Goal: Information Seeking & Learning: Learn about a topic

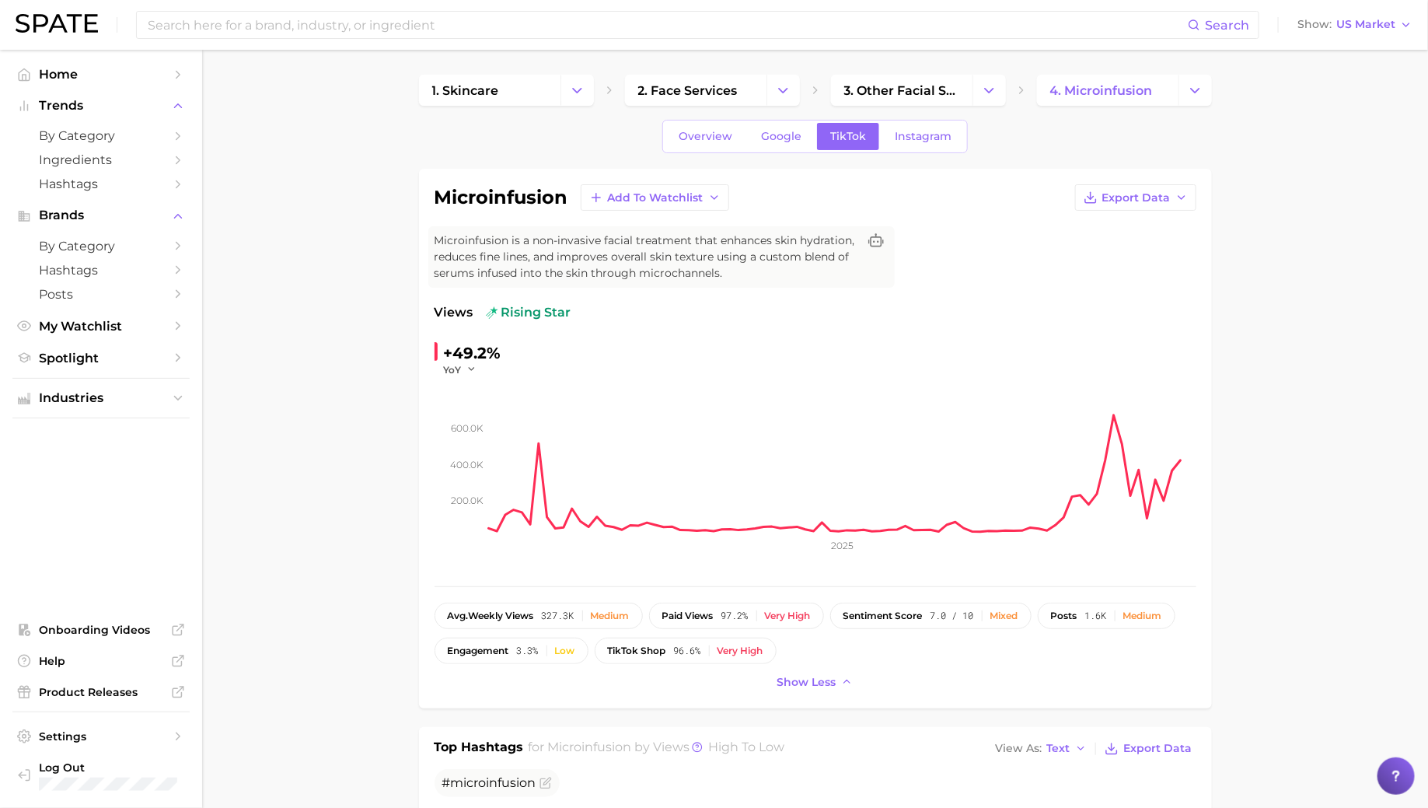
click at [483, 211] on div "microinfusion Add to Watchlist Export Data Microinfusion is a non-invasive faci…" at bounding box center [816, 438] width 762 height 509
click at [481, 201] on h1 "microinfusion" at bounding box center [502, 197] width 134 height 19
copy h1 "microinfusion"
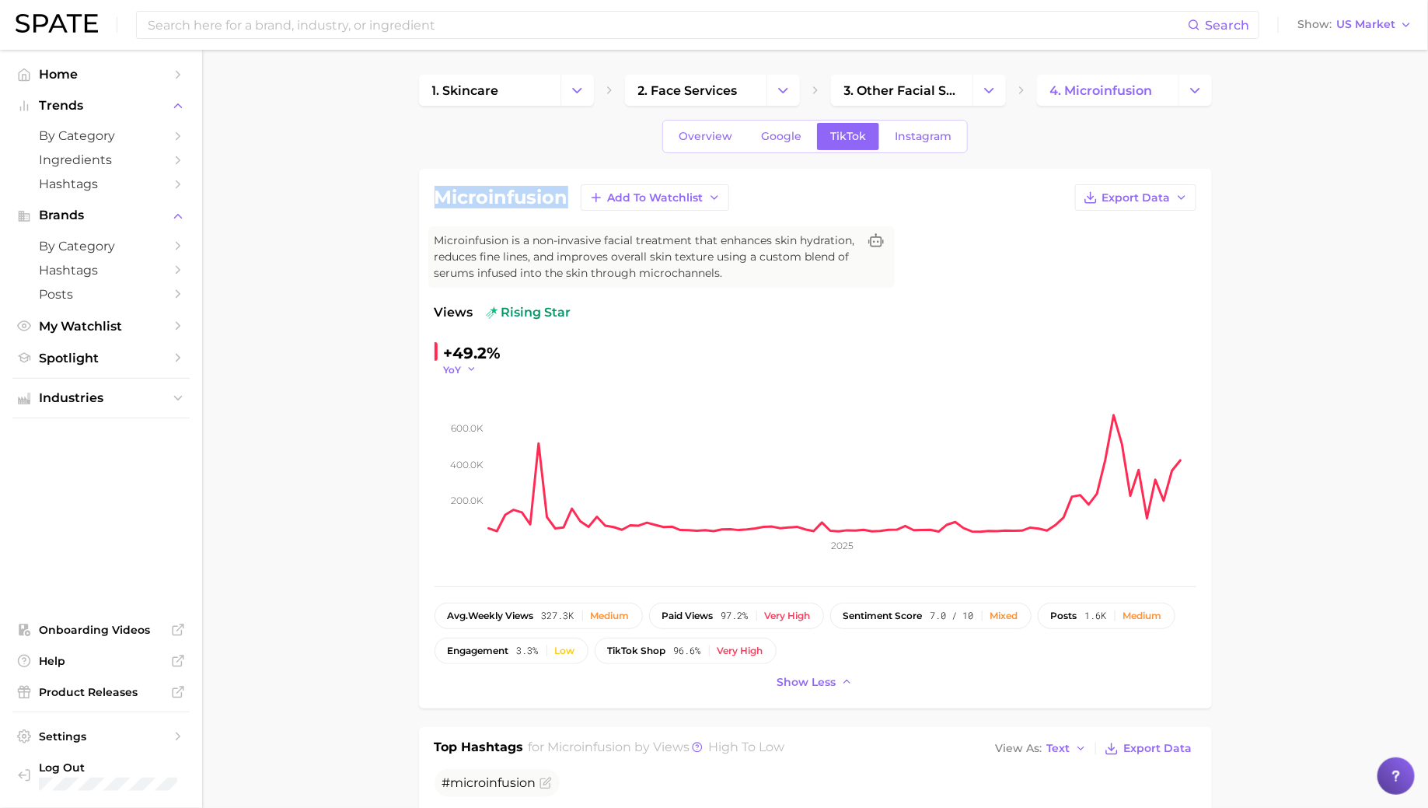
click at [446, 363] on span "YoY" at bounding box center [453, 369] width 18 height 13
click at [482, 421] on button "QoQ" at bounding box center [529, 420] width 171 height 28
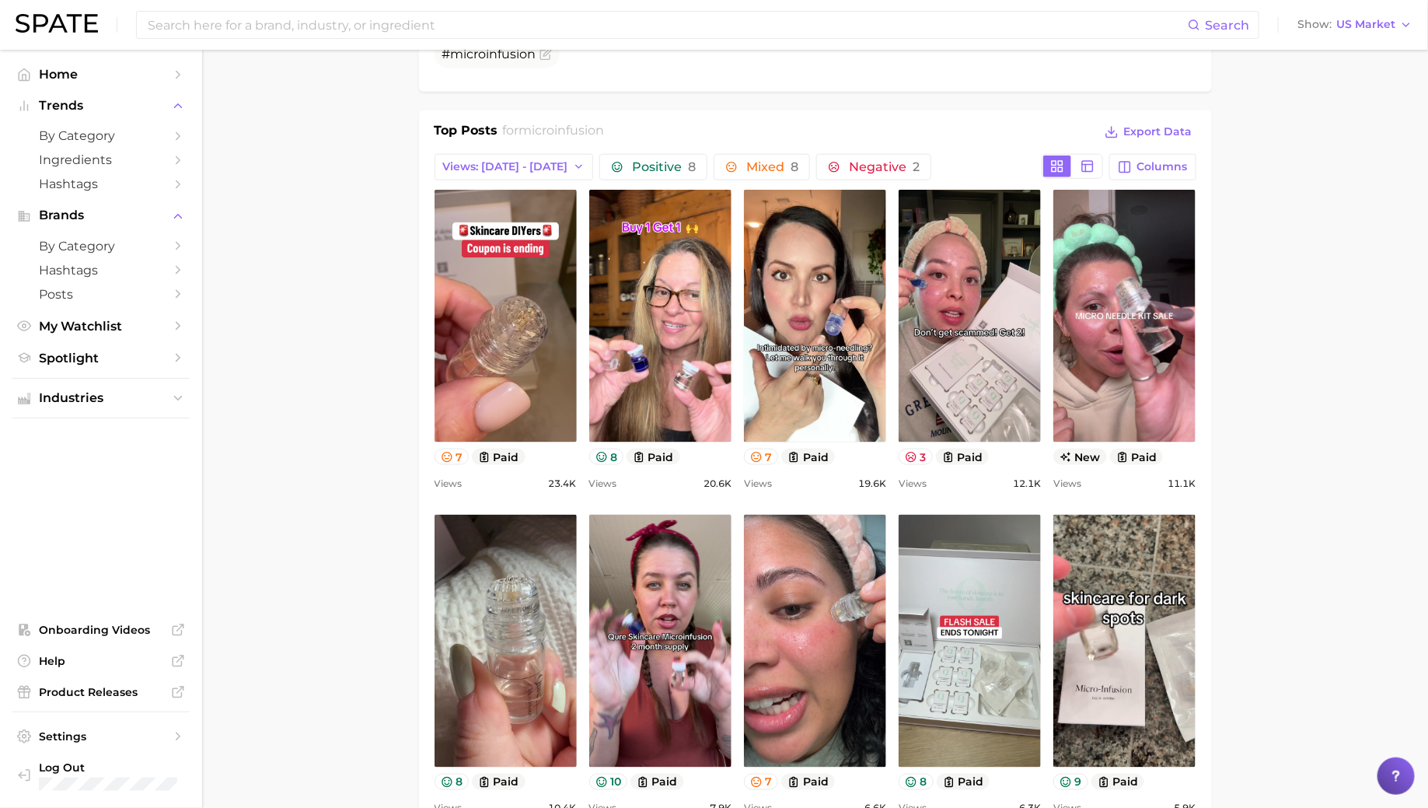
scroll to position [710, 0]
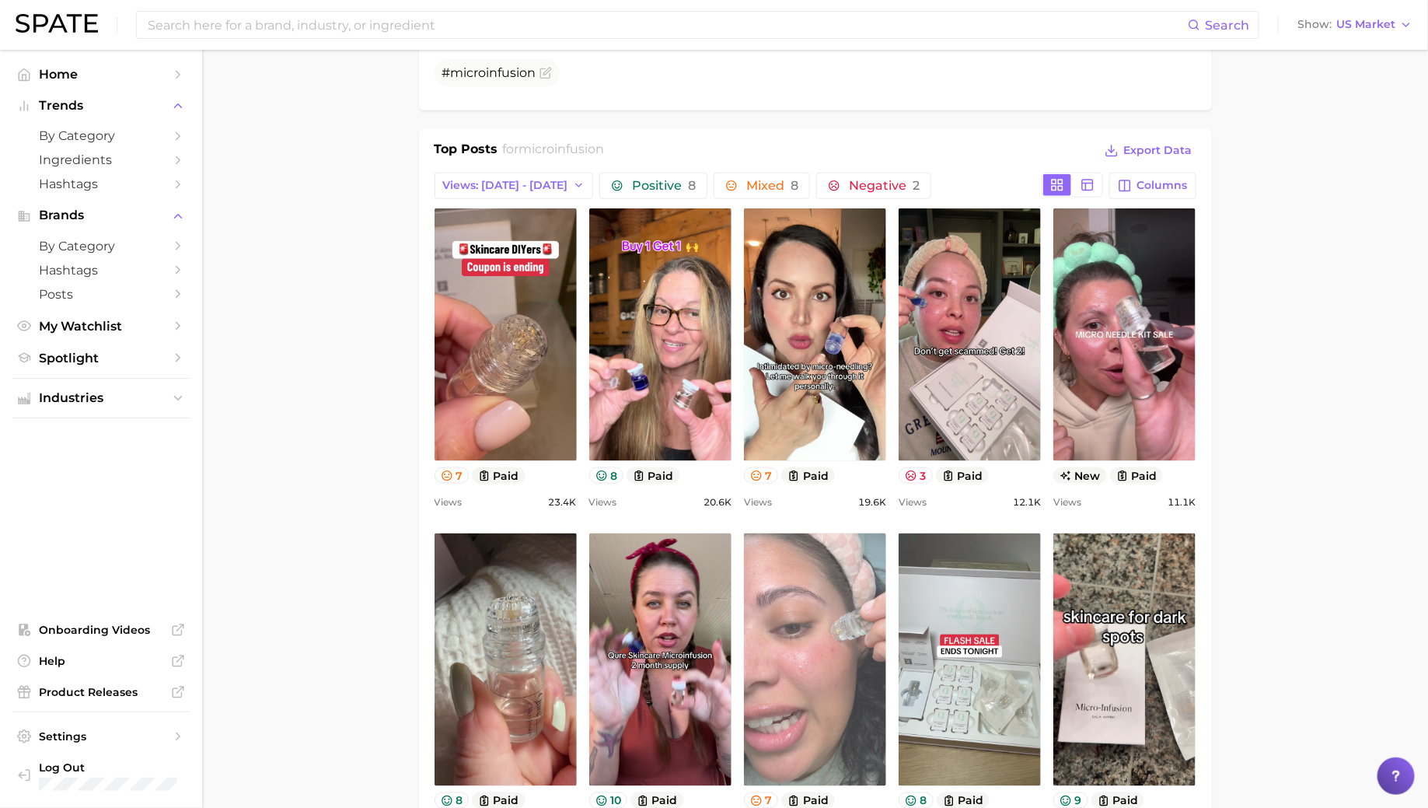
click at [813, 638] on link "view post on TikTok" at bounding box center [815, 659] width 142 height 253
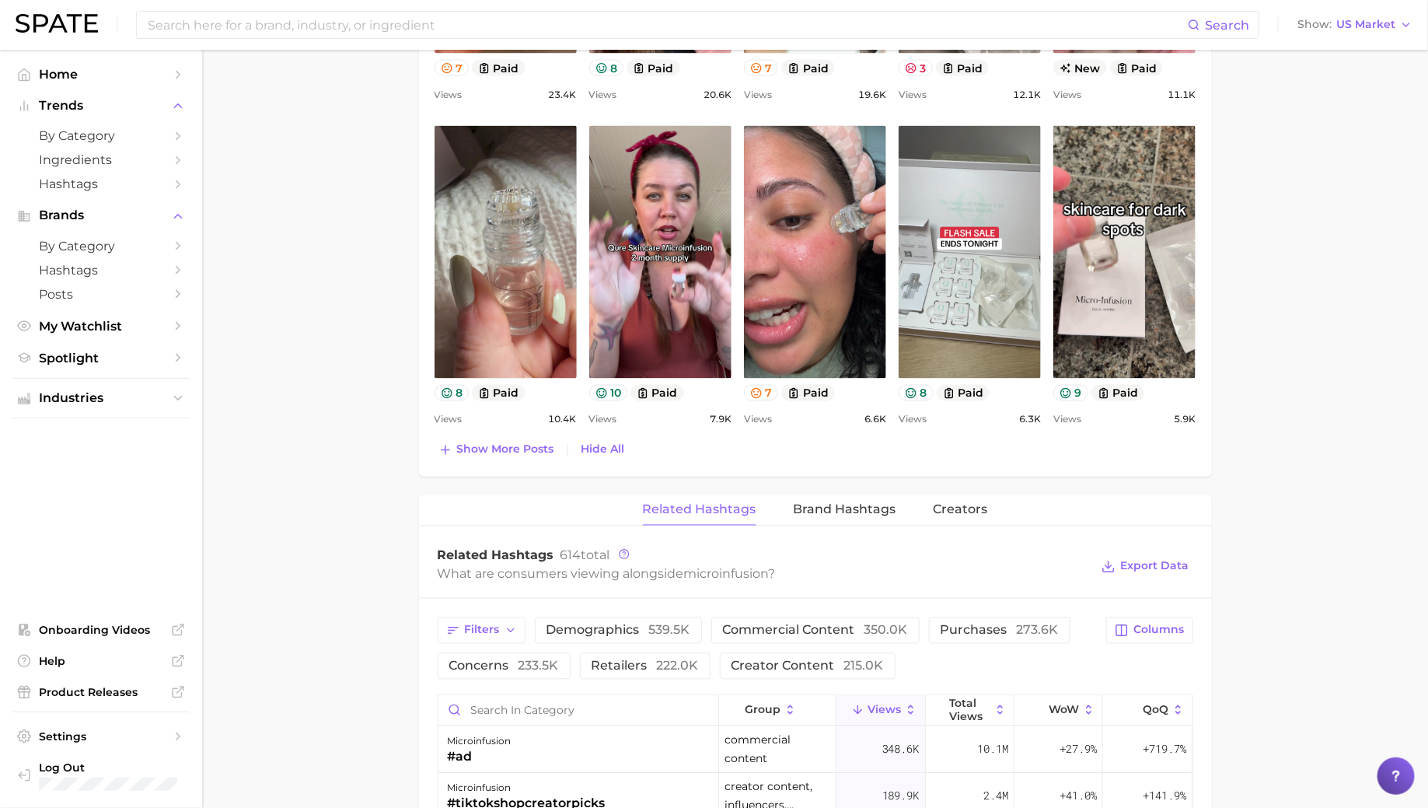
scroll to position [1163, 0]
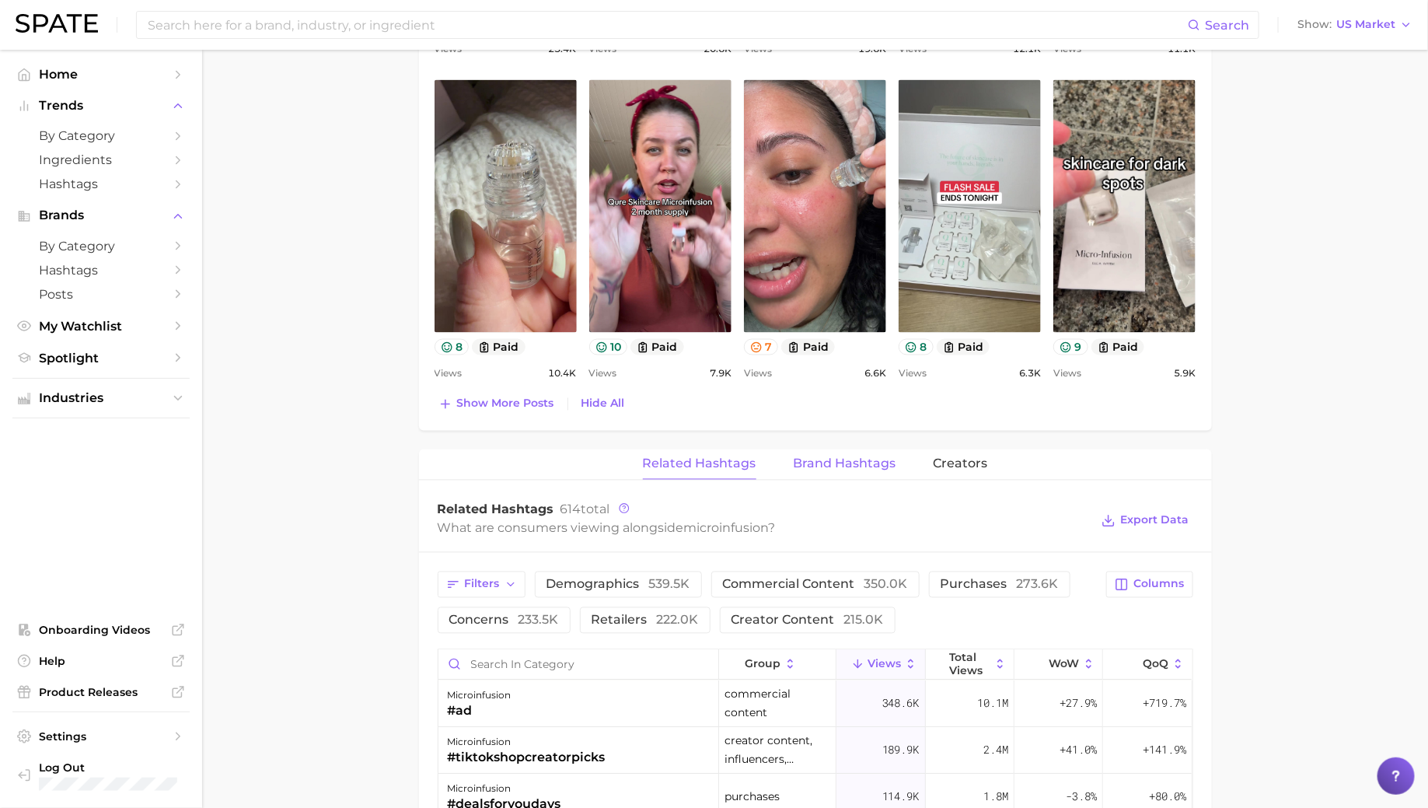
click at [841, 465] on span "Brand Hashtags" at bounding box center [845, 464] width 103 height 14
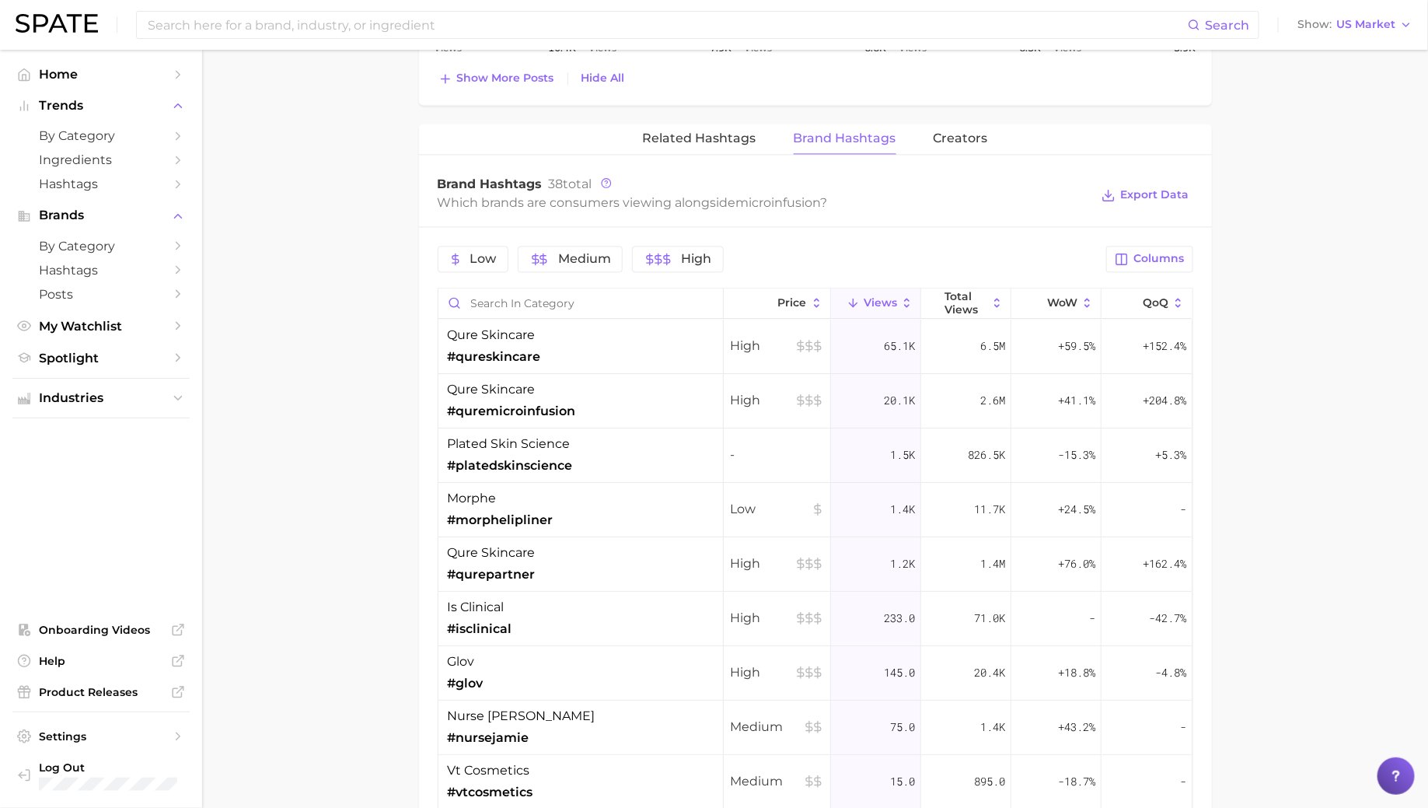
scroll to position [1502, 0]
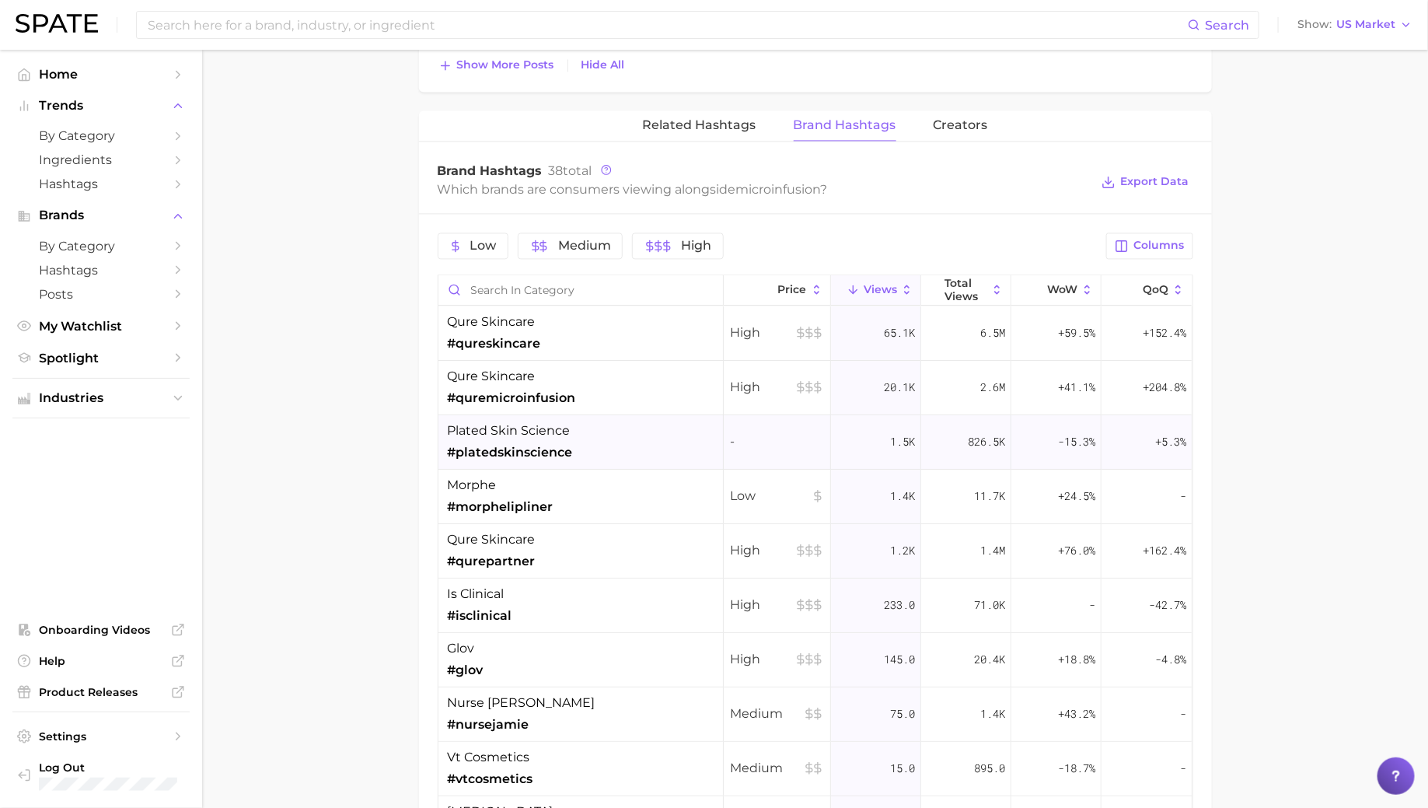
click at [535, 457] on div "plated skin science #platedskinscience" at bounding box center [581, 442] width 285 height 54
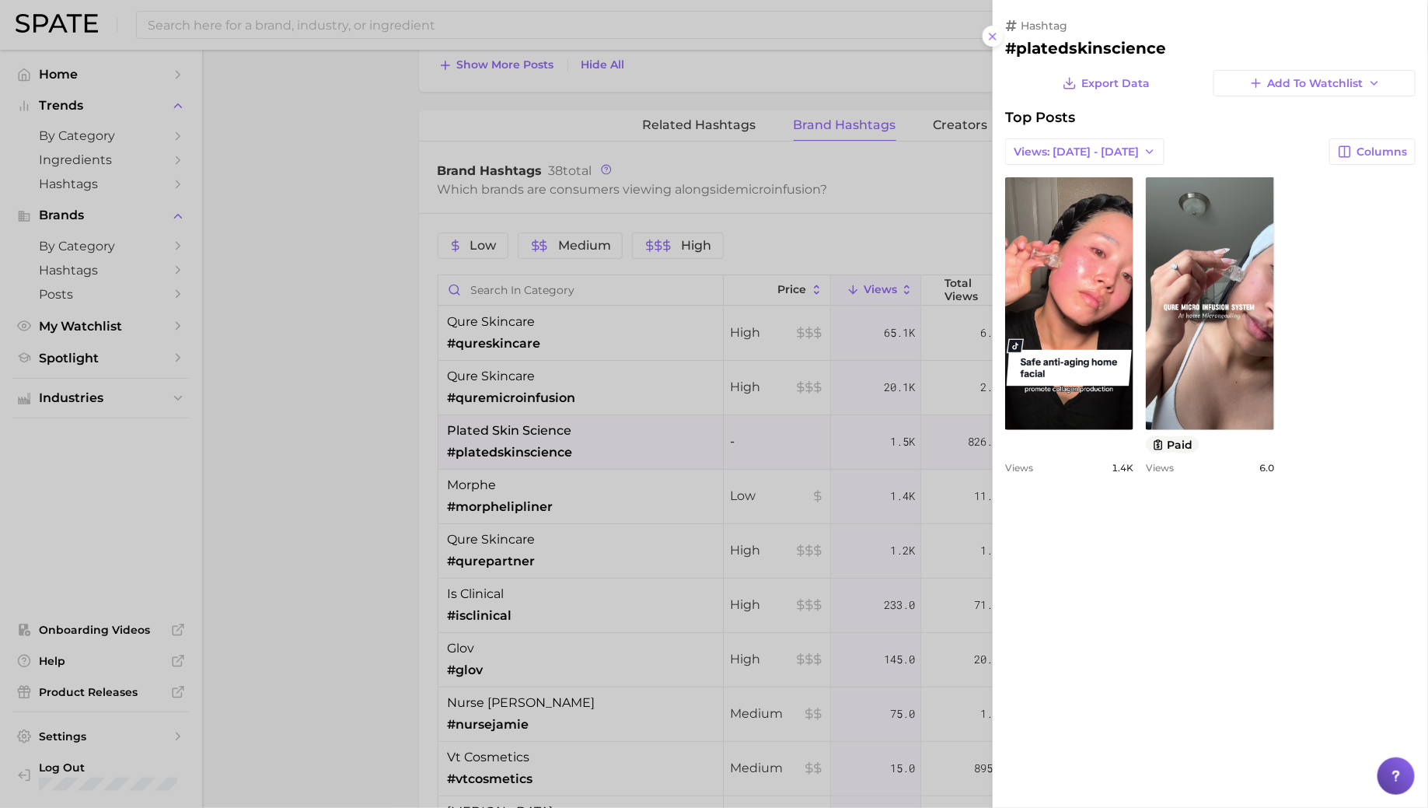
scroll to position [0, 0]
click at [534, 455] on div at bounding box center [714, 404] width 1428 height 808
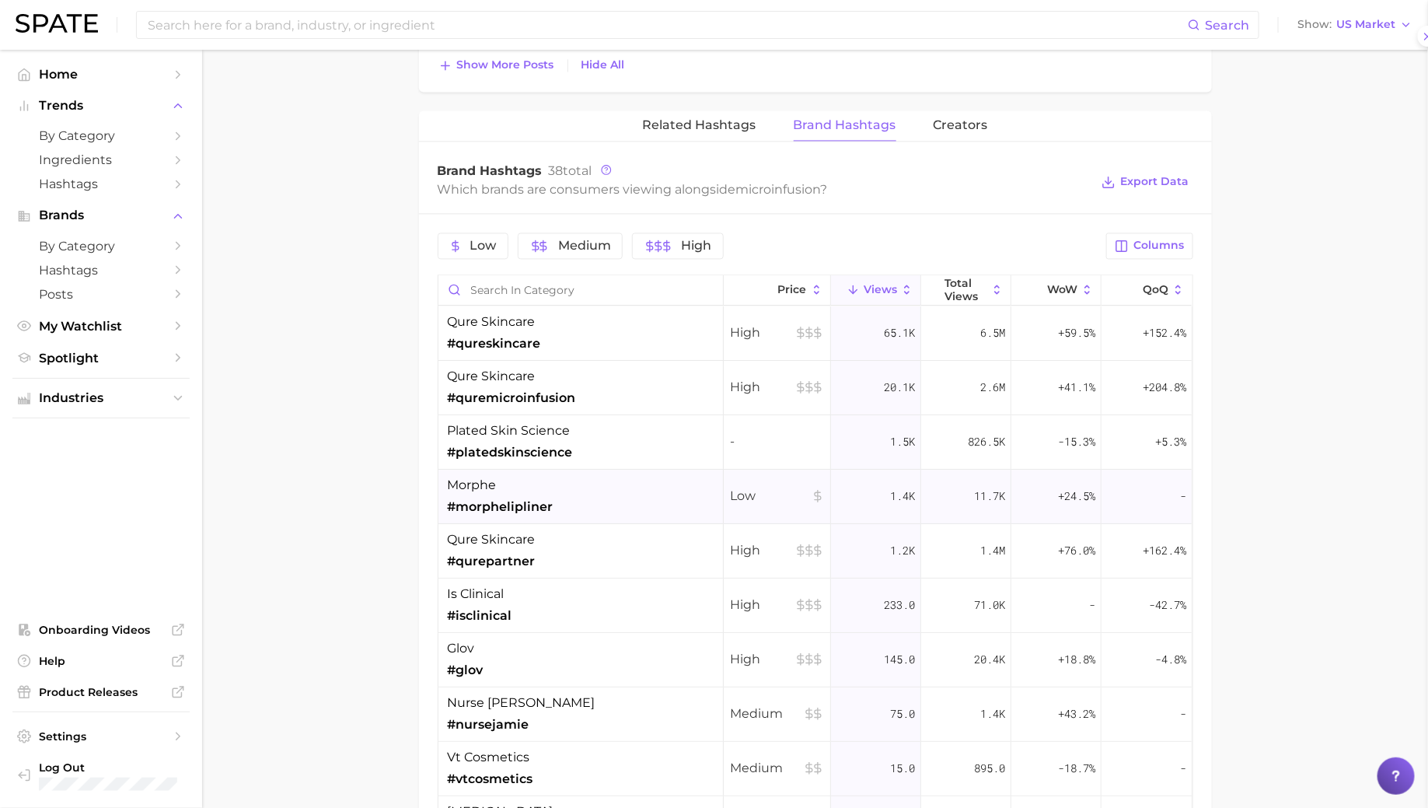
click at [534, 488] on div "morphe #morphelipliner" at bounding box center [501, 496] width 106 height 40
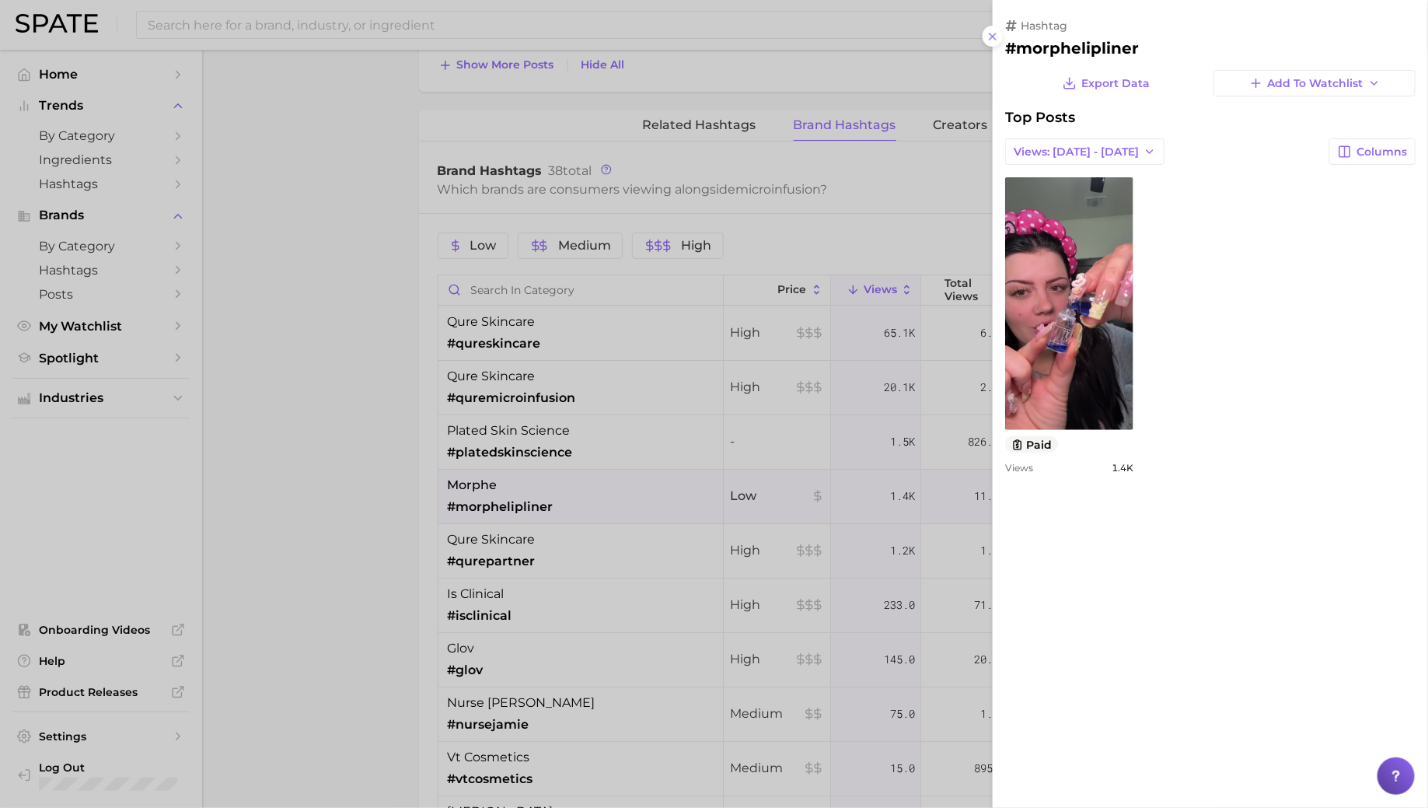
click at [533, 484] on div at bounding box center [714, 404] width 1428 height 808
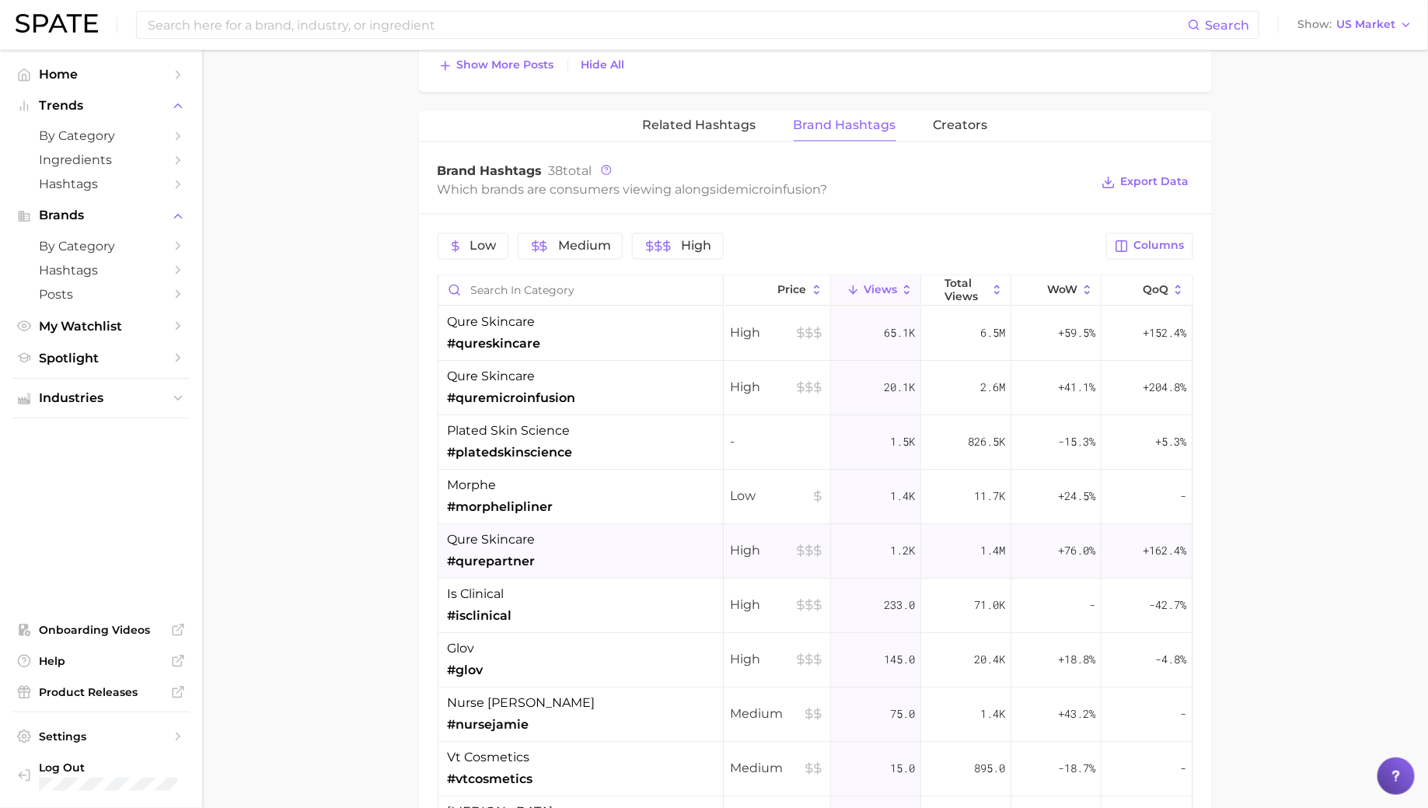
click at [537, 550] on div "qure skincare #qurepartner" at bounding box center [581, 551] width 285 height 54
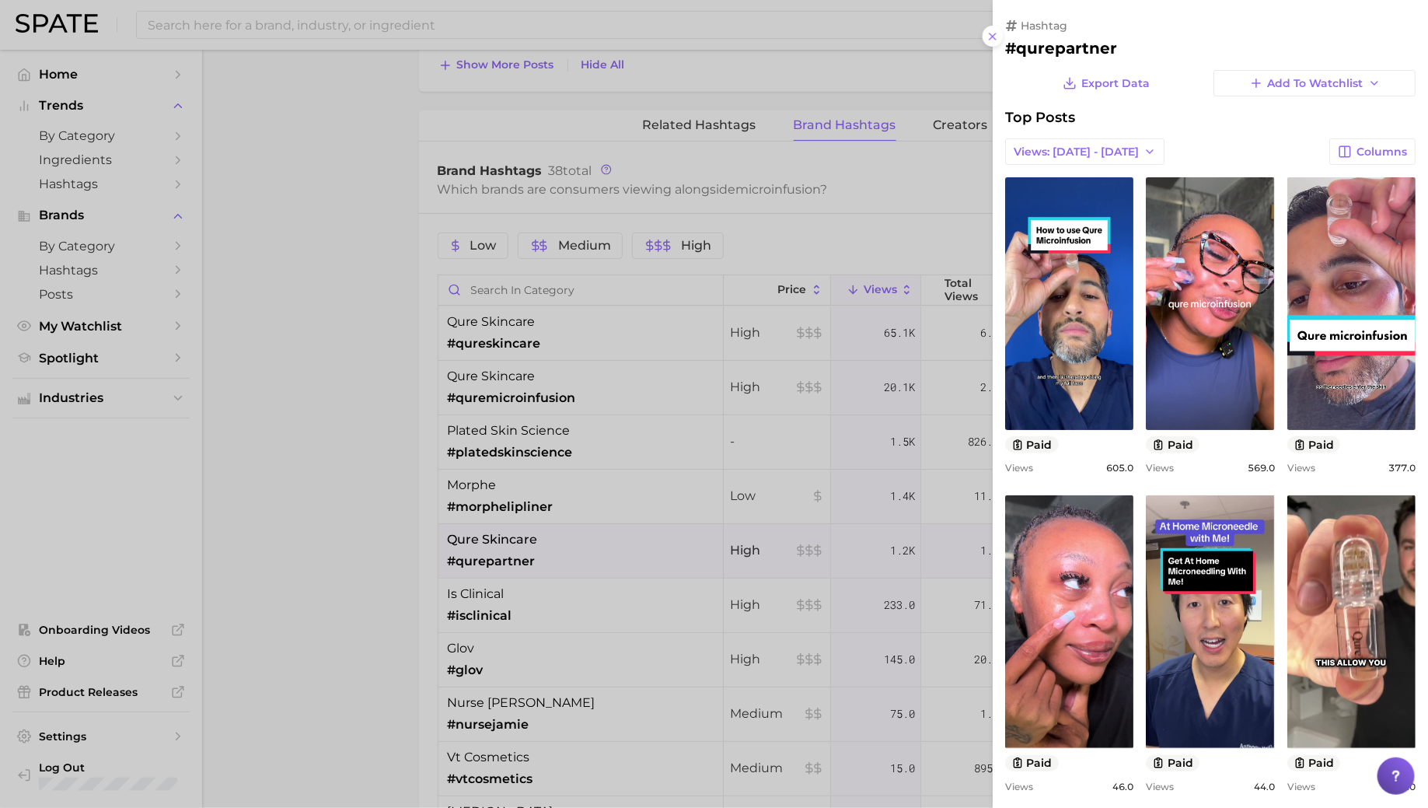
click at [537, 550] on div at bounding box center [714, 404] width 1428 height 808
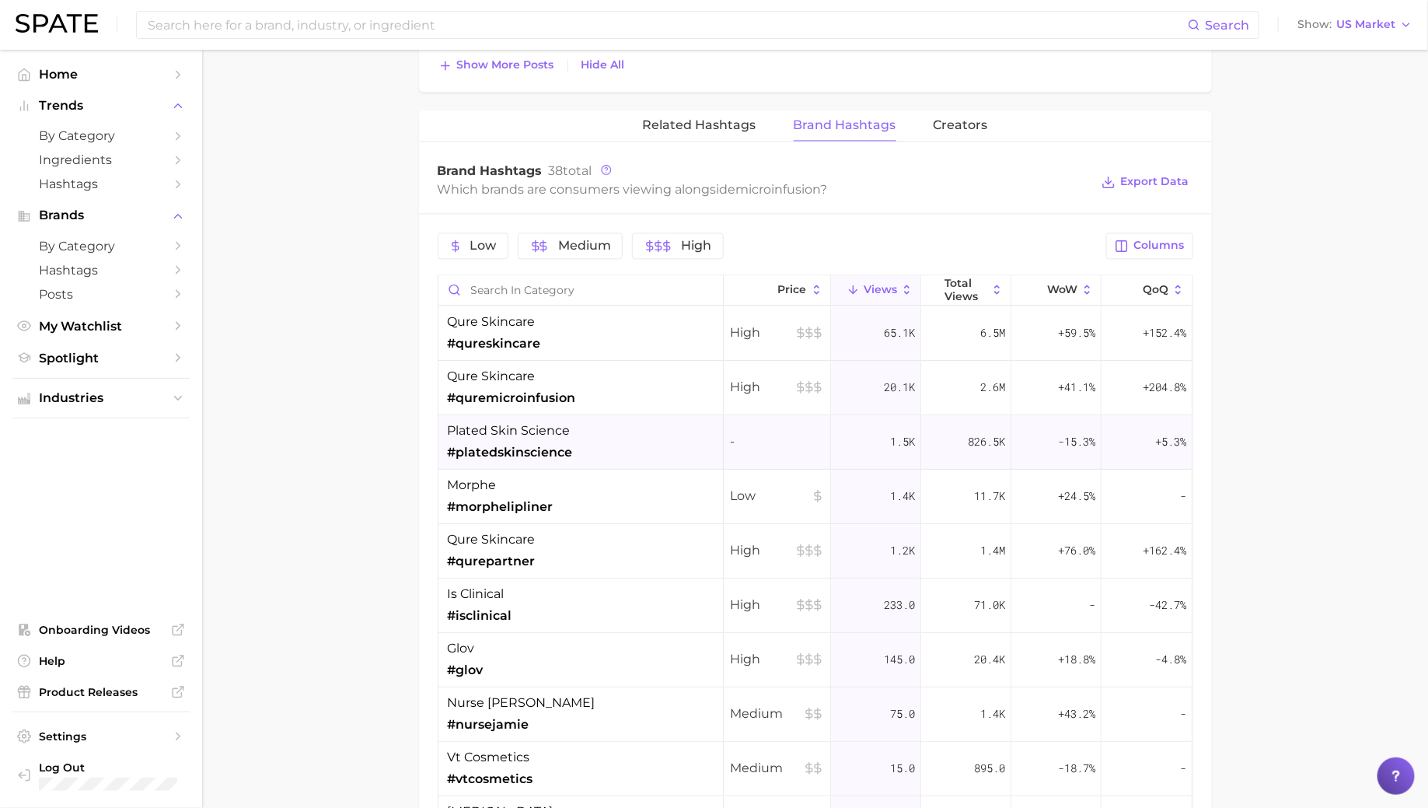
click at [558, 450] on span "#platedskinscience" at bounding box center [510, 452] width 125 height 19
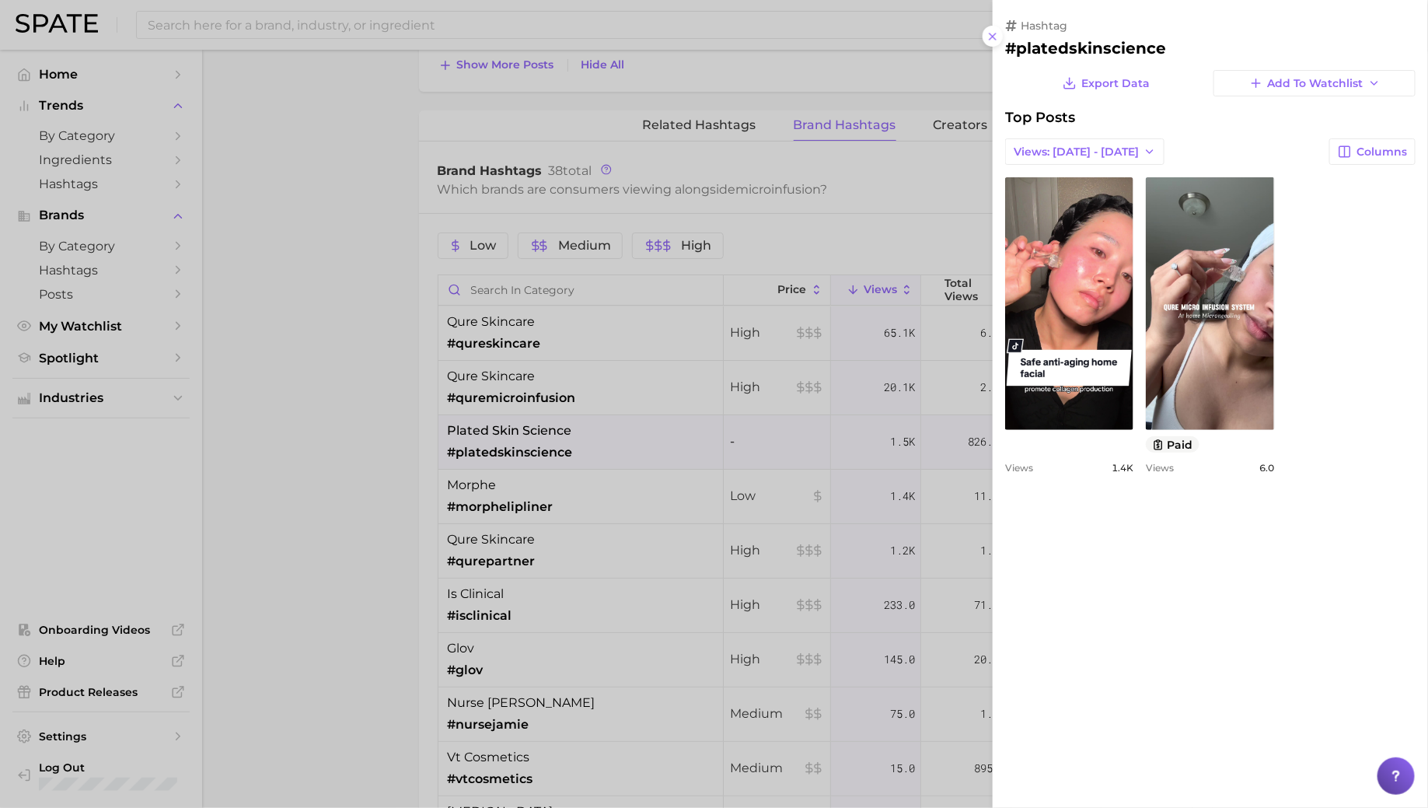
click at [569, 440] on div at bounding box center [714, 404] width 1428 height 808
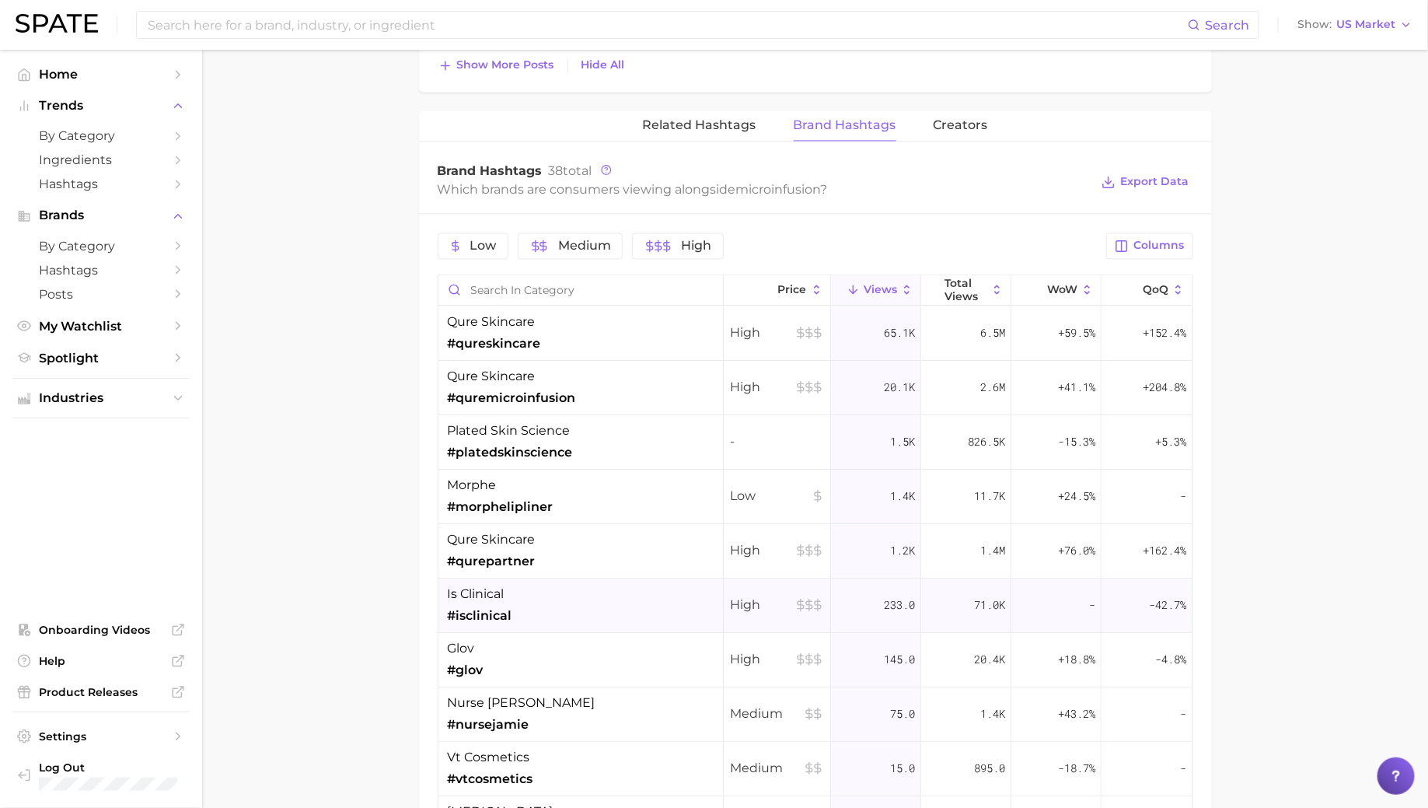
click at [575, 590] on div "is clinical #isclinical" at bounding box center [581, 606] width 285 height 54
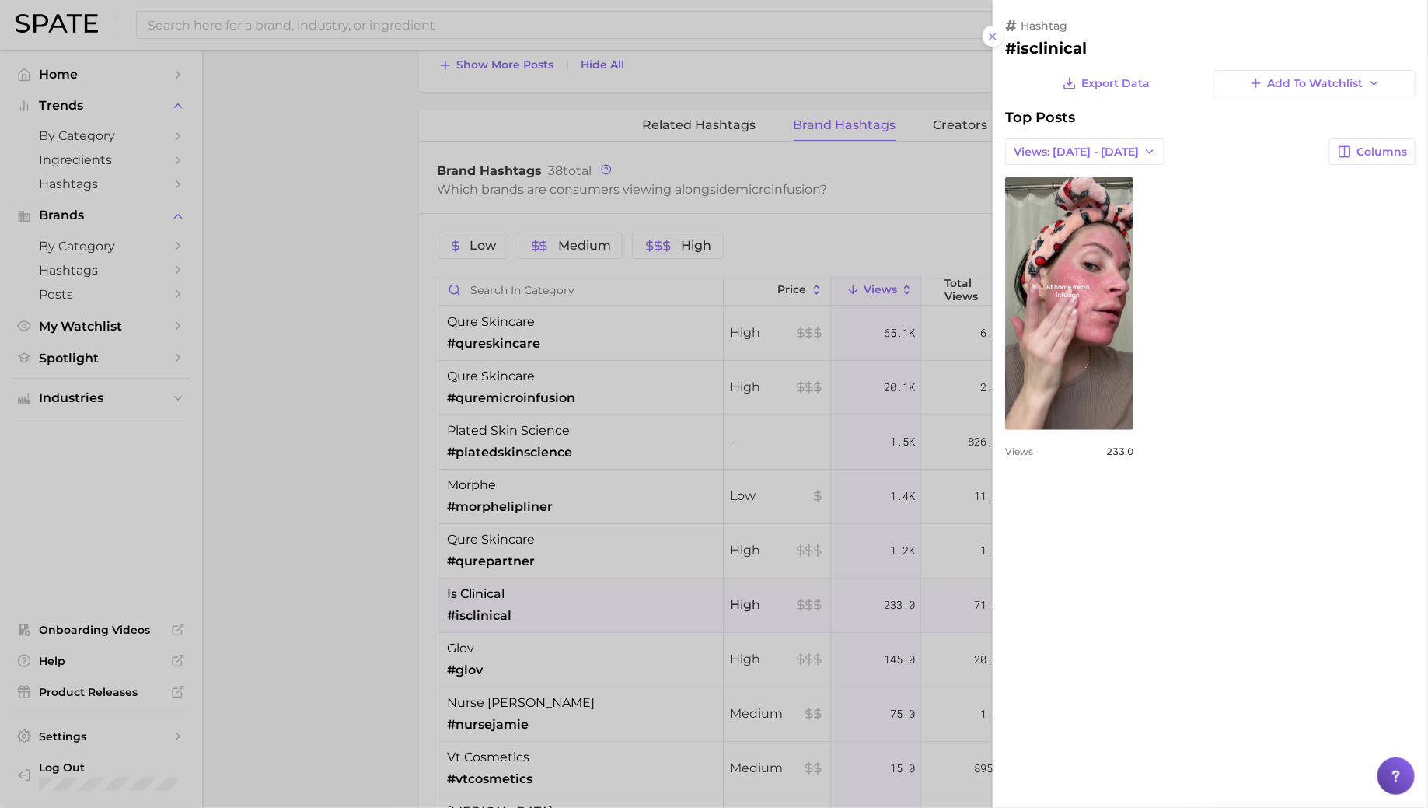
click at [569, 589] on div at bounding box center [714, 404] width 1428 height 808
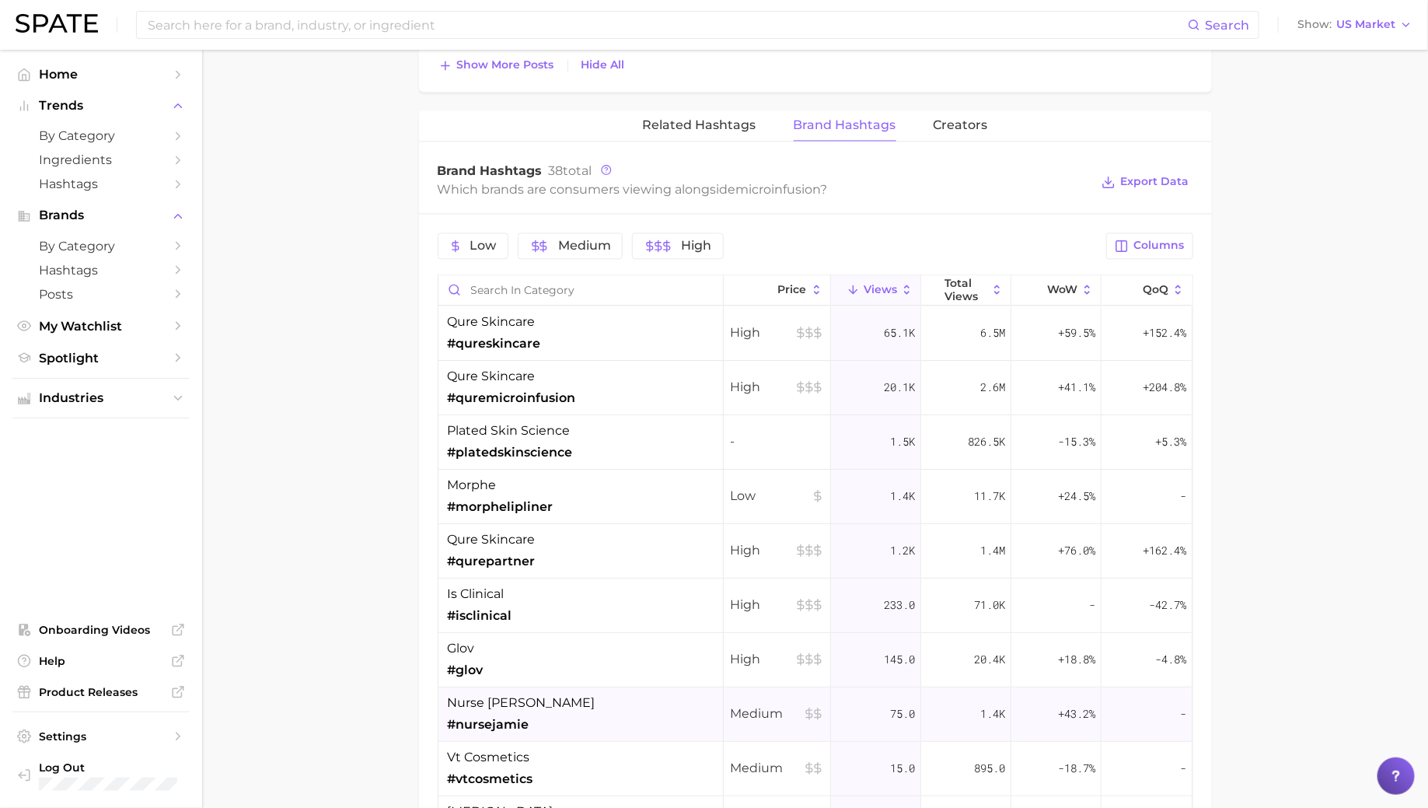
click at [571, 690] on div "nurse jamie #nursejamie" at bounding box center [581, 714] width 285 height 54
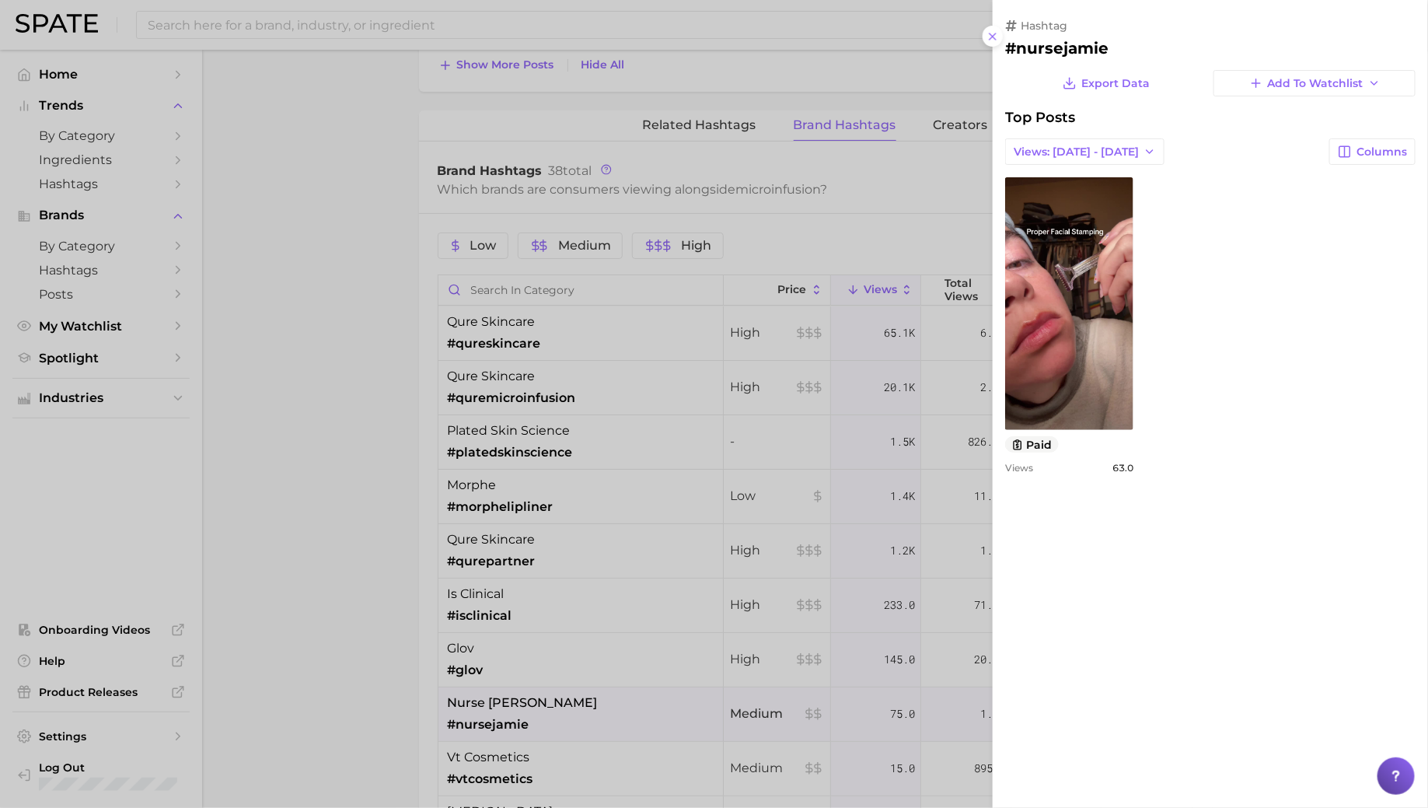
click at [563, 634] on div at bounding box center [714, 404] width 1428 height 808
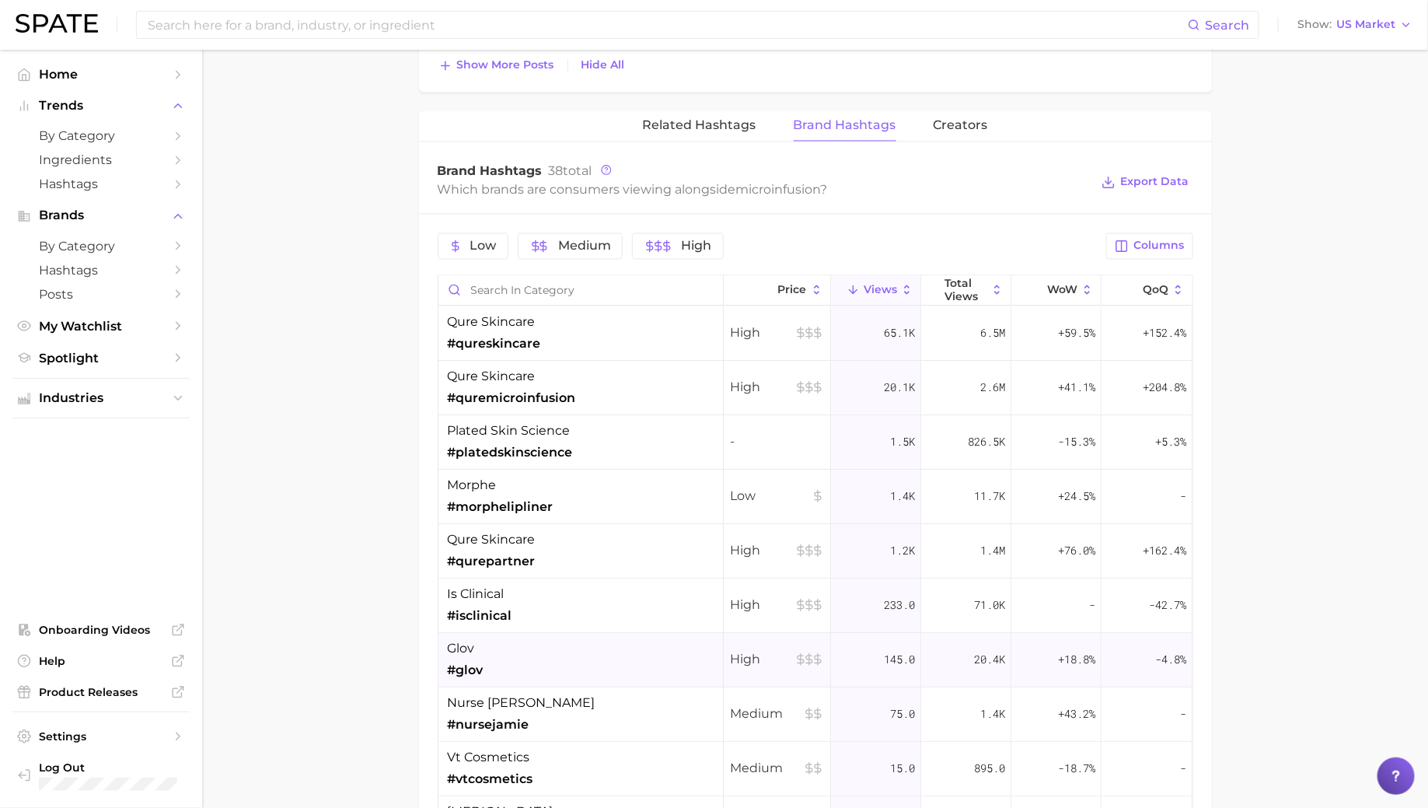
click at [554, 642] on div "glov #glov" at bounding box center [581, 660] width 285 height 54
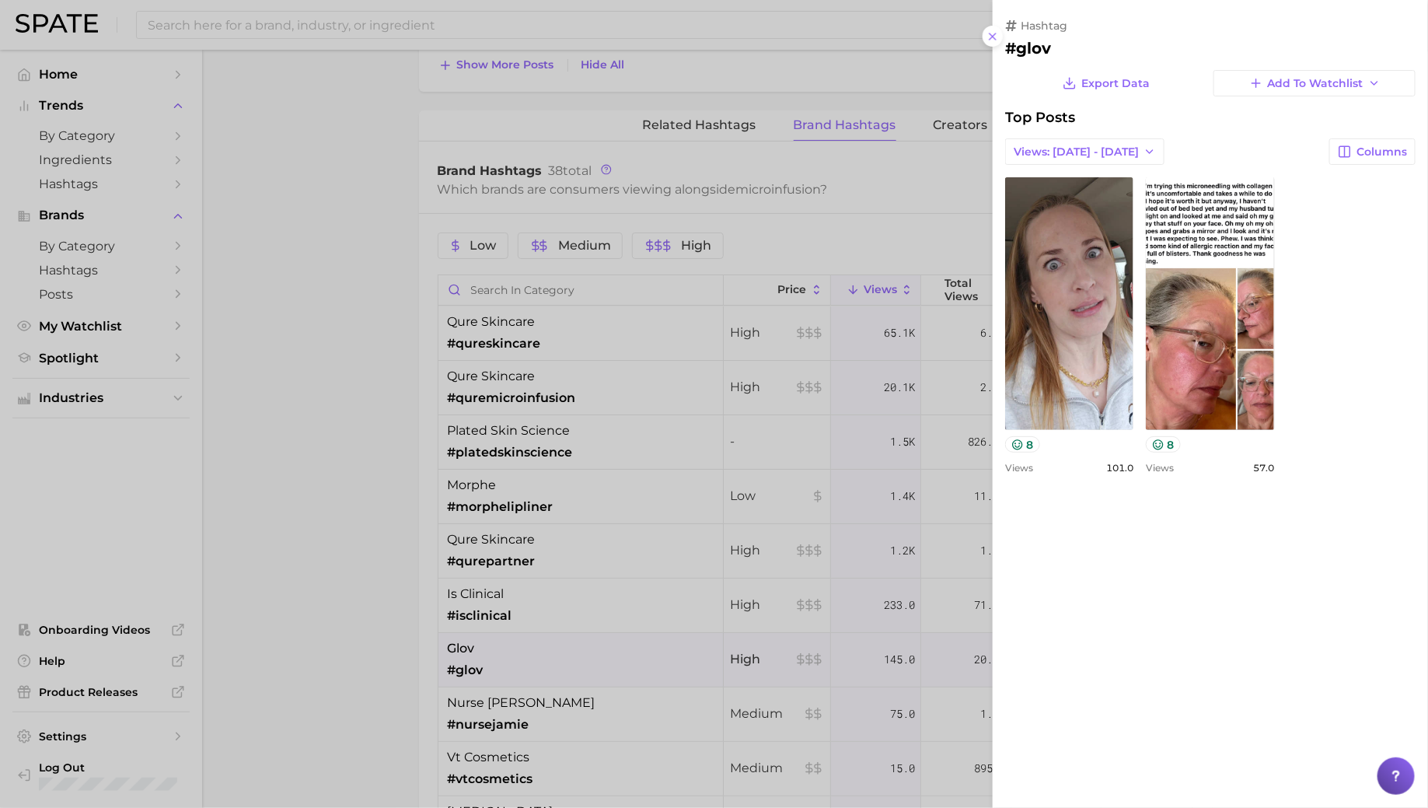
click at [556, 643] on div at bounding box center [714, 404] width 1428 height 808
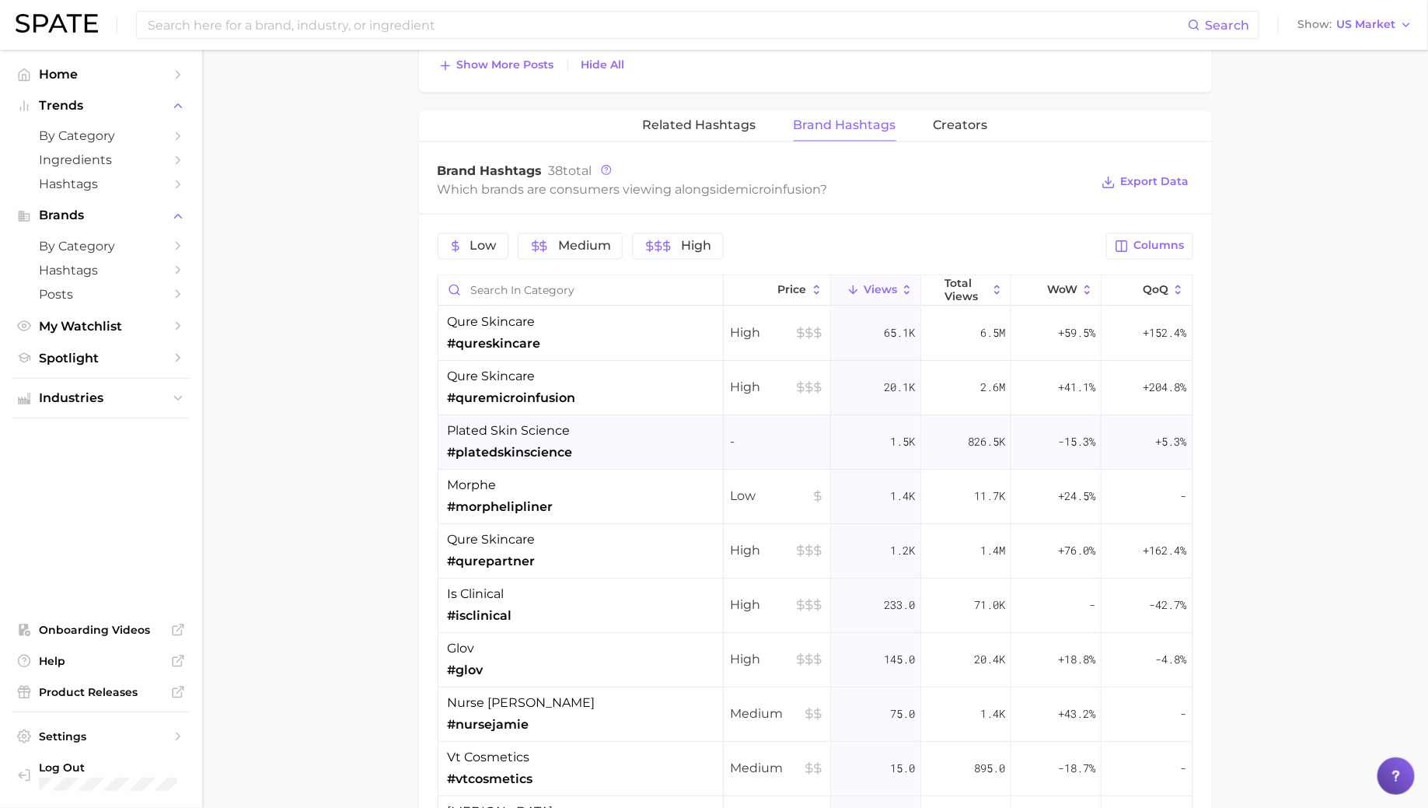
click at [558, 443] on span "#platedskinscience" at bounding box center [510, 452] width 125 height 19
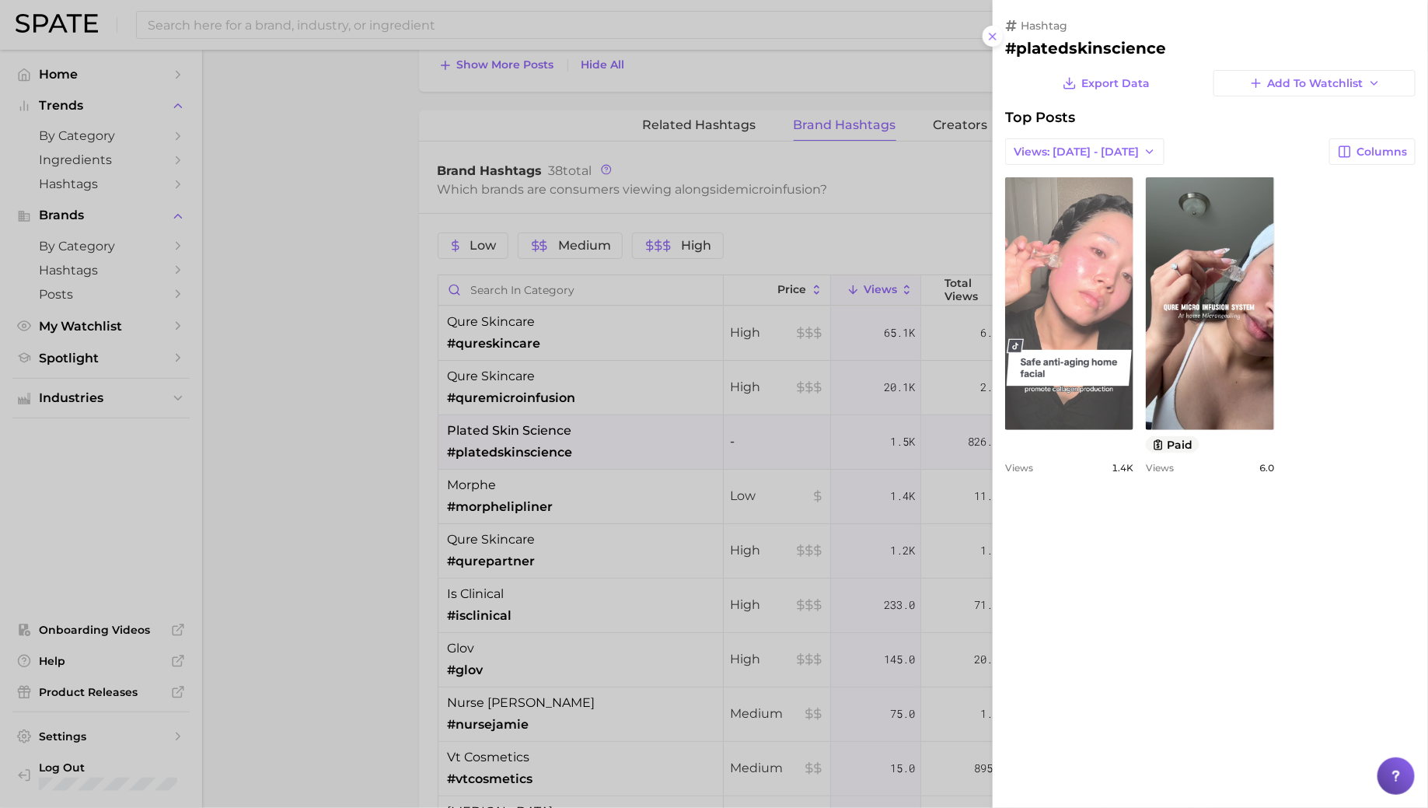
click at [1047, 240] on link "view post on TikTok" at bounding box center [1069, 303] width 128 height 253
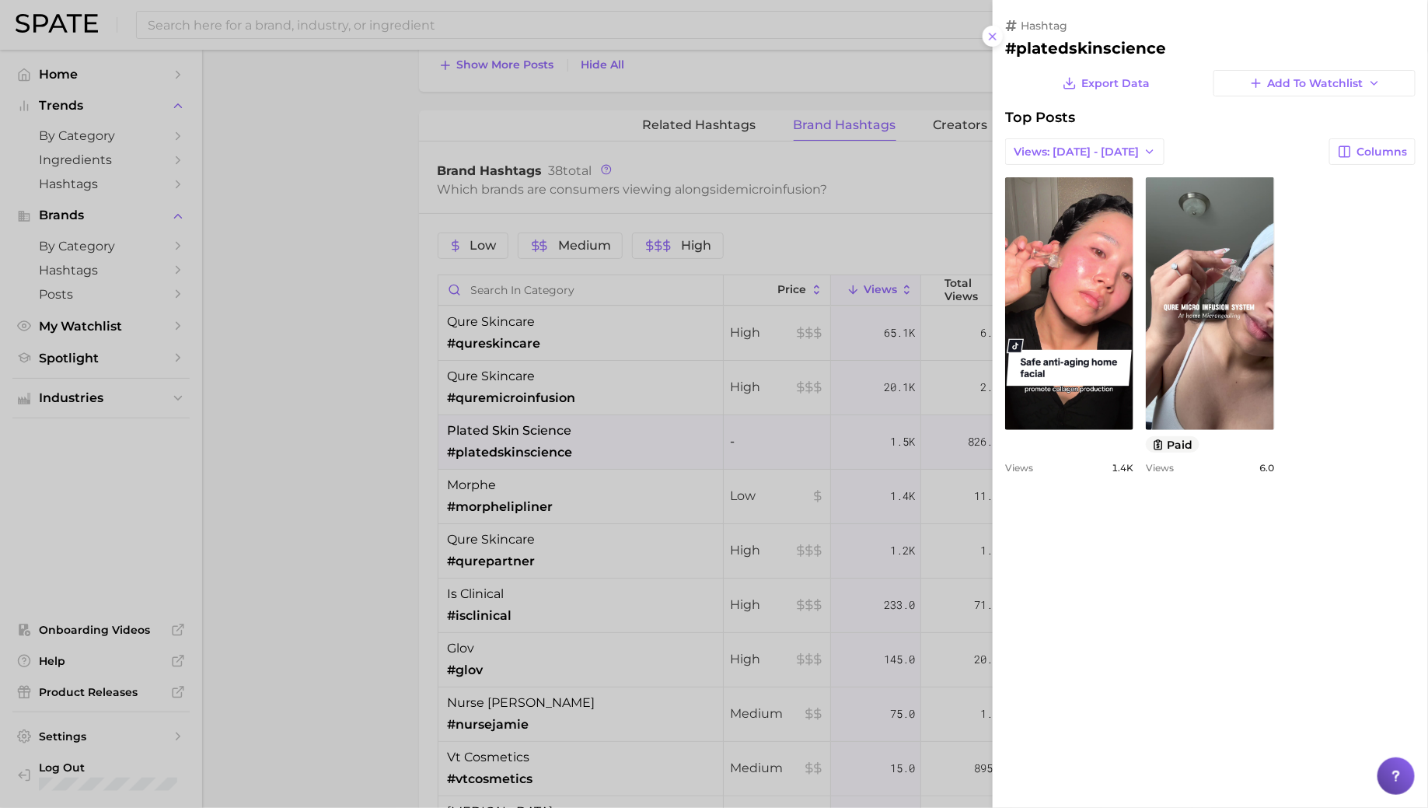
click at [819, 316] on div at bounding box center [714, 404] width 1428 height 808
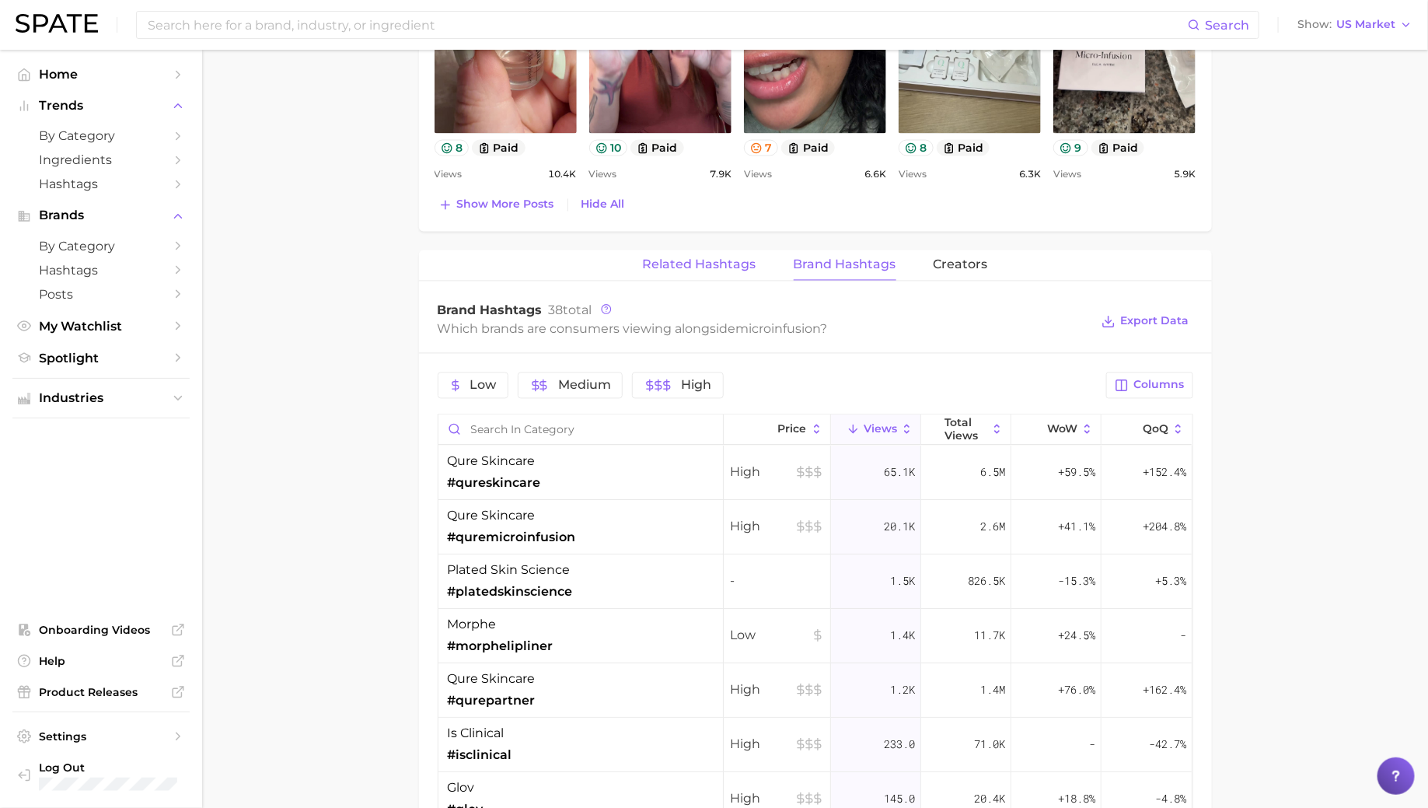
click at [743, 258] on span "Related Hashtags" at bounding box center [700, 265] width 114 height 14
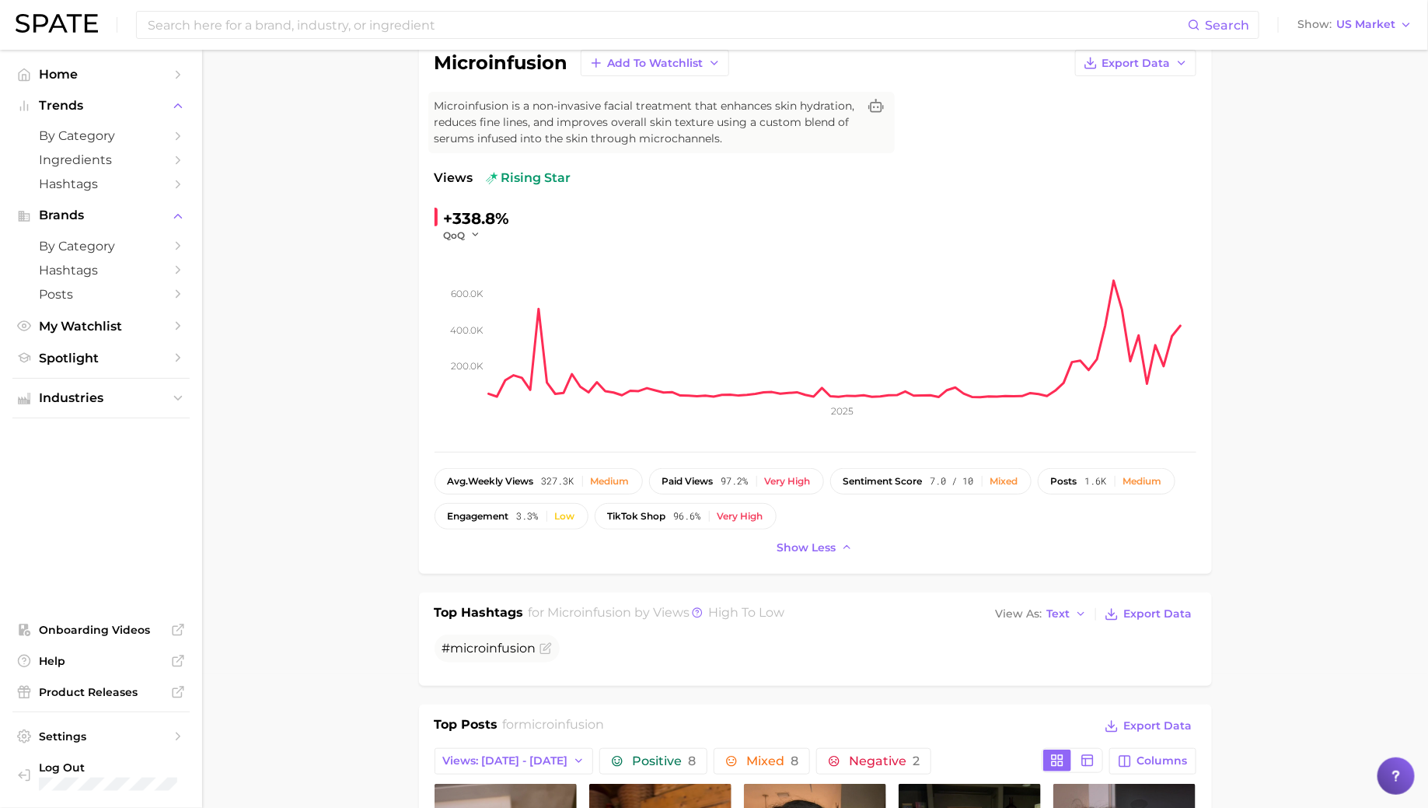
scroll to position [117, 0]
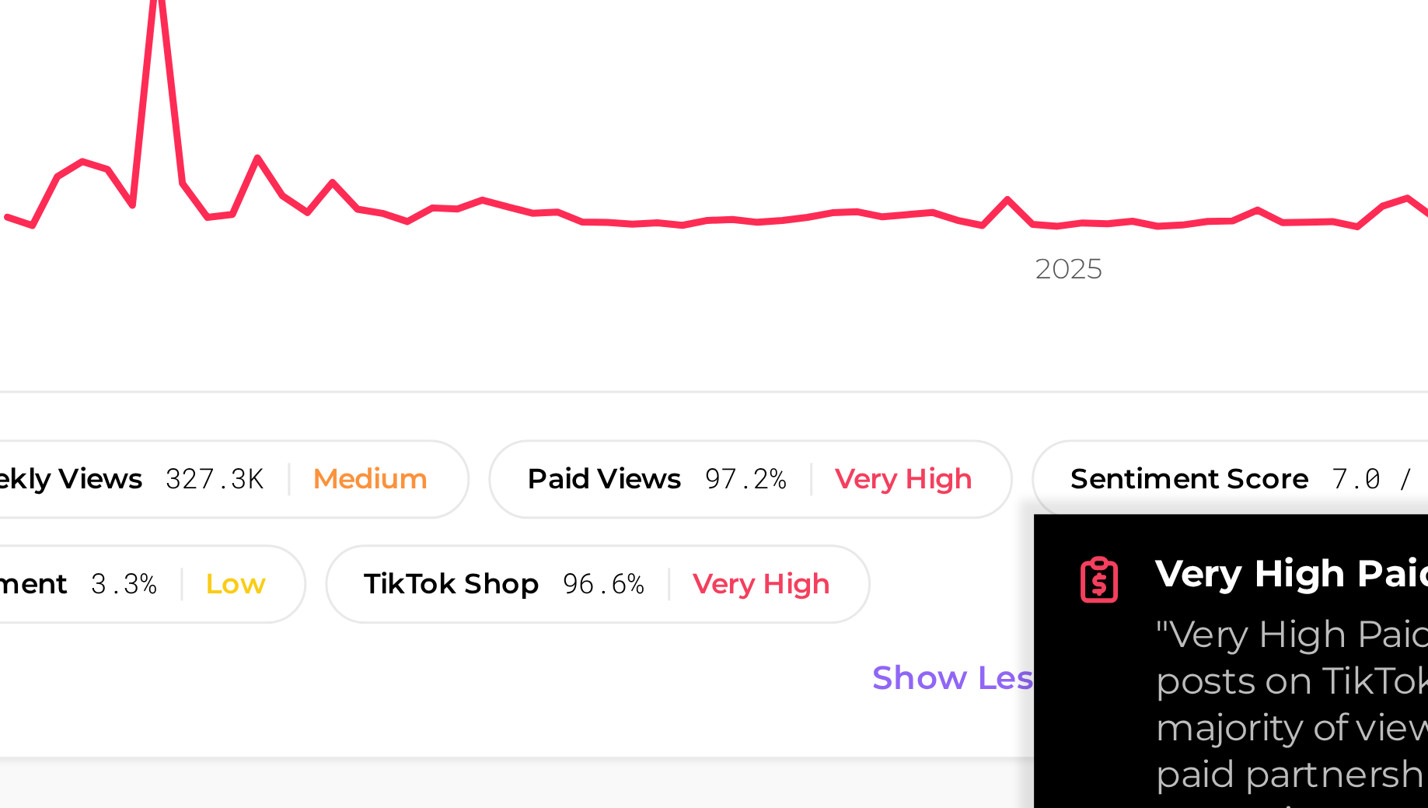
click at [729, 513] on div "avg. weekly views 327.3k Medium paid views 97.2% Very high sentiment score 7.0 …" at bounding box center [816, 515] width 762 height 61
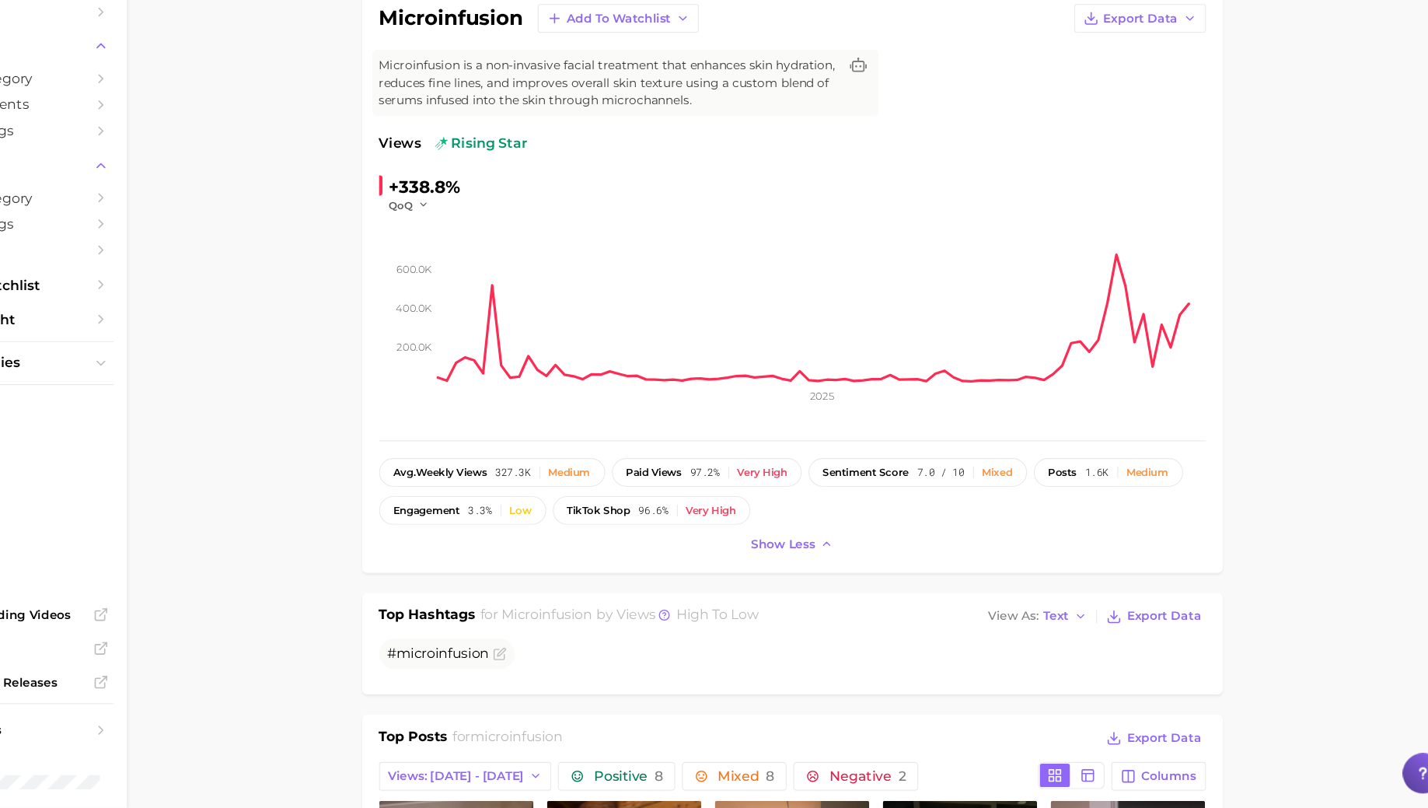
scroll to position [117, 0]
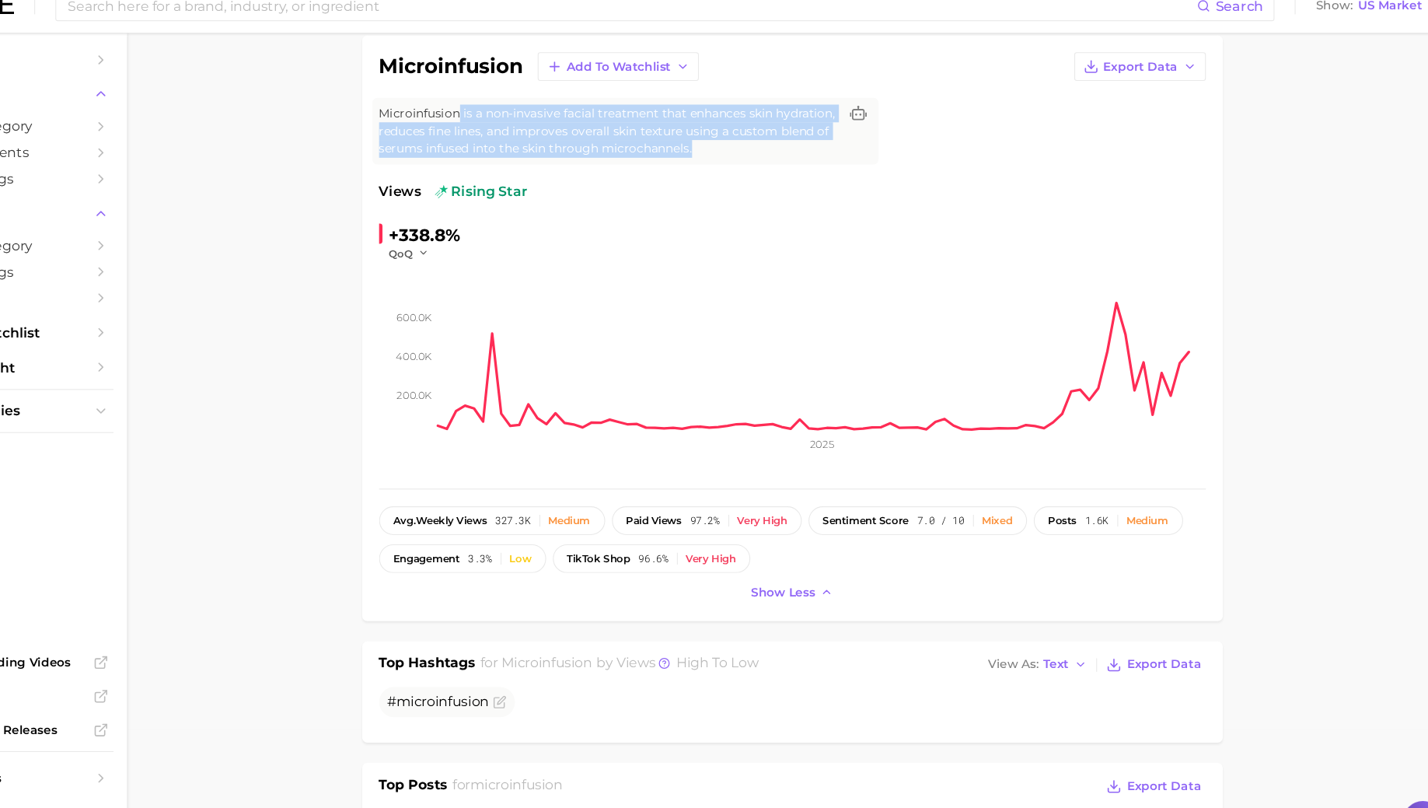
drag, startPoint x: 509, startPoint y: 123, endPoint x: 748, endPoint y: 161, distance: 241.7
click at [748, 161] on span "Microinfusion is a non-invasive facial treatment that enhances skin hydration, …" at bounding box center [646, 140] width 423 height 49
copy span "is a non-invasive facial treatment that enhances skin hydration, reduces fine l…"
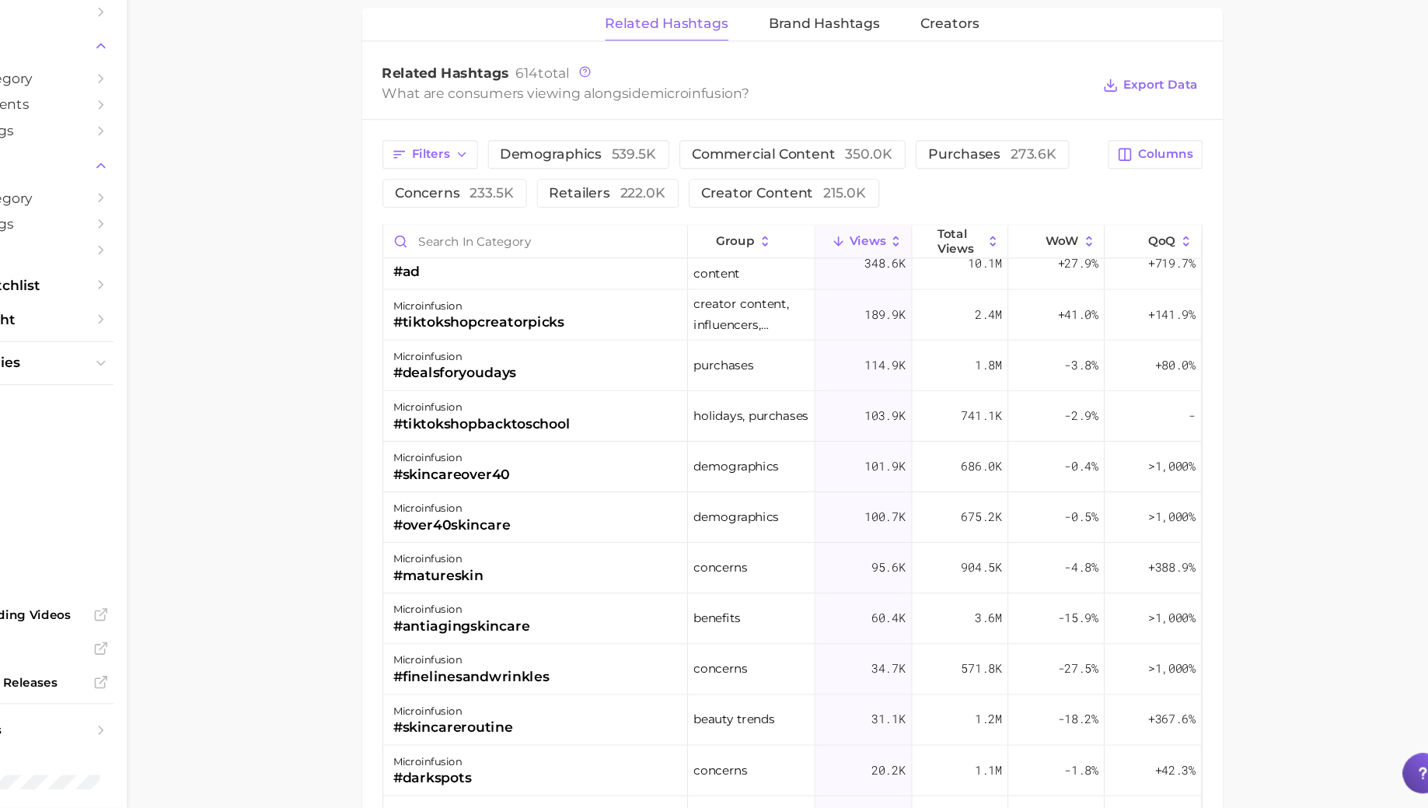
scroll to position [0, 0]
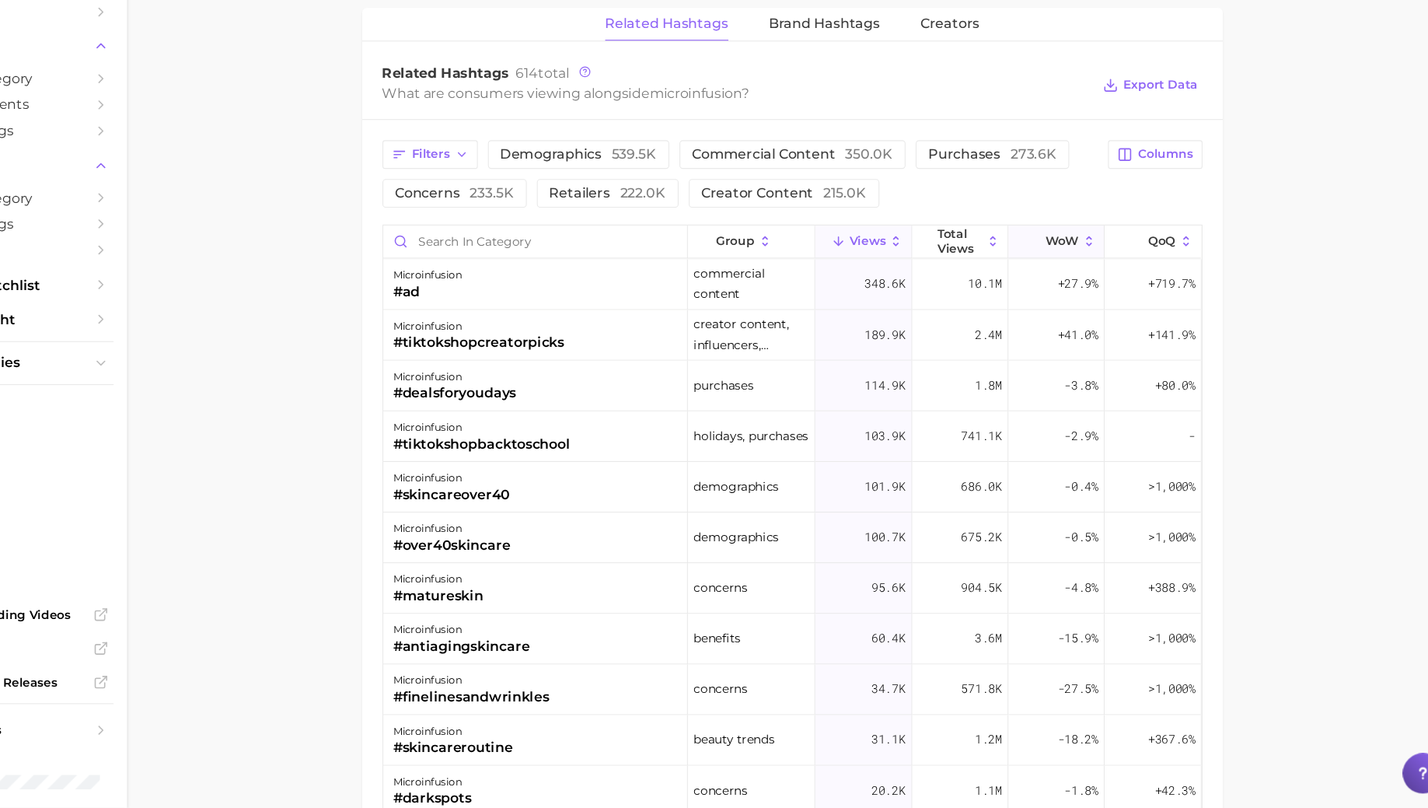
click at [1063, 287] on button "WoW" at bounding box center [1059, 286] width 89 height 30
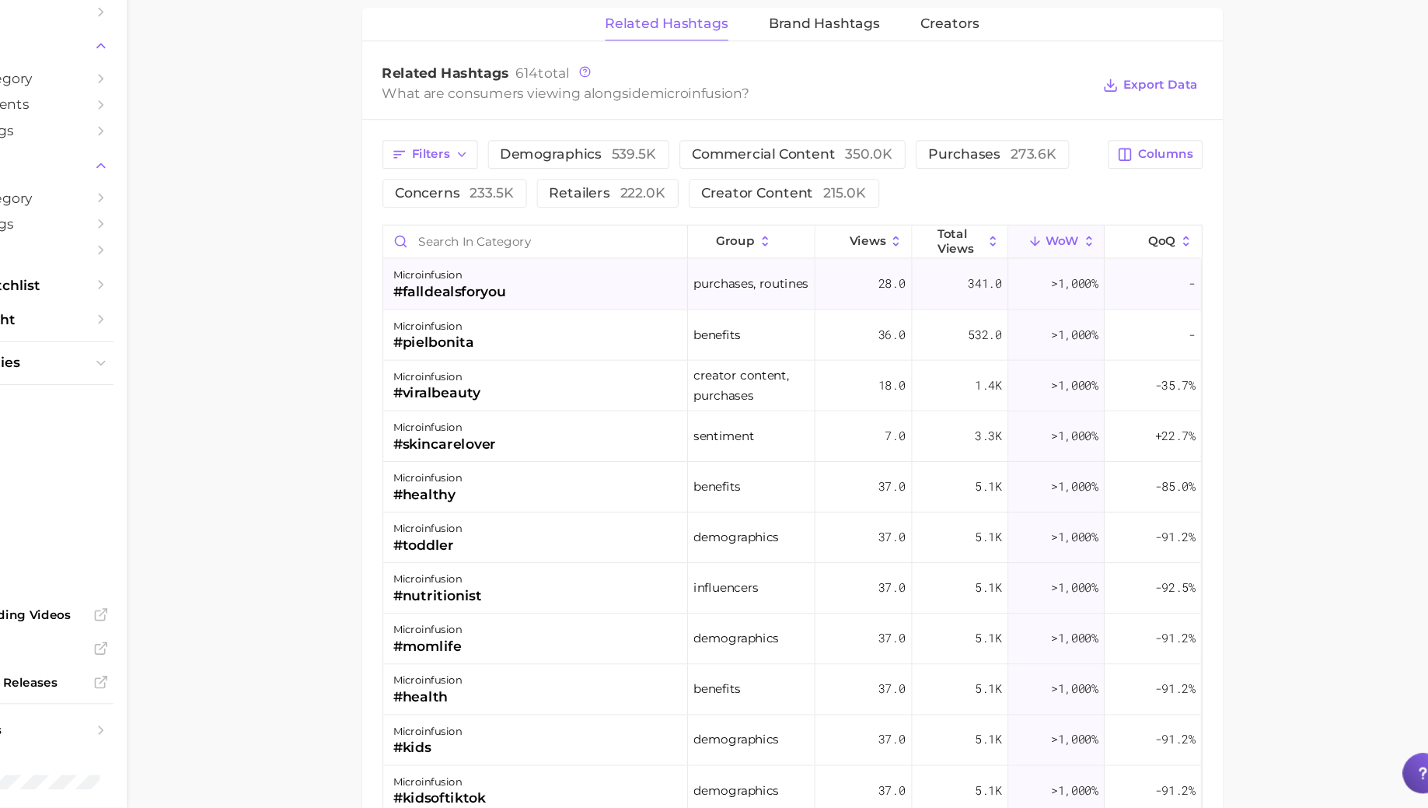
click at [564, 318] on div "microinfusion #falldealsforyou" at bounding box center [579, 325] width 281 height 47
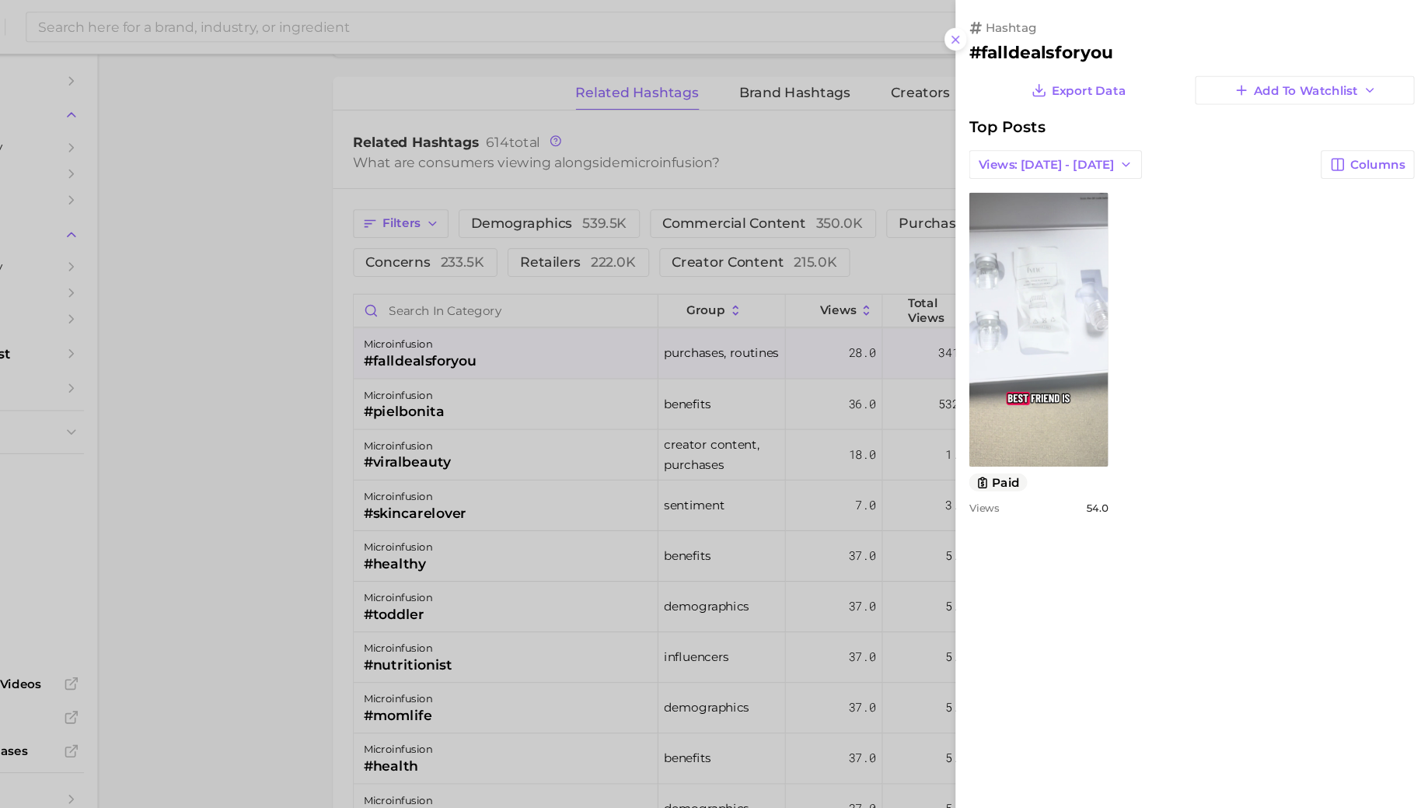
click at [1054, 37] on div "hashtag #falldealsforyou" at bounding box center [1210, 38] width 411 height 39
click at [1057, 50] on h2 "#falldealsforyou" at bounding box center [1210, 48] width 411 height 19
copy h2 "falldealsforyou"
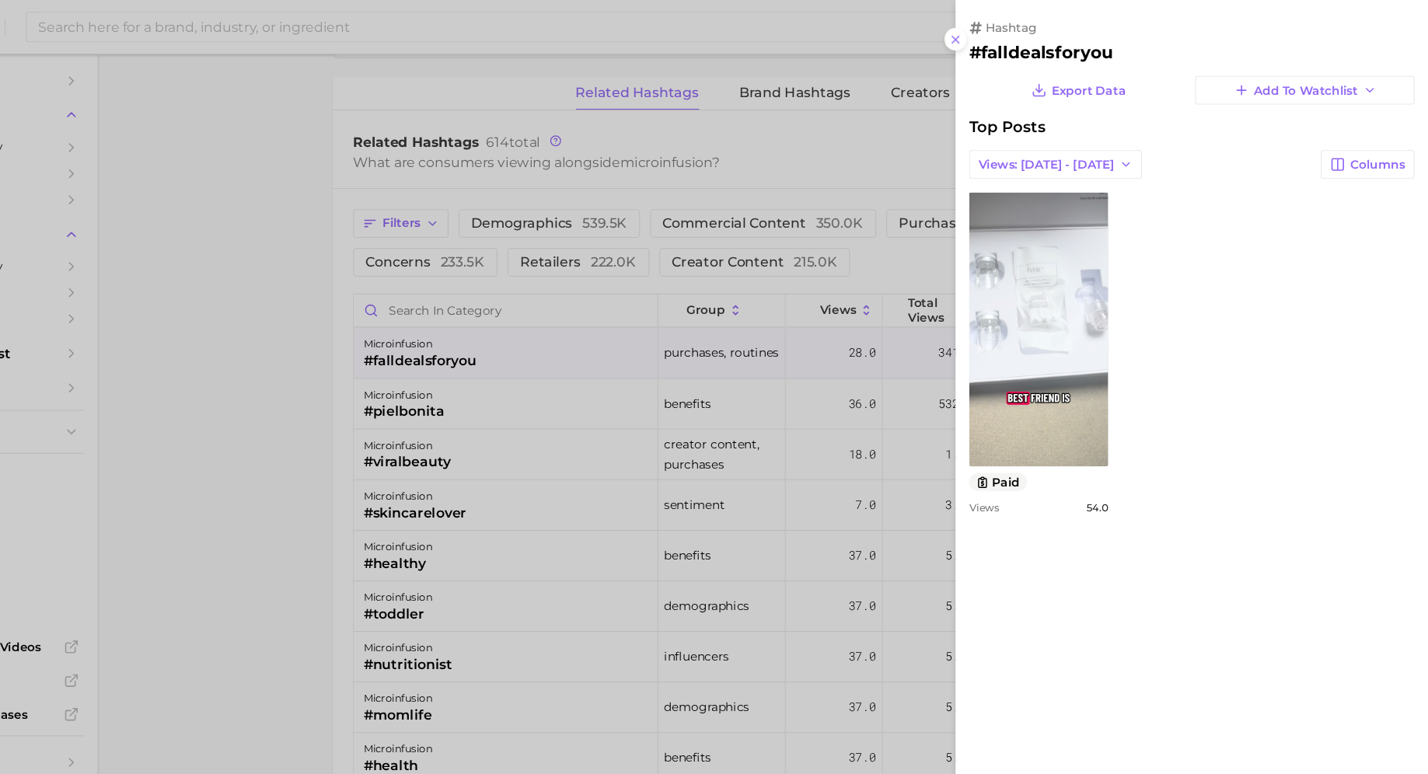
click at [778, 471] on div at bounding box center [714, 387] width 1428 height 774
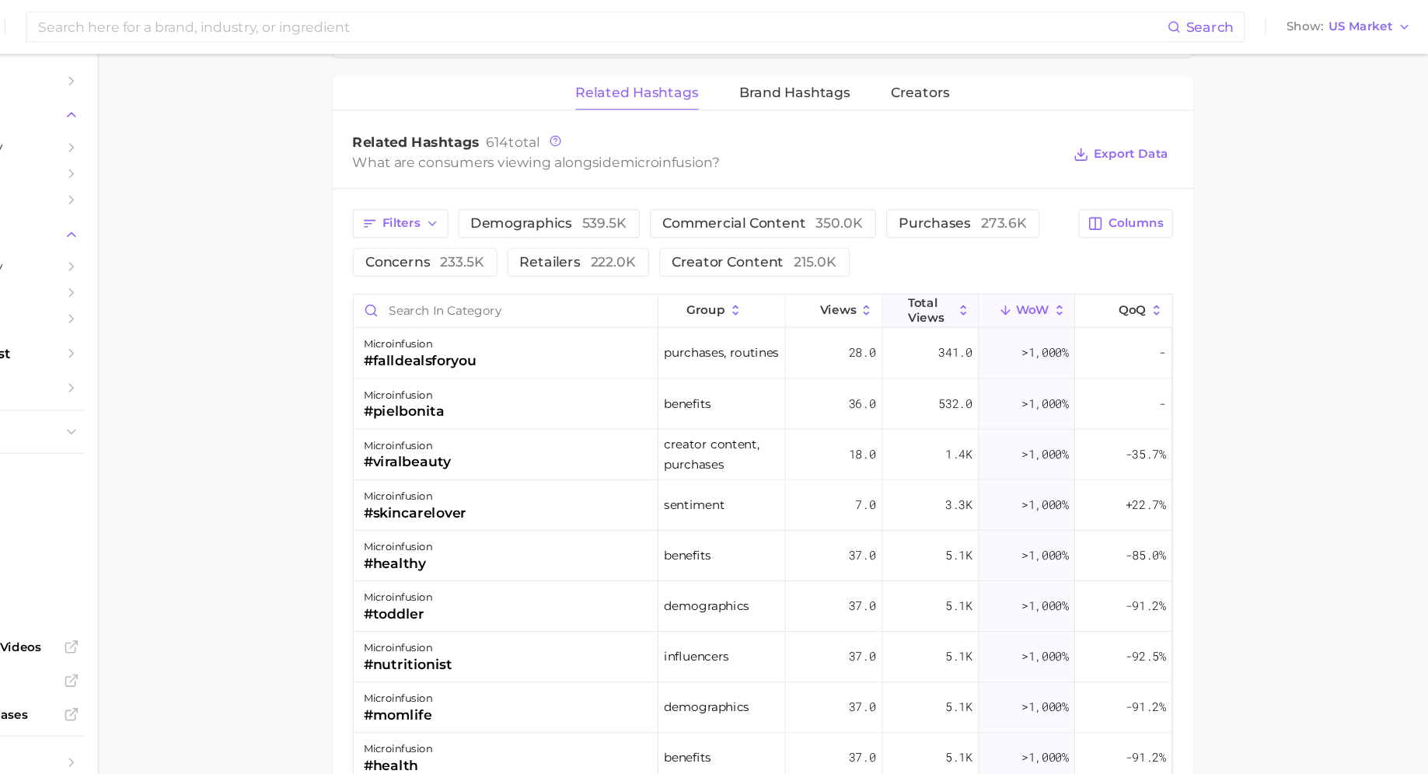
click at [970, 271] on button "Total Views" at bounding box center [970, 286] width 89 height 30
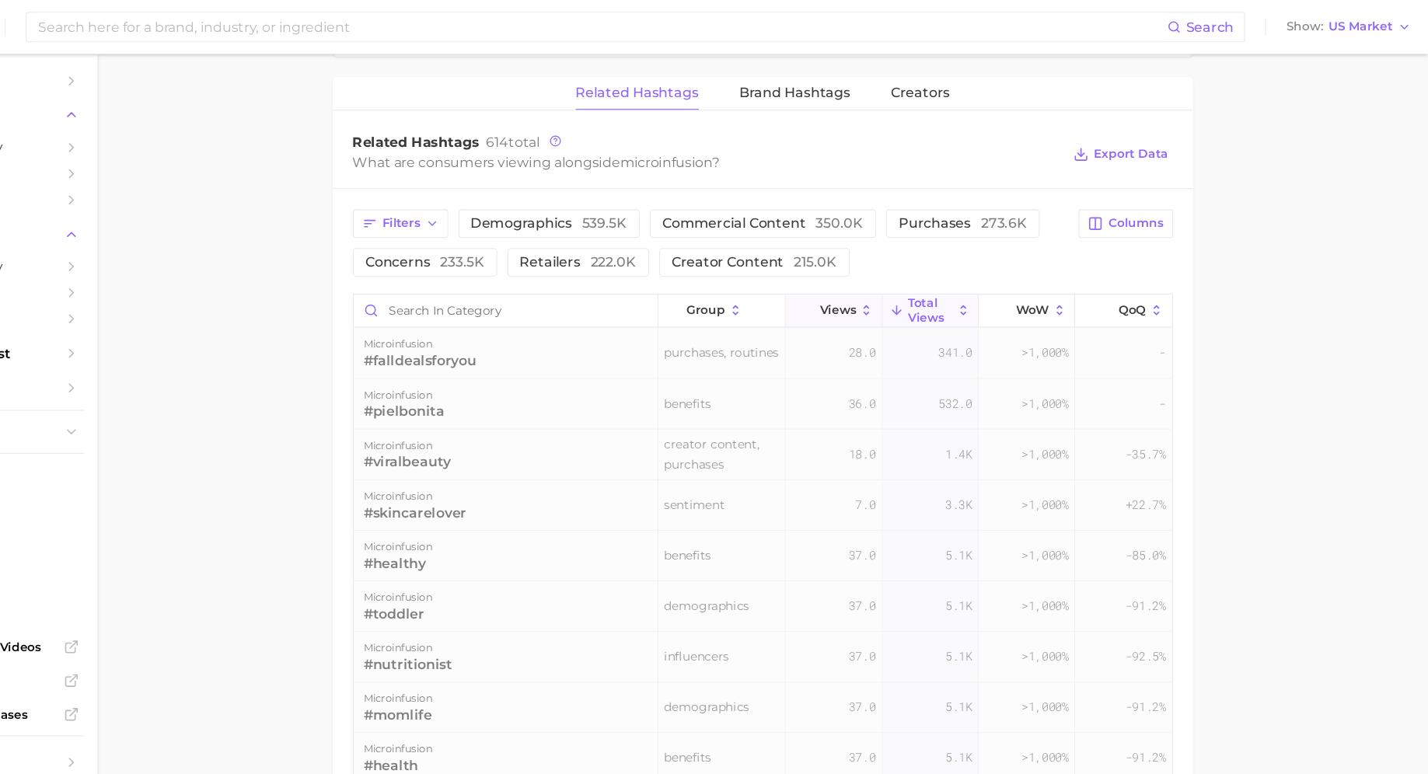
click at [885, 271] on button "Views" at bounding box center [881, 286] width 89 height 30
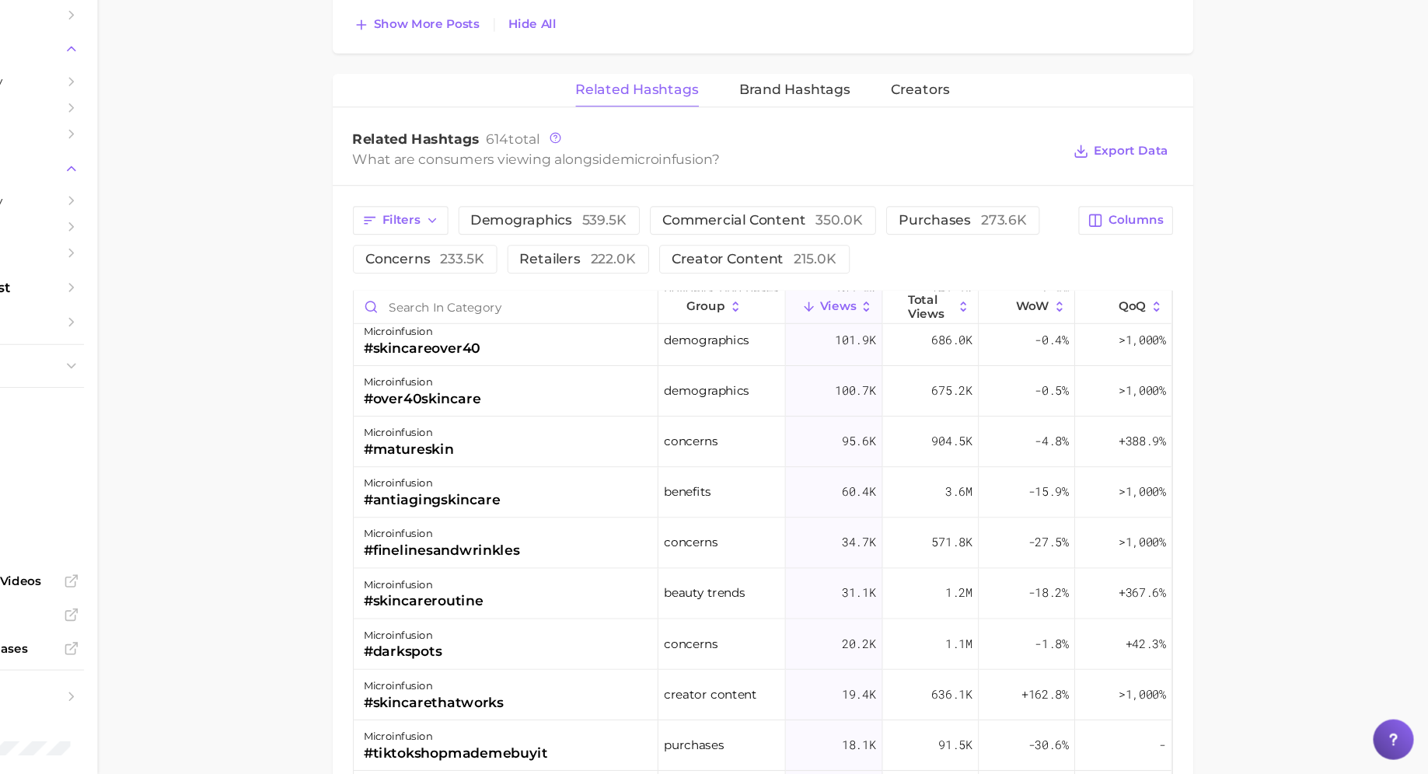
scroll to position [197, 0]
click at [588, 653] on div "microinfusion #darkspots" at bounding box center [579, 654] width 281 height 47
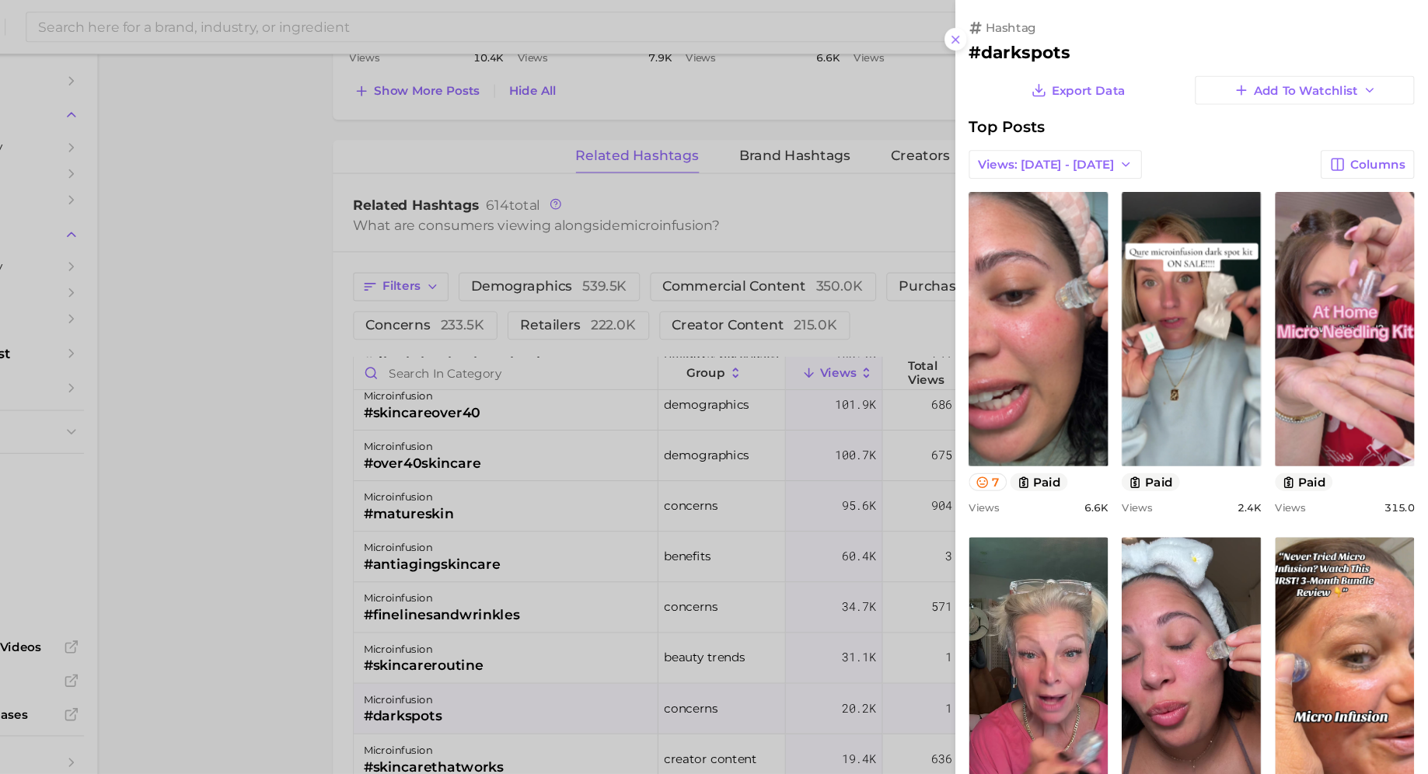
scroll to position [0, 0]
click at [585, 588] on div at bounding box center [714, 387] width 1428 height 774
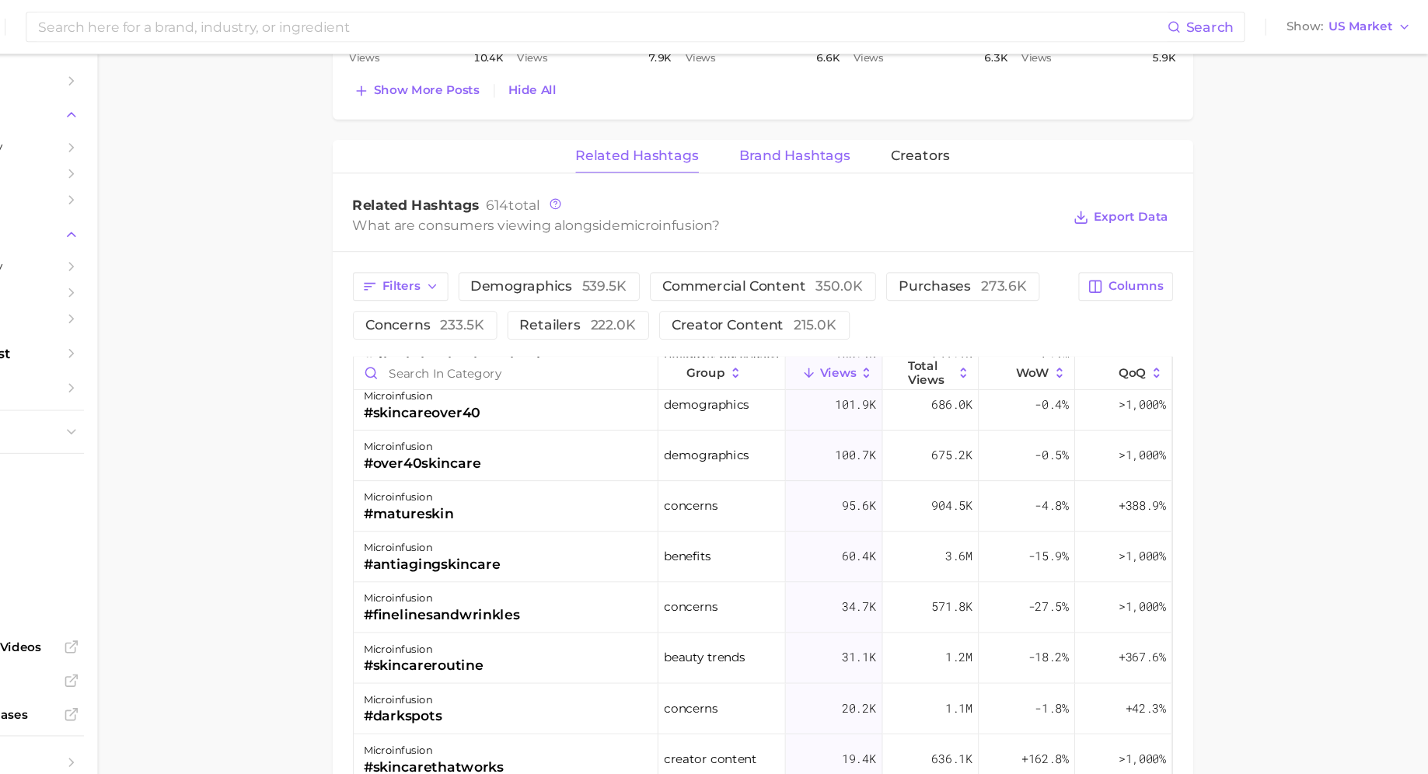
click at [840, 140] on span "Brand Hashtags" at bounding box center [845, 144] width 103 height 14
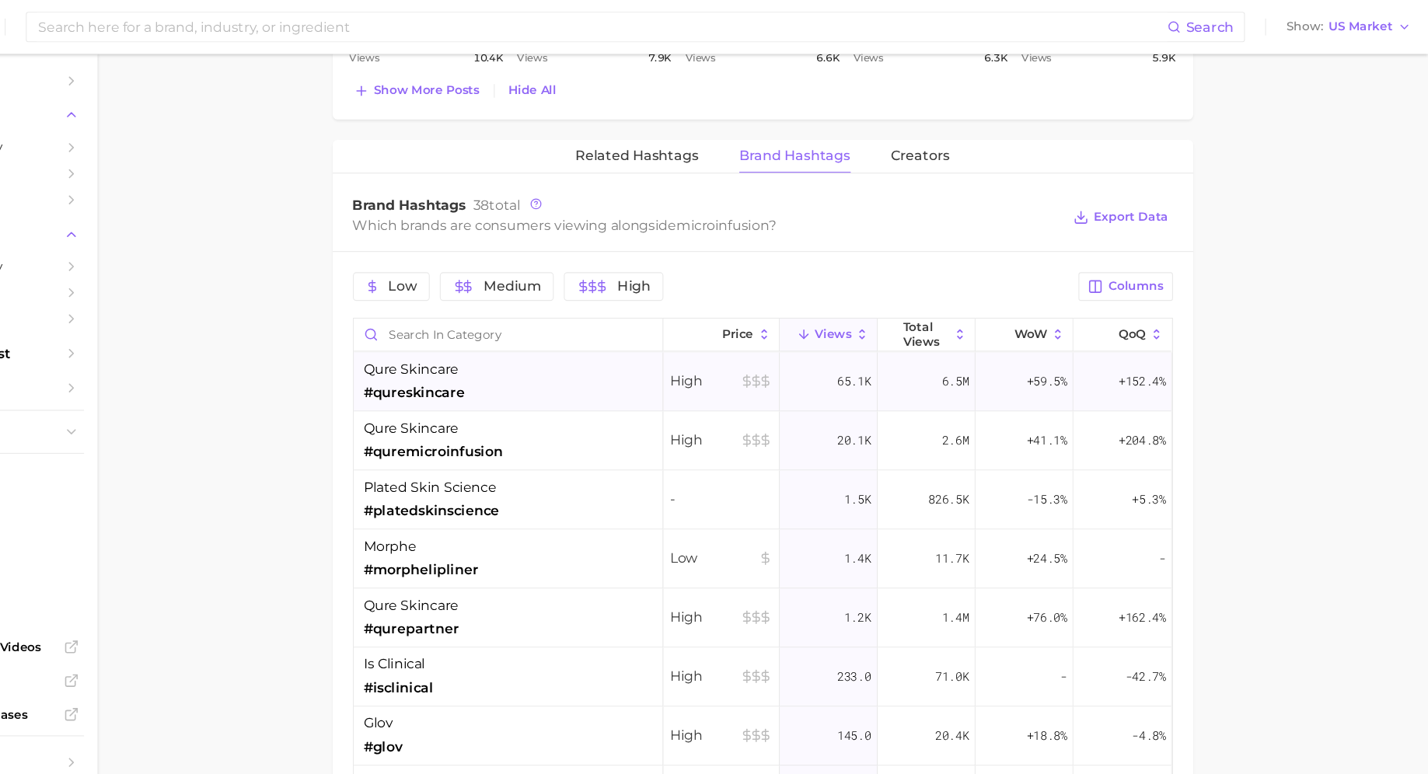
click at [580, 358] on div "qure skincare #qureskincare" at bounding box center [581, 352] width 285 height 54
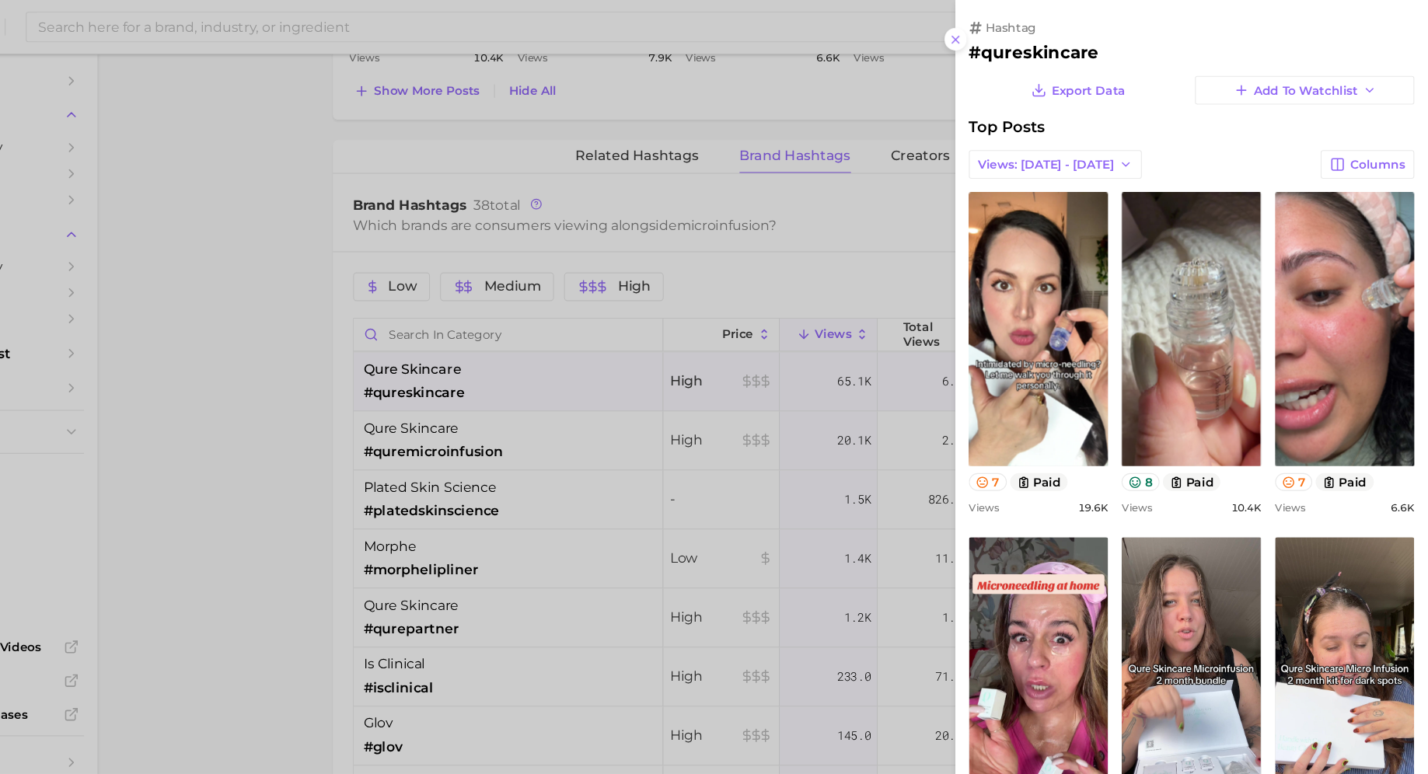
click at [580, 356] on div at bounding box center [714, 387] width 1428 height 774
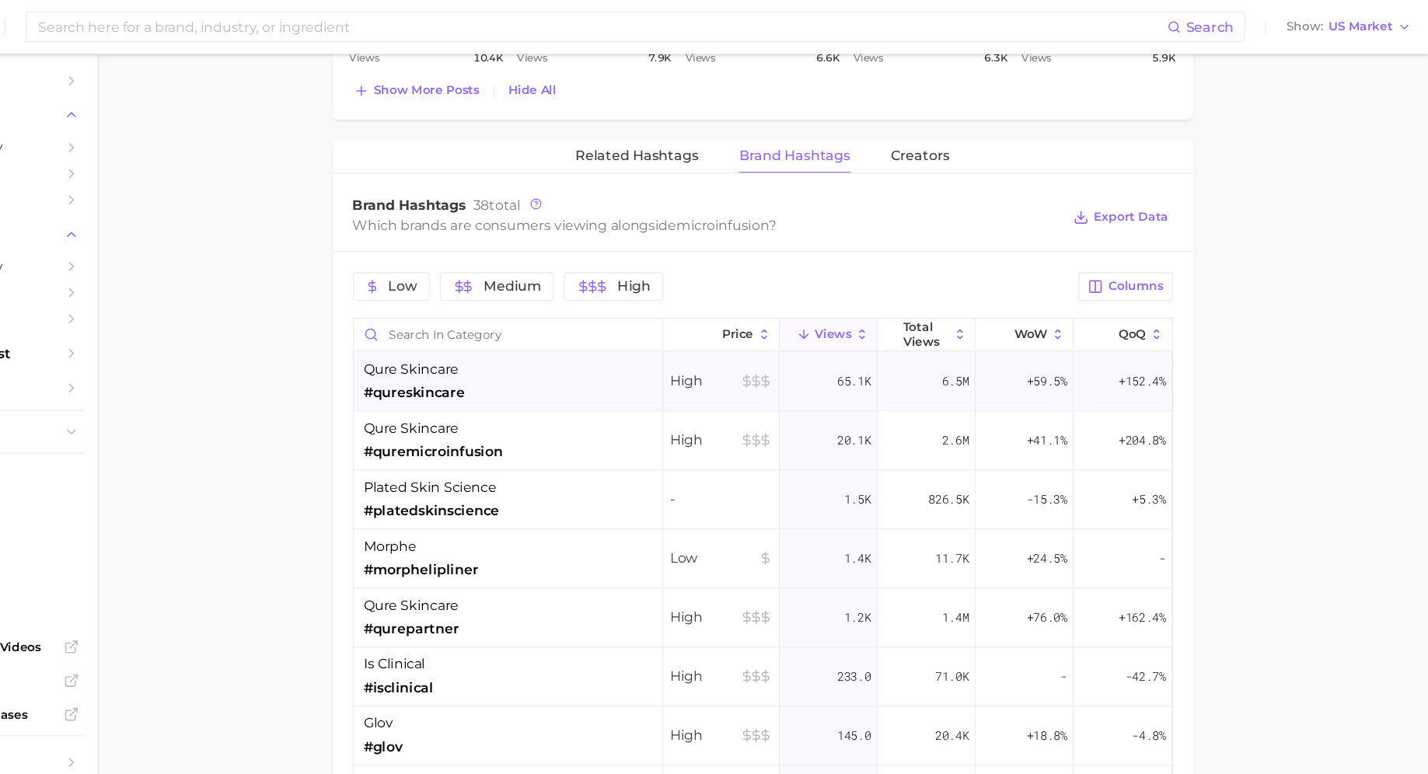
click at [579, 355] on div "qure skincare #qureskincare" at bounding box center [581, 352] width 285 height 54
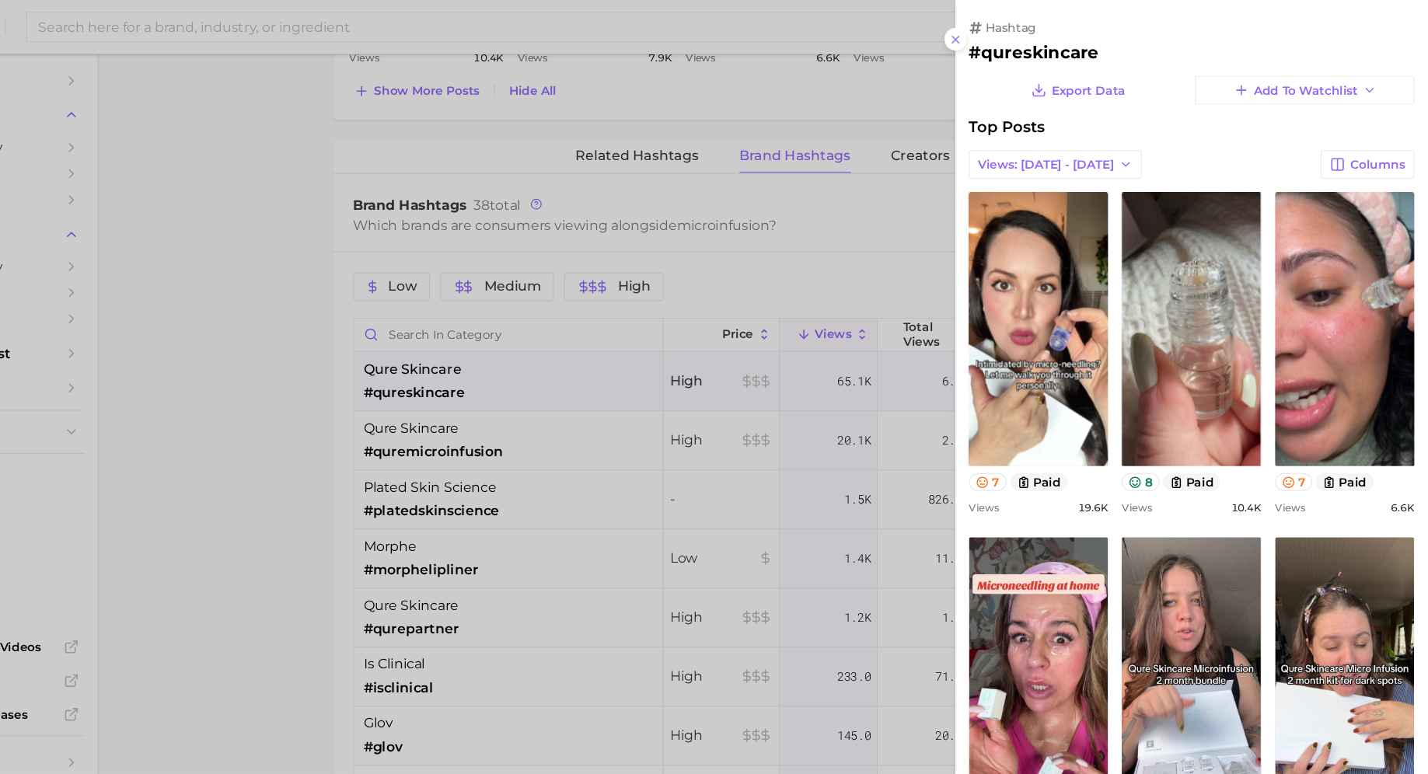
click at [579, 355] on div at bounding box center [714, 387] width 1428 height 774
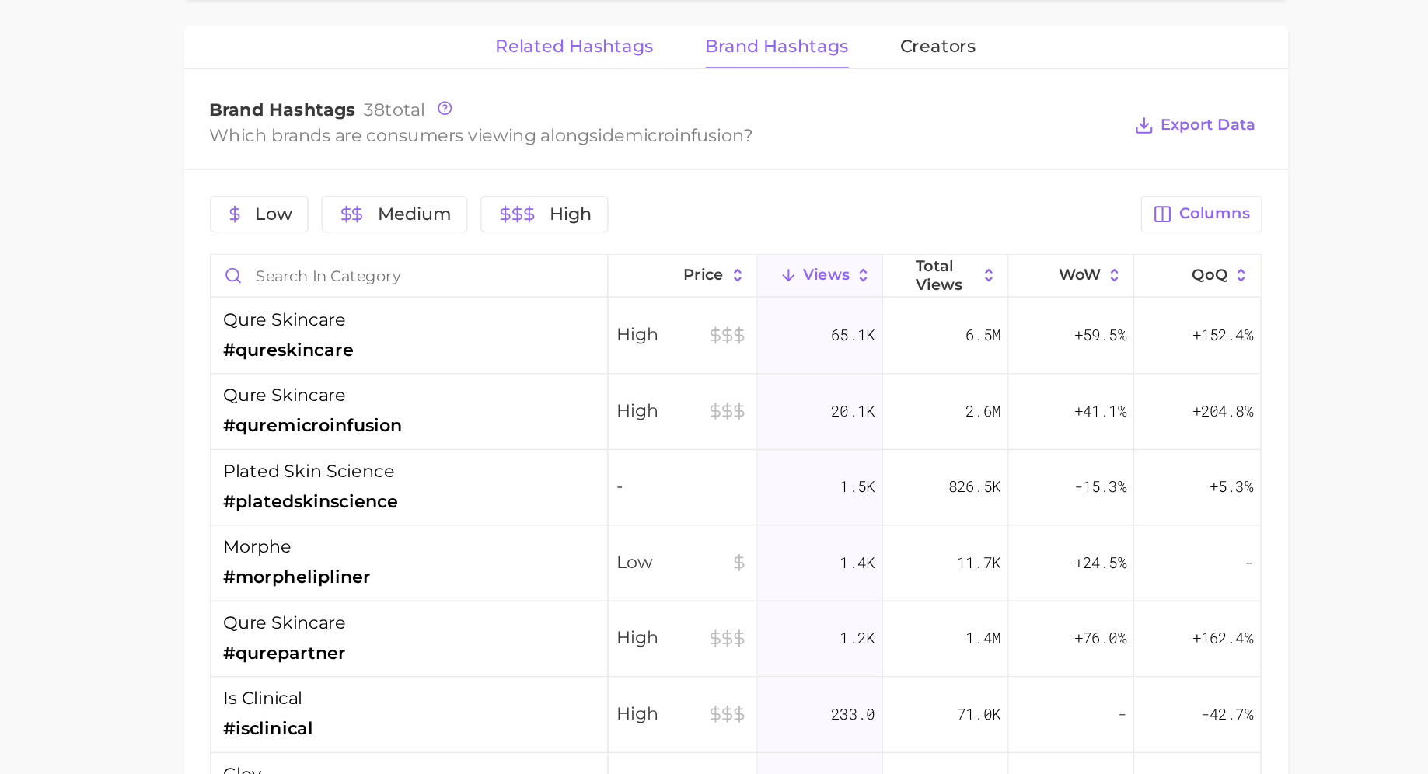
click at [743, 141] on span "Related Hashtags" at bounding box center [700, 144] width 114 height 14
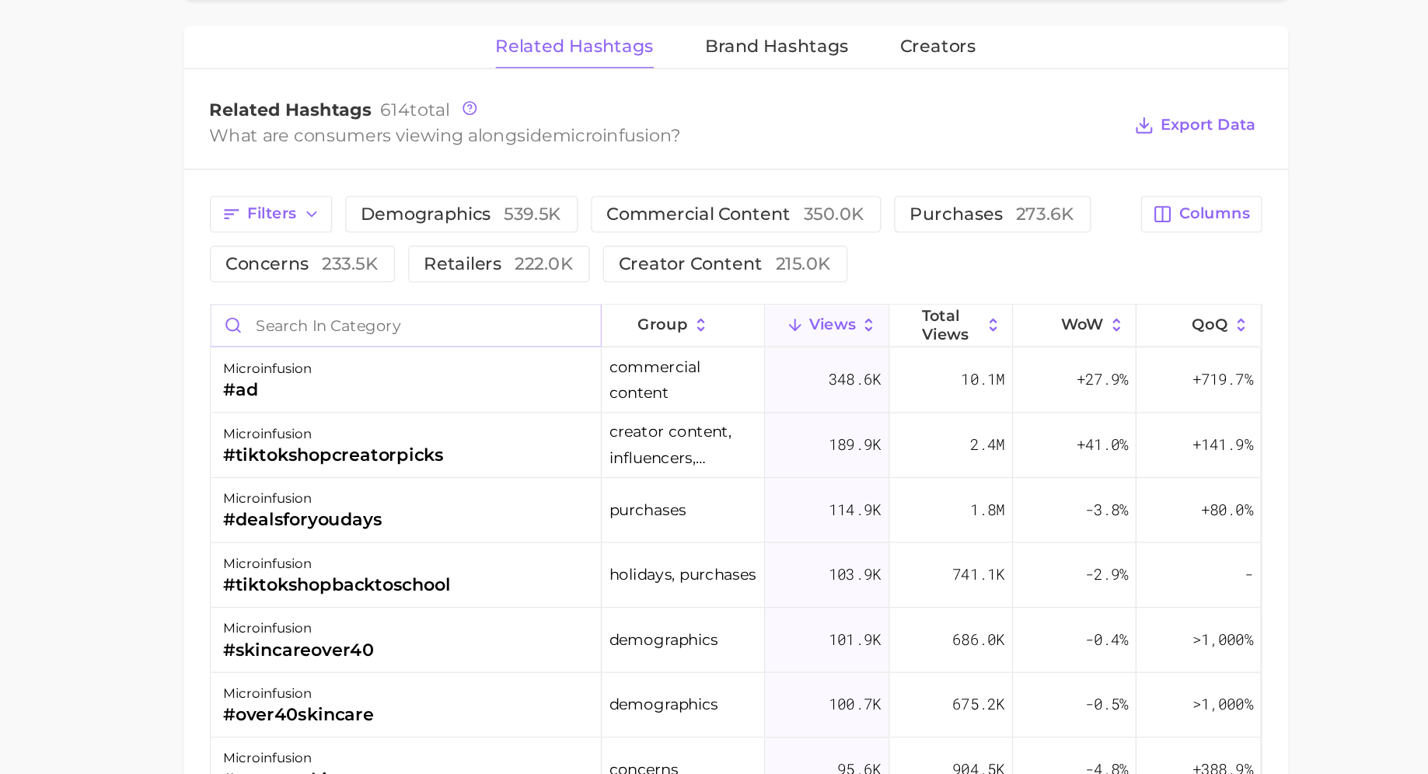
click at [590, 330] on input "Search in category" at bounding box center [579, 345] width 280 height 30
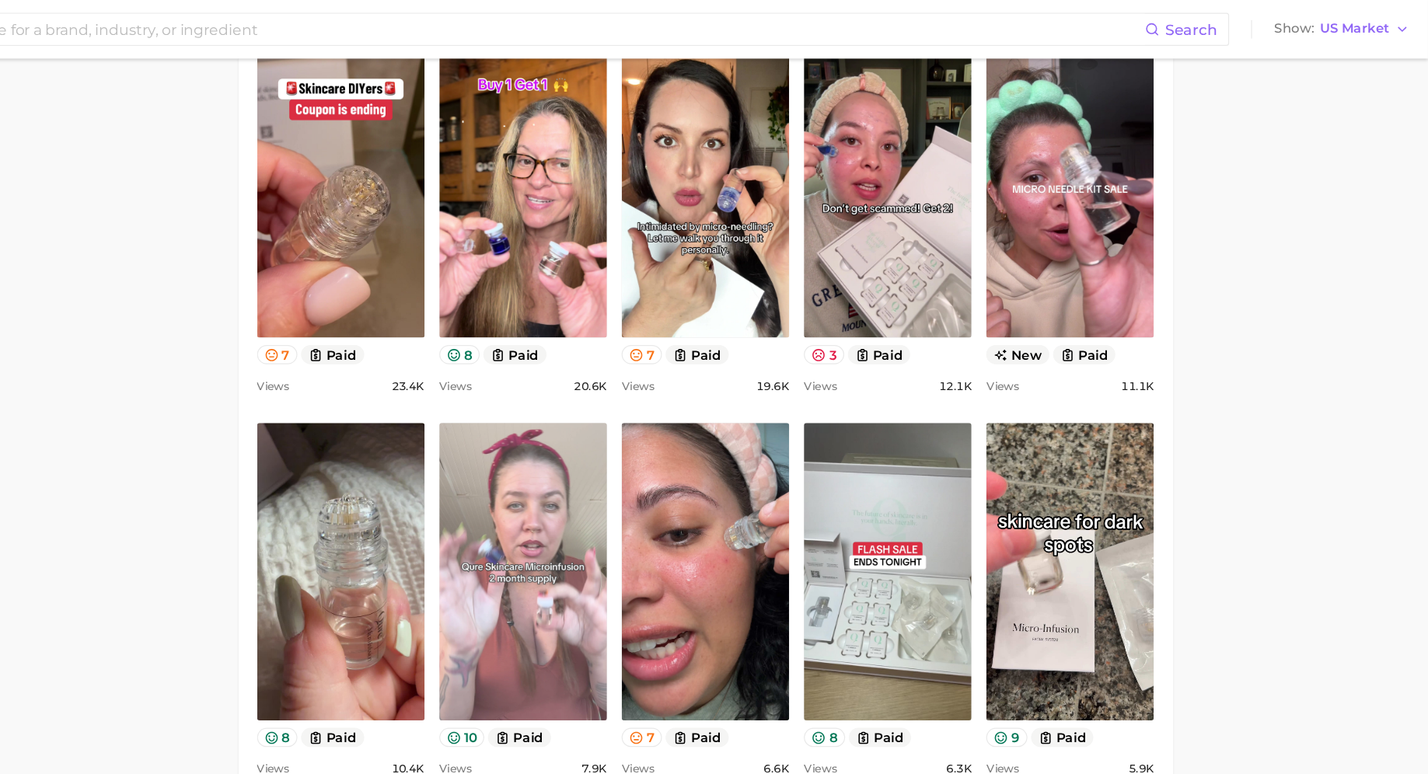
scroll to position [881, 0]
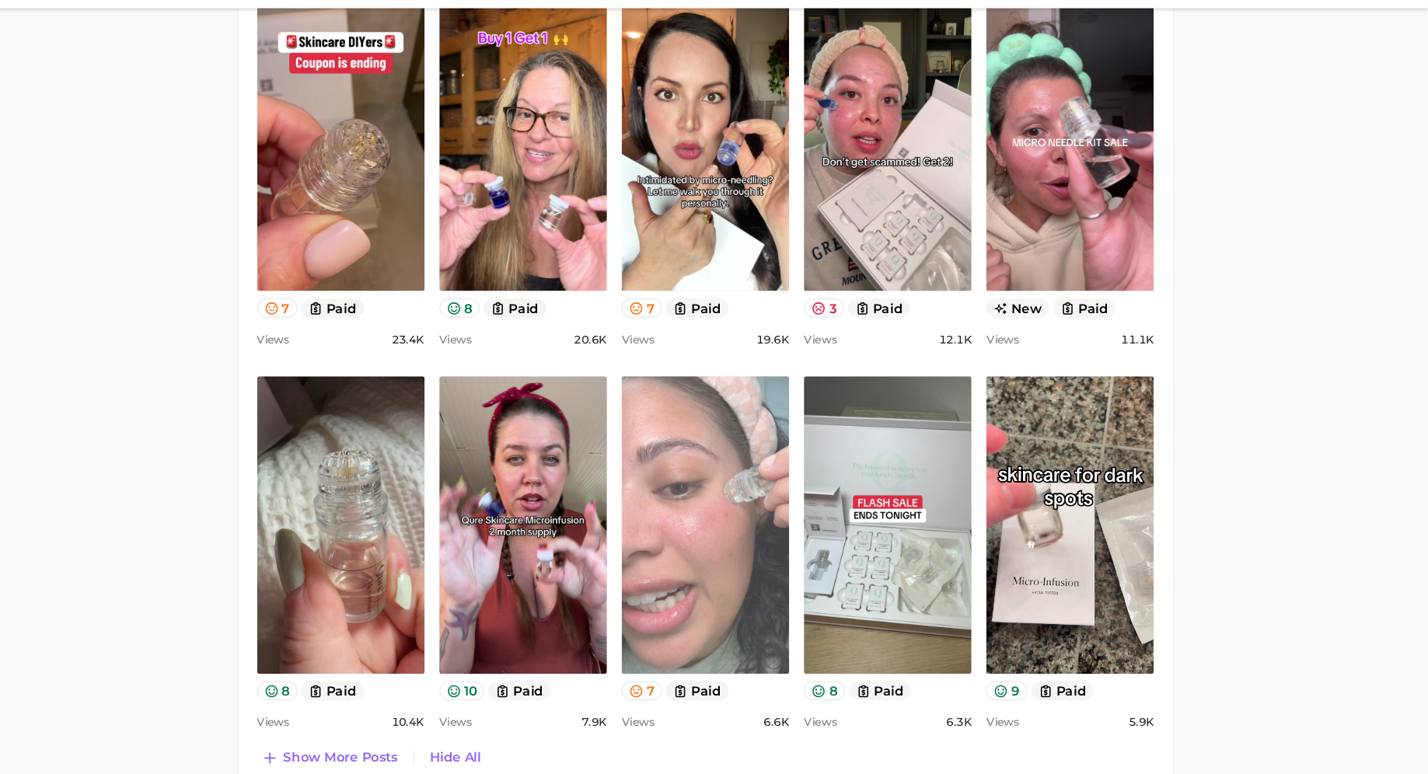
click at [844, 556] on link "view post on TikTok" at bounding box center [815, 488] width 142 height 253
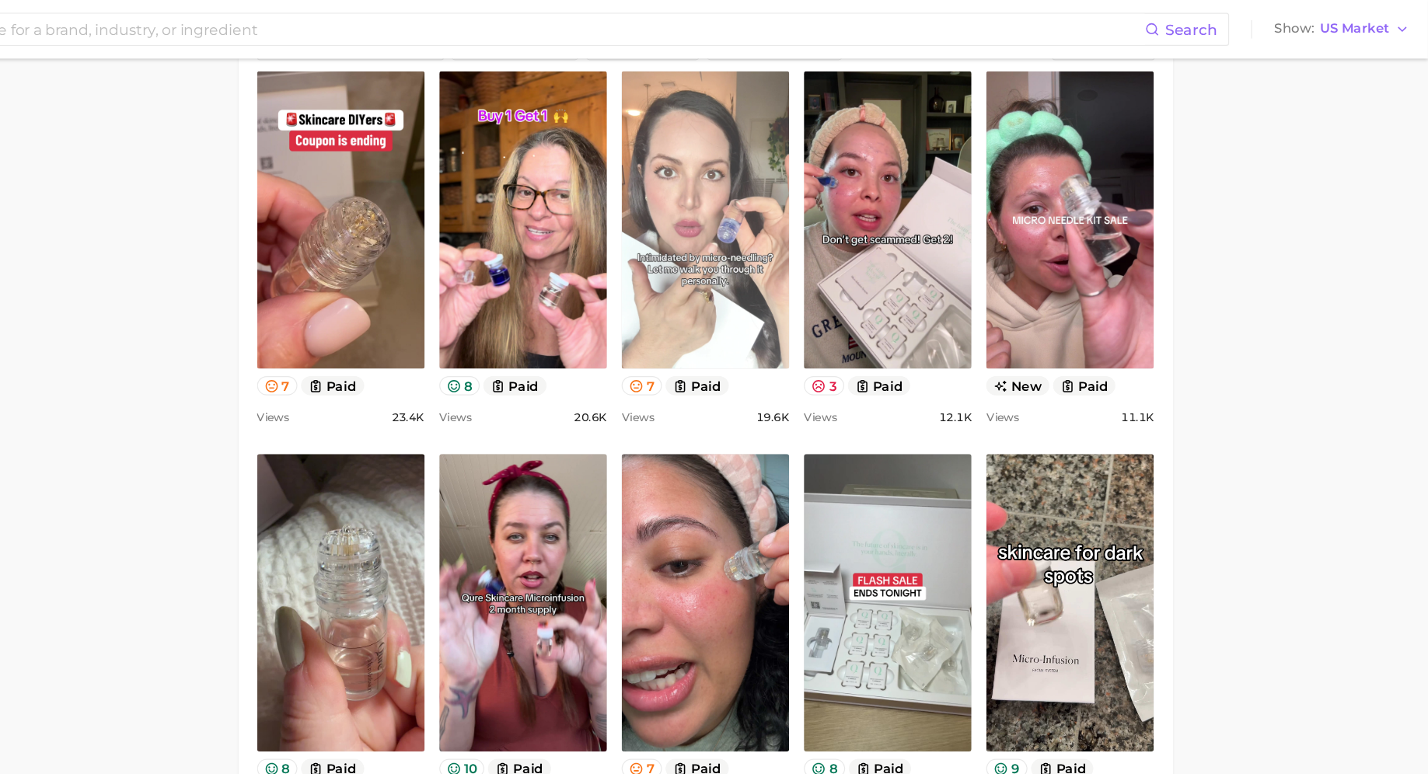
scroll to position [829, 0]
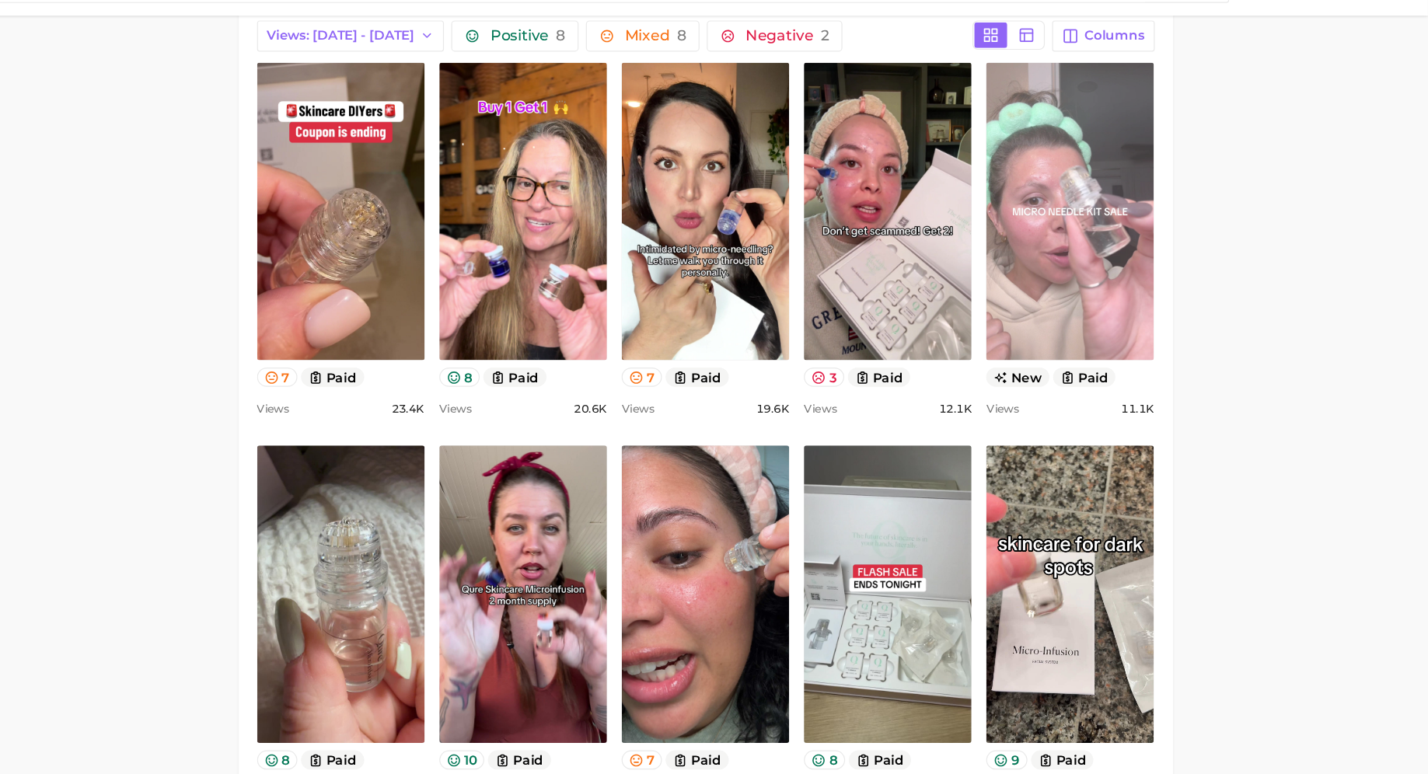
click at [1078, 245] on link "view post on TikTok" at bounding box center [1125, 215] width 142 height 253
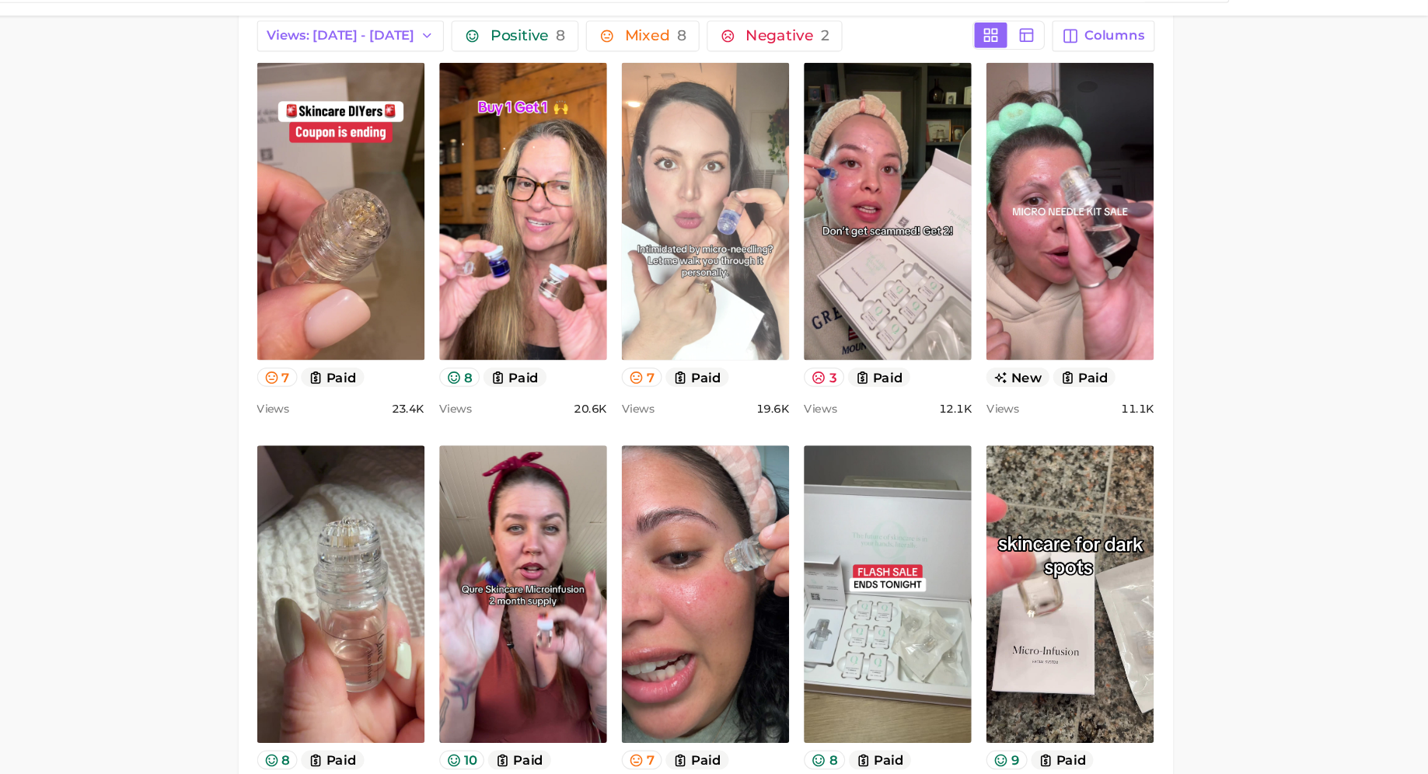
click at [831, 253] on link "view post on TikTok" at bounding box center [815, 215] width 142 height 253
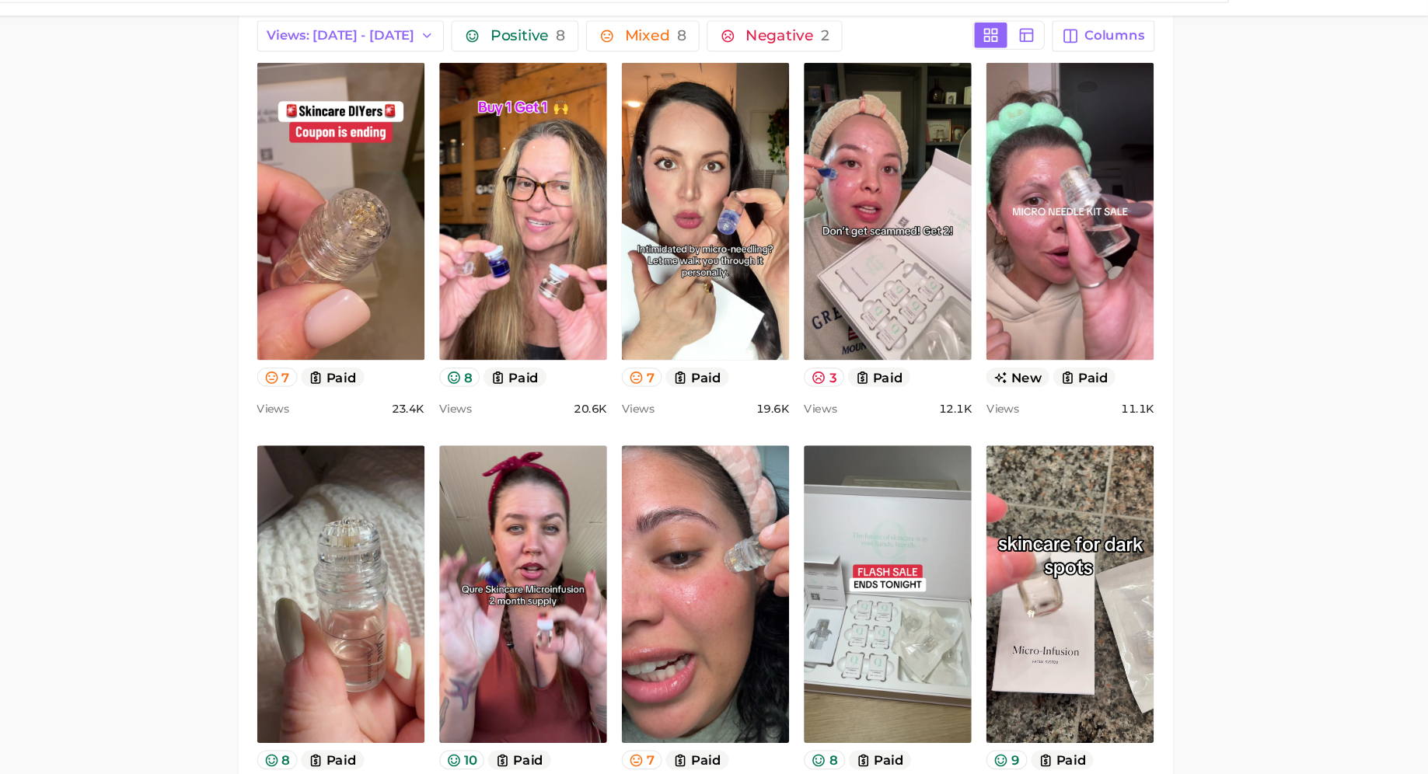
click at [1004, 54] on div "Positive 8 Mixed 8 Negative 2" at bounding box center [818, 67] width 436 height 26
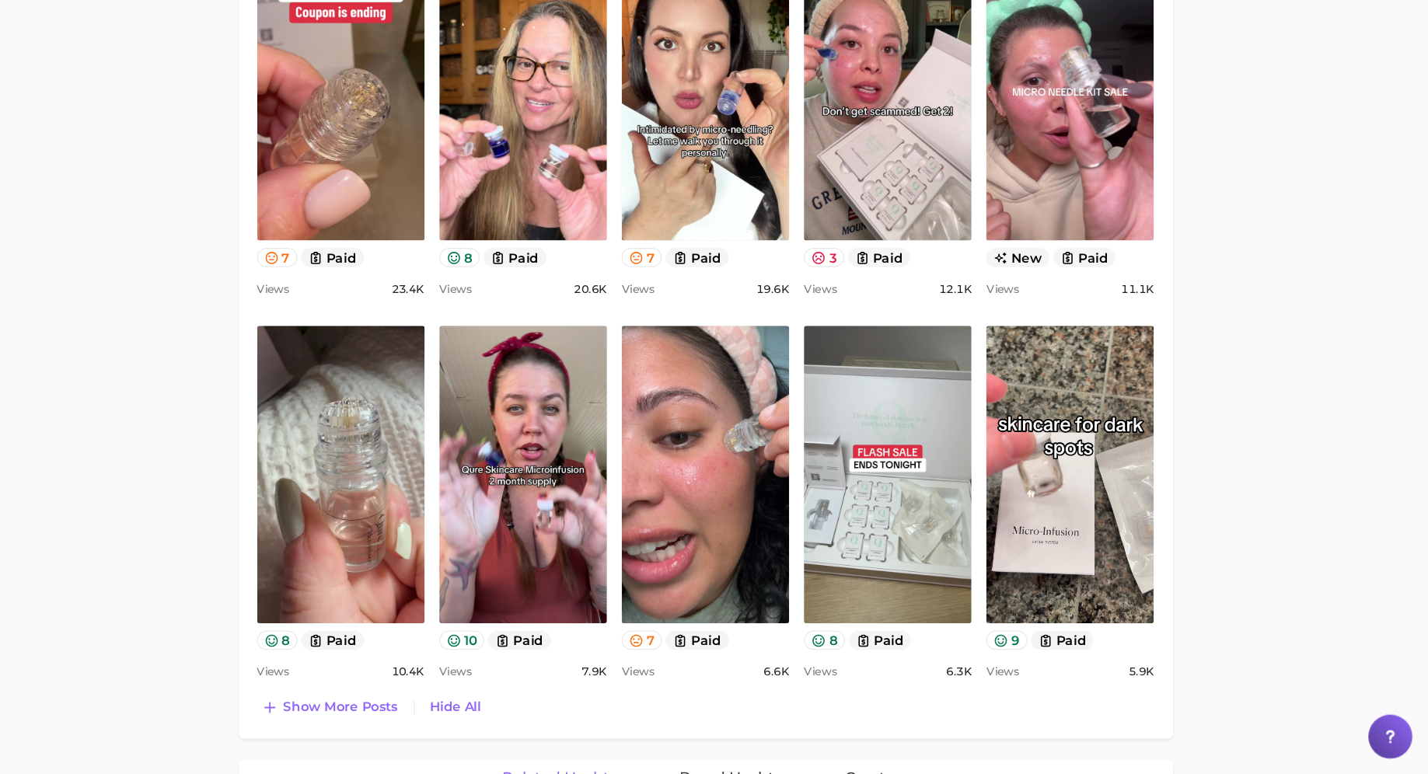
scroll to position [854, 0]
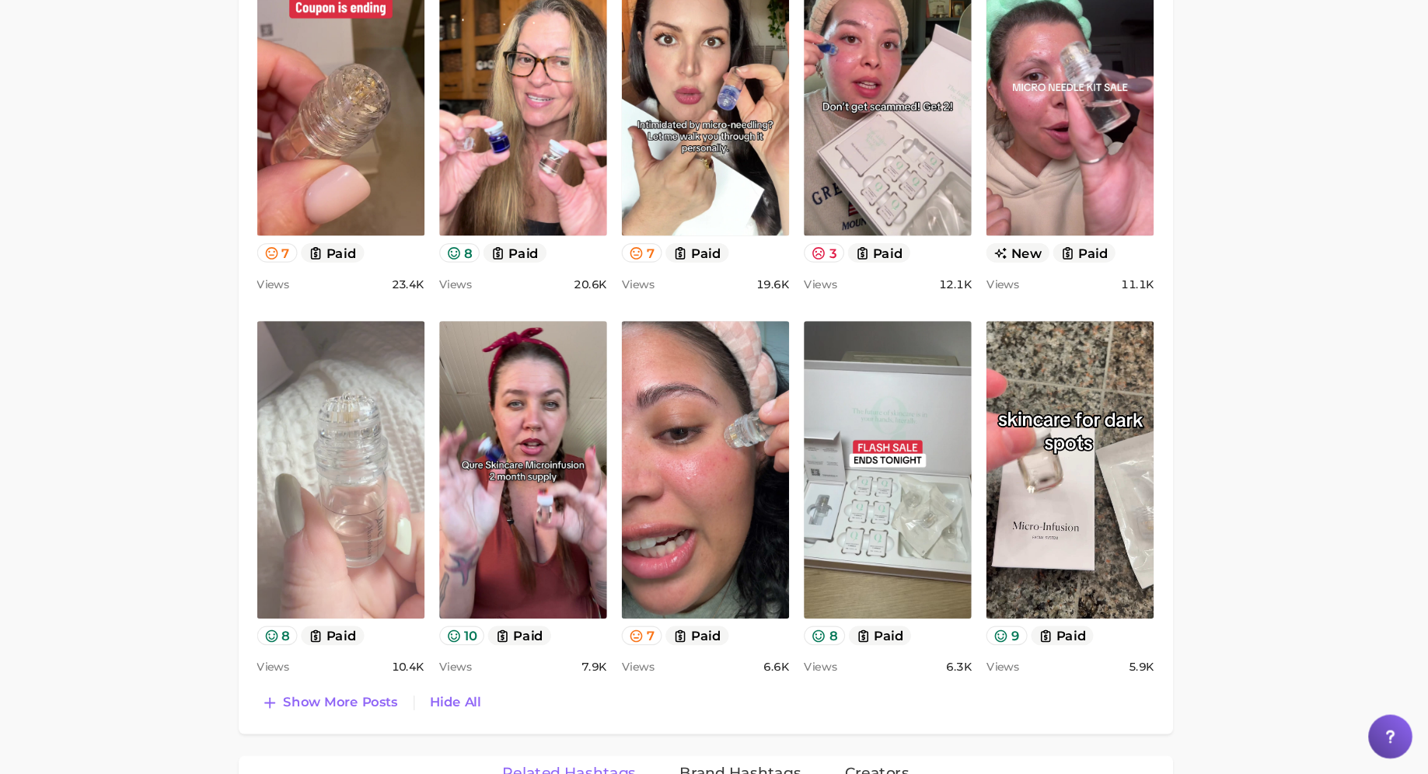
click at [537, 482] on link "view post on TikTok" at bounding box center [506, 516] width 142 height 253
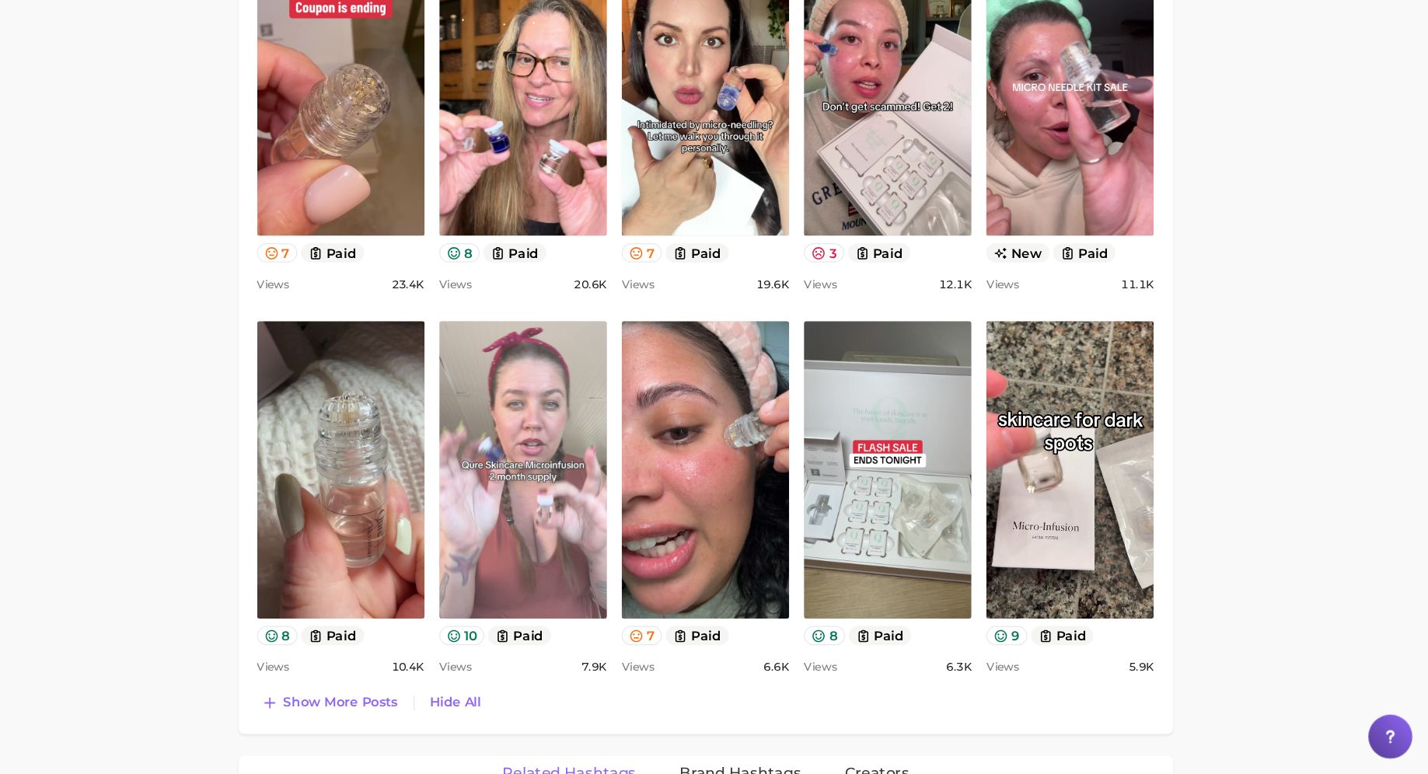
click at [683, 540] on link "view post on TikTok" at bounding box center [660, 516] width 142 height 253
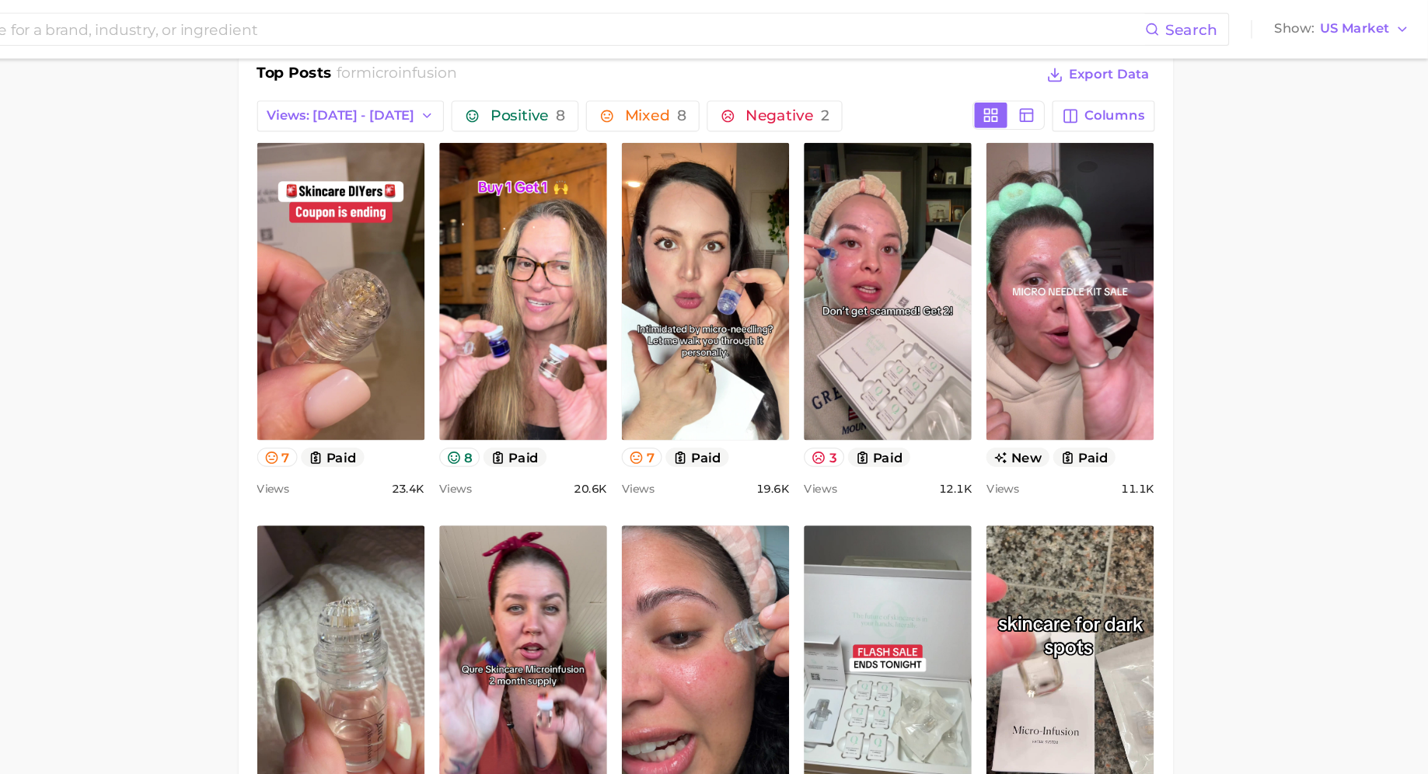
scroll to position [793, 0]
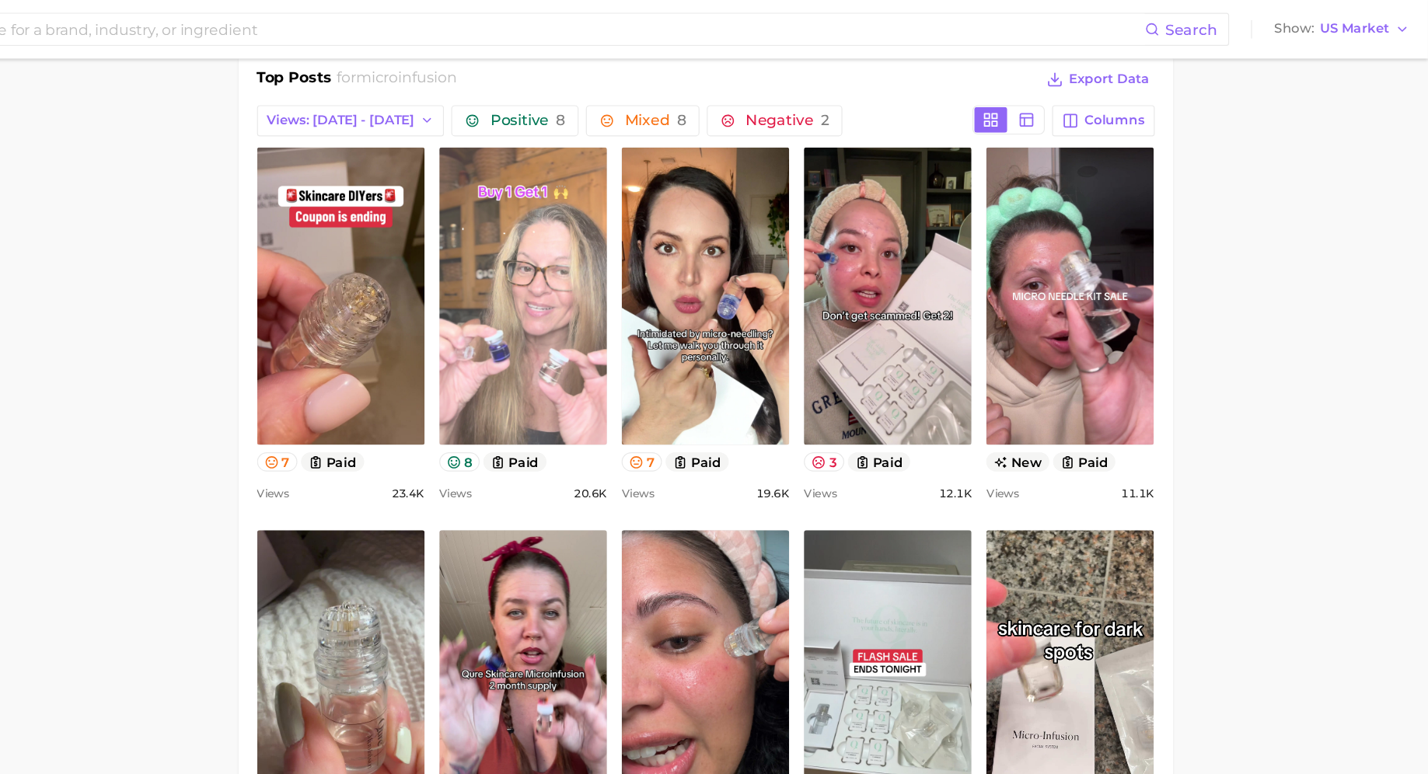
click at [721, 288] on link "view post on TikTok" at bounding box center [660, 251] width 142 height 253
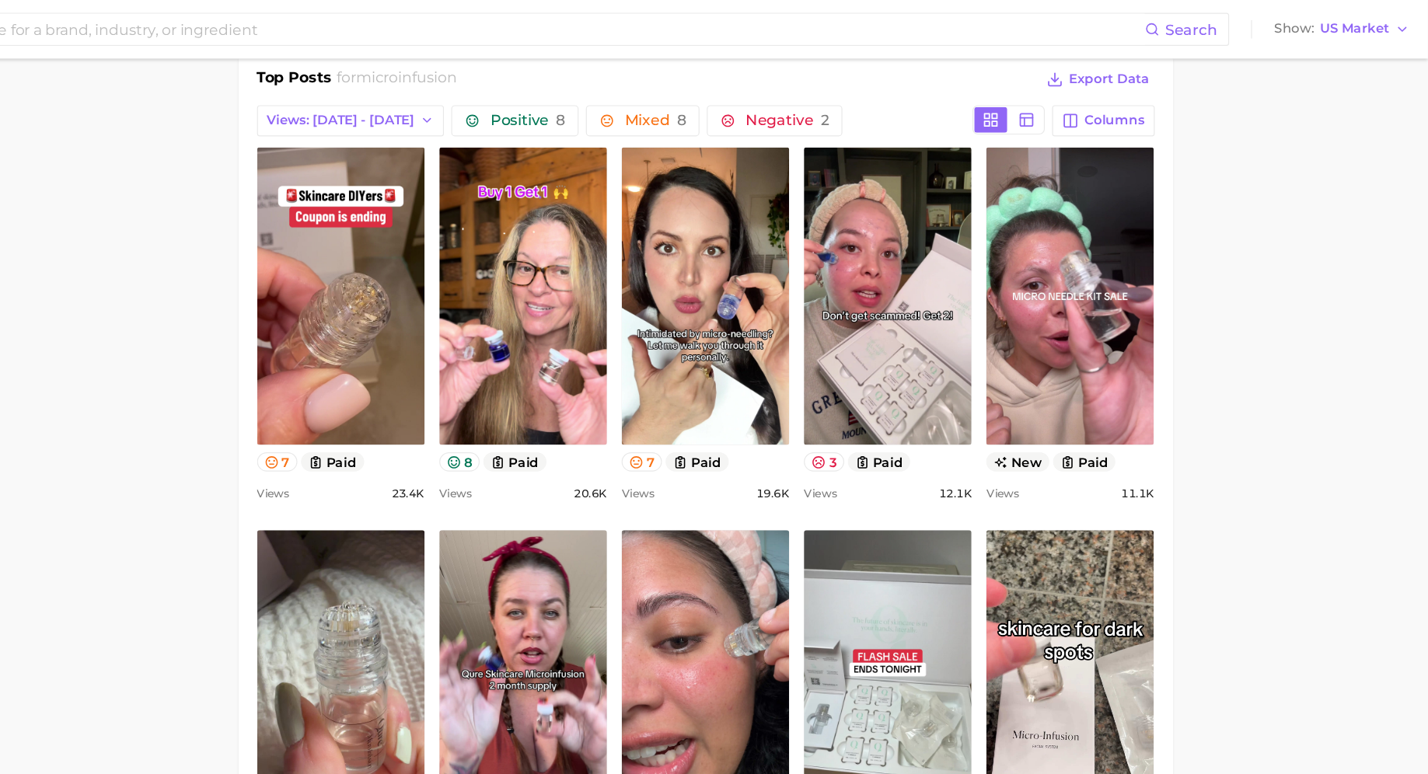
click at [397, 289] on main "1. skincare 2. face services 3. other facial services 4. microinfusion Overview…" at bounding box center [815, 574] width 1226 height 2634
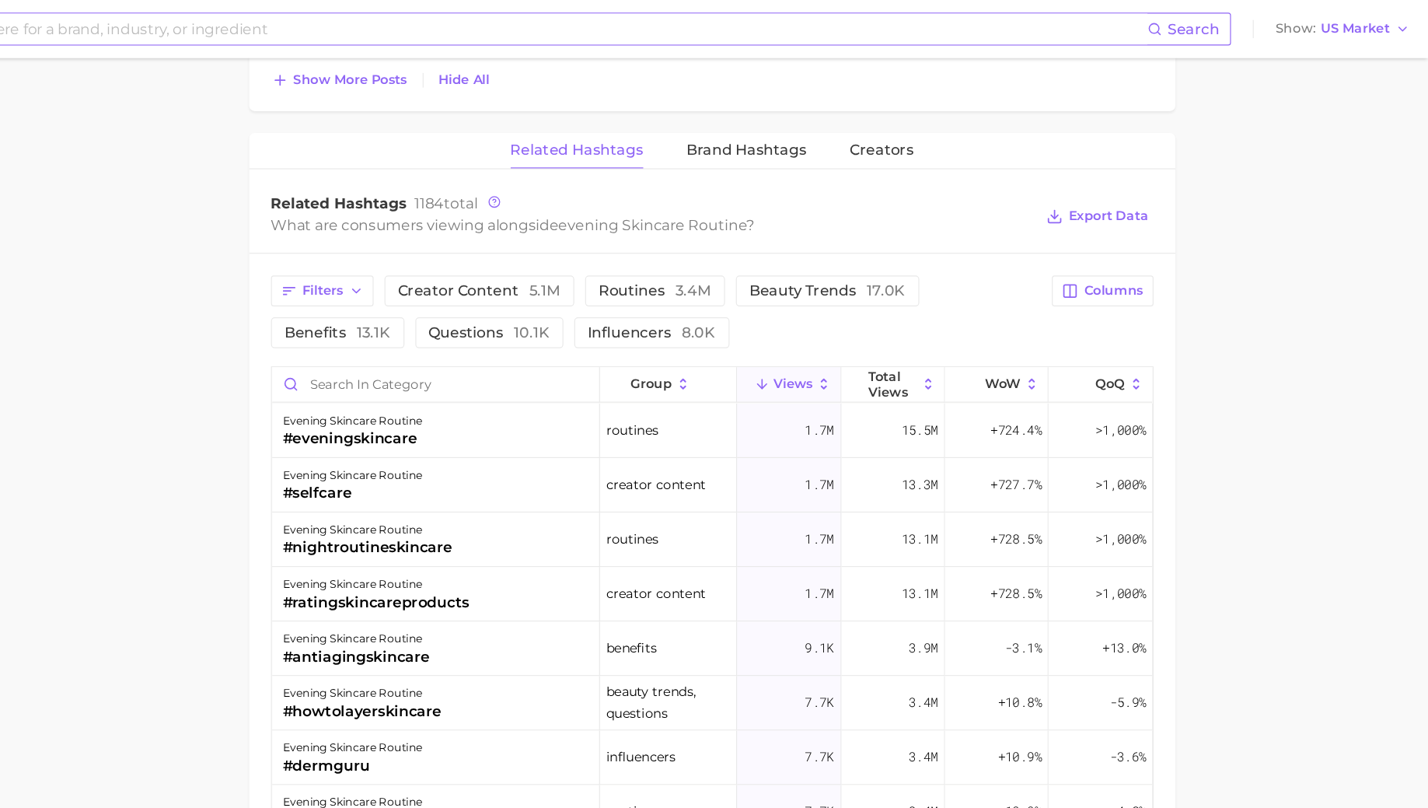
scroll to position [39, 0]
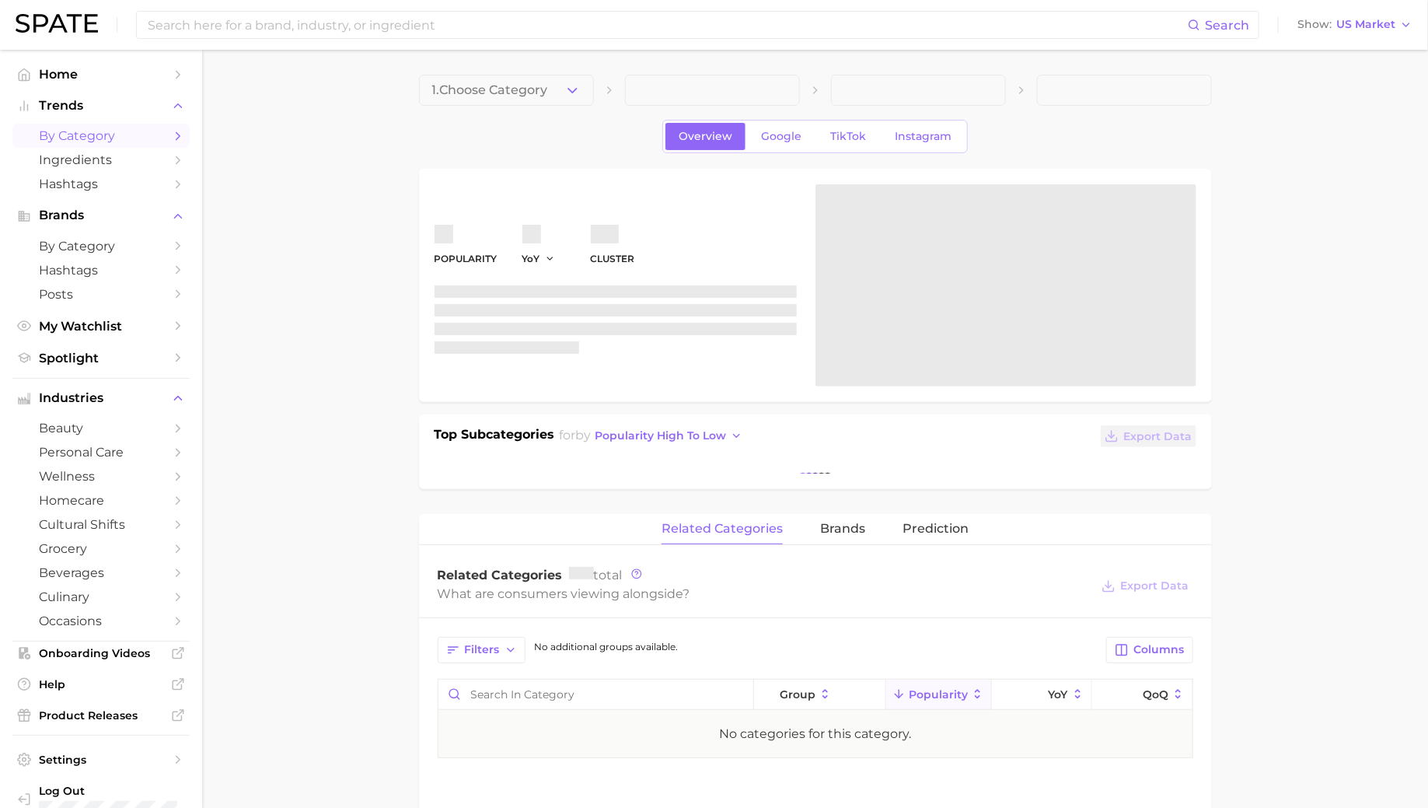
click at [91, 135] on span "by Category" at bounding box center [101, 135] width 124 height 15
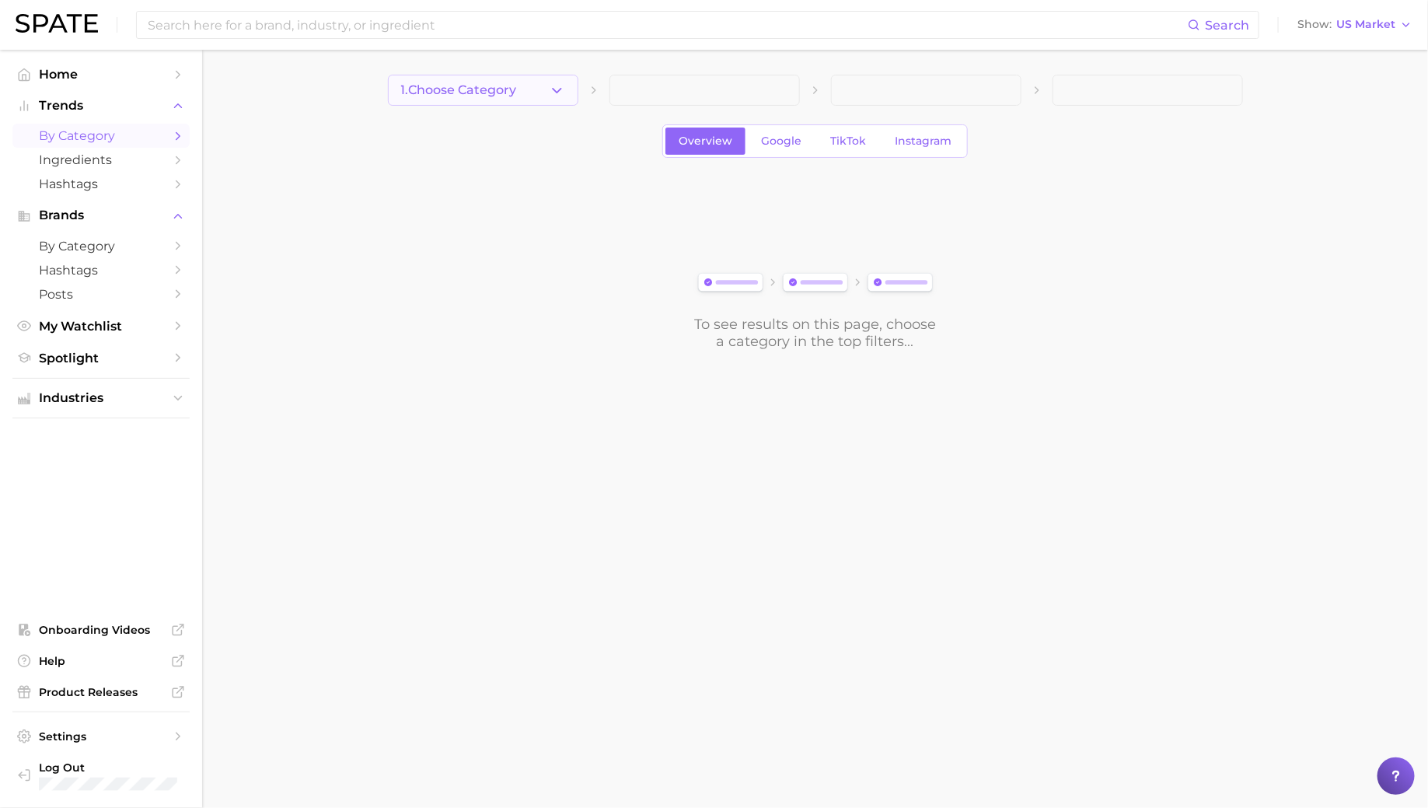
click at [477, 84] on span "1. Choose Category" at bounding box center [459, 90] width 116 height 14
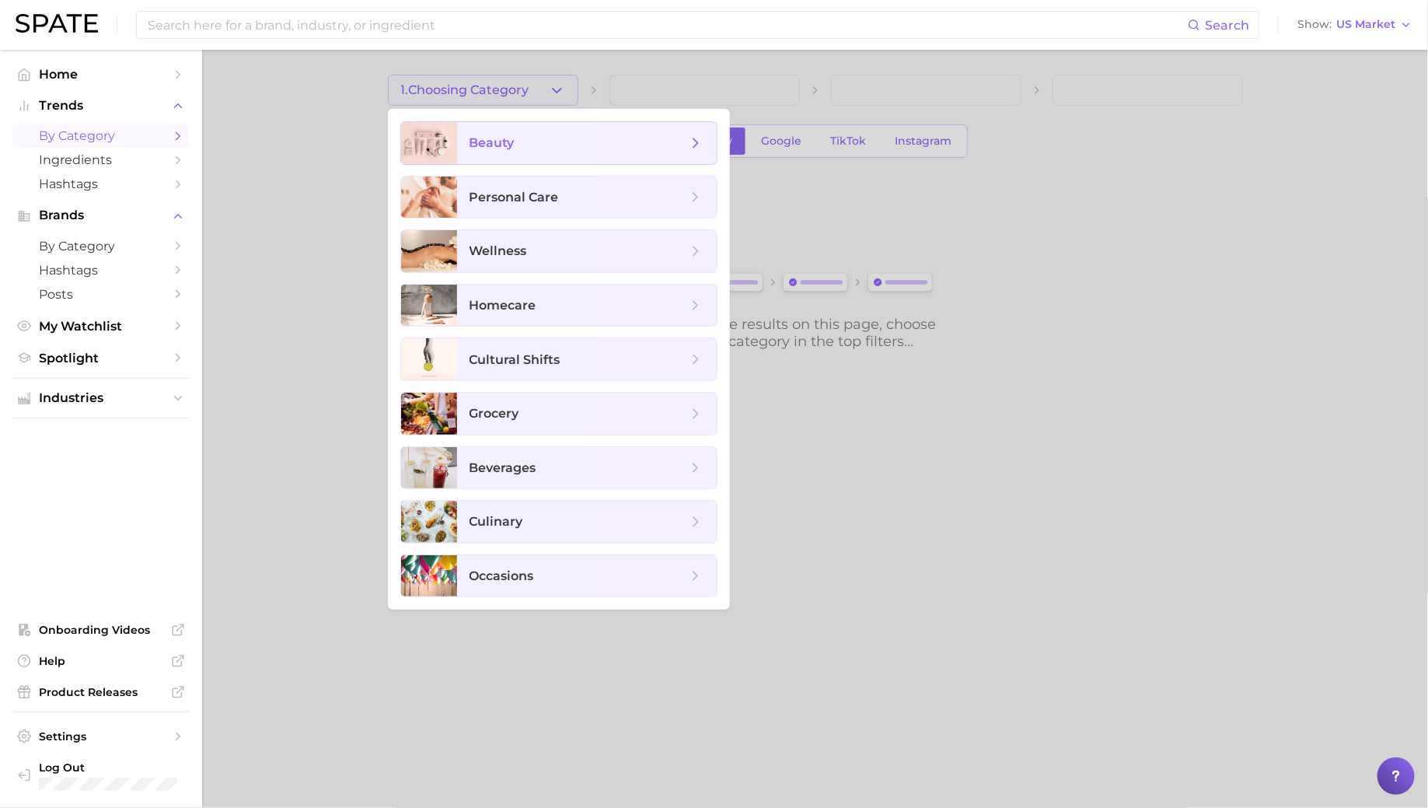
click at [519, 135] on span "beauty" at bounding box center [579, 143] width 218 height 17
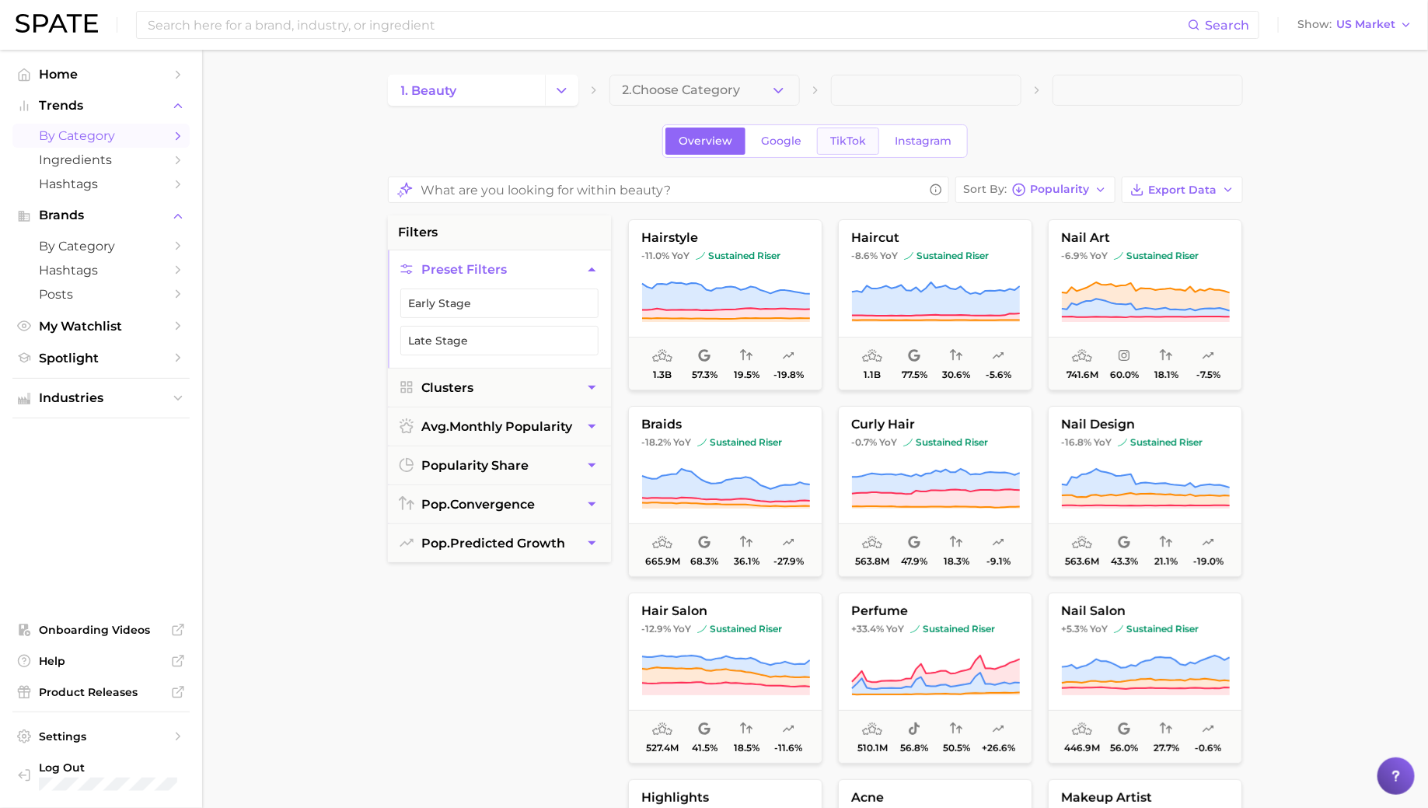
click at [830, 144] on span "TikTok" at bounding box center [848, 141] width 36 height 13
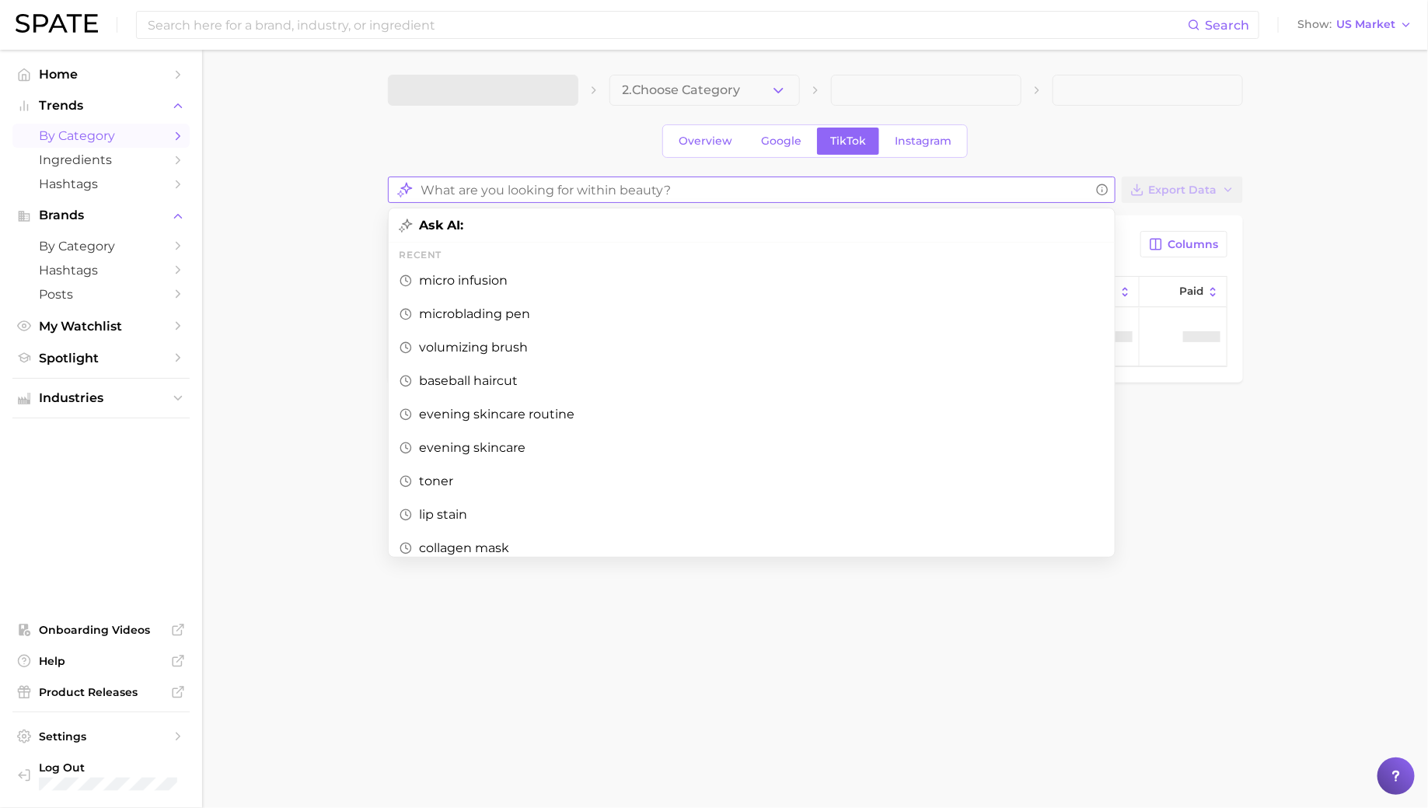
click at [540, 188] on input "What are you looking for within beauty?" at bounding box center [755, 190] width 669 height 30
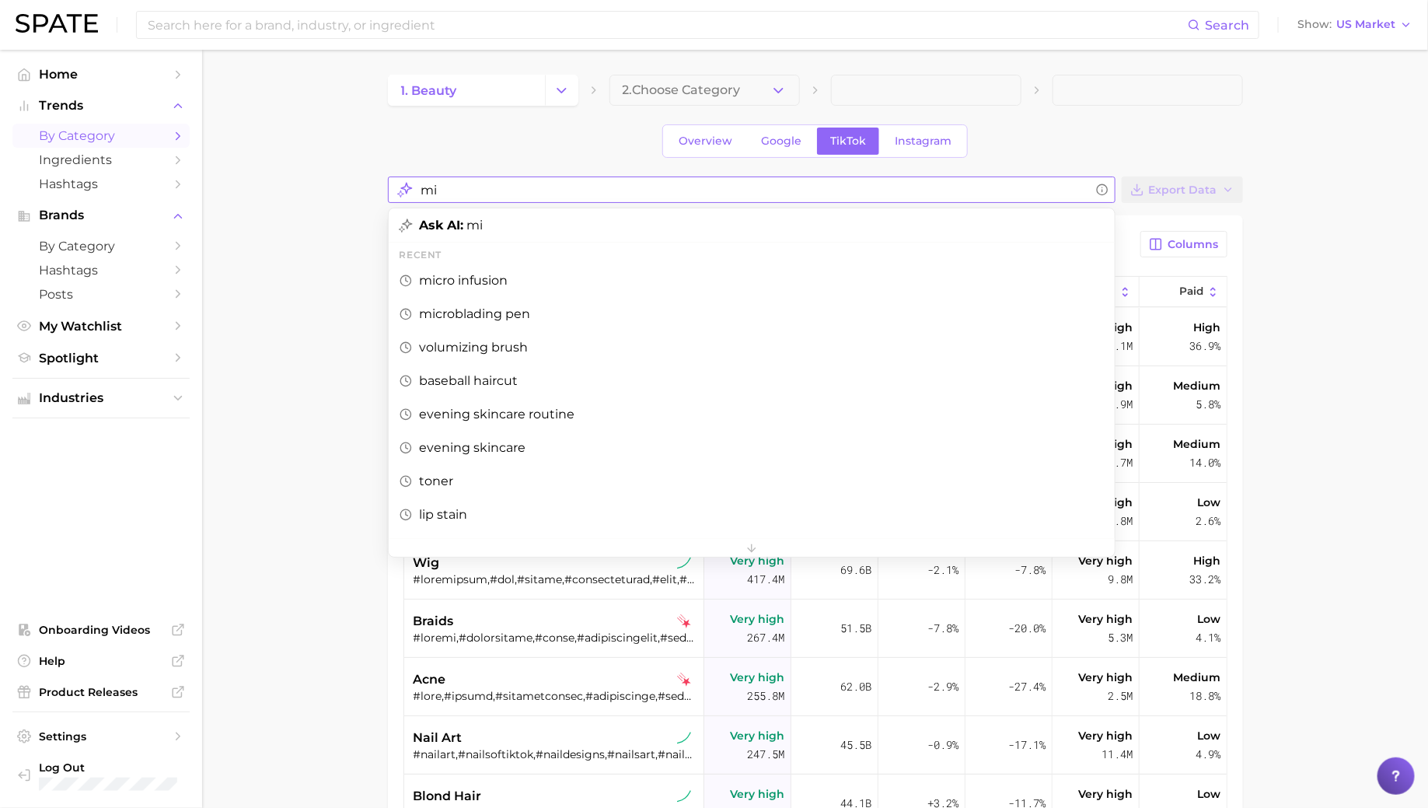
type input "m"
type input "lip volumizer"
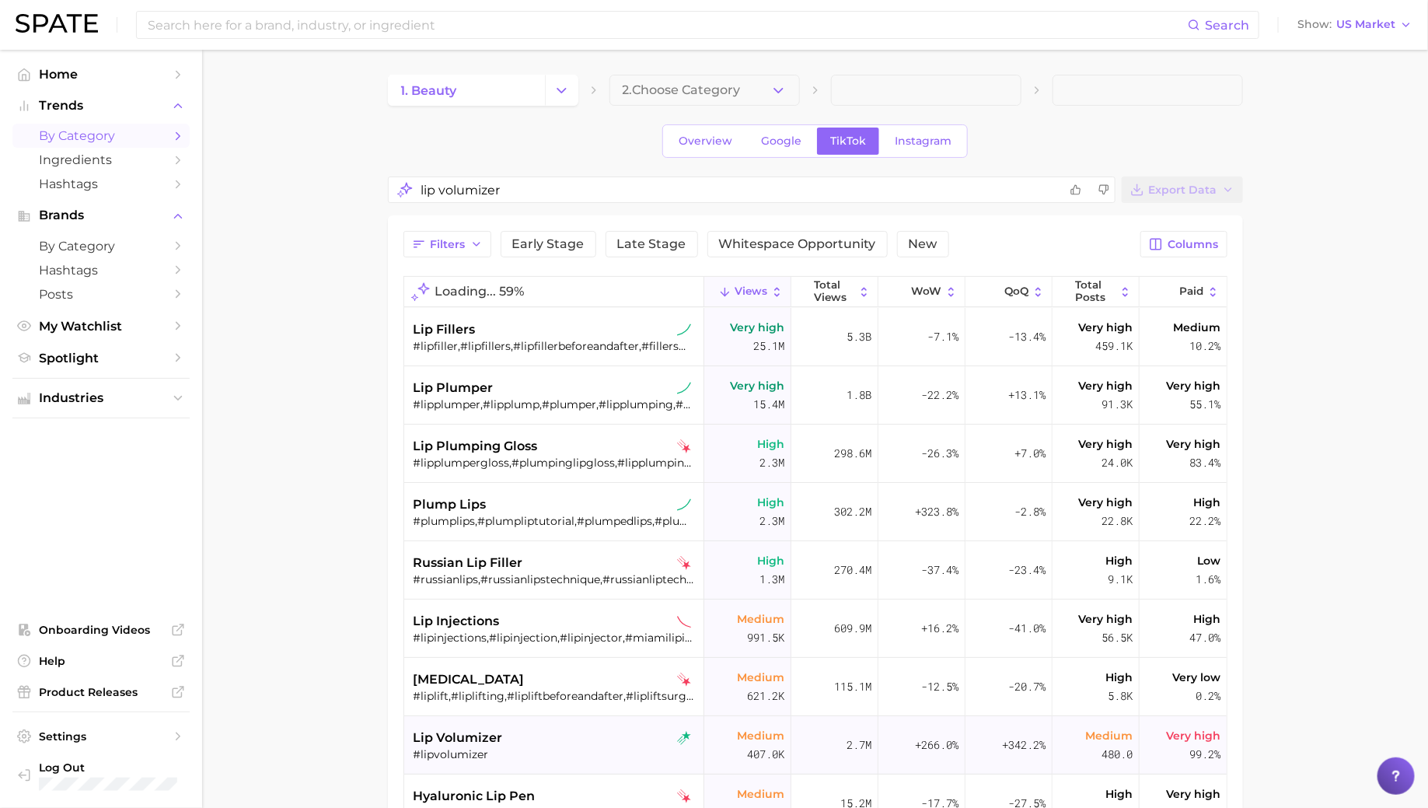
click at [498, 739] on span "lip volumizer" at bounding box center [458, 738] width 89 height 19
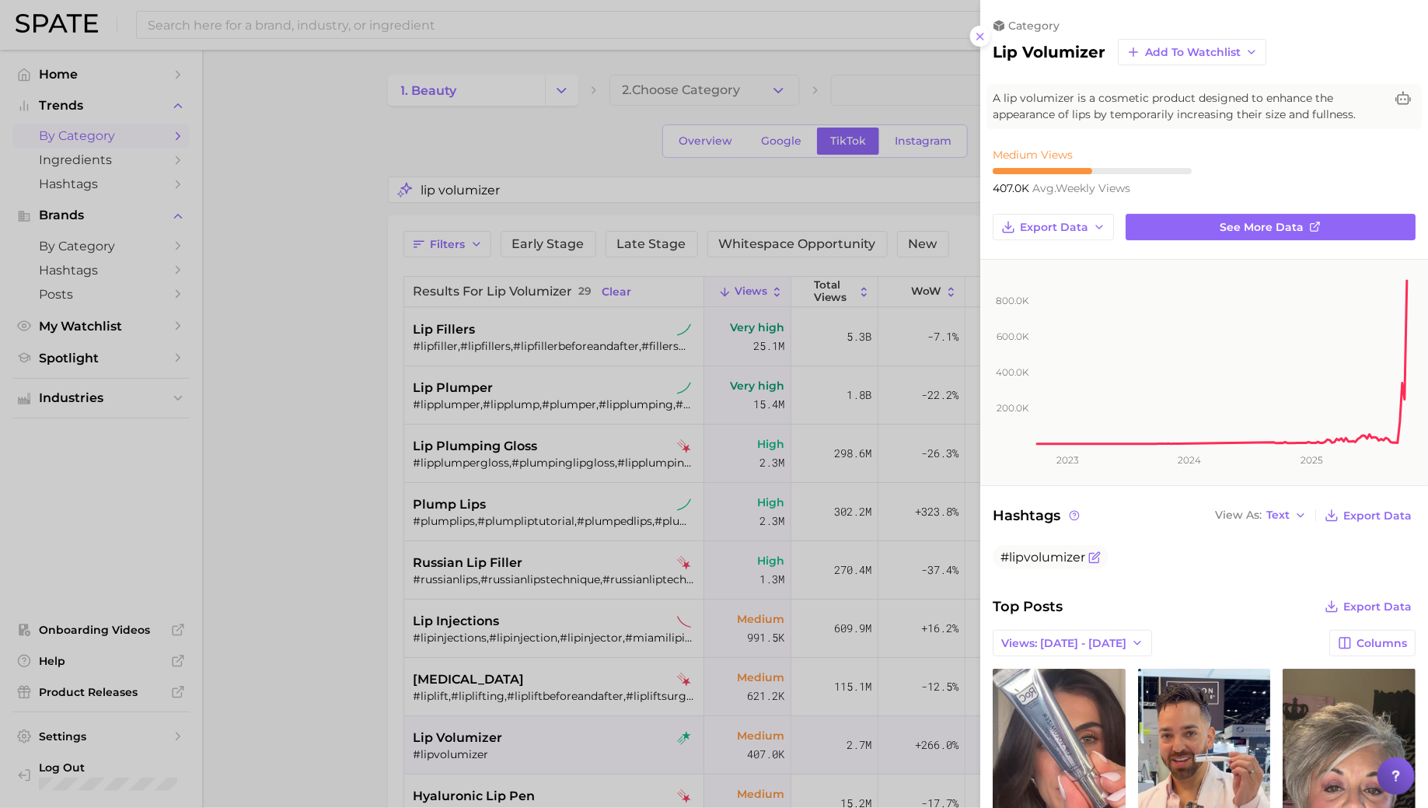
click at [1028, 555] on span "#lipvolumizer" at bounding box center [1043, 557] width 85 height 15
click at [727, 704] on div at bounding box center [714, 404] width 1428 height 808
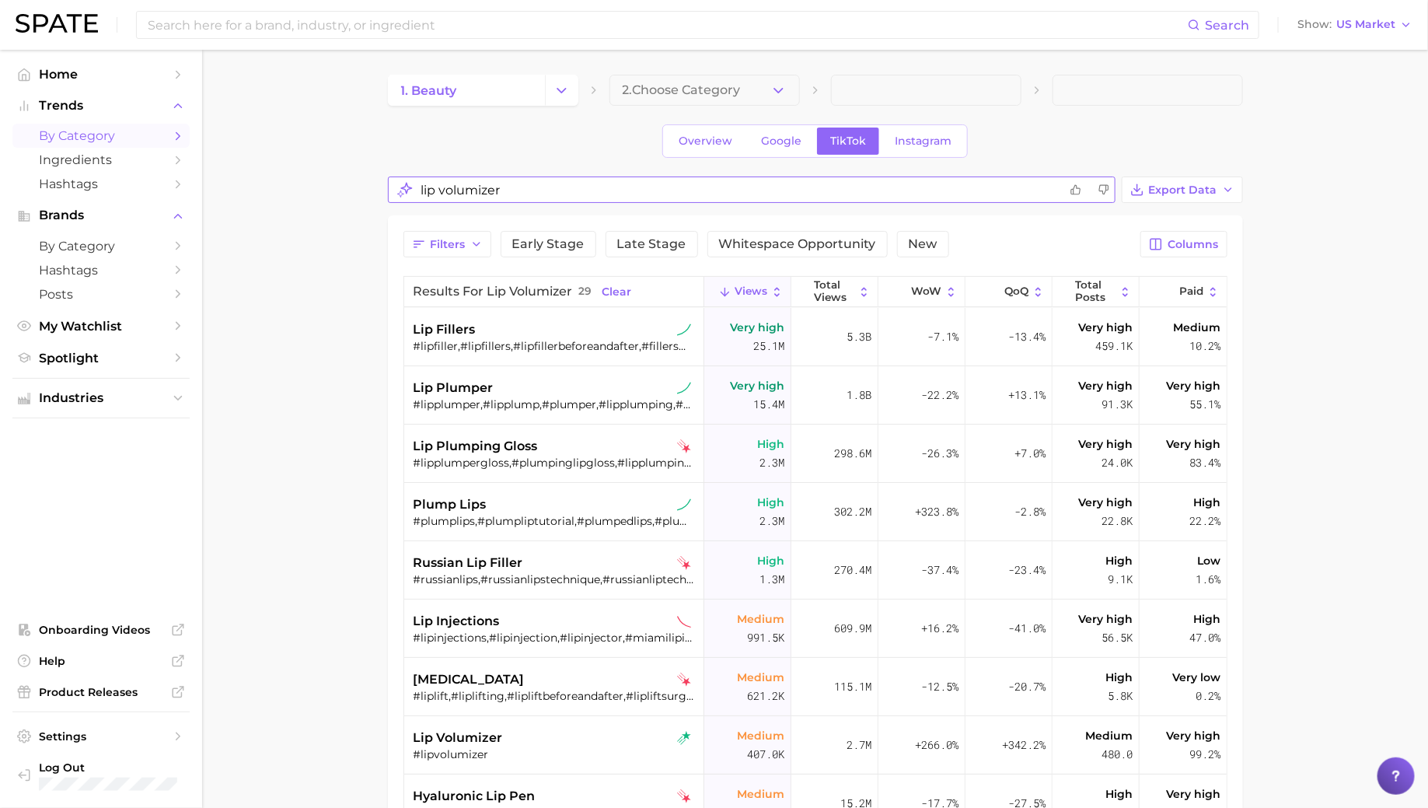
click at [458, 191] on input "lip volumizer" at bounding box center [740, 190] width 638 height 30
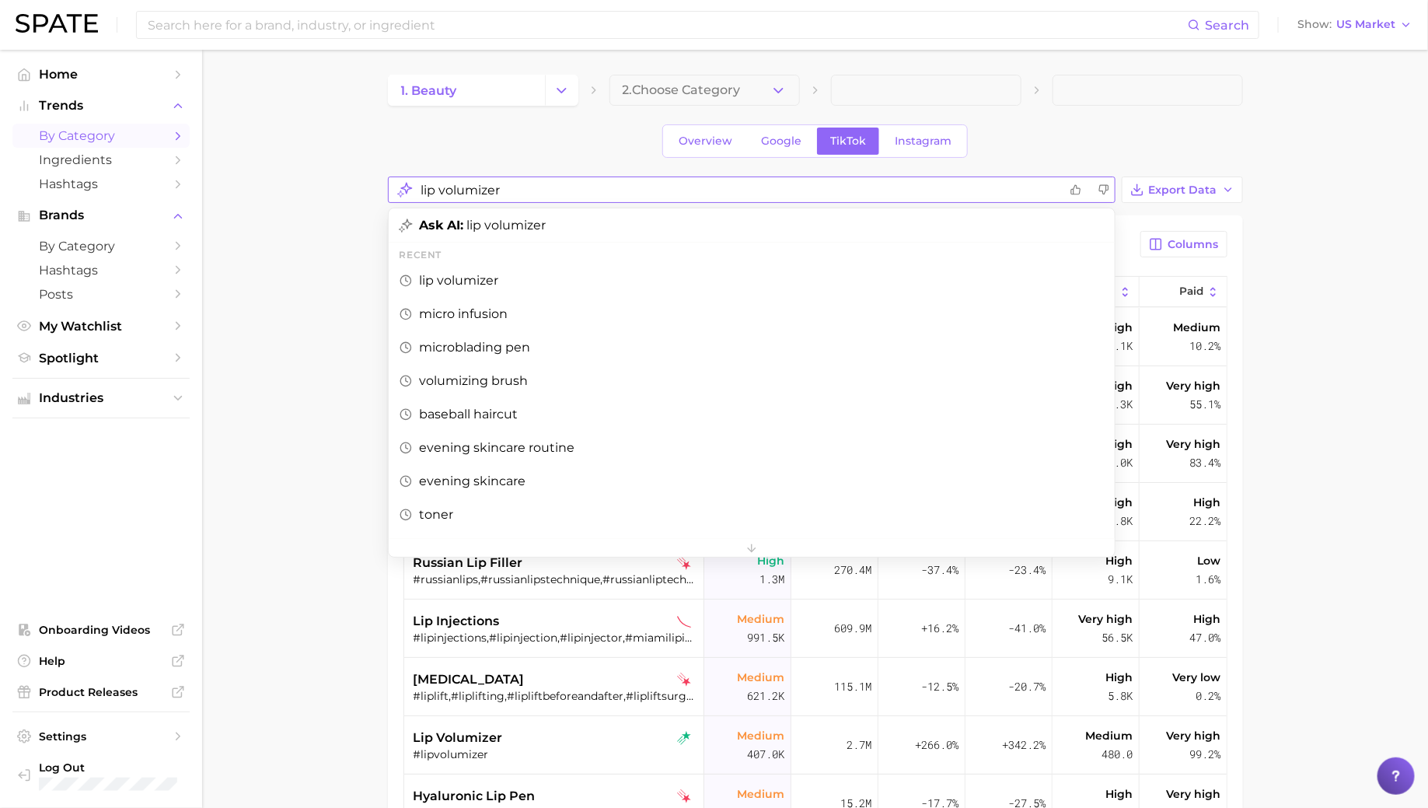
click at [458, 191] on input "lip volumizer" at bounding box center [740, 190] width 638 height 30
type input "microinfusion"
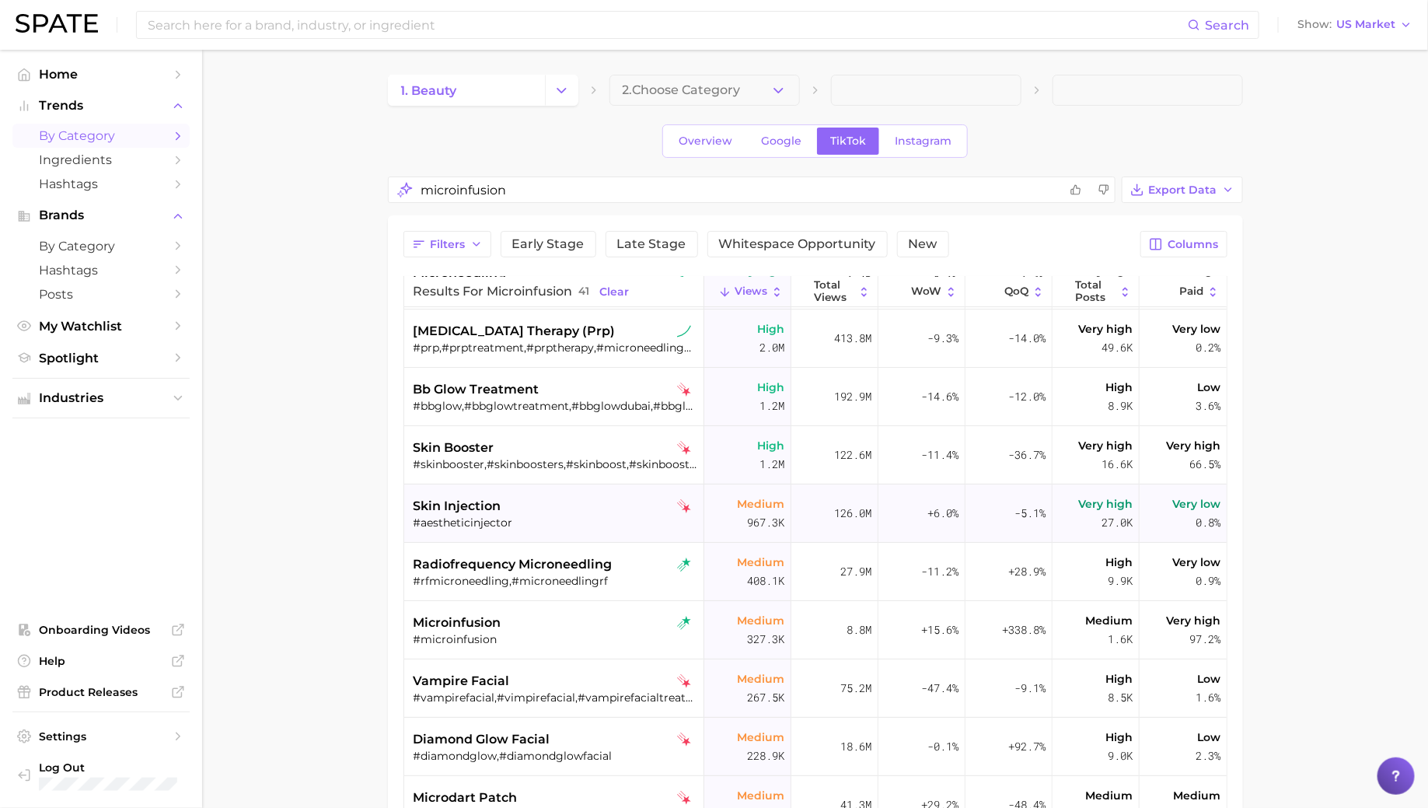
scroll to position [74, 0]
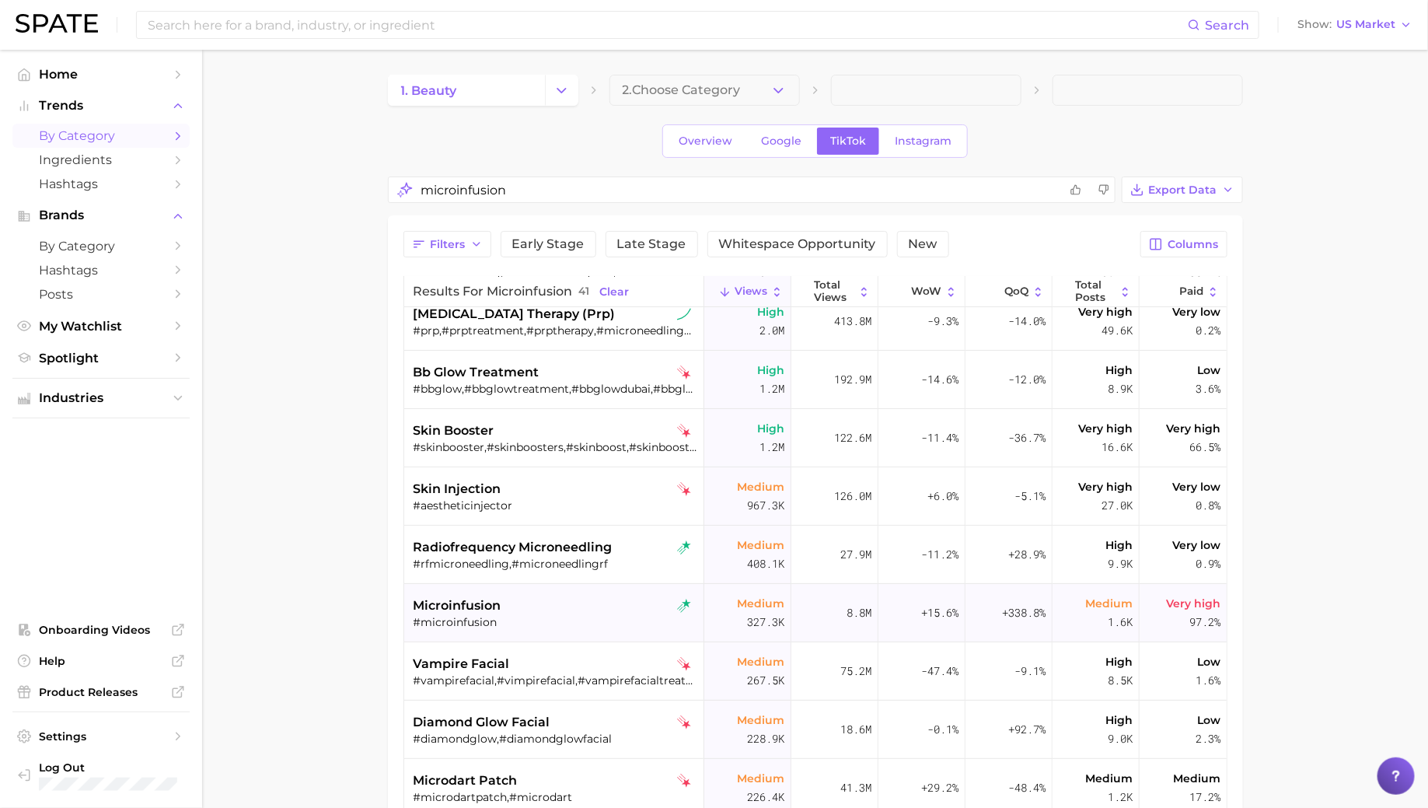
click at [540, 600] on div "microinfusion" at bounding box center [556, 605] width 285 height 19
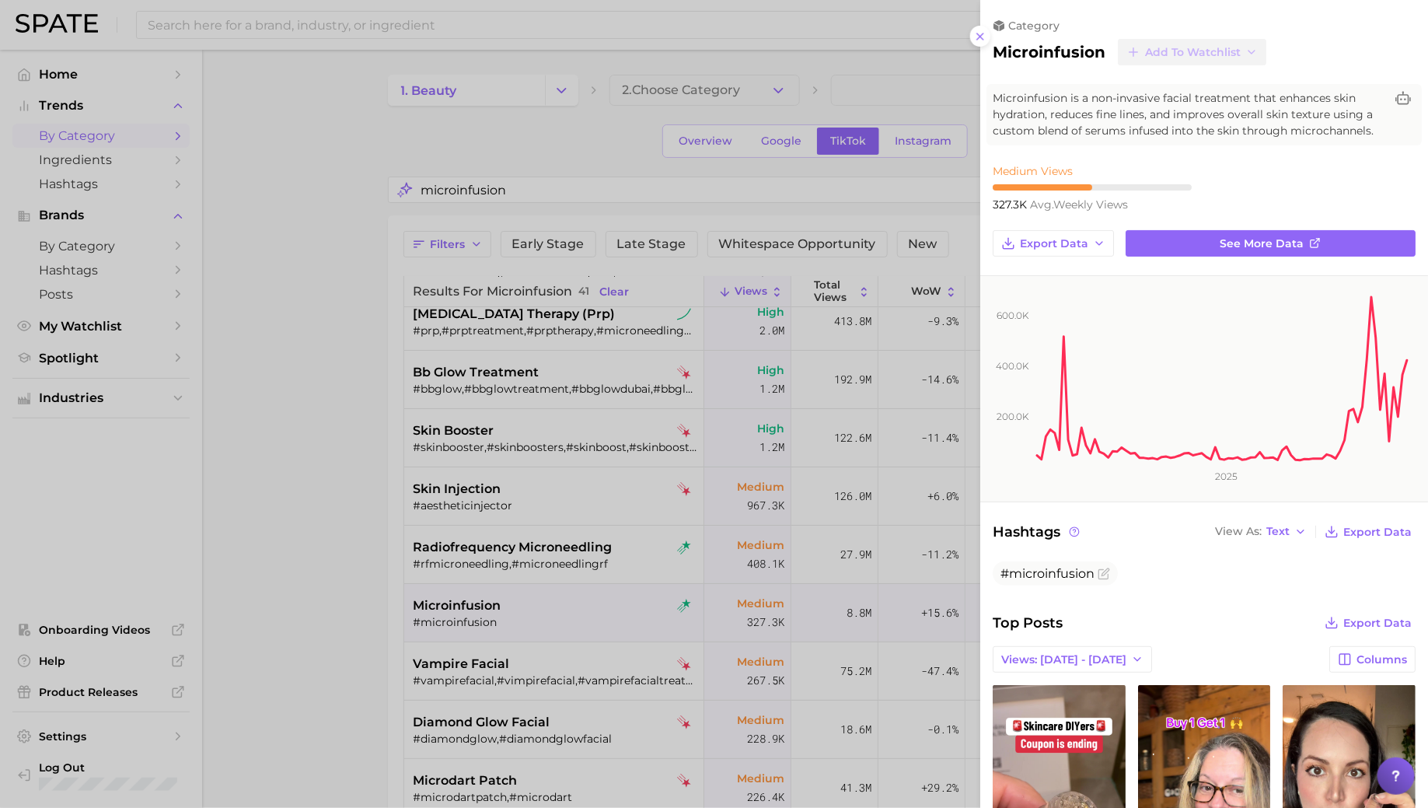
scroll to position [0, 0]
click at [1033, 567] on span "#microinfusion" at bounding box center [1048, 573] width 94 height 15
click at [734, 612] on div at bounding box center [714, 404] width 1428 height 808
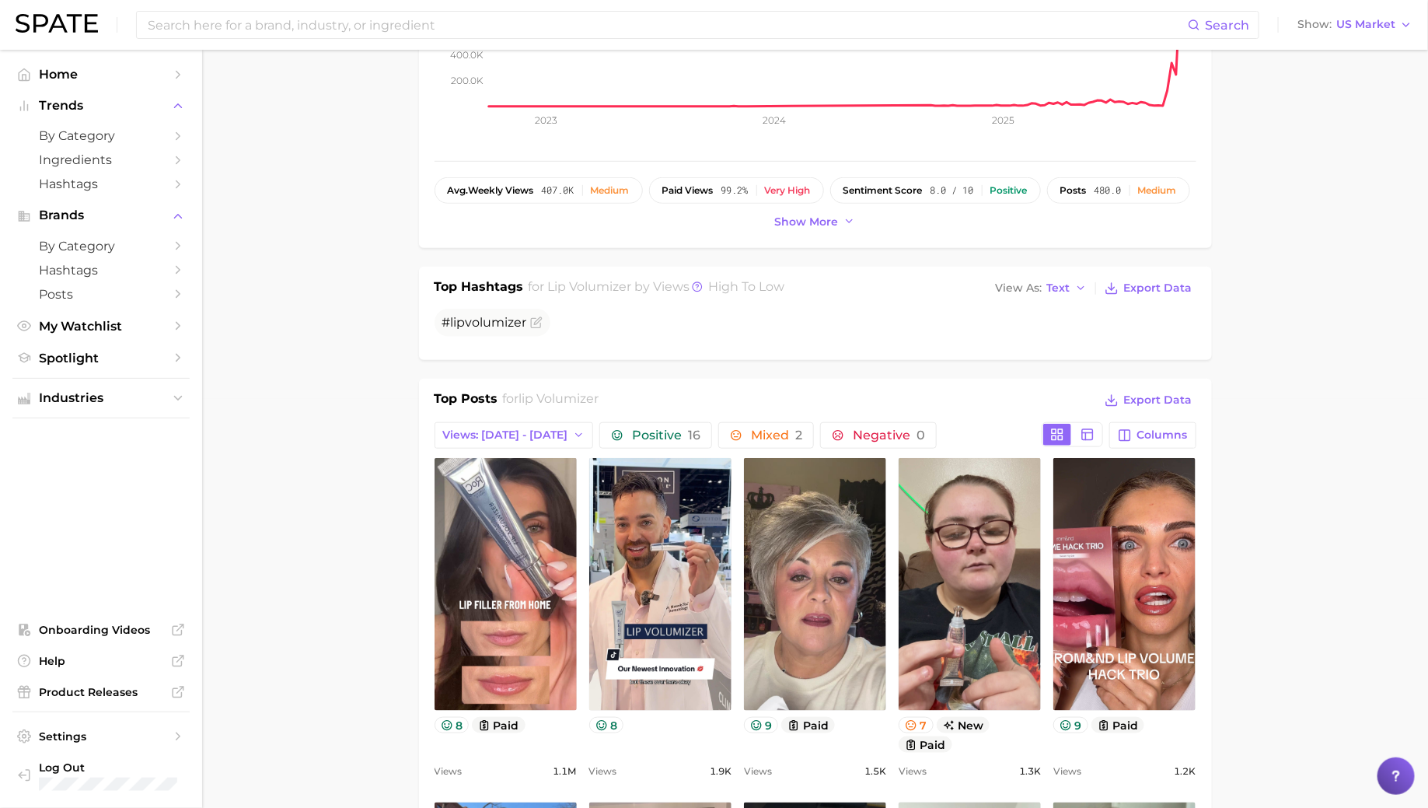
scroll to position [403, 0]
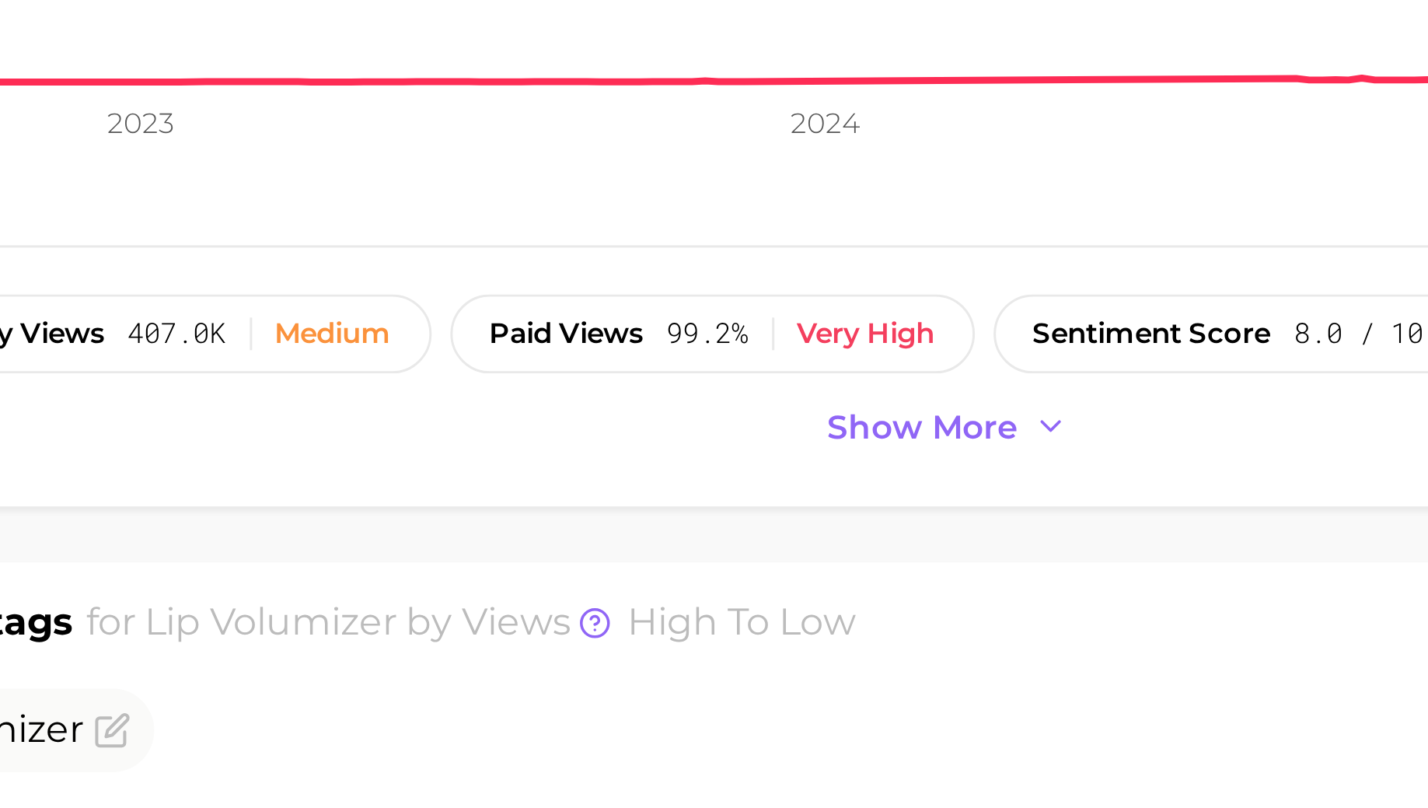
click at [667, 159] on div "lip volumizer Add to Watchlist Export Data A lip volumizer is a cosmetic produc…" at bounding box center [816, 10] width 762 height 457
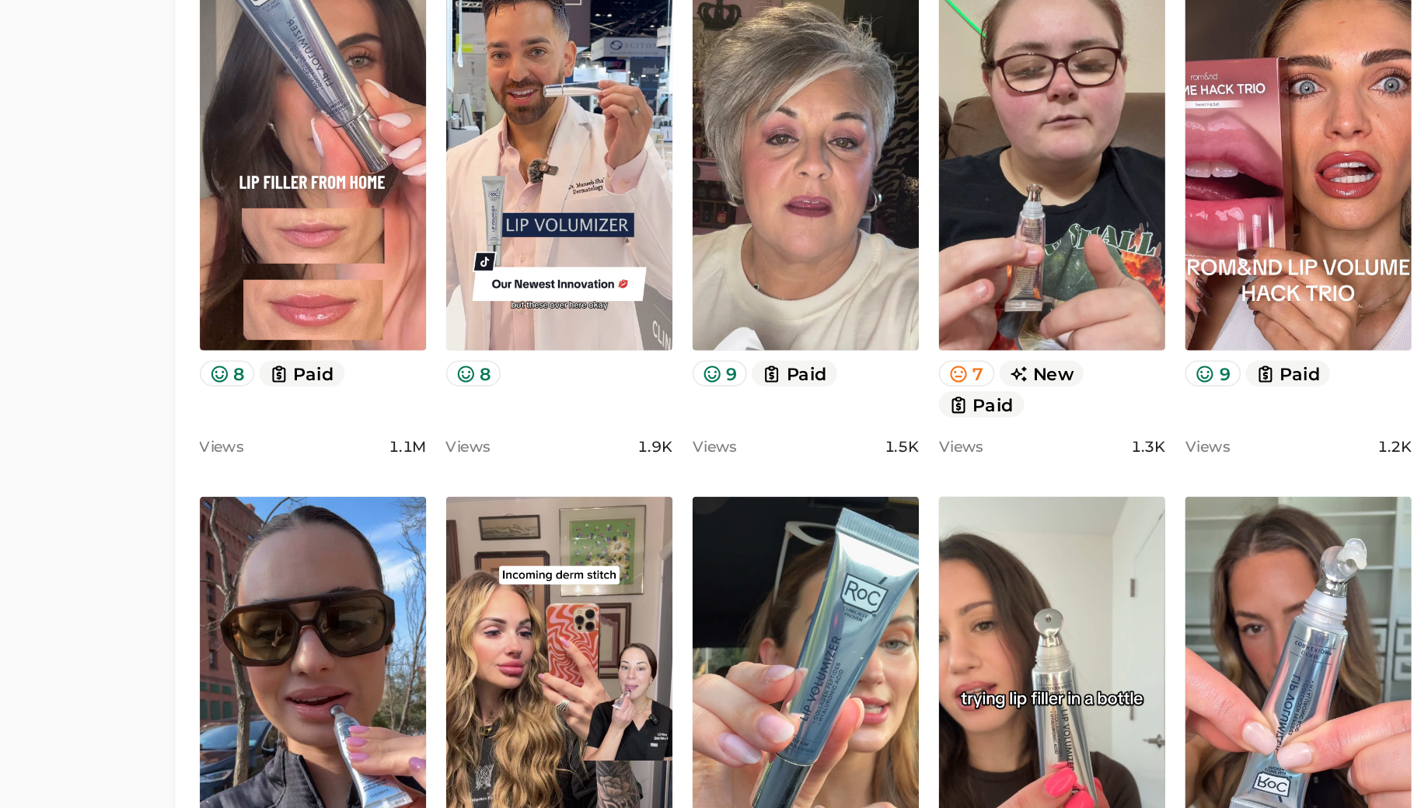
scroll to position [600, 0]
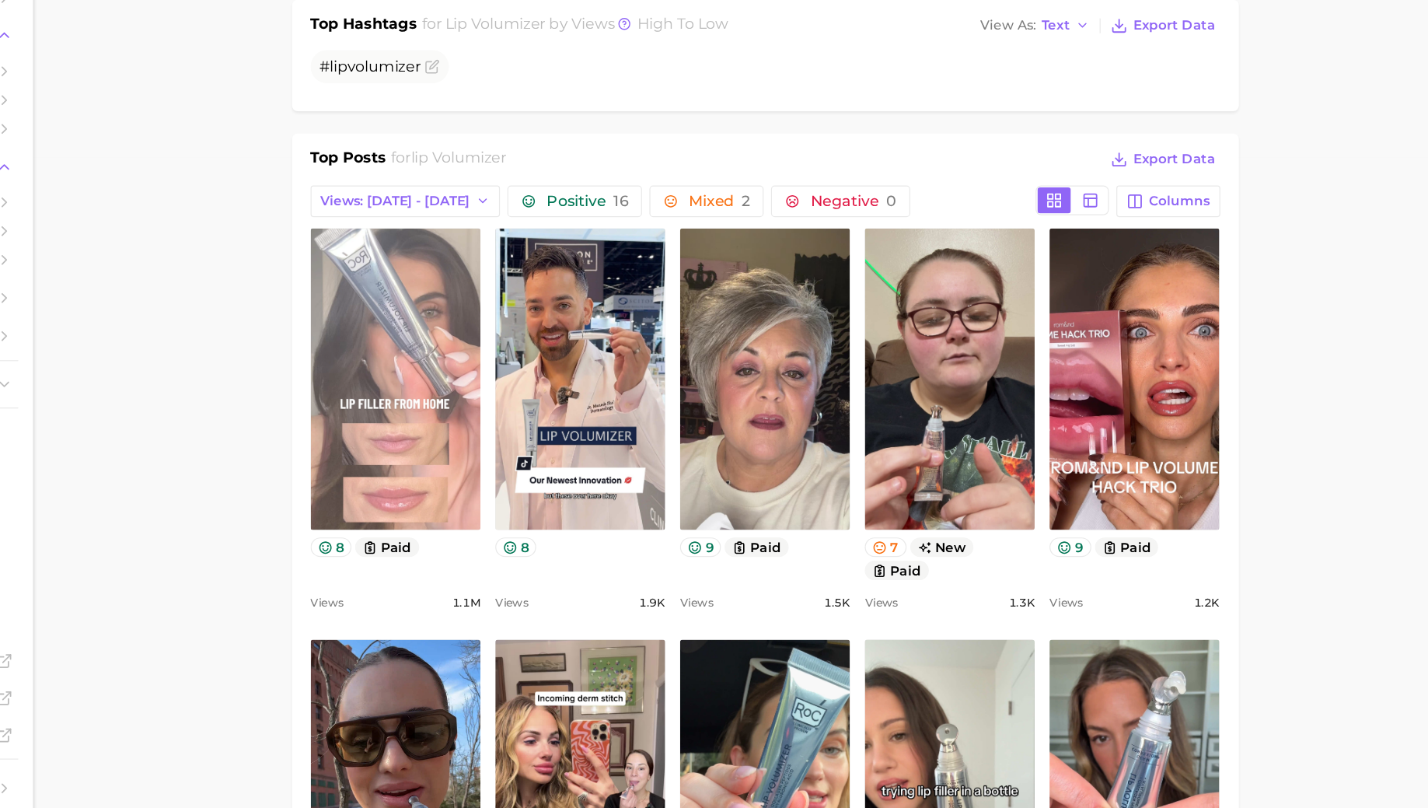
click at [504, 391] on link "view post on TikTok" at bounding box center [506, 393] width 142 height 253
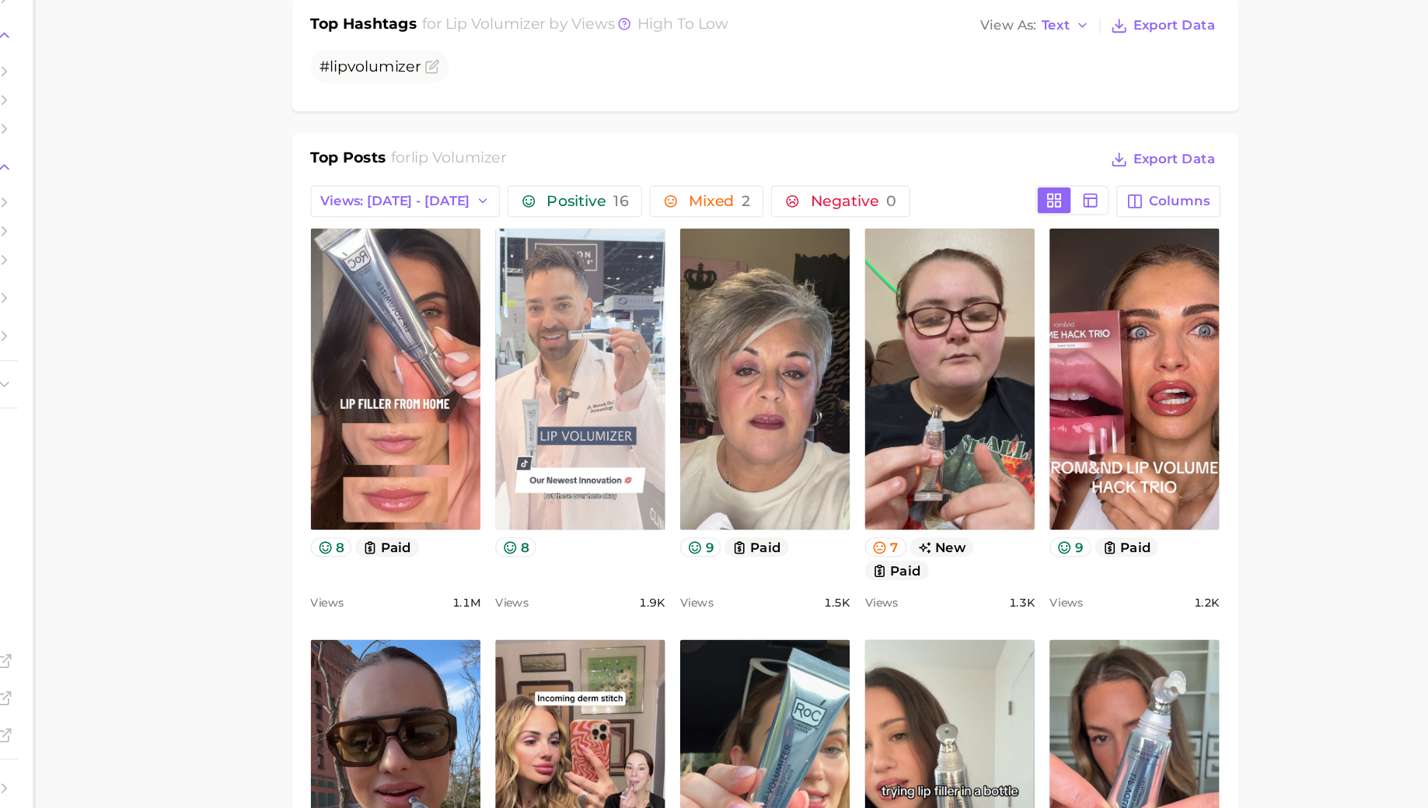
click at [680, 350] on link "view post on TikTok" at bounding box center [660, 393] width 142 height 253
click at [682, 341] on link "view post on TikTok" at bounding box center [660, 393] width 142 height 253
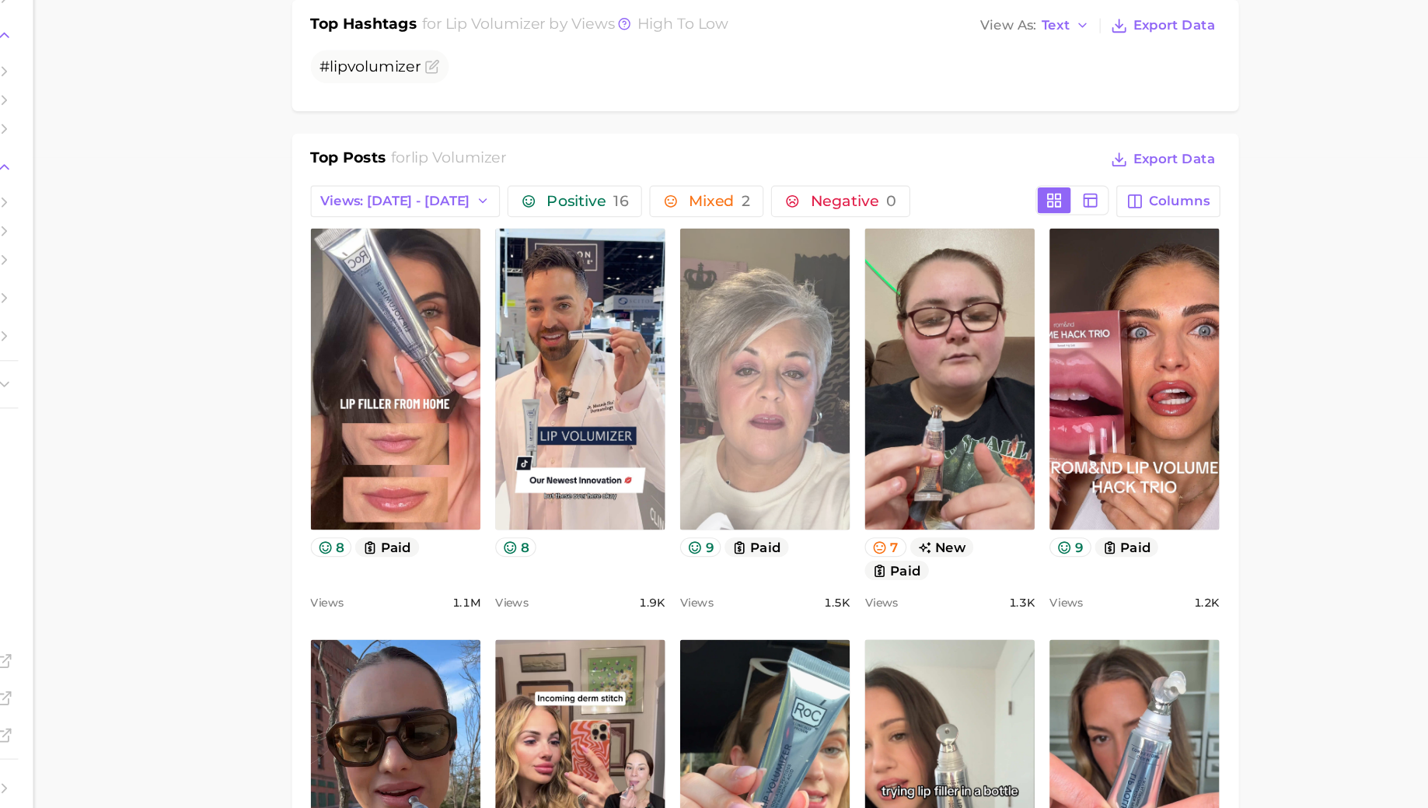
click at [848, 346] on link "view post on TikTok" at bounding box center [815, 393] width 142 height 253
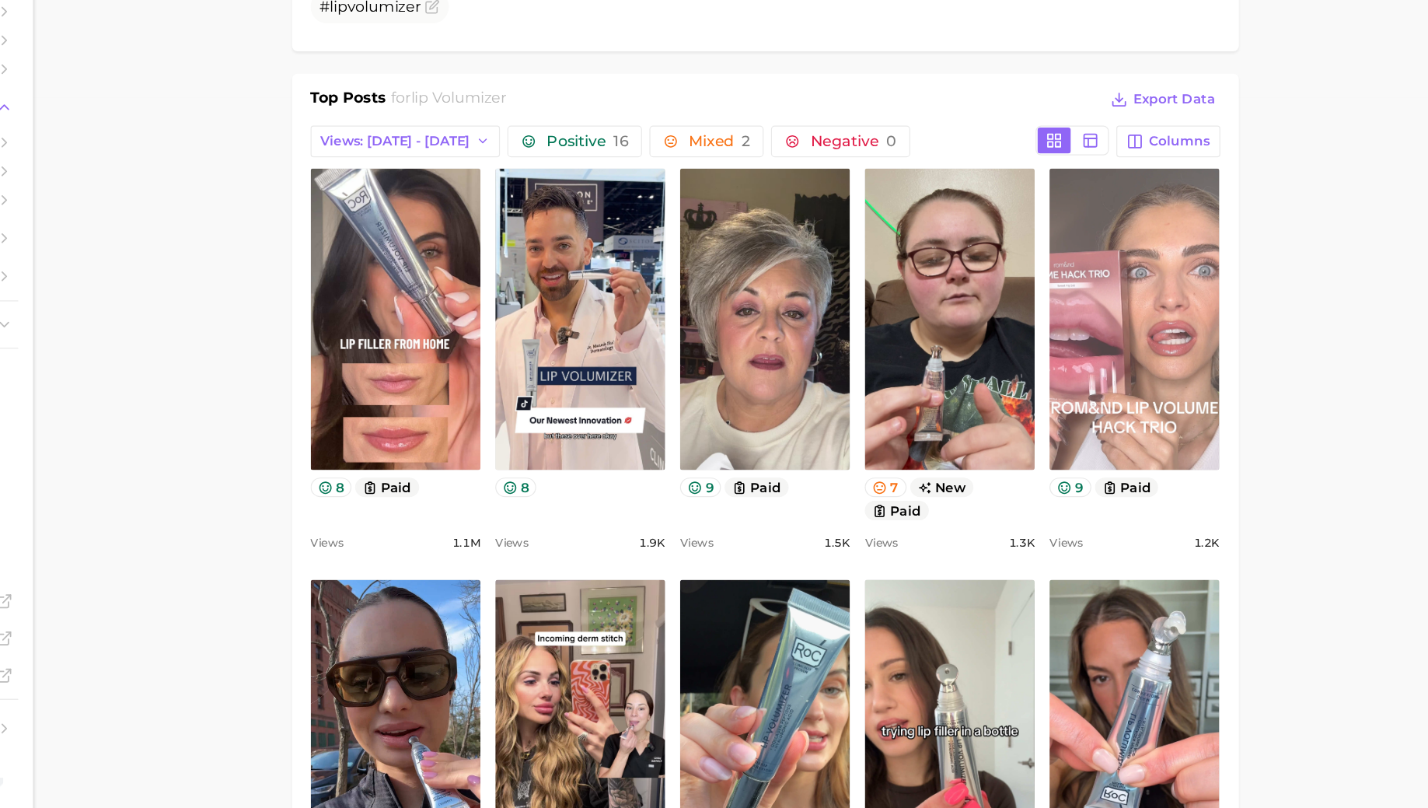
click at [1082, 457] on link "view post on TikTok" at bounding box center [1125, 393] width 142 height 253
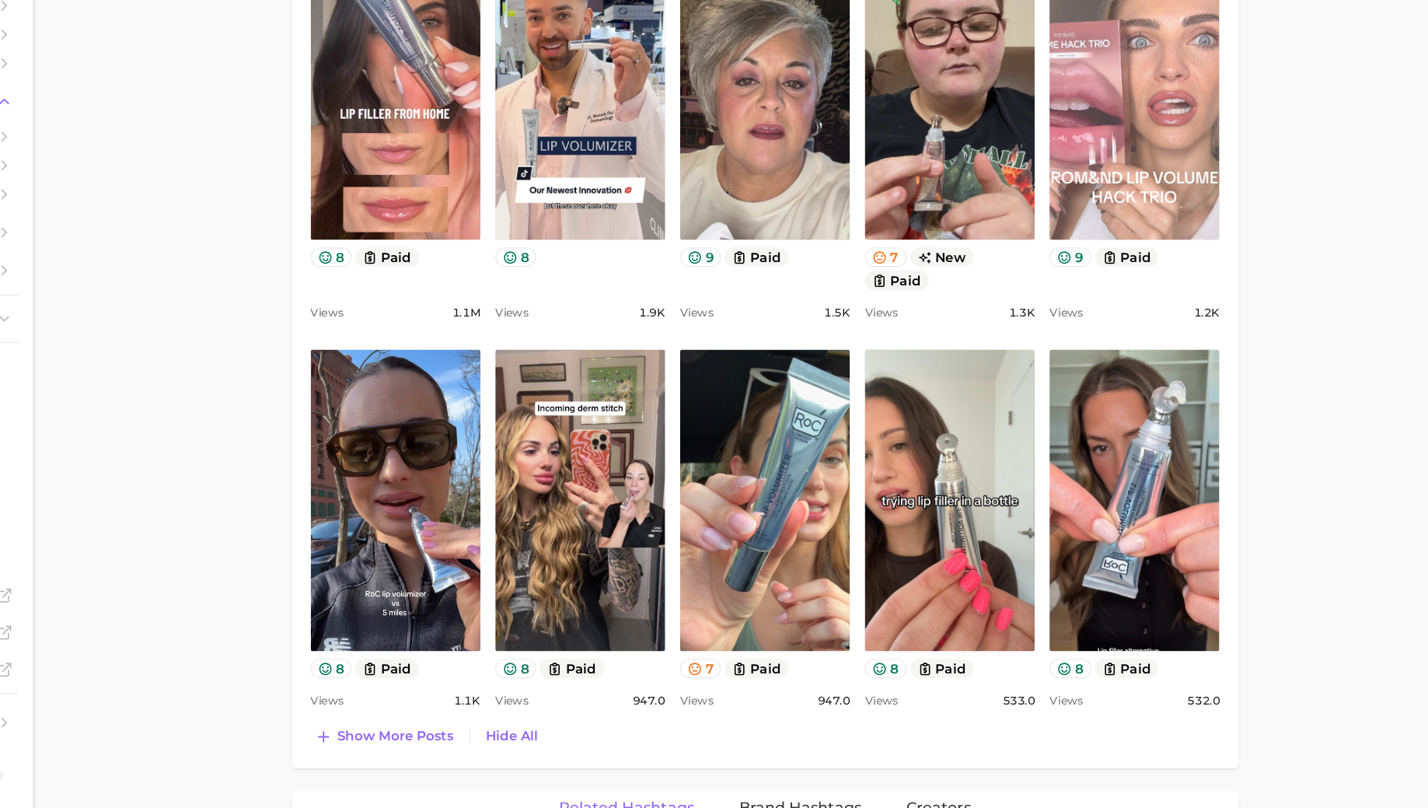
scroll to position [791, 0]
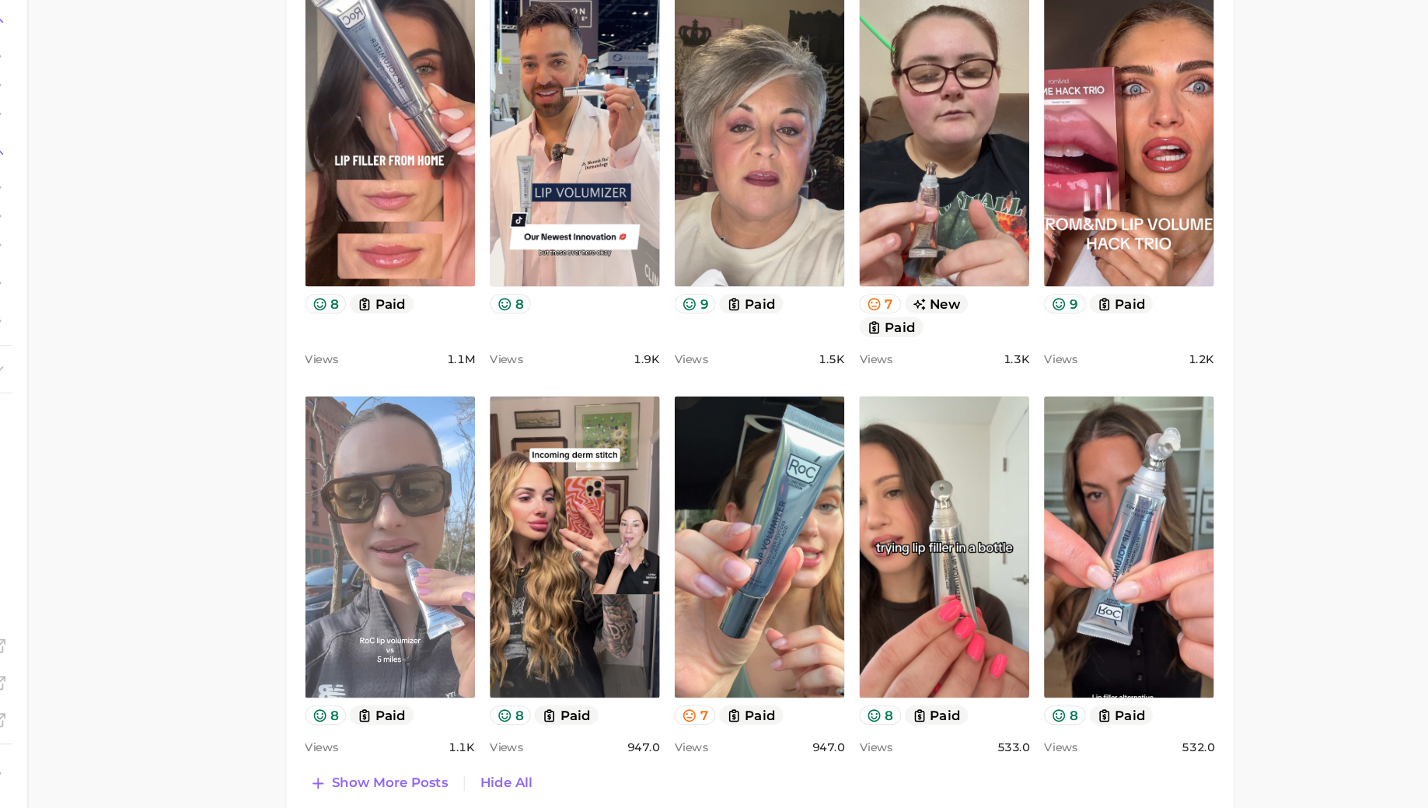
click at [502, 505] on link "view post on TikTok" at bounding box center [506, 547] width 142 height 253
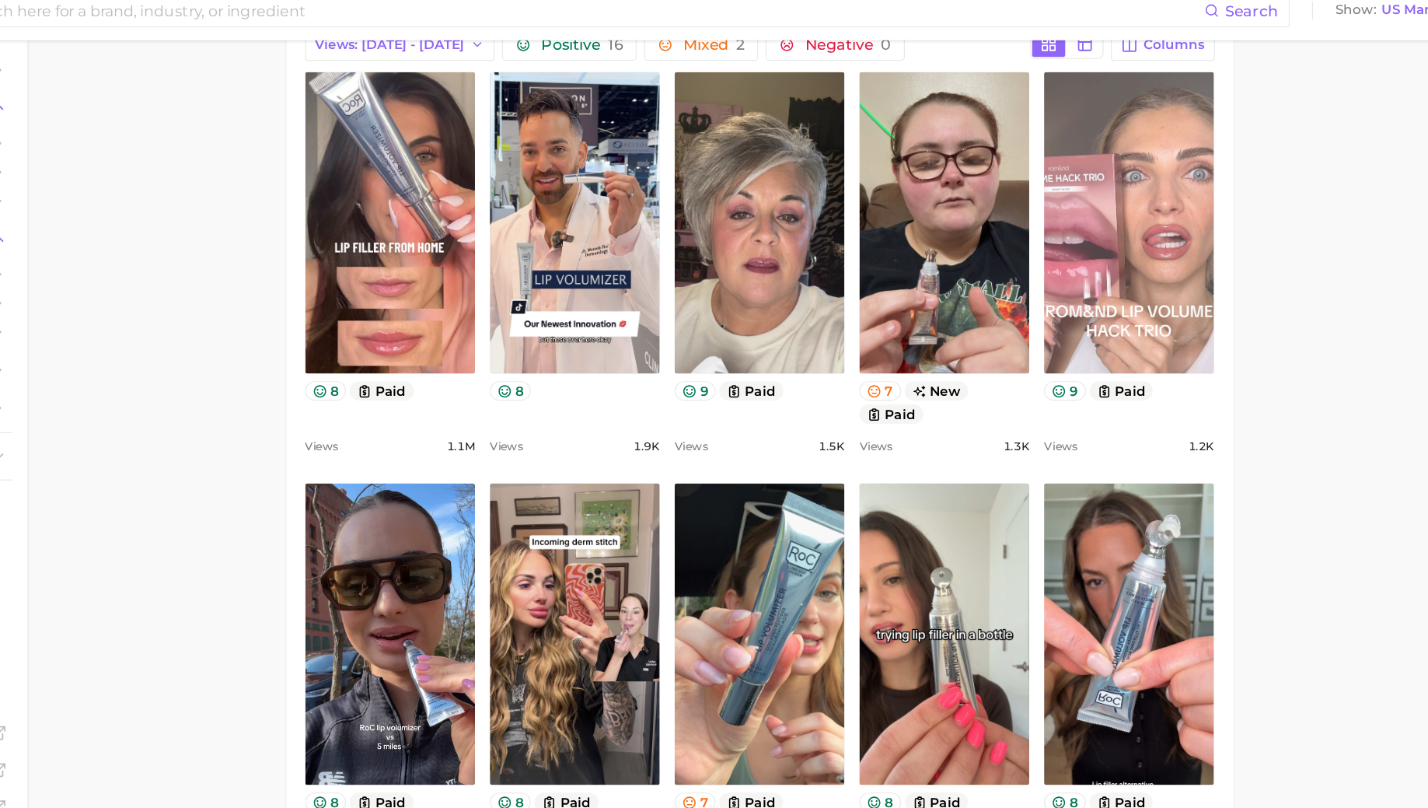
scroll to position [781, 0]
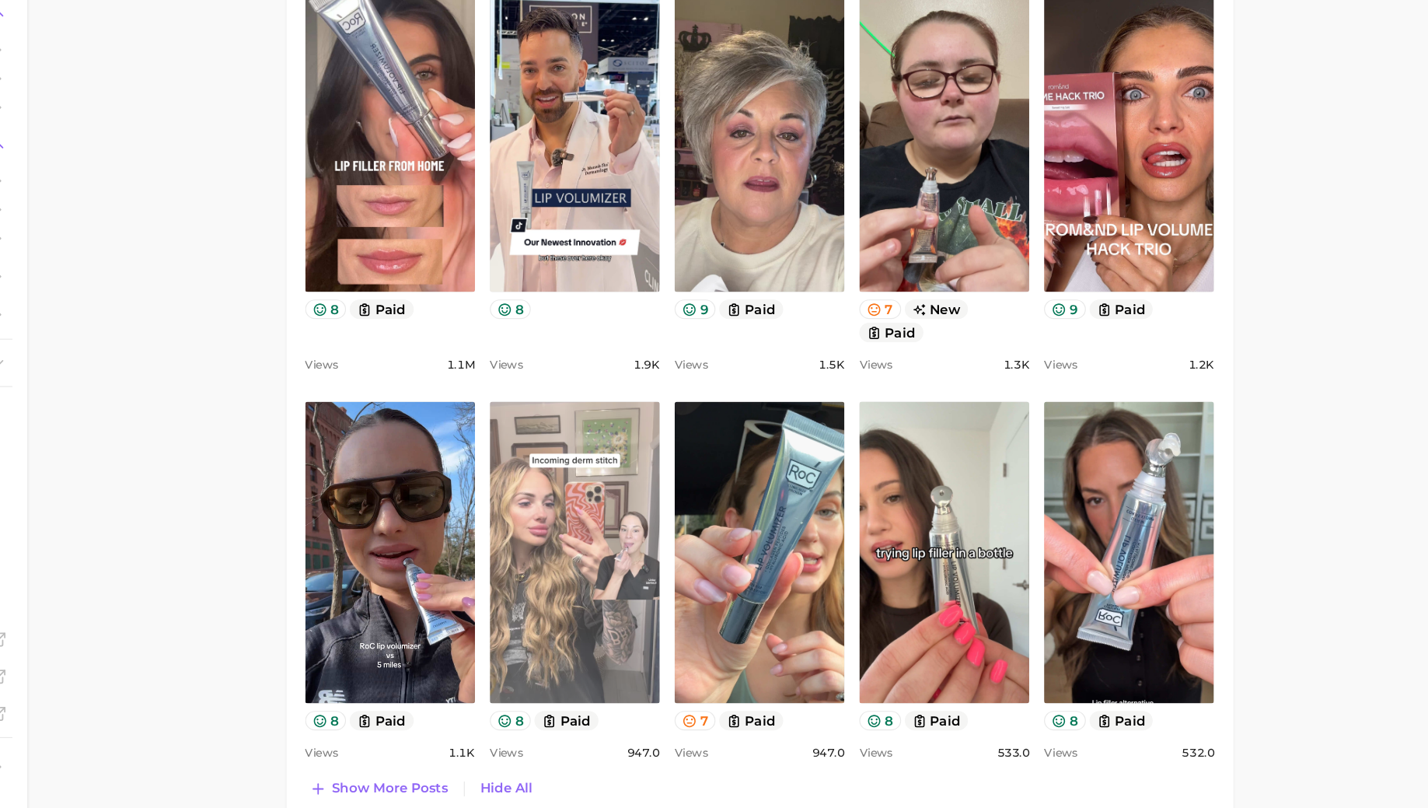
click at [651, 553] on link "view post on TikTok" at bounding box center [660, 557] width 142 height 253
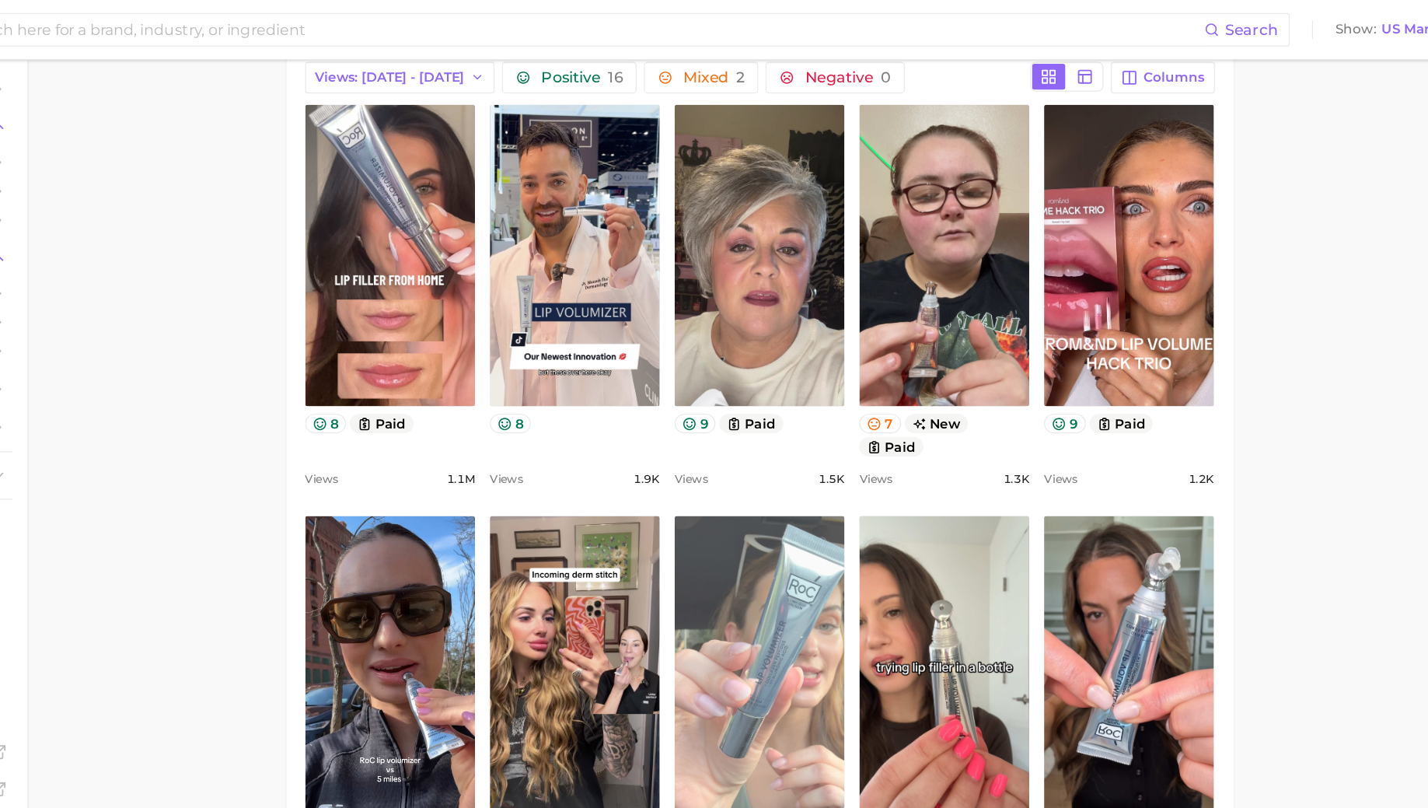
scroll to position [768, 0]
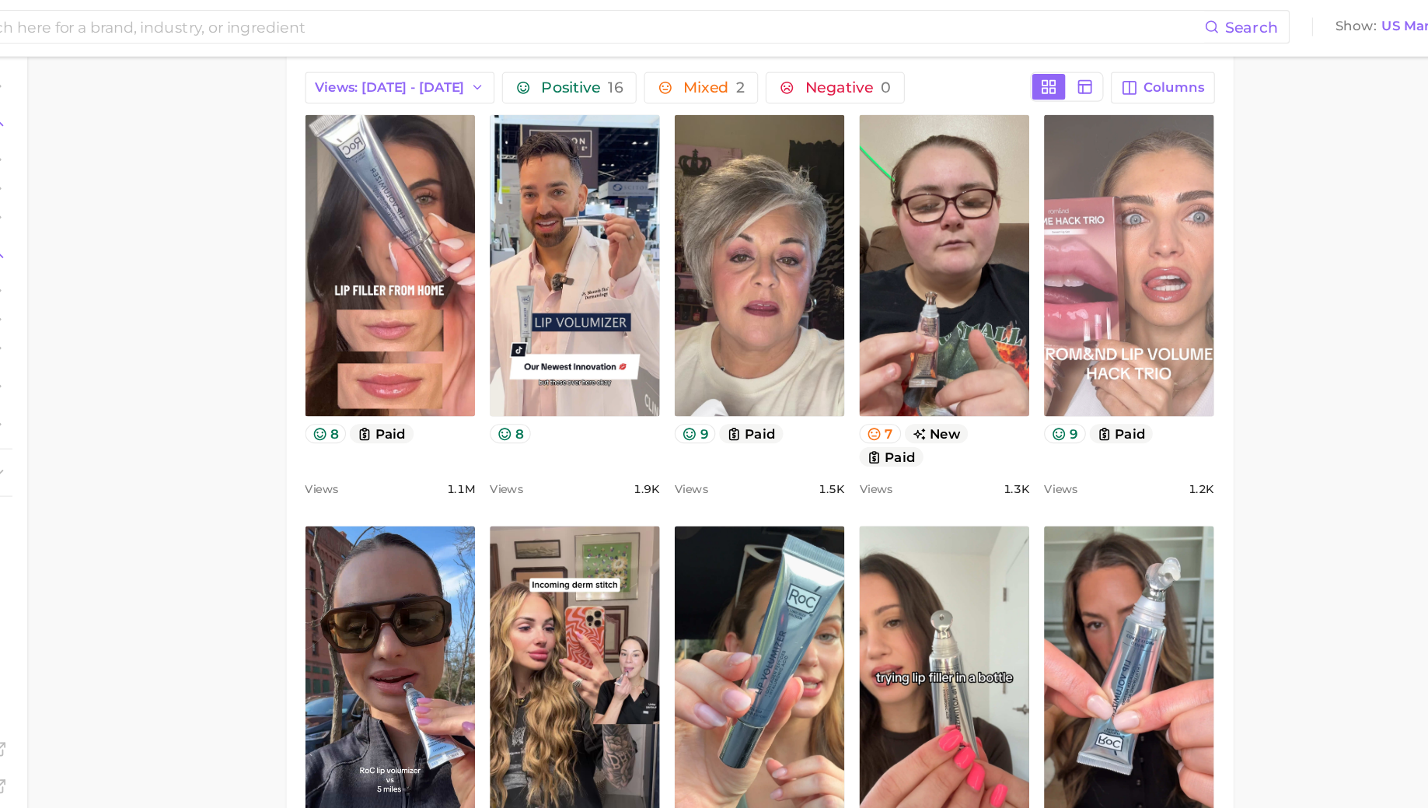
click at [1155, 263] on link "view post on TikTok" at bounding box center [1125, 225] width 142 height 253
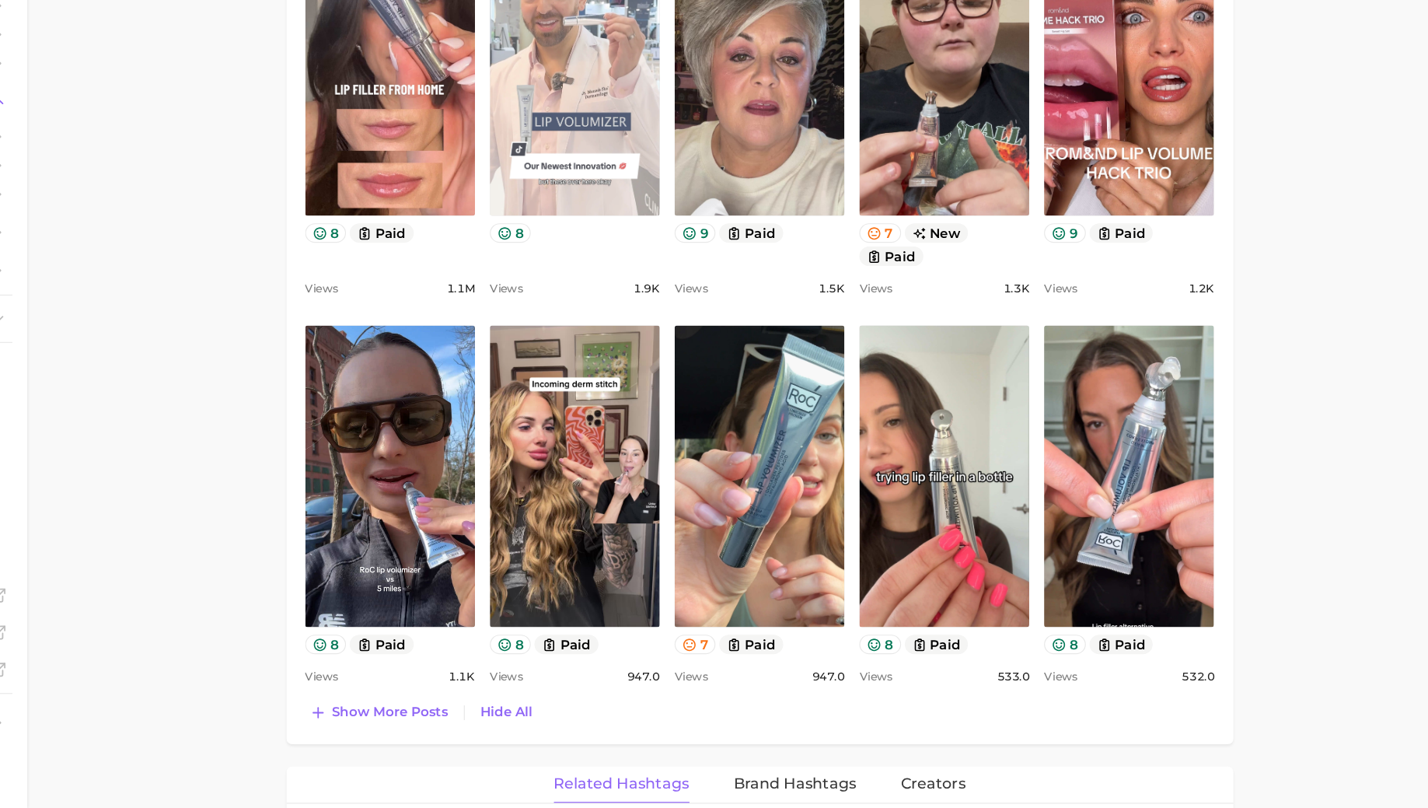
scroll to position [819, 0]
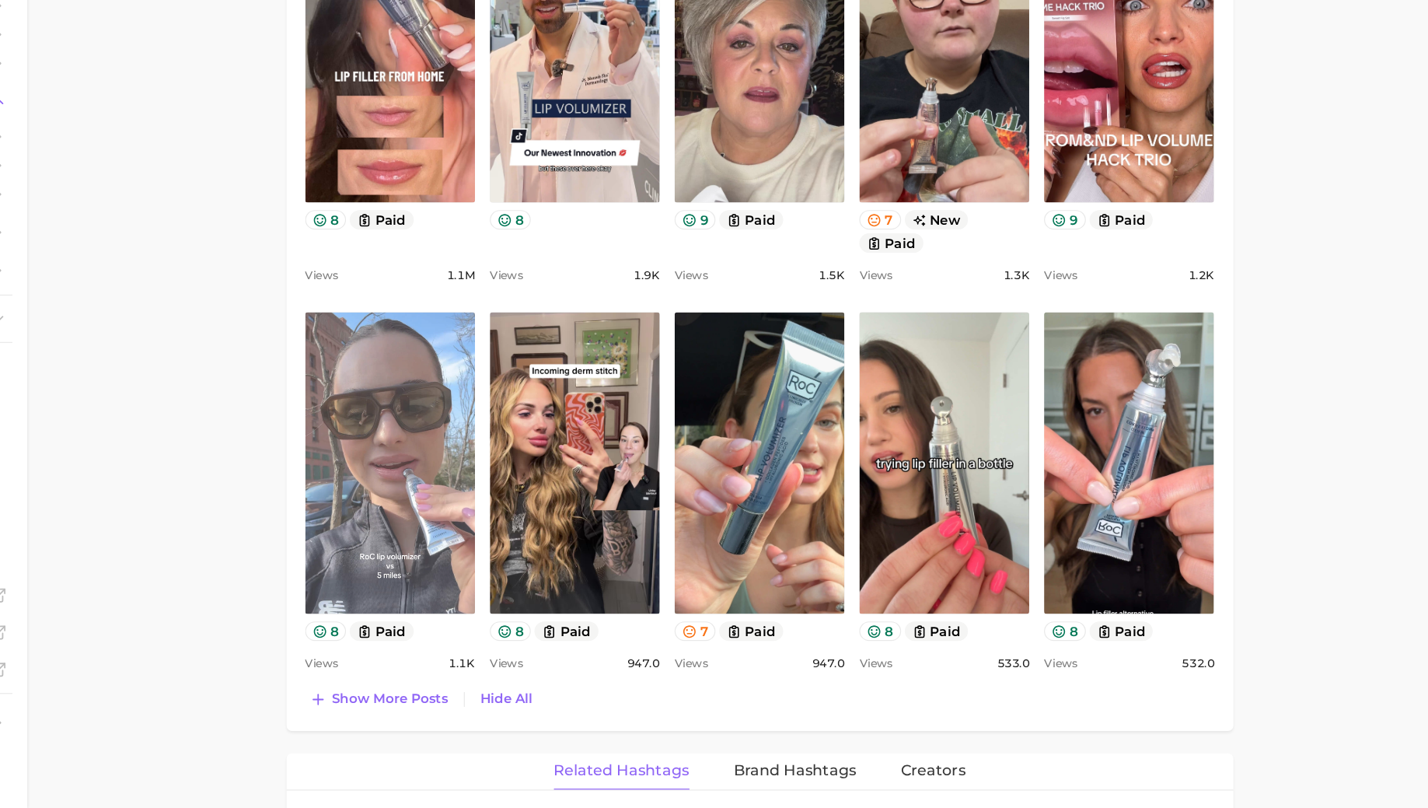
click at [467, 511] on link "view post on TikTok" at bounding box center [506, 519] width 142 height 253
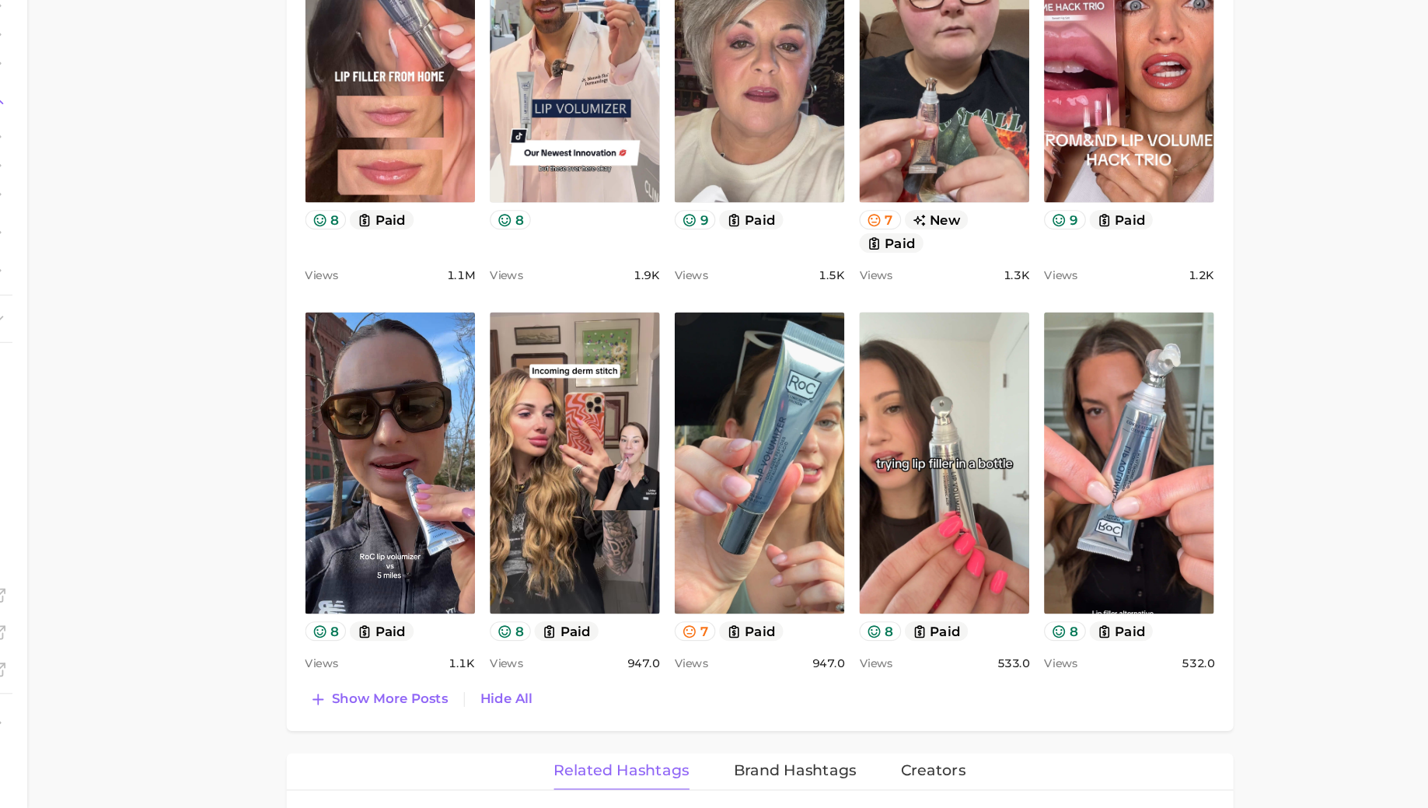
click at [1232, 420] on main "1. makeup 2. lip makeup 3. lip plumper products 4. lip volumizer Overview Googl…" at bounding box center [815, 548] width 1226 height 2635
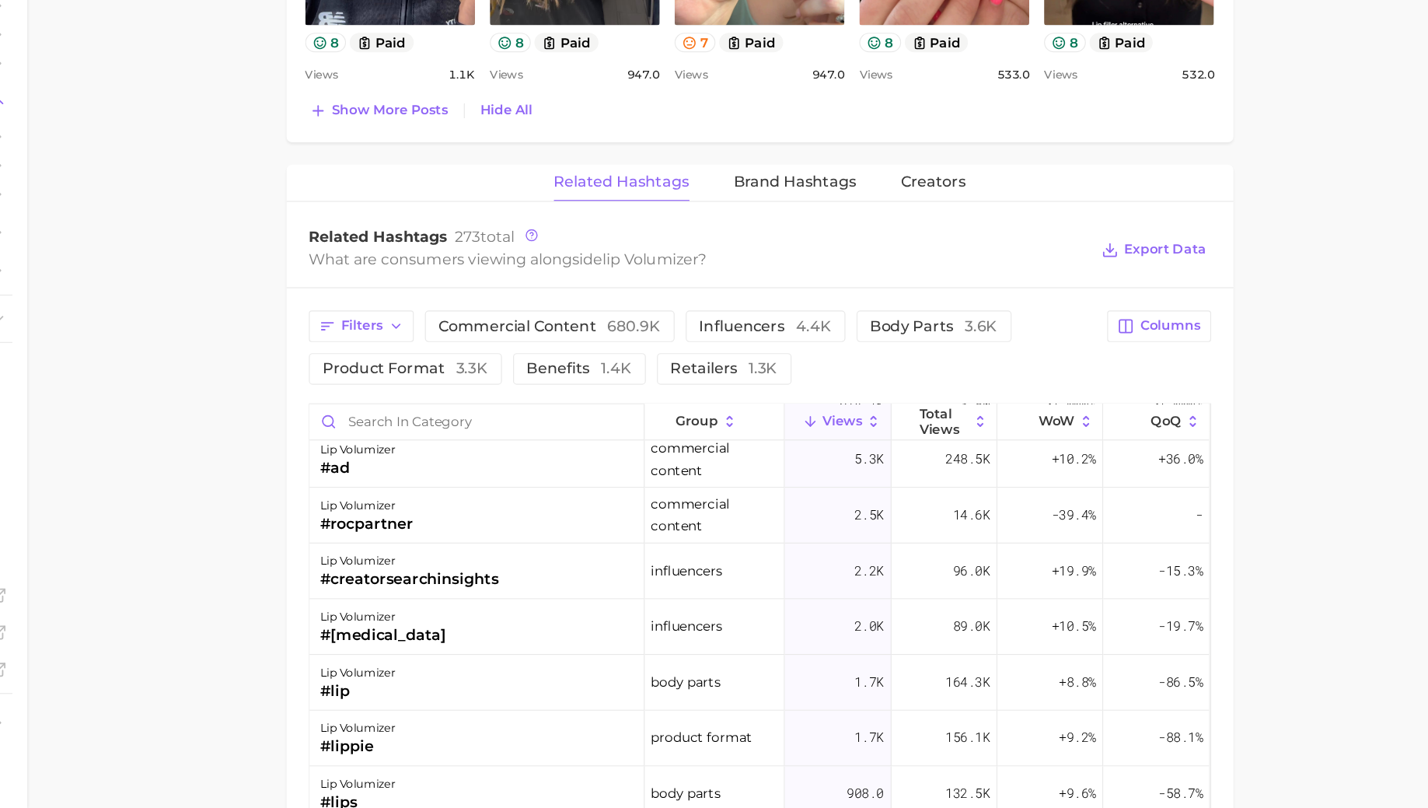
scroll to position [0, 0]
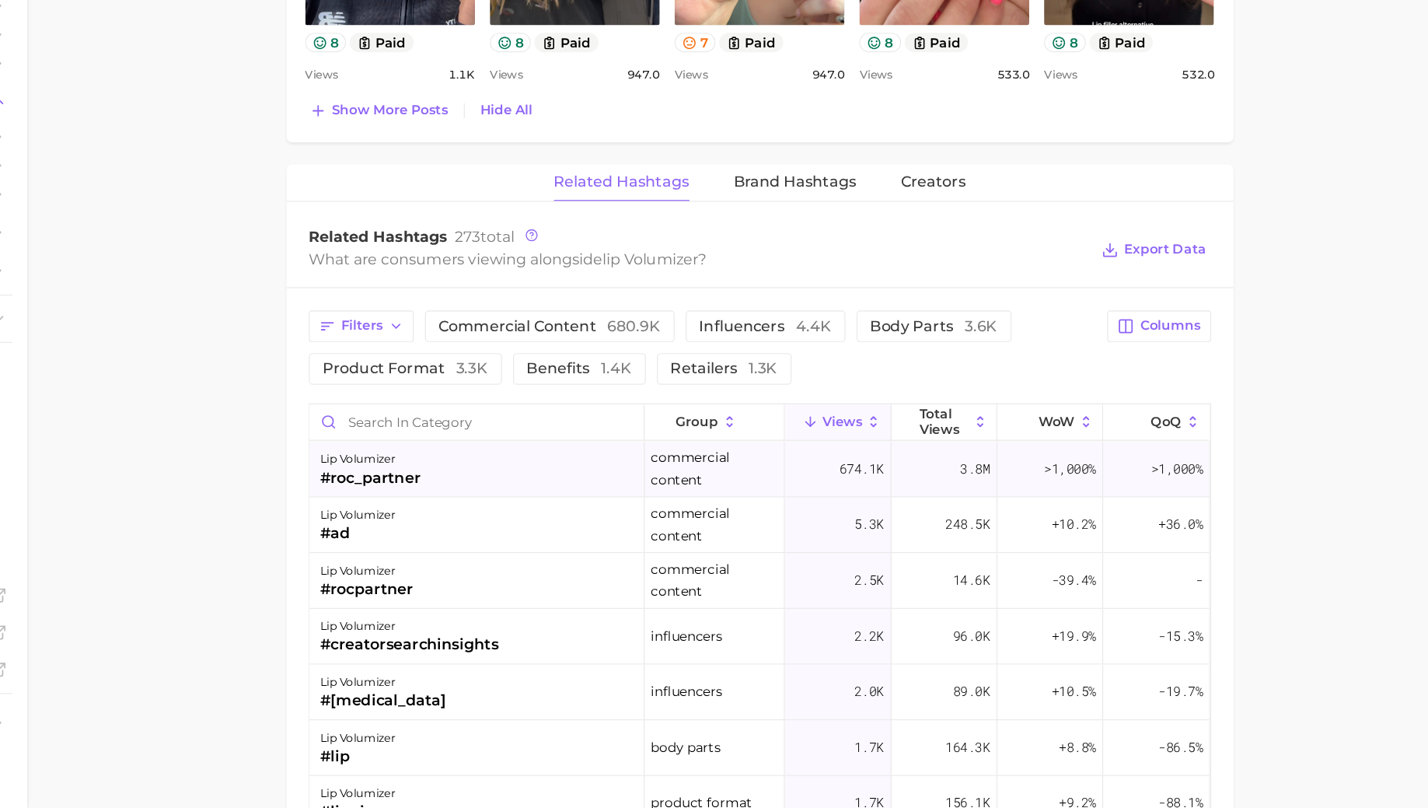
click at [564, 531] on div "lip volumizer #roc_partner" at bounding box center [579, 524] width 281 height 47
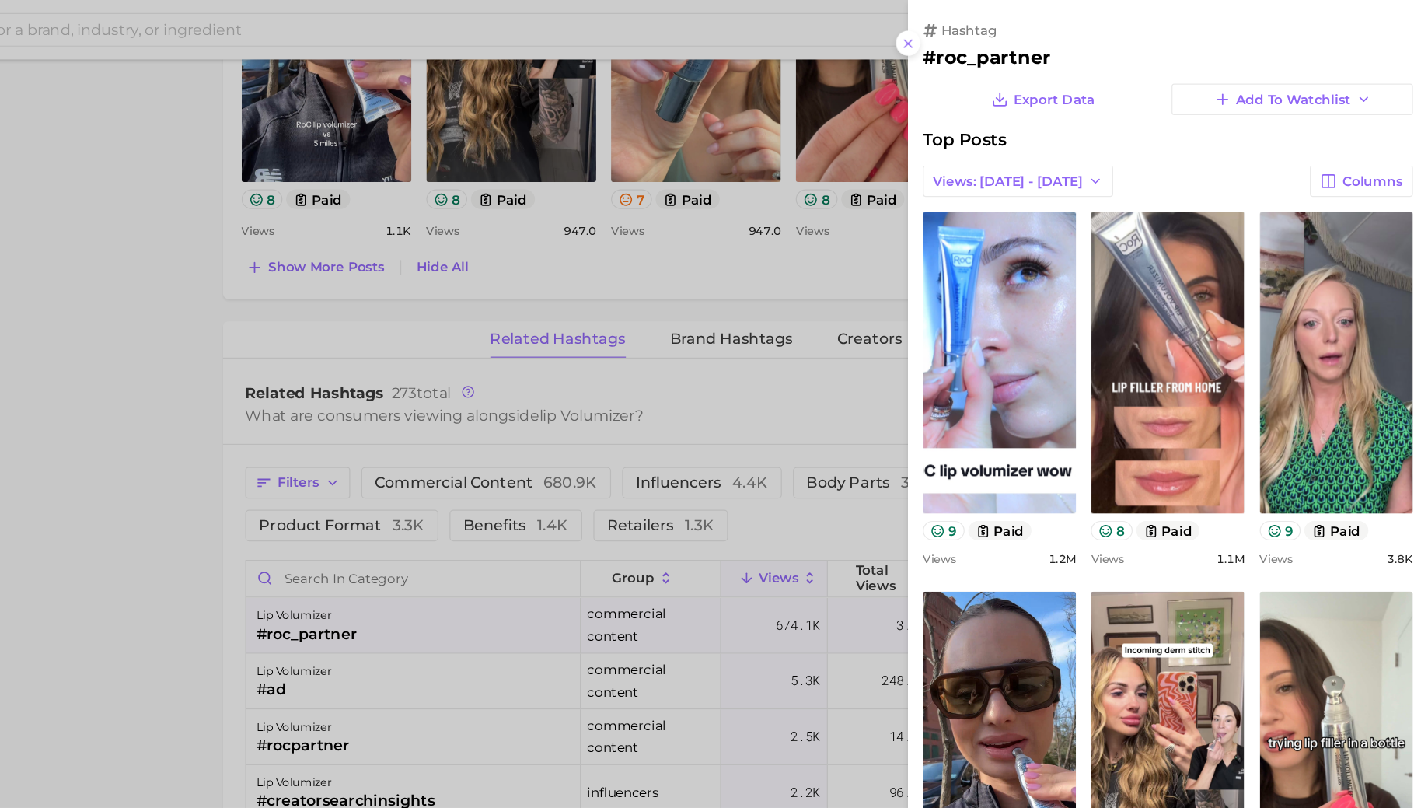
click at [1074, 44] on h2 "#roc_partner" at bounding box center [1210, 48] width 411 height 19
copy h2 "roc_partner"
click at [804, 528] on div at bounding box center [714, 404] width 1428 height 808
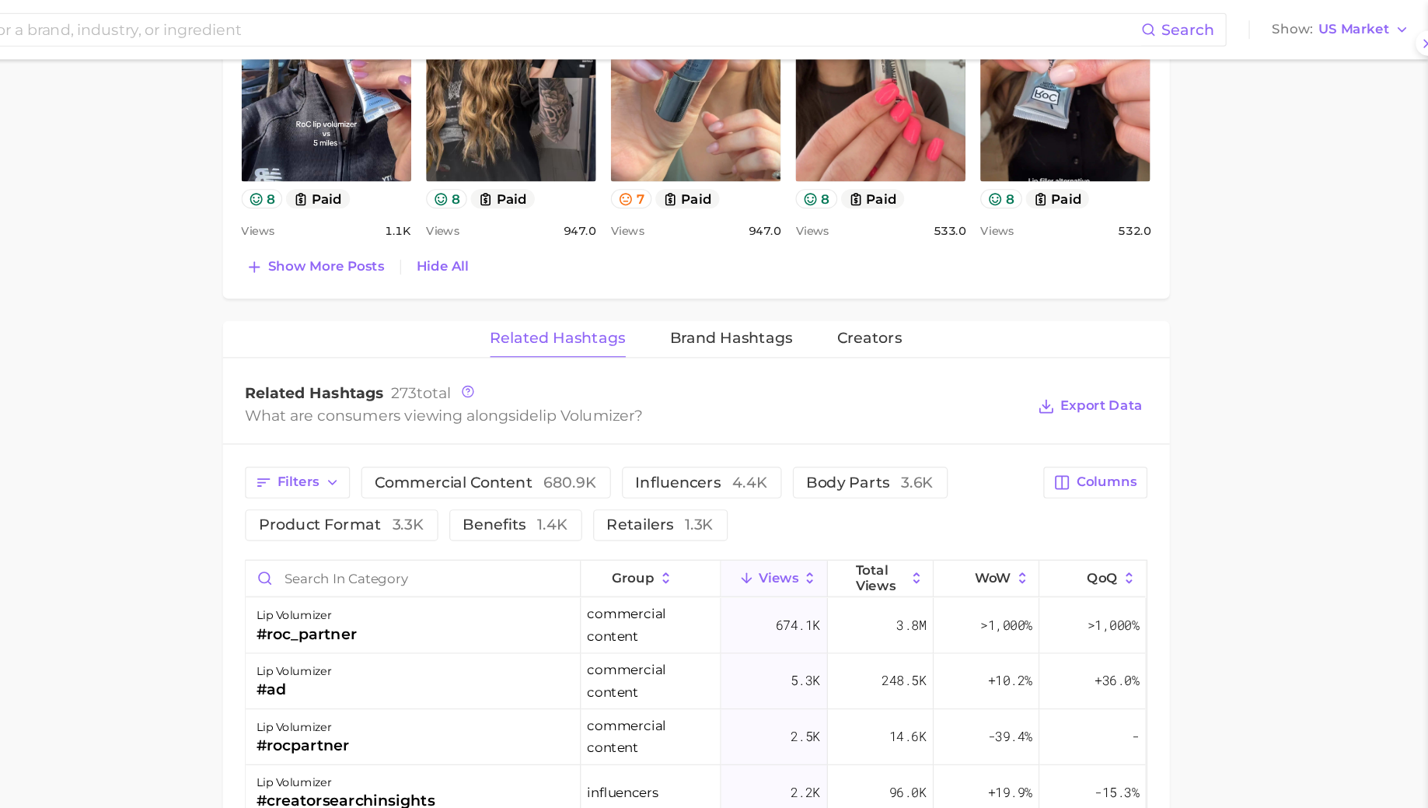
click at [804, 528] on div at bounding box center [714, 404] width 1428 height 808
click at [1072, 470] on button "WoW" at bounding box center [1059, 485] width 89 height 30
click at [530, 494] on div "group Views Total Views WoW QoQ" at bounding box center [816, 485] width 754 height 31
click at [603, 517] on div "lip volumizer #roc_partner" at bounding box center [579, 524] width 281 height 47
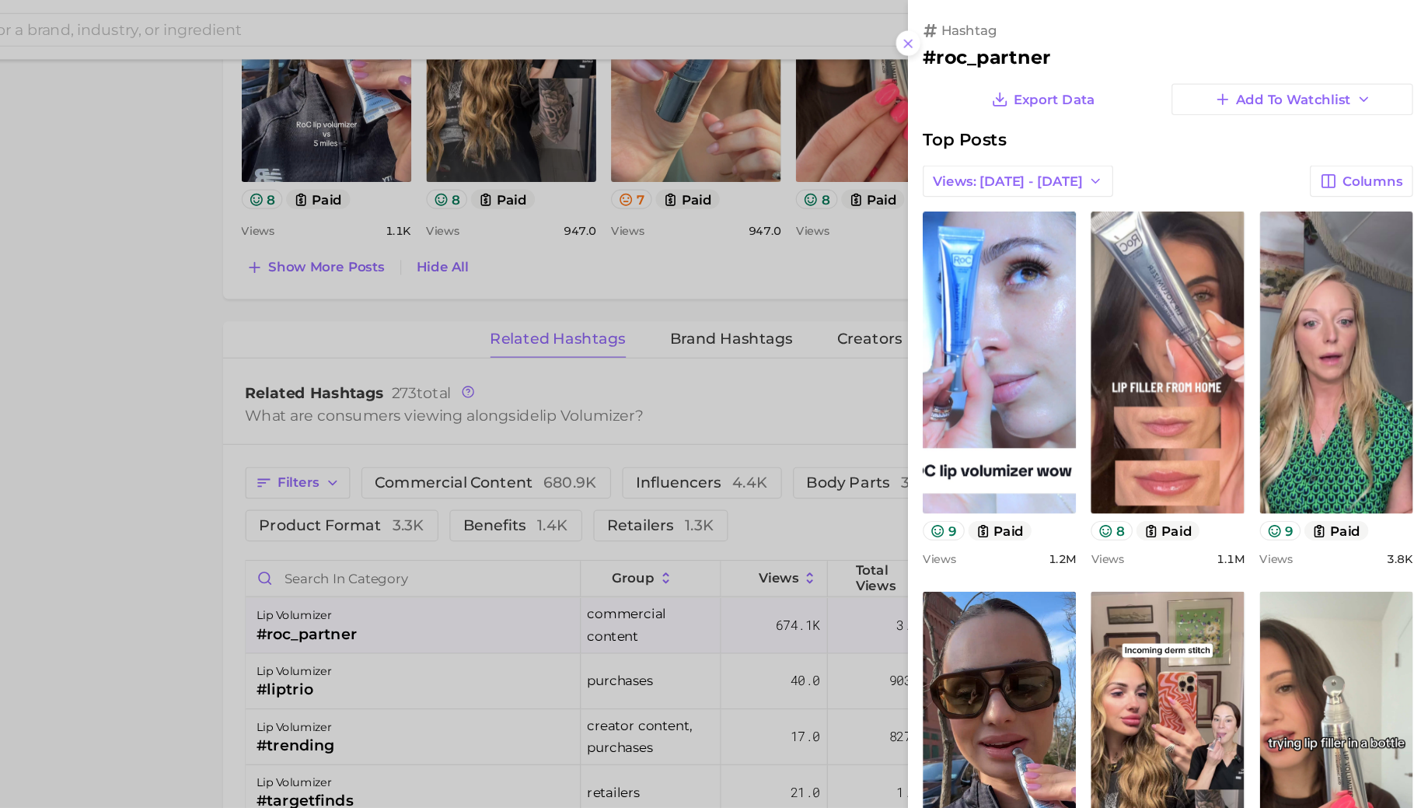
click at [743, 509] on div at bounding box center [714, 404] width 1428 height 808
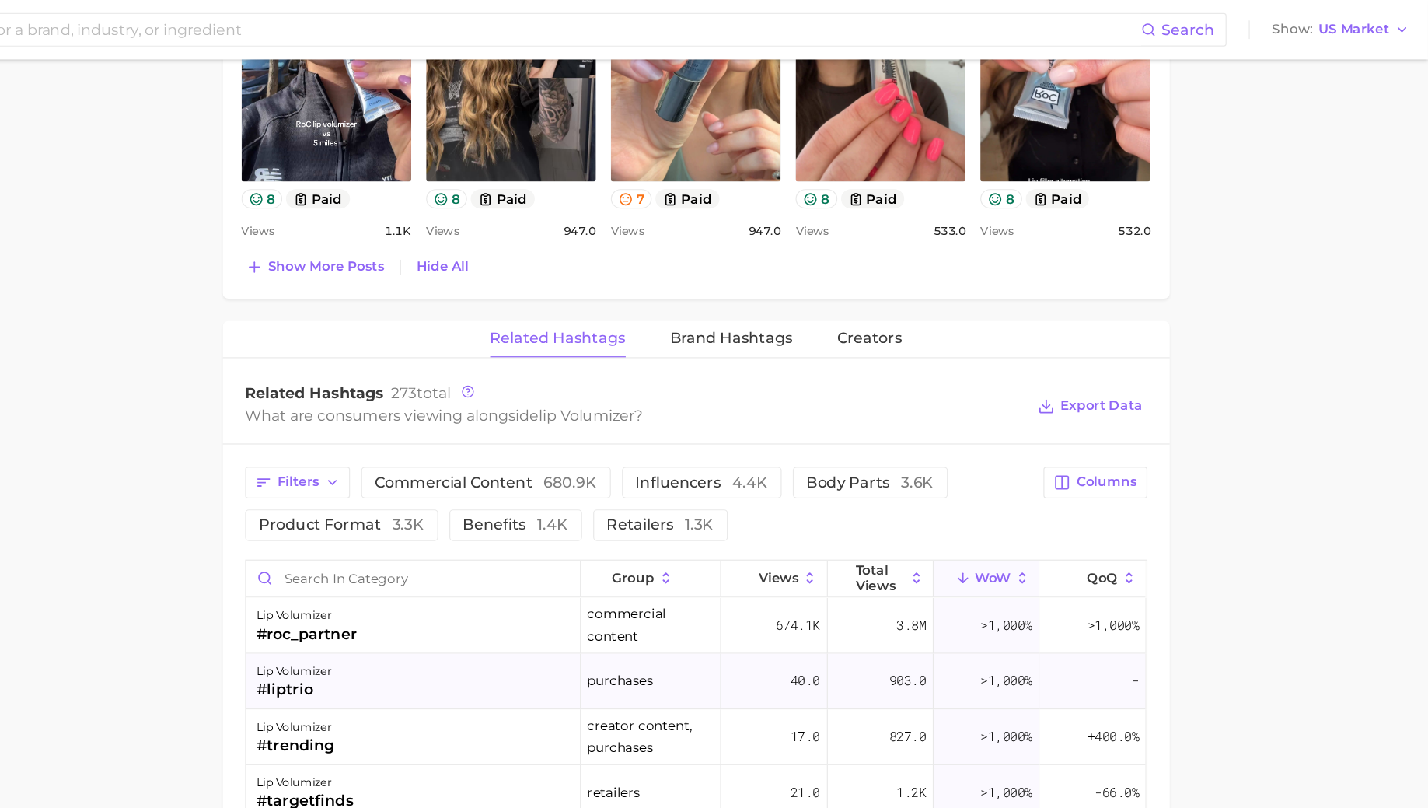
click at [586, 551] on div "lip volumizer #liptrio" at bounding box center [579, 570] width 281 height 47
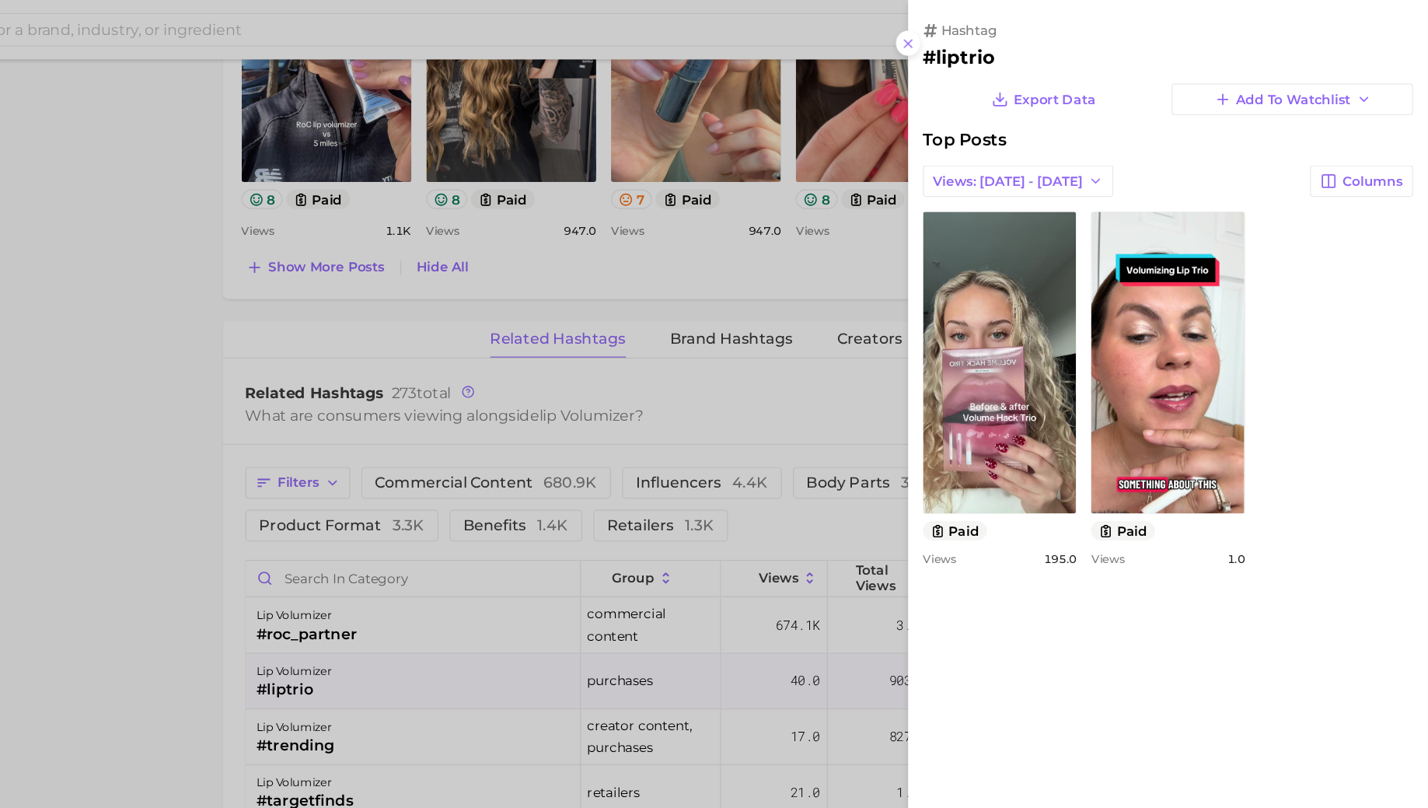
click at [1044, 49] on h2 "#liptrio" at bounding box center [1210, 48] width 411 height 19
copy h2 "liptrio"
click at [793, 244] on div at bounding box center [714, 404] width 1428 height 808
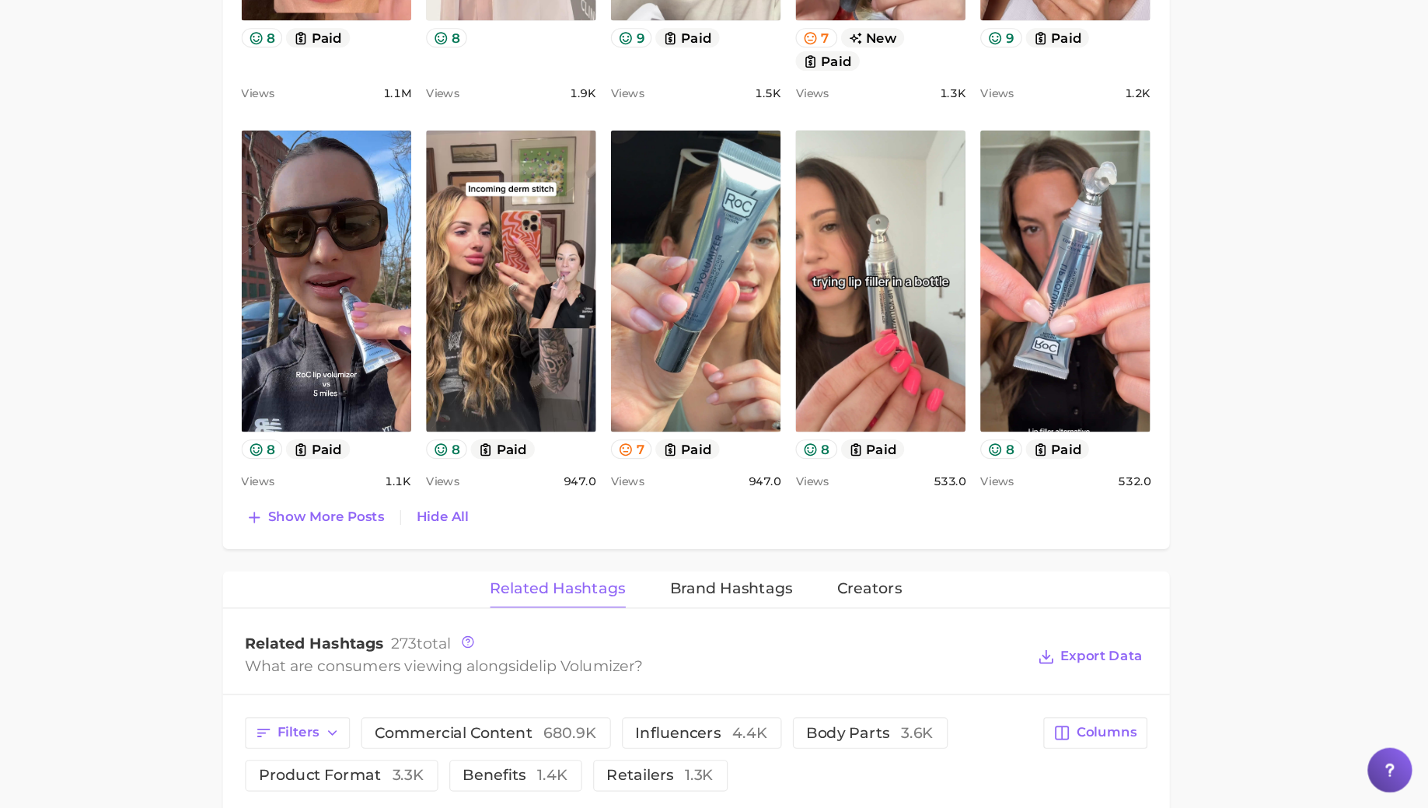
scroll to position [1360, 0]
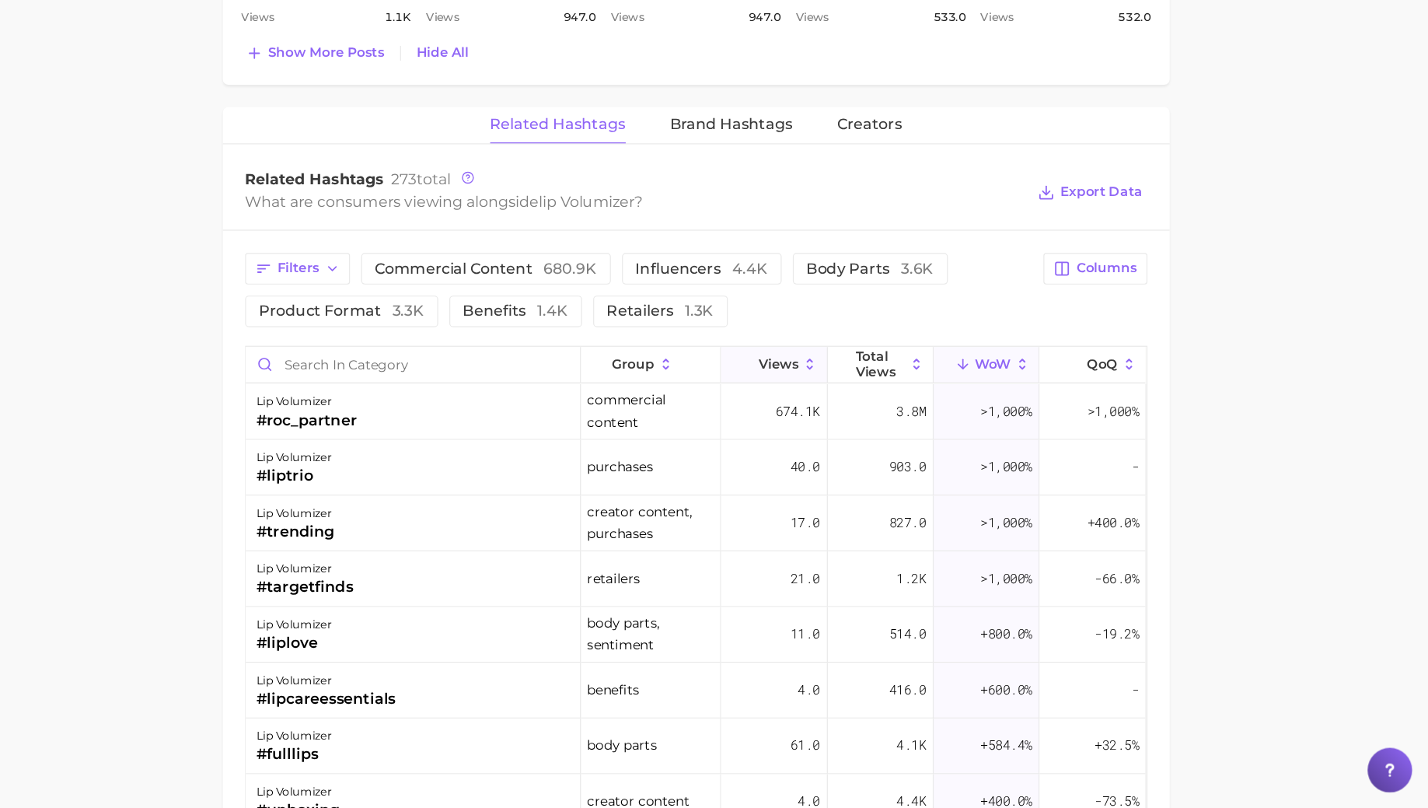
click at [877, 431] on span "Views" at bounding box center [884, 435] width 33 height 12
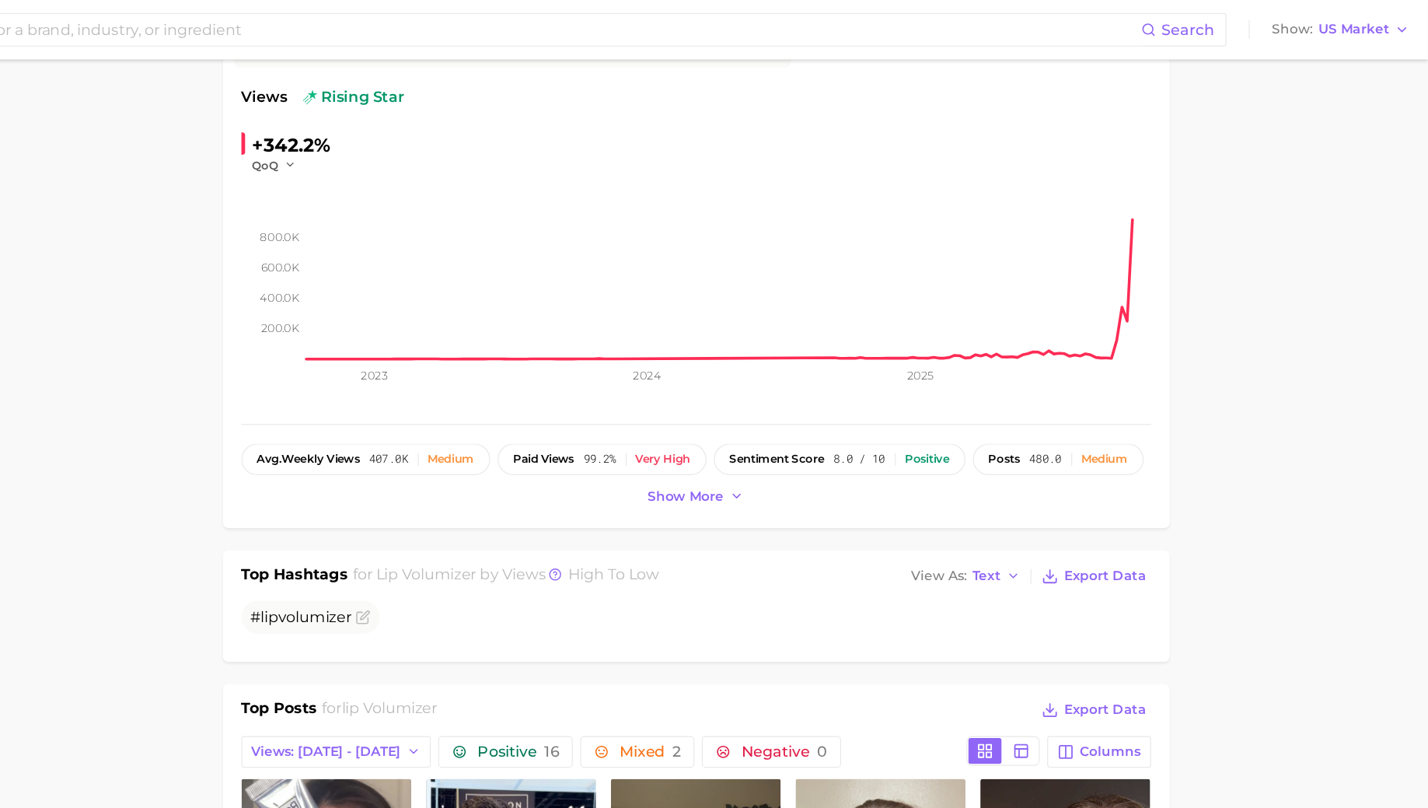
scroll to position [206, 0]
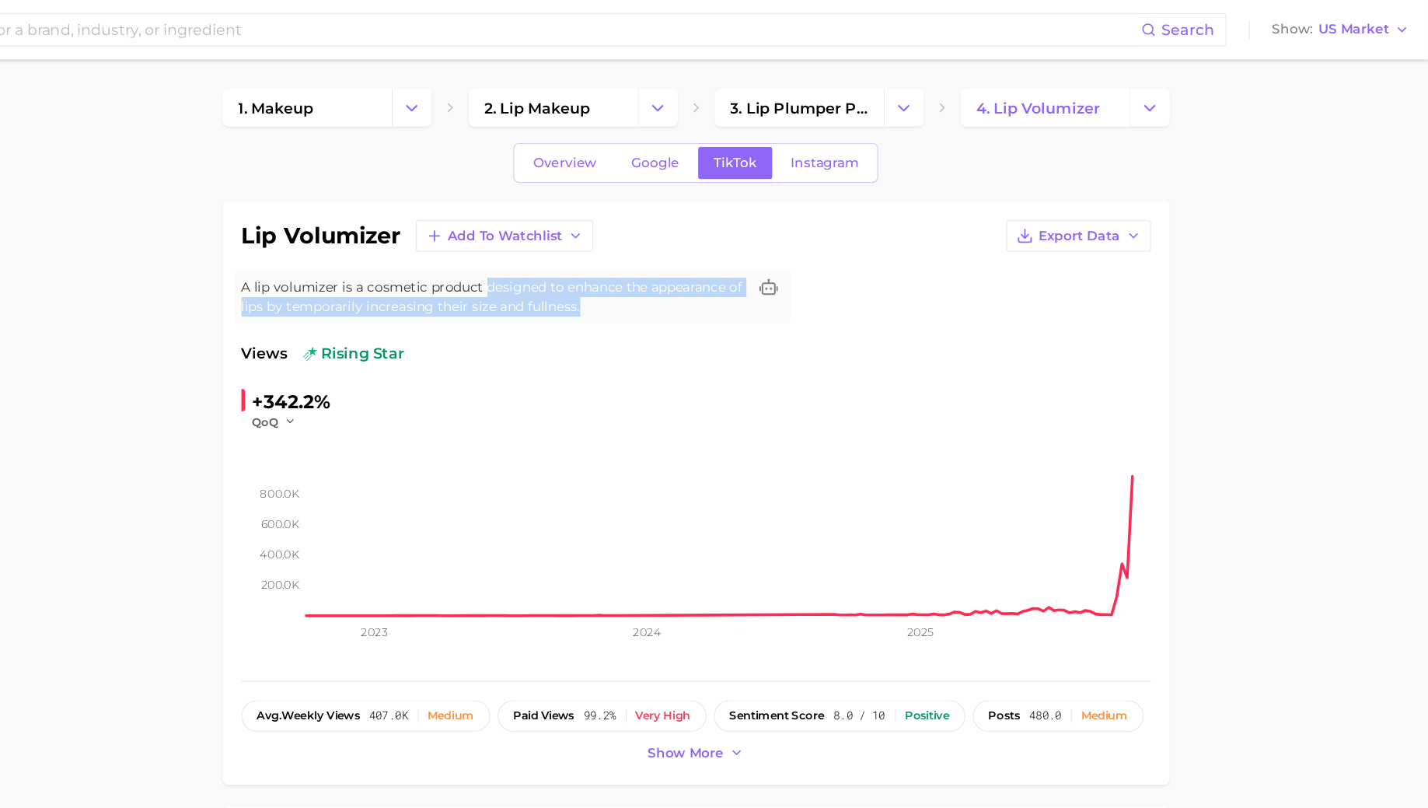
drag, startPoint x: 736, startPoint y: 257, endPoint x: 638, endPoint y: 240, distance: 99.3
click at [638, 240] on span "A lip volumizer is a cosmetic product designed to enhance the appearance of lip…" at bounding box center [646, 248] width 423 height 33
copy span "designed to enhance the appearance of lips by temporarily increasing their size…"
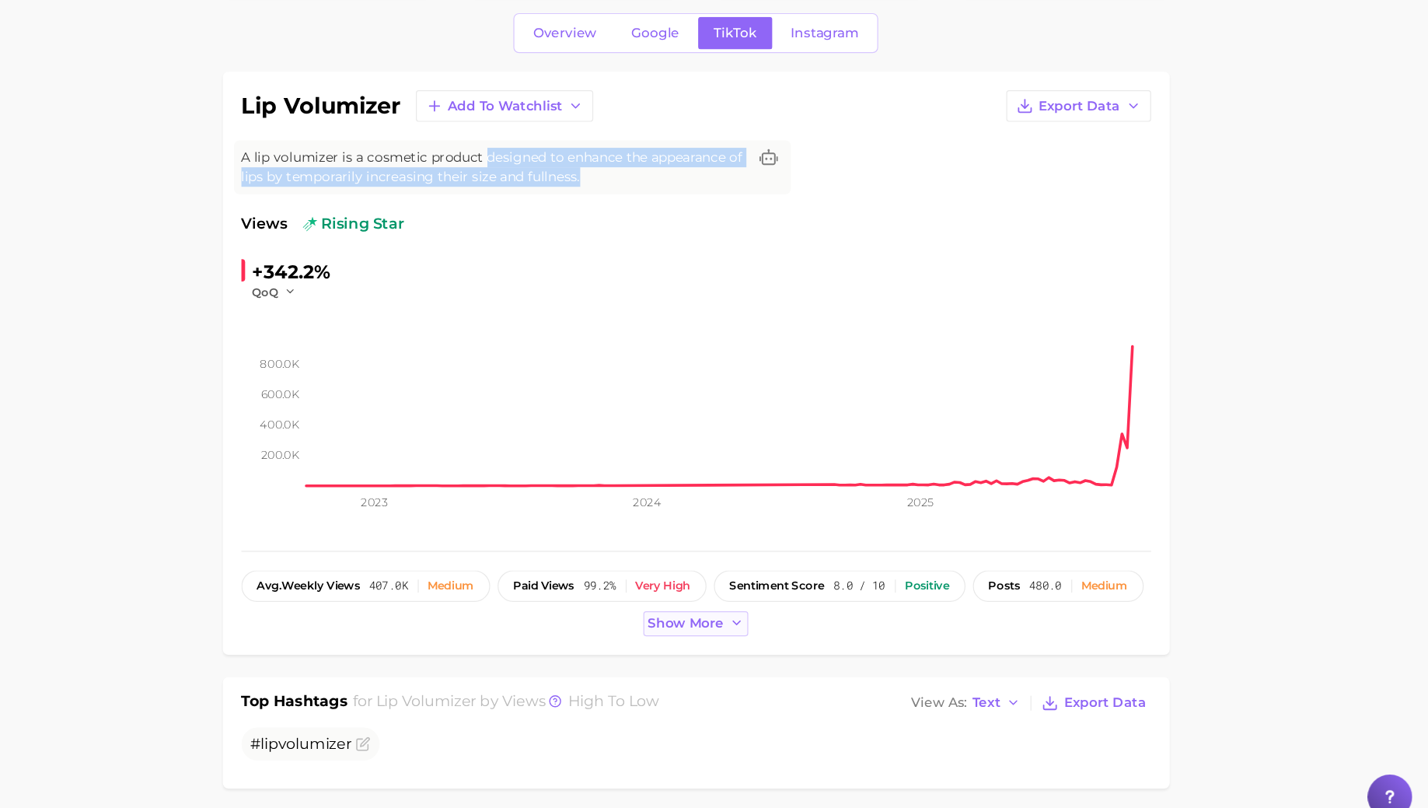
click at [811, 628] on span "Show more" at bounding box center [807, 630] width 64 height 13
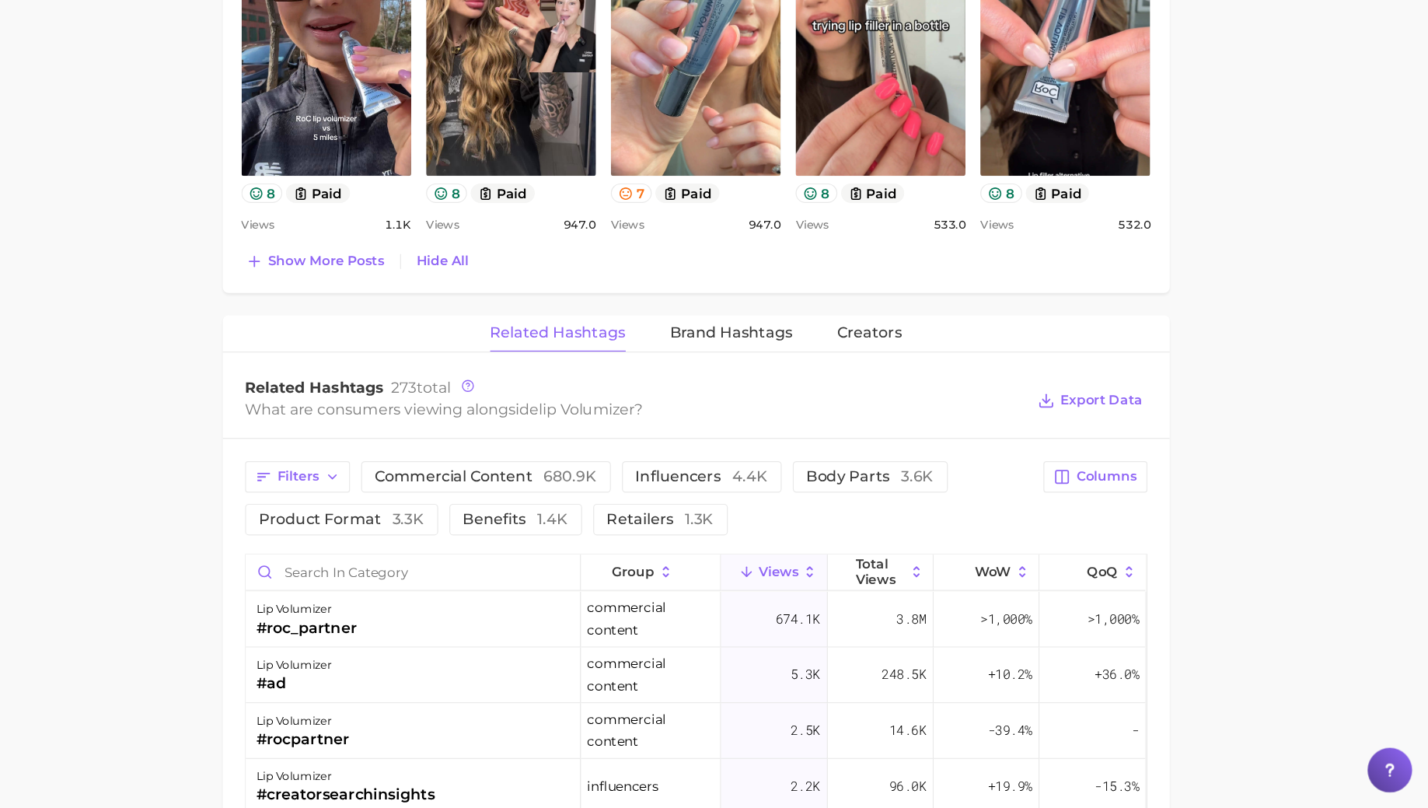
scroll to position [1241, 0]
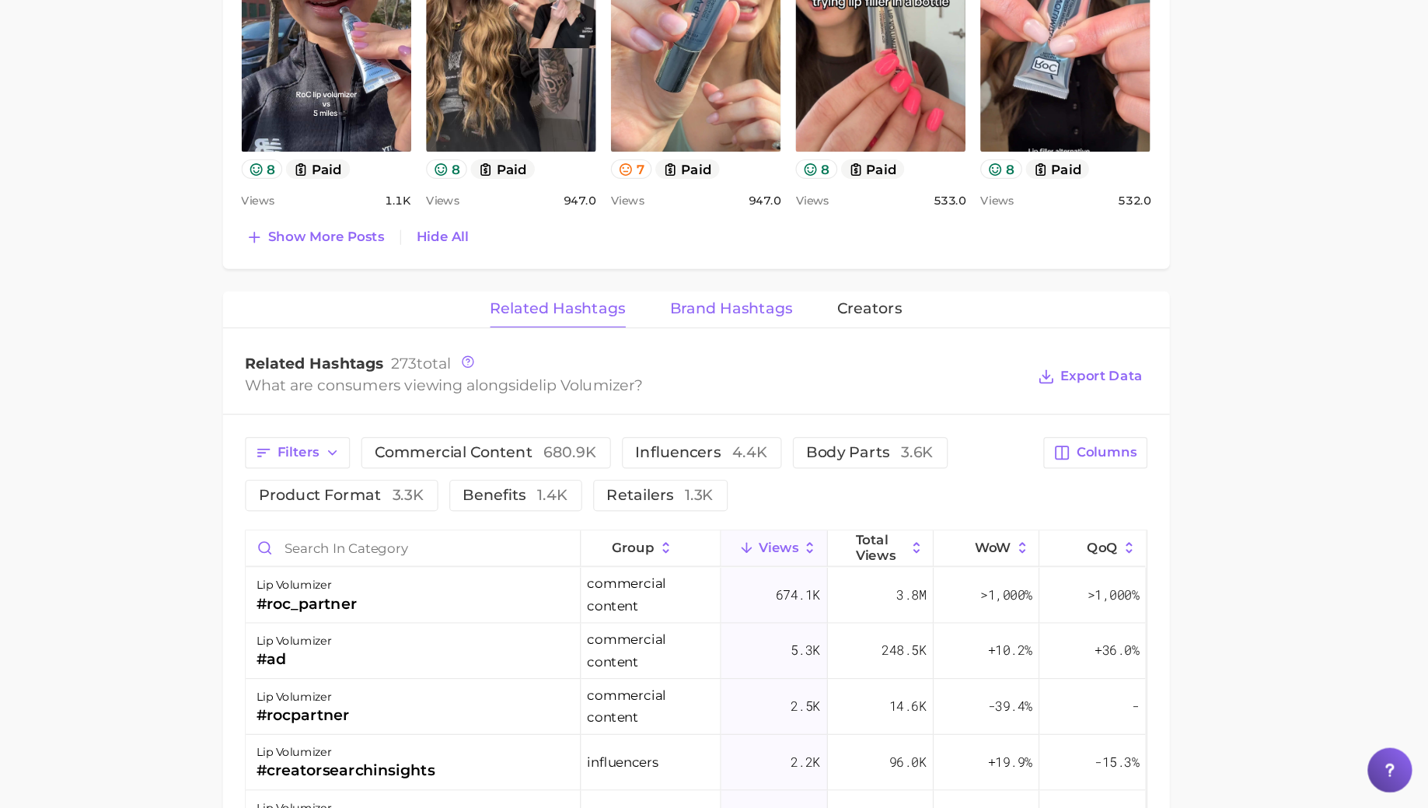
click at [835, 383] on span "Brand Hashtags" at bounding box center [845, 390] width 103 height 14
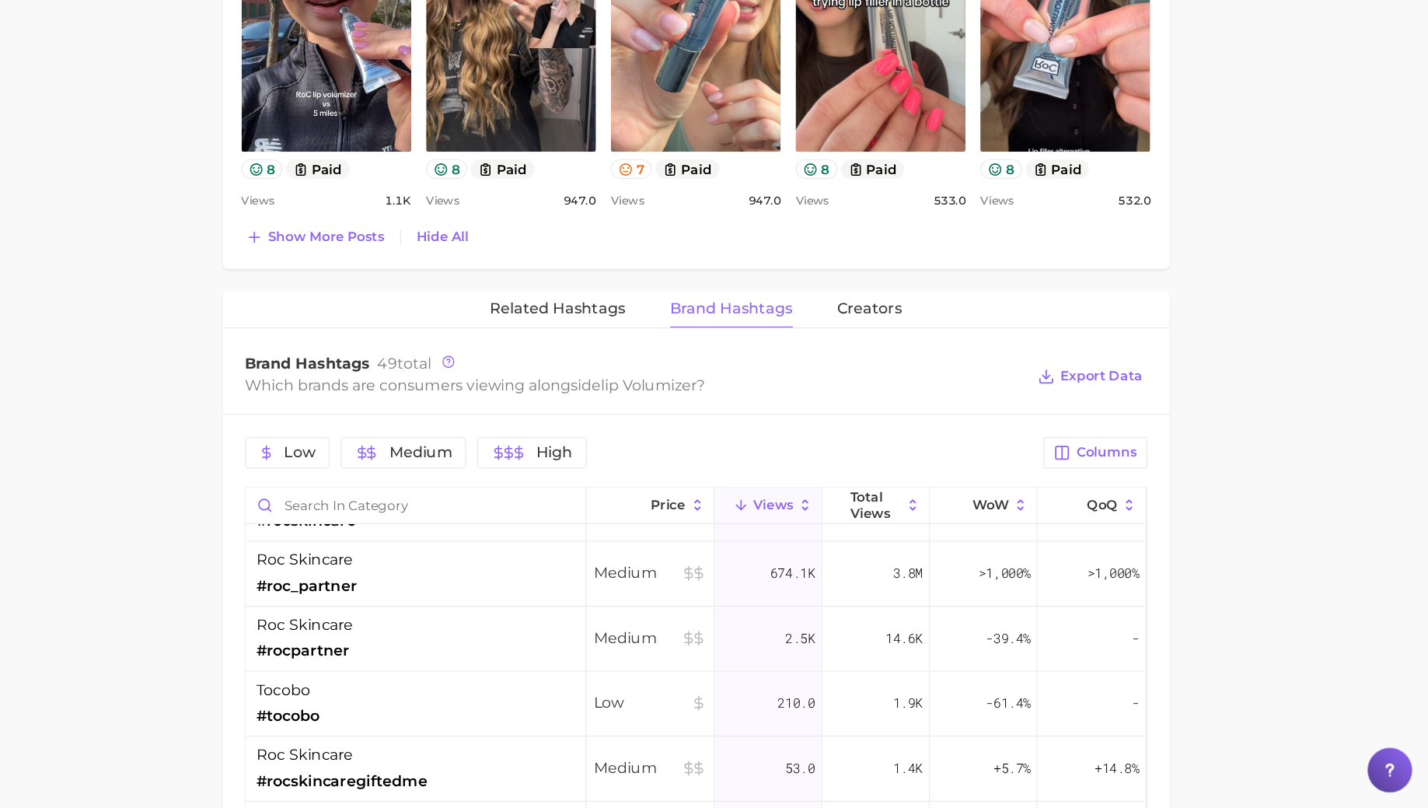
scroll to position [37, 0]
click at [533, 704] on div "tocobo #tocobo" at bounding box center [581, 724] width 285 height 54
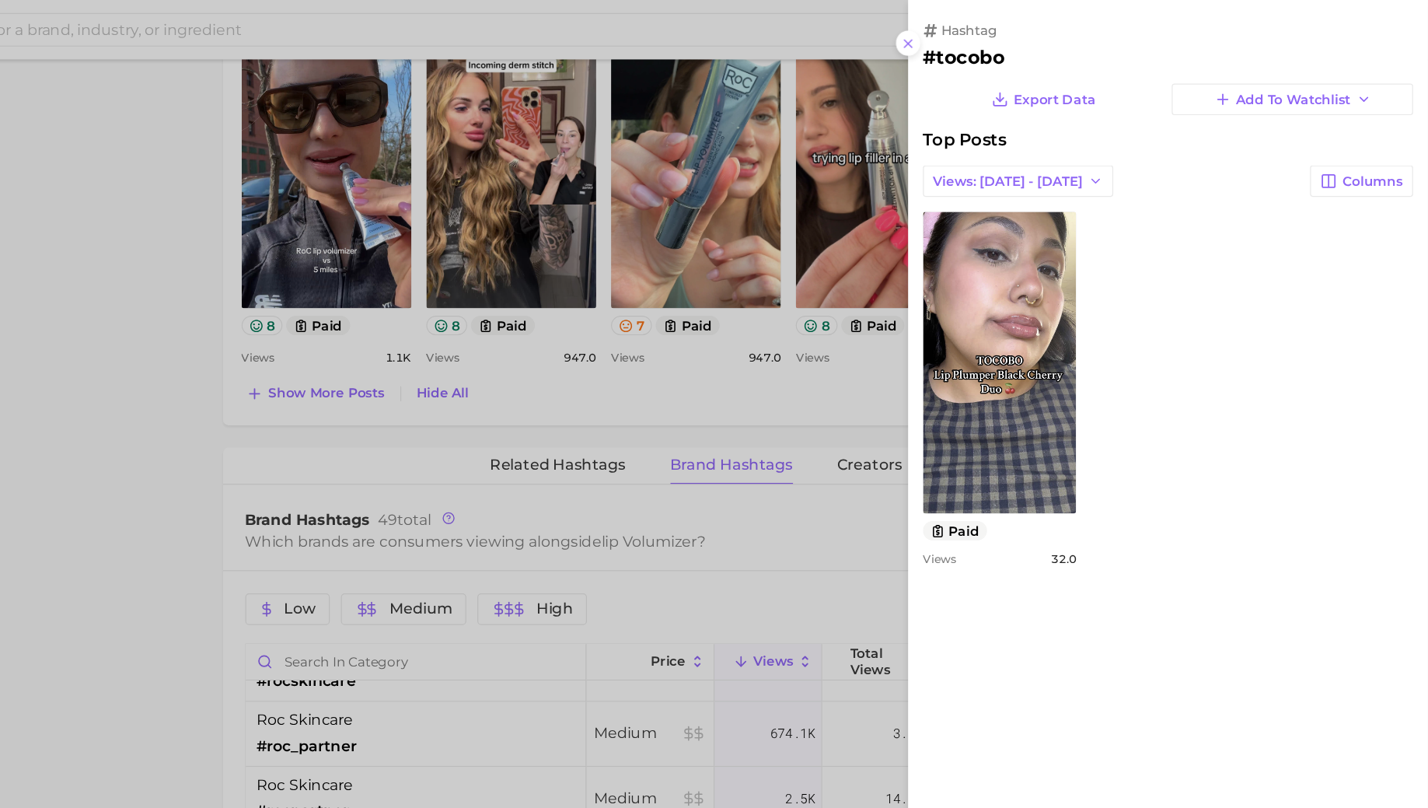
scroll to position [0, 0]
click at [531, 572] on div at bounding box center [714, 404] width 1428 height 808
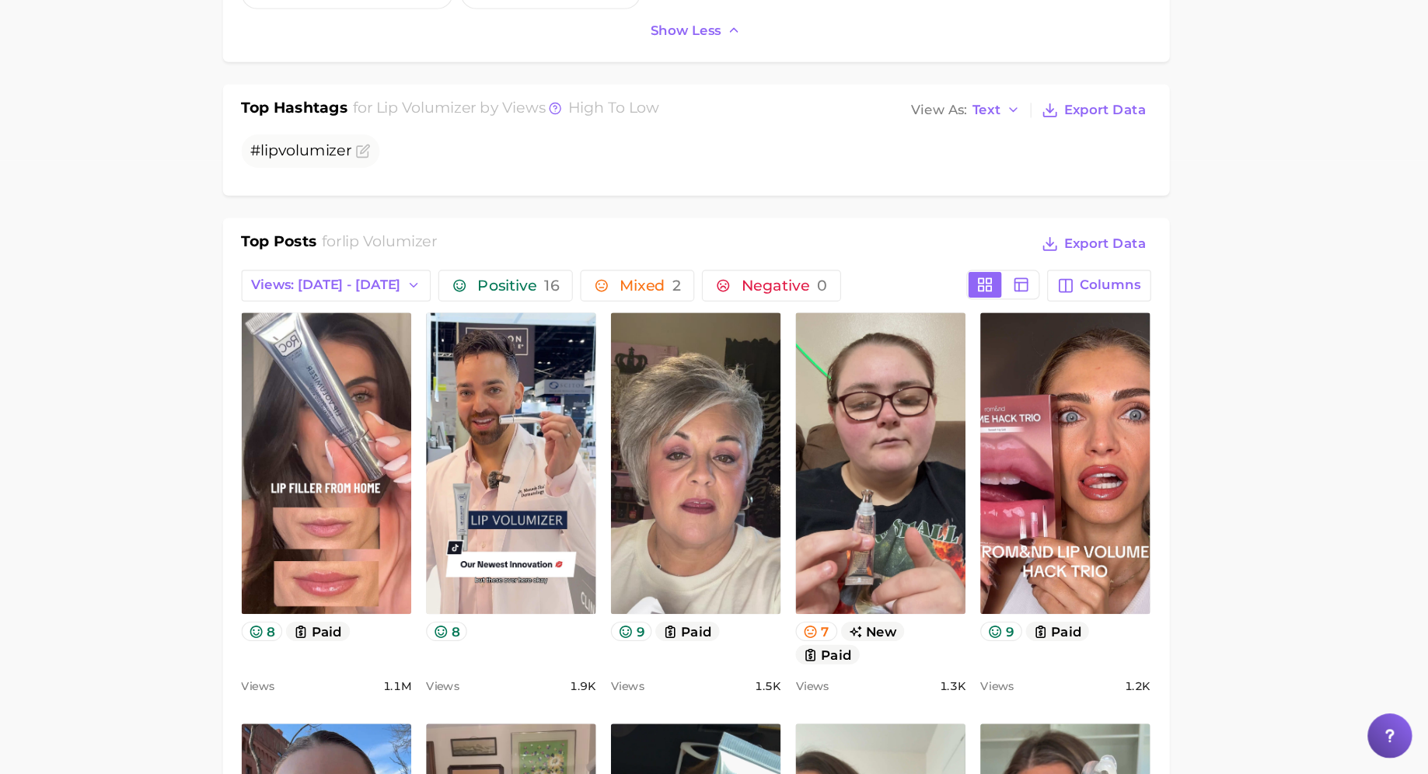
scroll to position [513, 0]
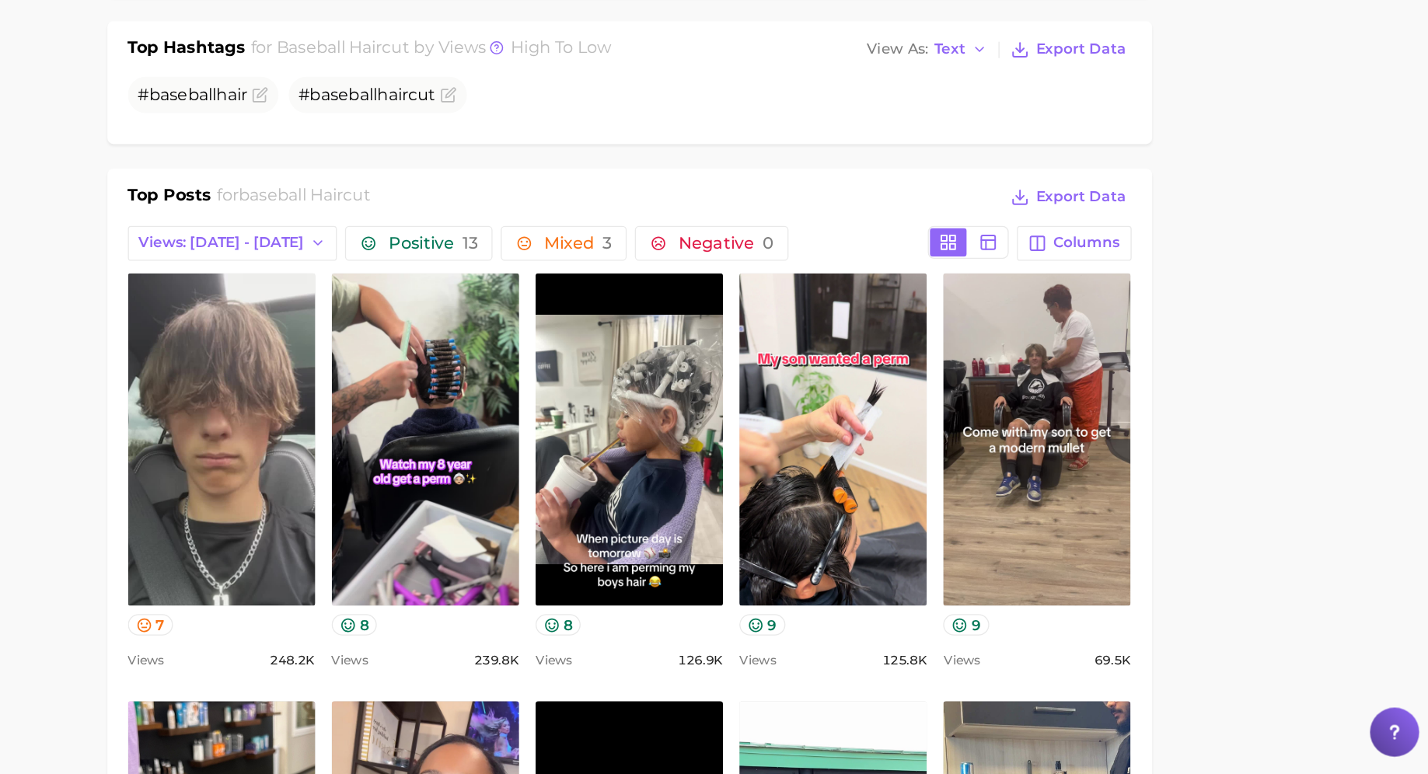
scroll to position [507, 0]
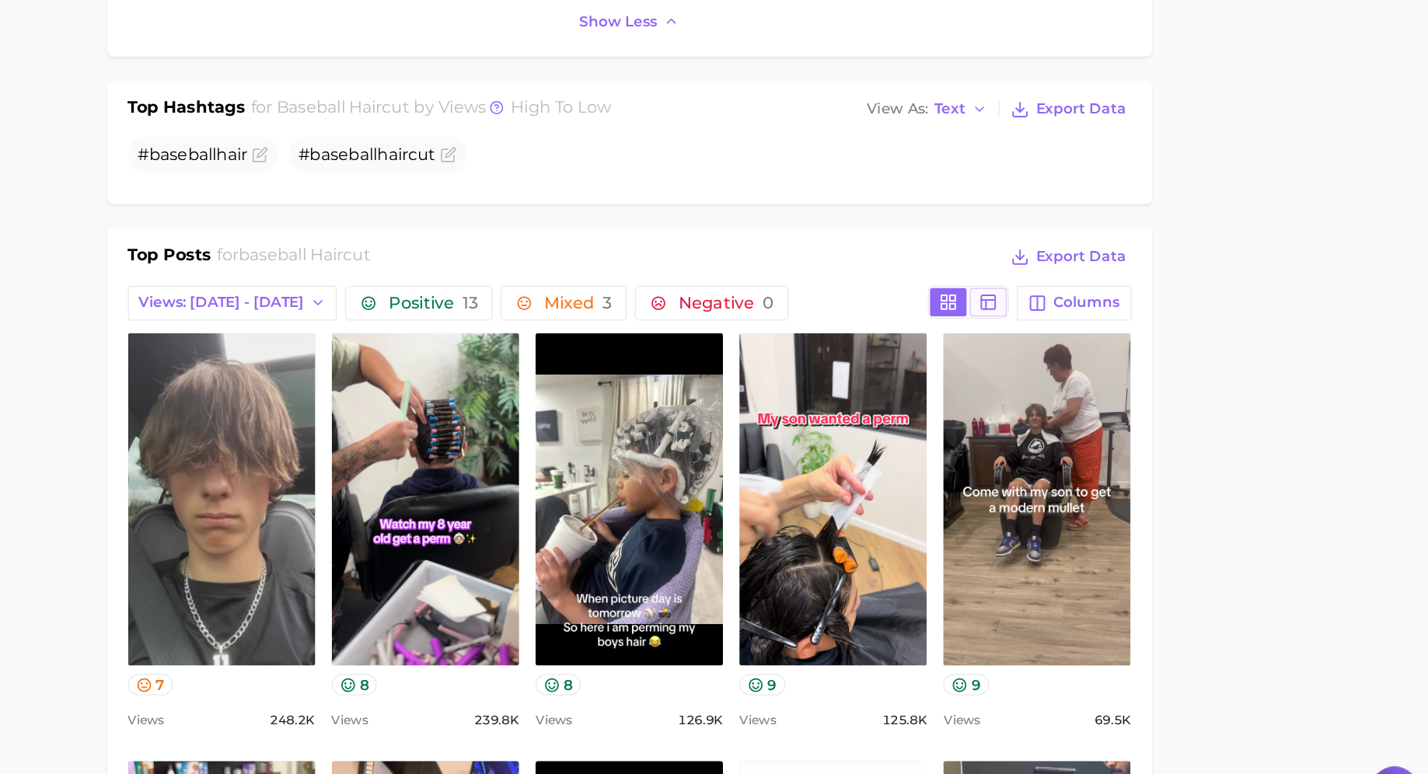
click at [1086, 370] on line at bounding box center [1086, 373] width 0 height 7
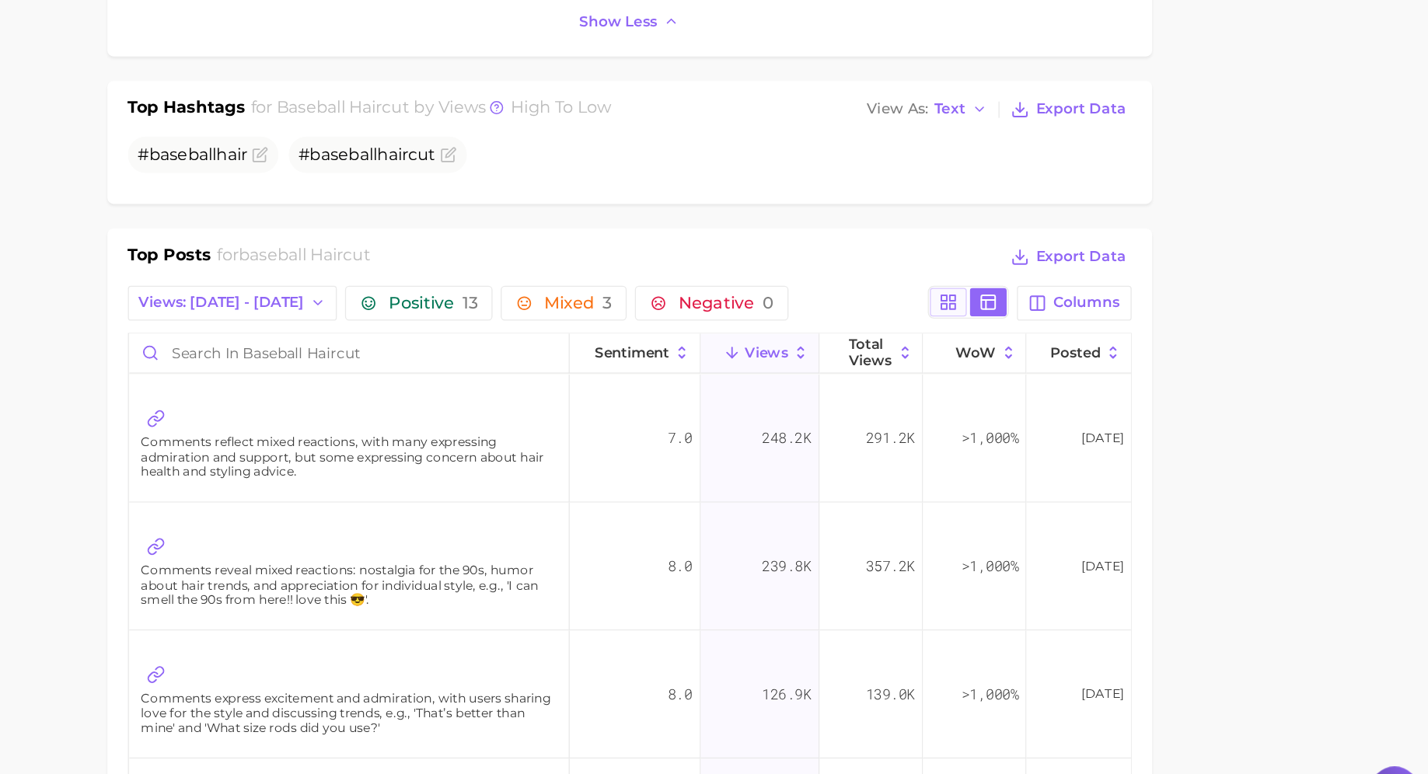
click at [1055, 366] on rect at bounding box center [1055, 368] width 4 height 4
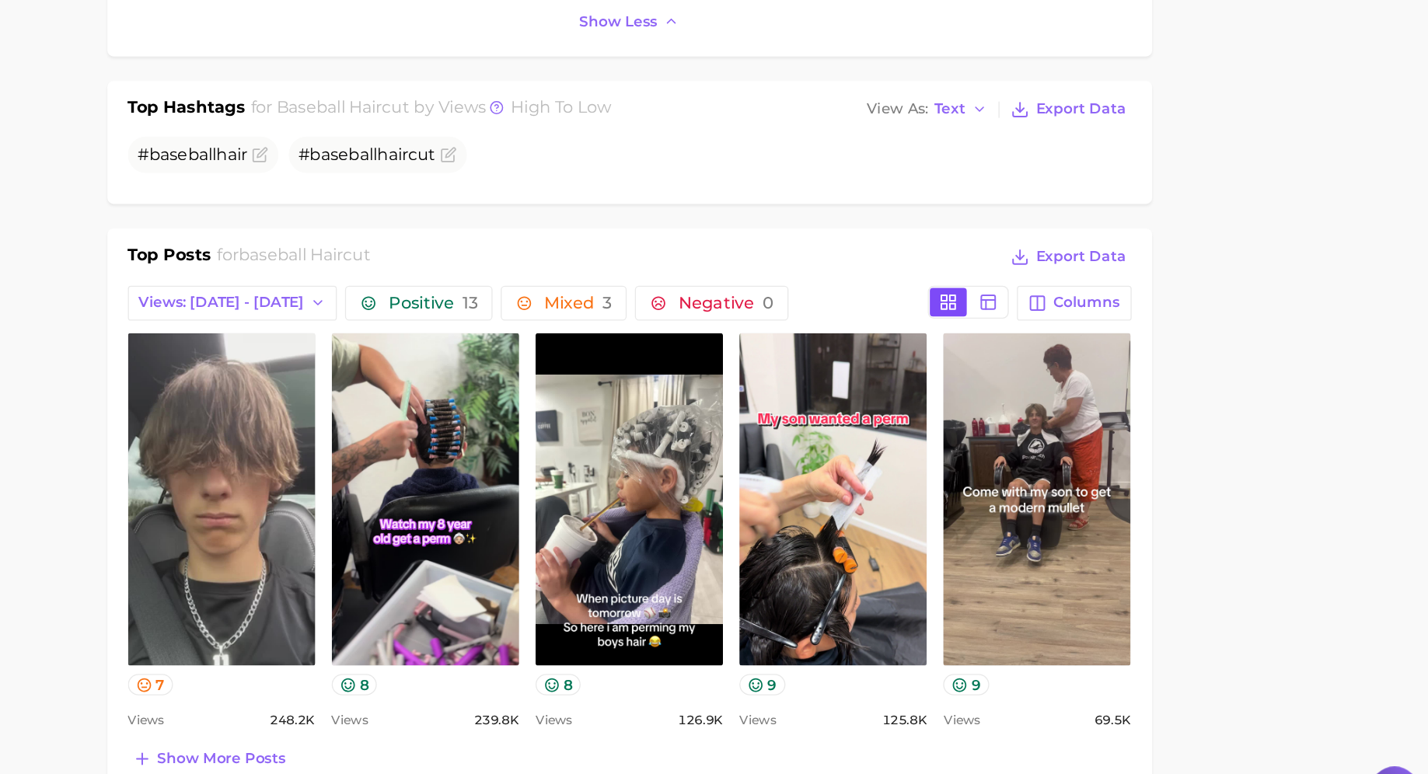
scroll to position [0, 0]
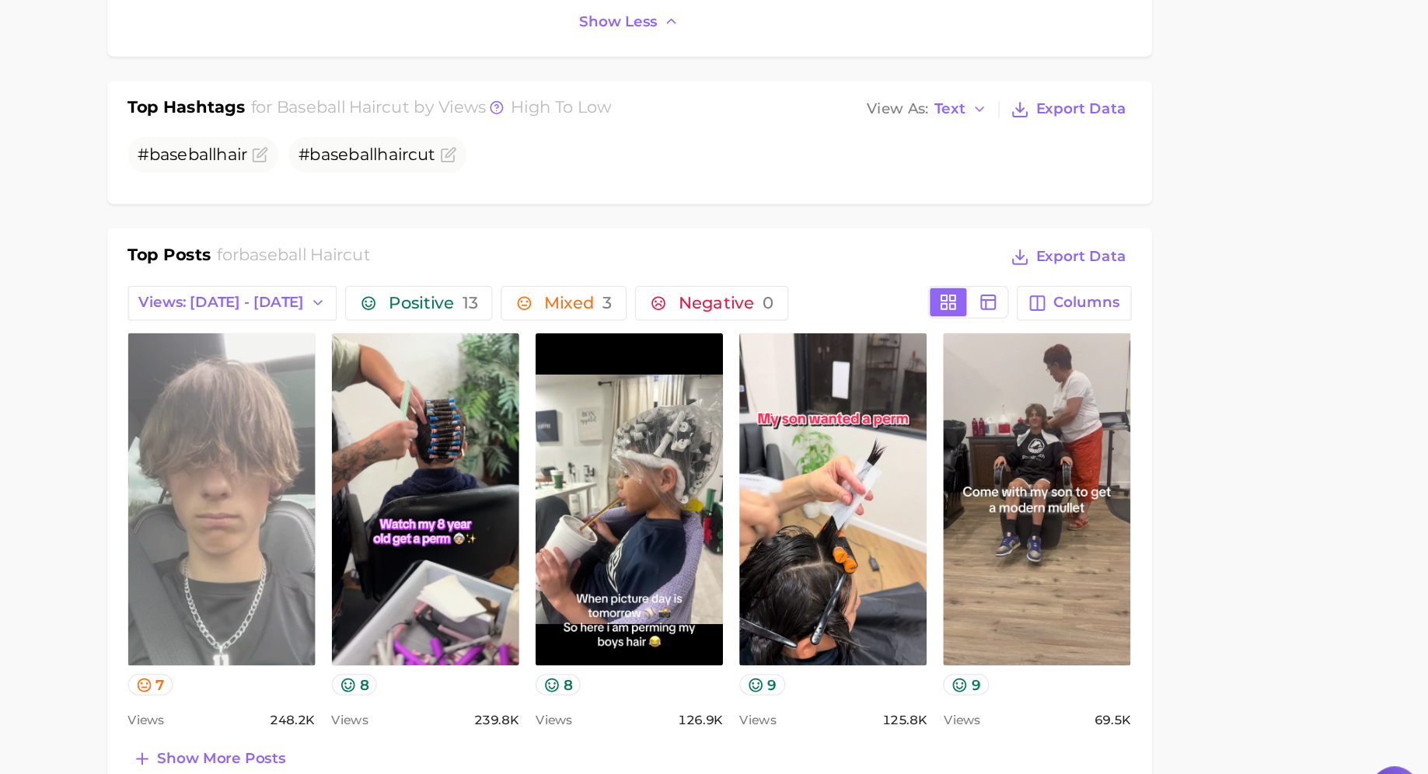
click at [536, 471] on link "view post on TikTok" at bounding box center [506, 521] width 142 height 253
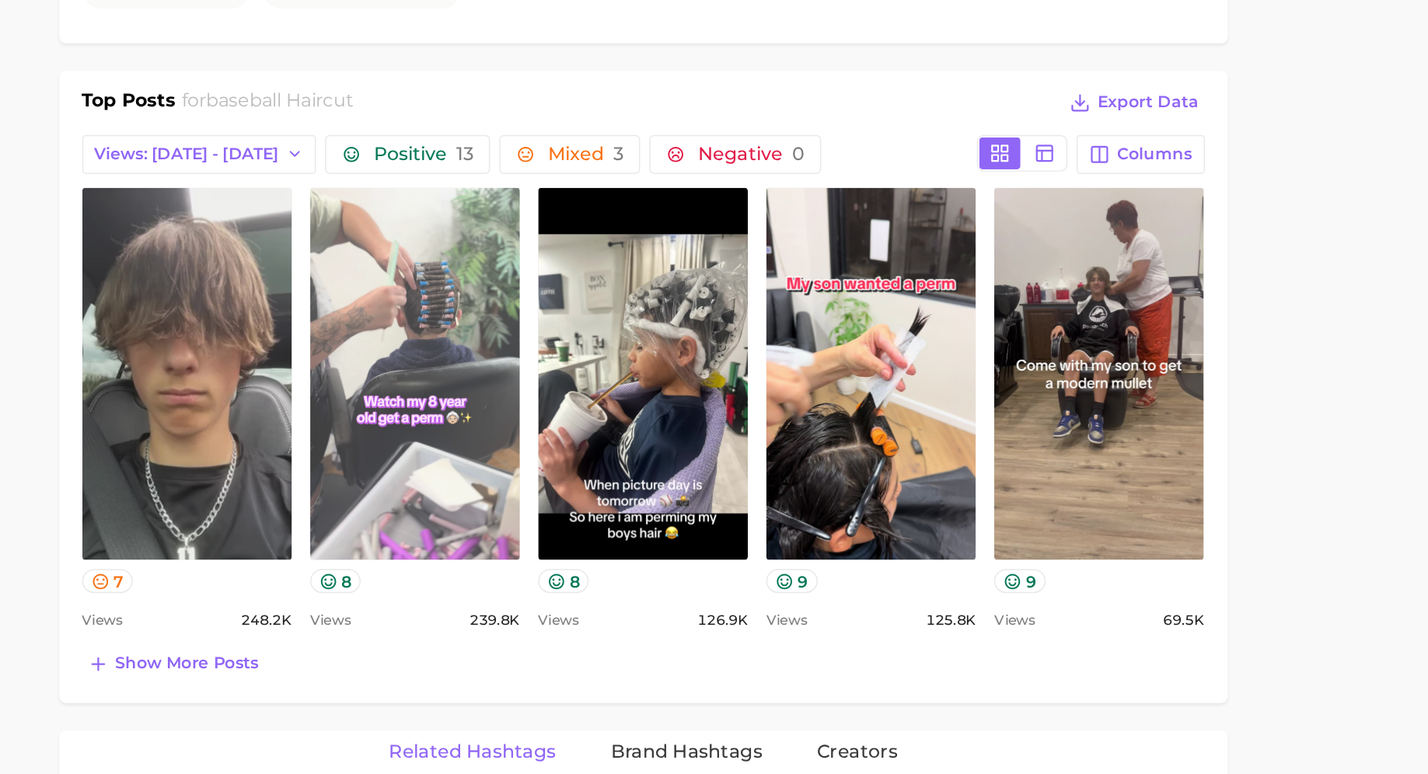
scroll to position [529, 0]
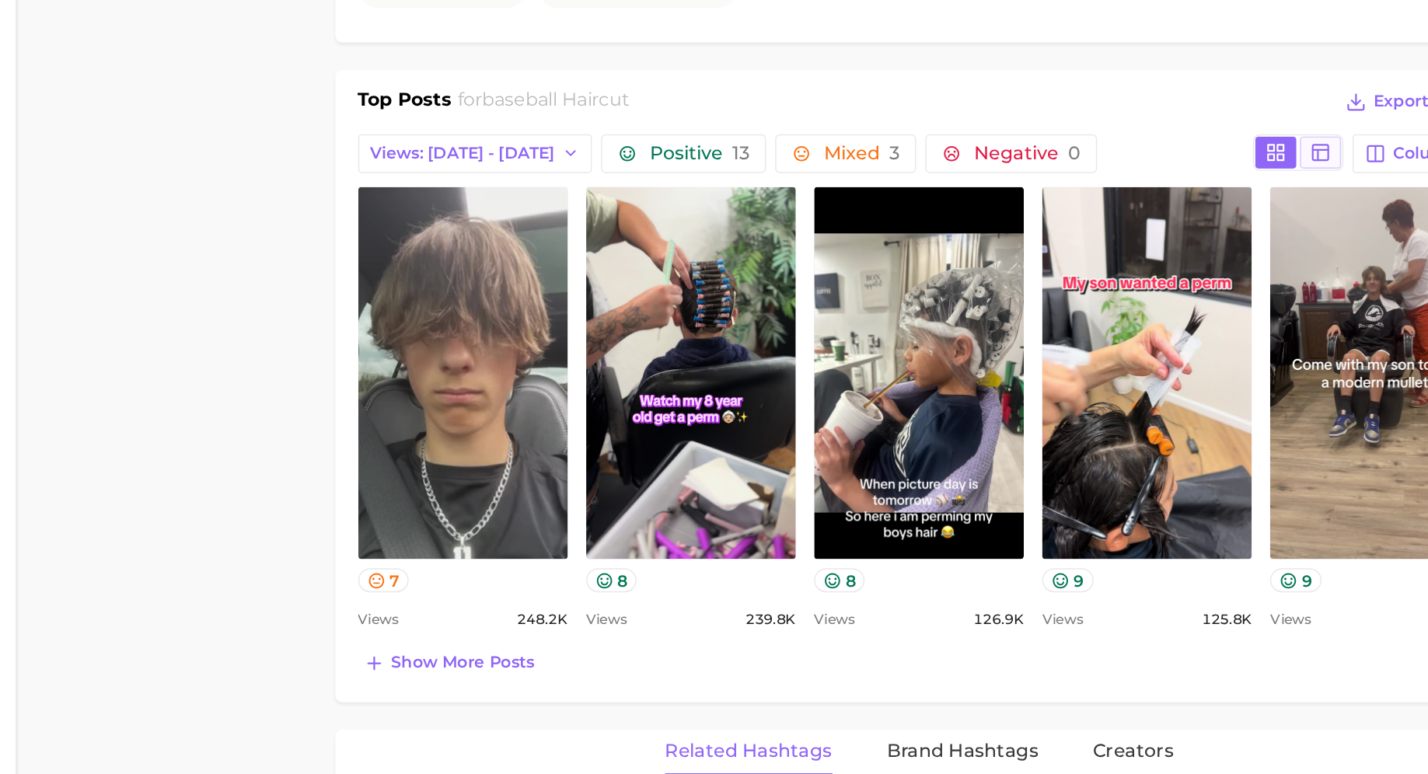
click at [1093, 344] on icon at bounding box center [1088, 350] width 14 height 14
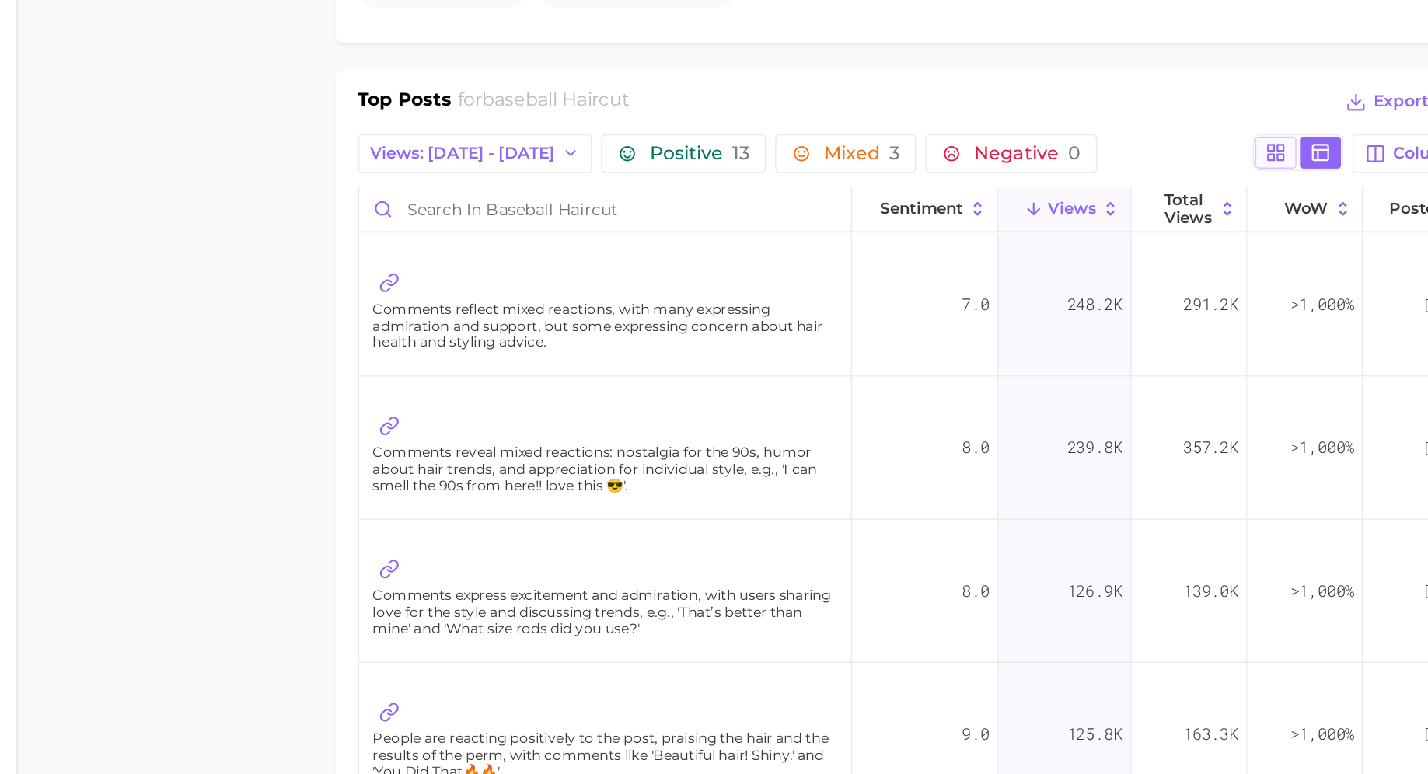
click at [1064, 346] on icon at bounding box center [1057, 350] width 14 height 14
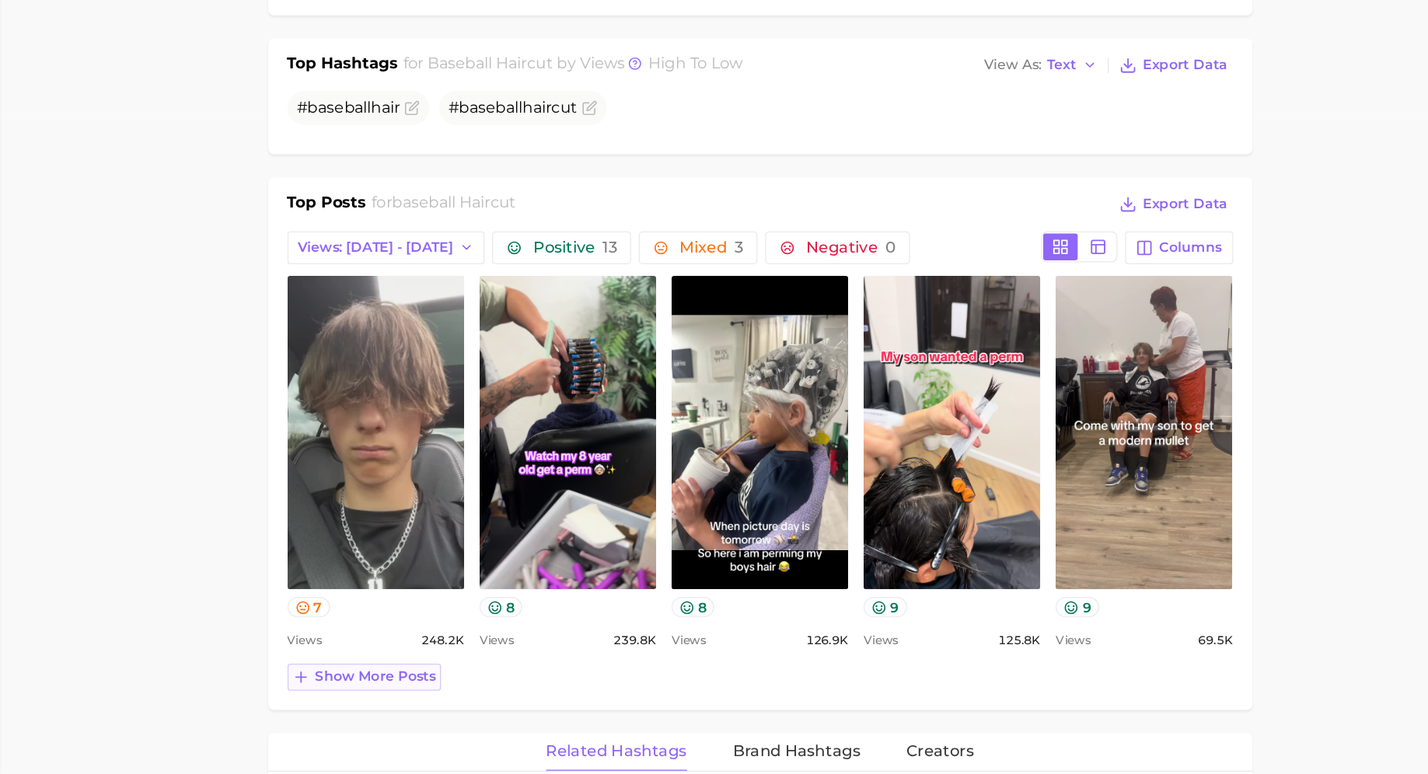
click at [499, 698] on span "Show more posts" at bounding box center [505, 696] width 97 height 13
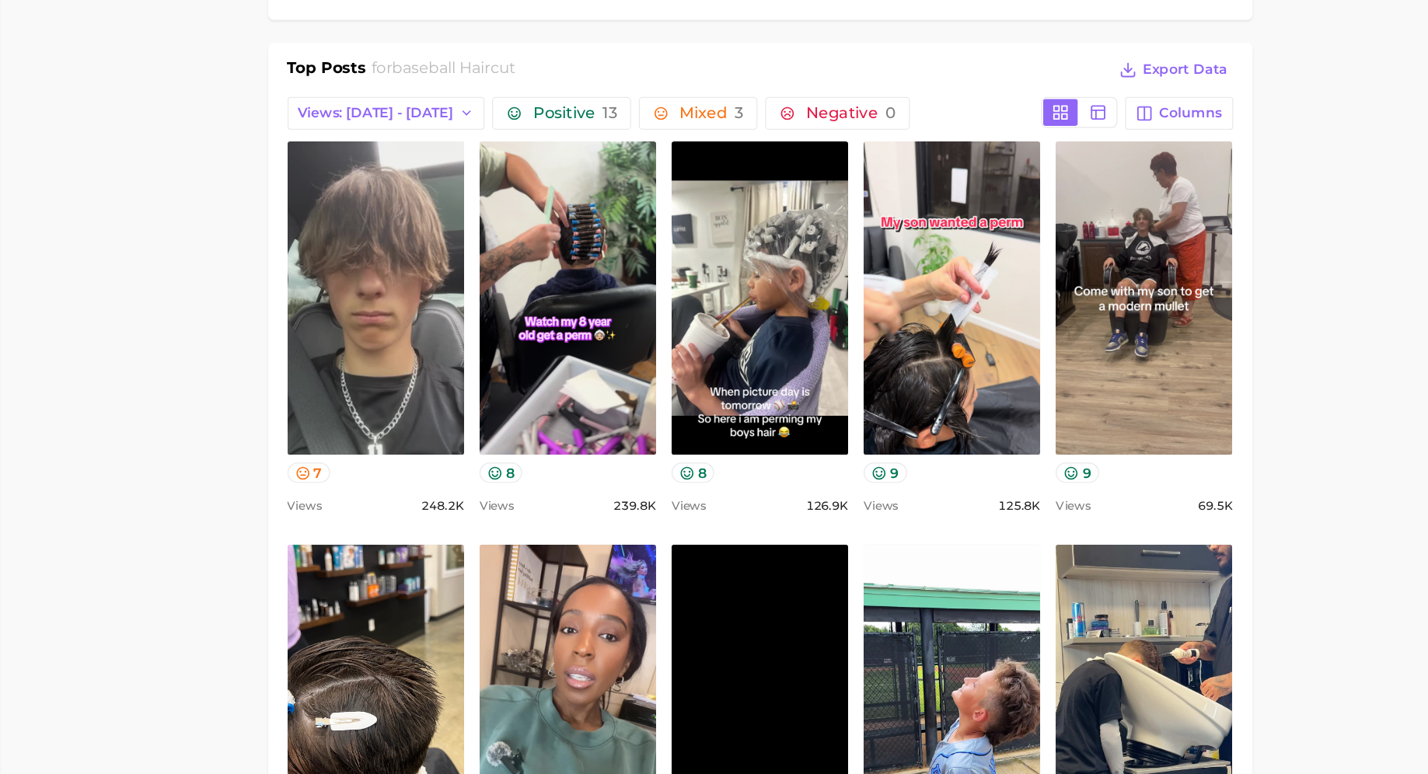
scroll to position [644, 0]
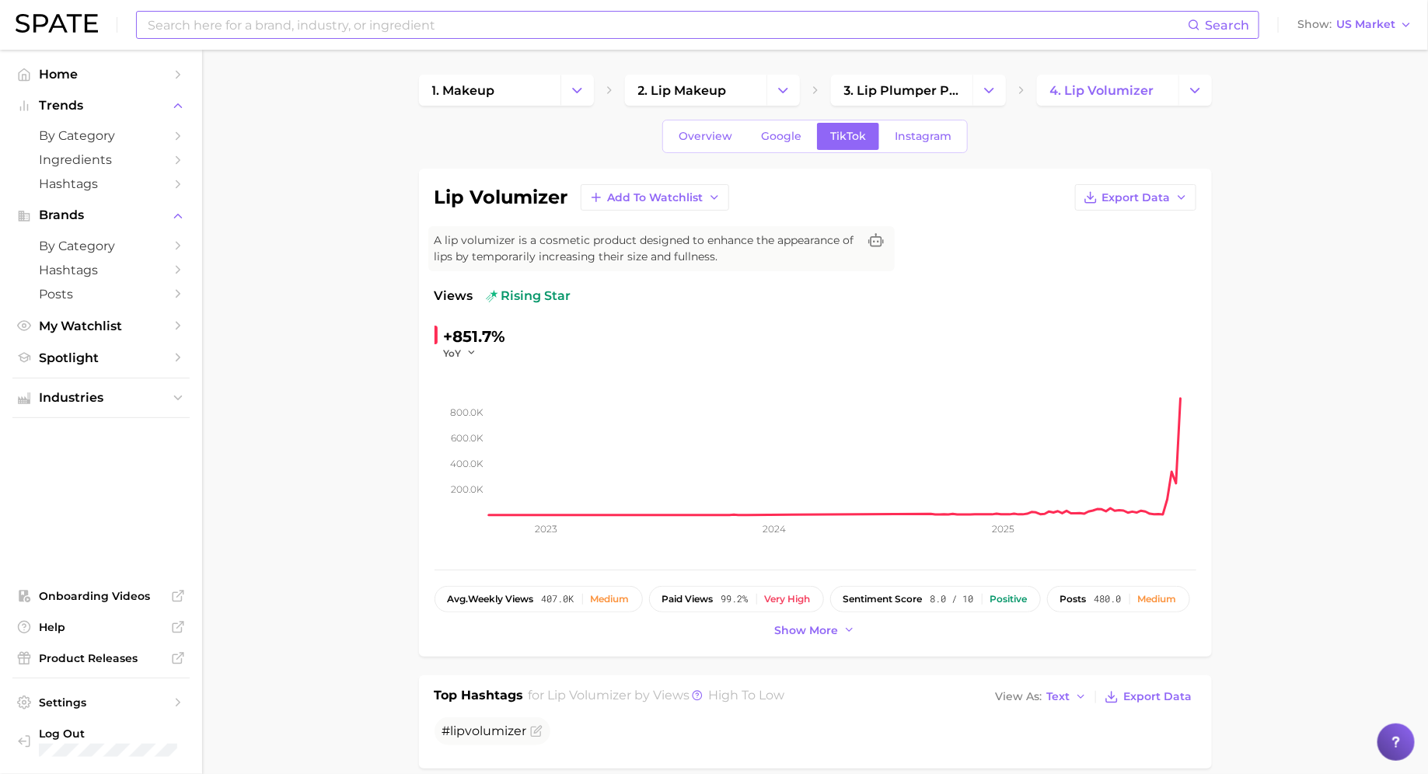
click at [526, 27] on input at bounding box center [667, 25] width 1042 height 26
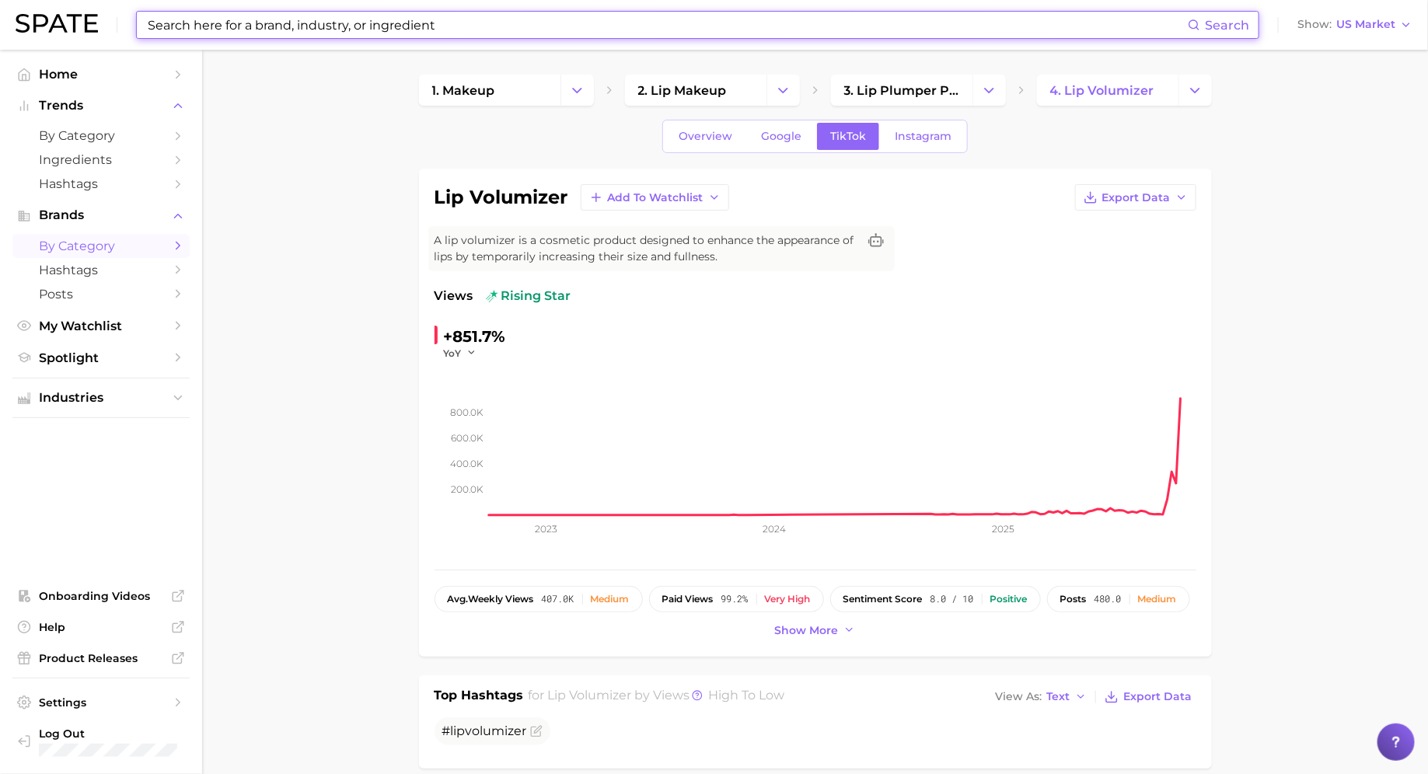
click at [76, 250] on span "by Category" at bounding box center [101, 246] width 124 height 15
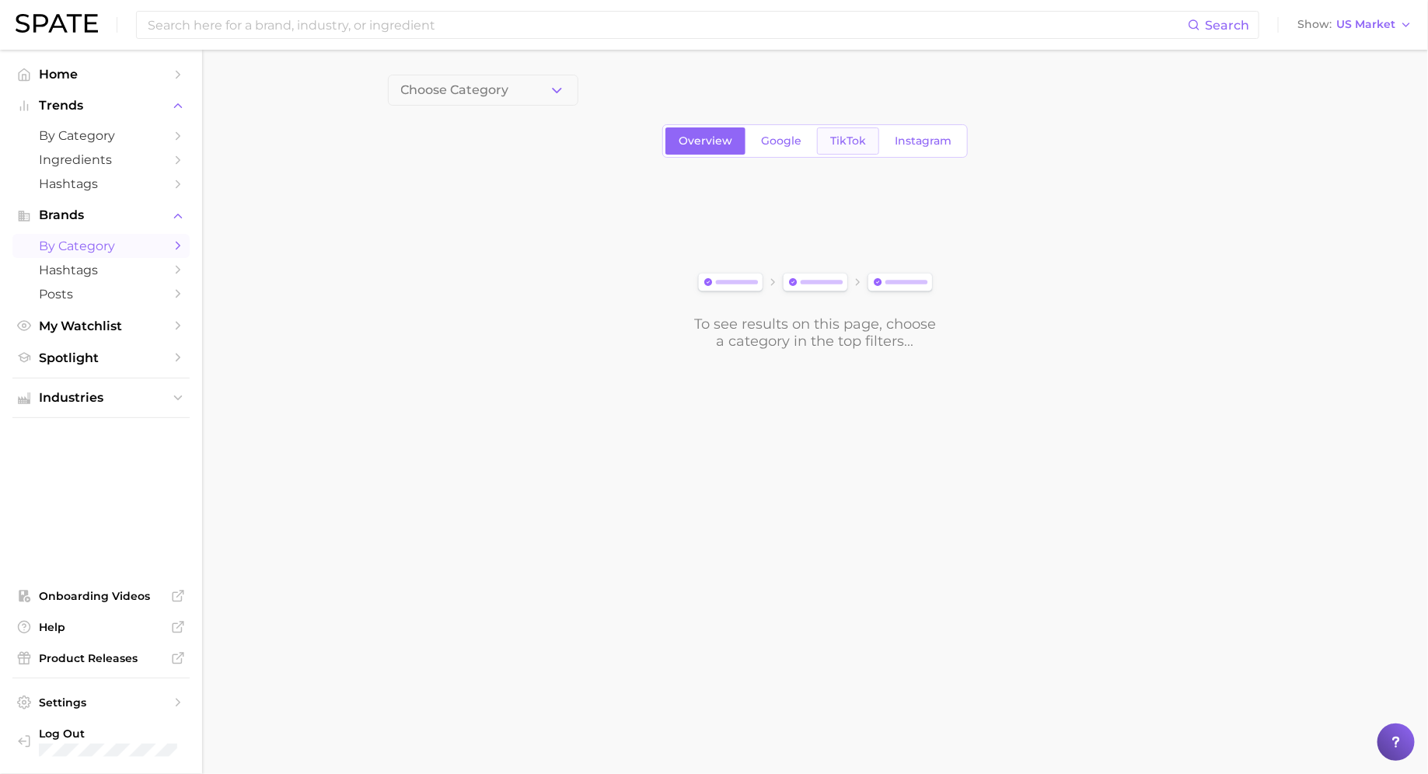
click at [842, 145] on span "TikTok" at bounding box center [848, 141] width 36 height 13
click at [473, 86] on span "Choose Category" at bounding box center [455, 90] width 108 height 14
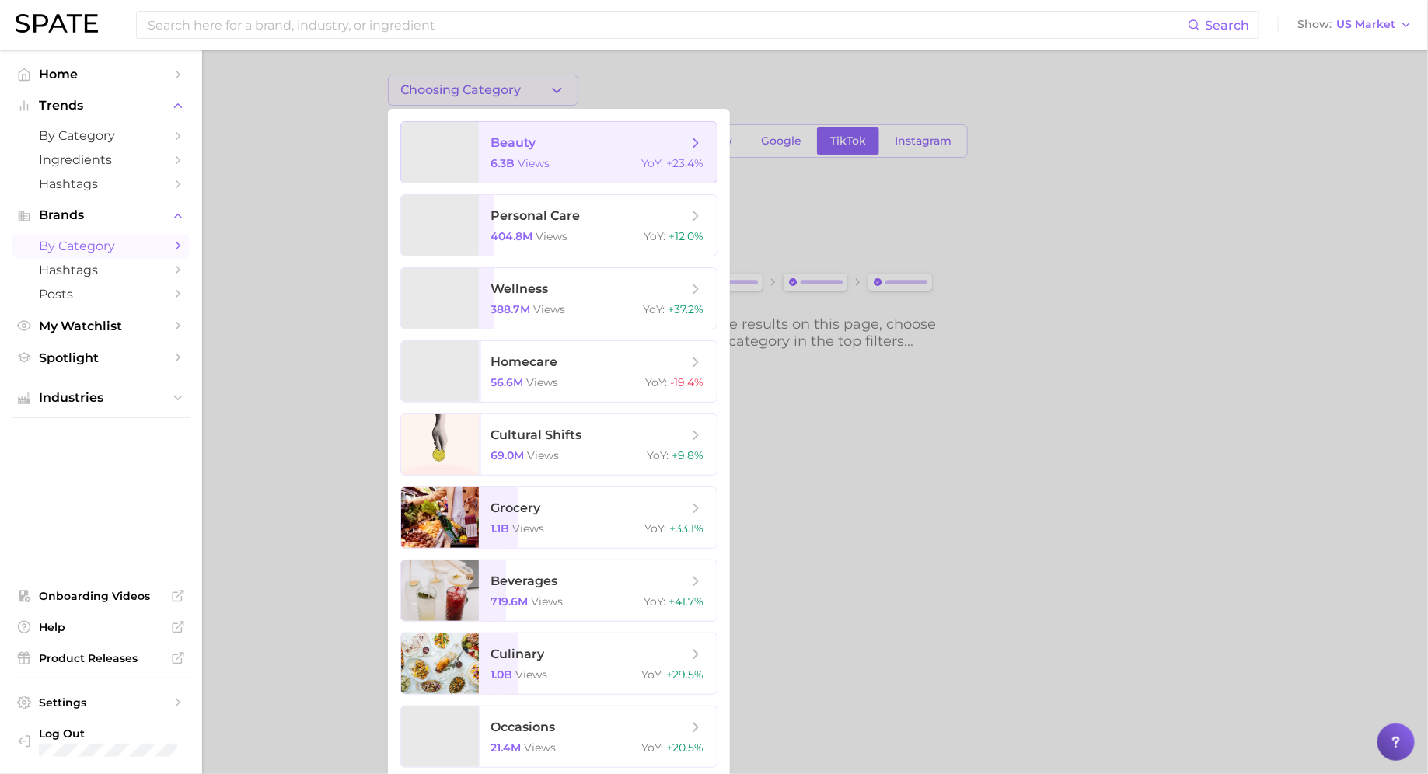
click at [481, 148] on span "beauty 6.3b views YoY : +23.4%" at bounding box center [598, 152] width 238 height 61
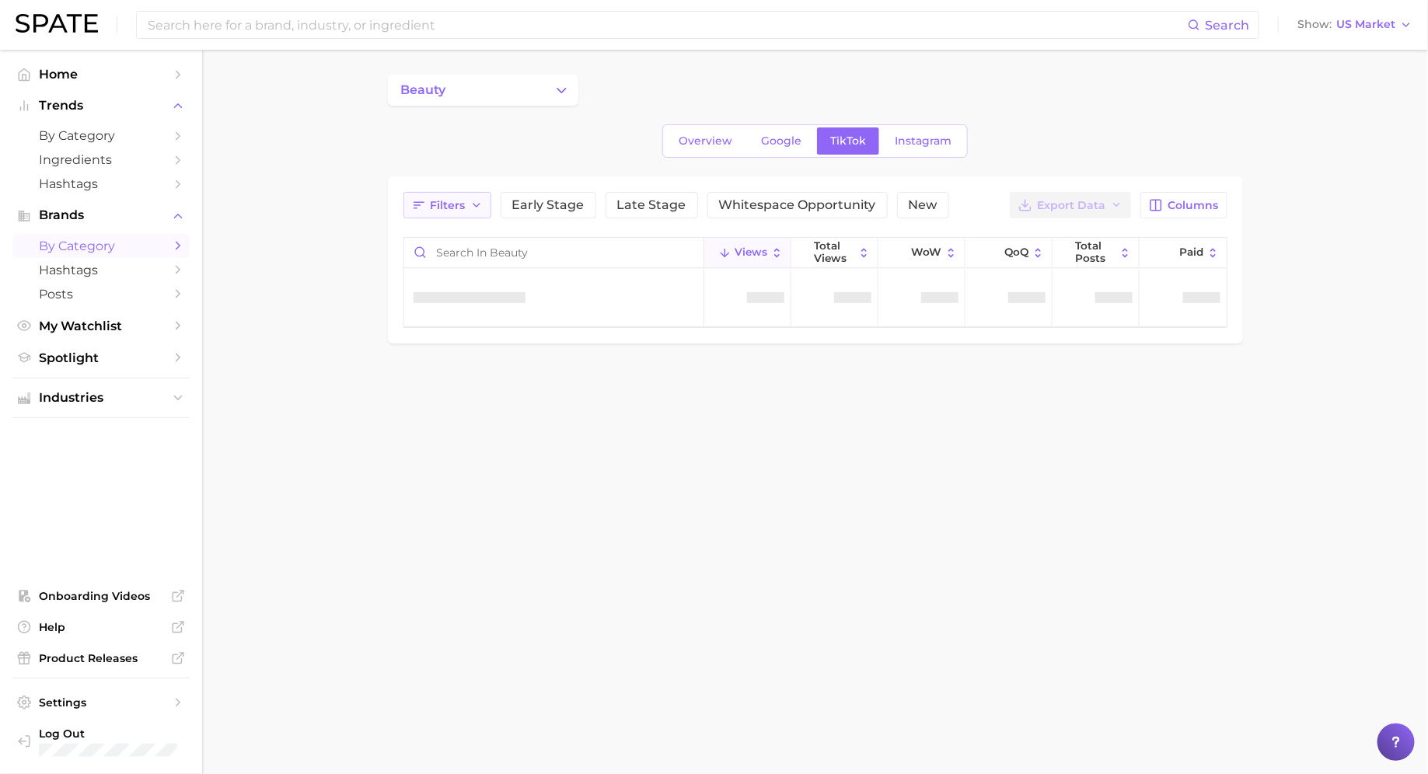
click at [470, 207] on icon "button" at bounding box center [476, 205] width 12 height 12
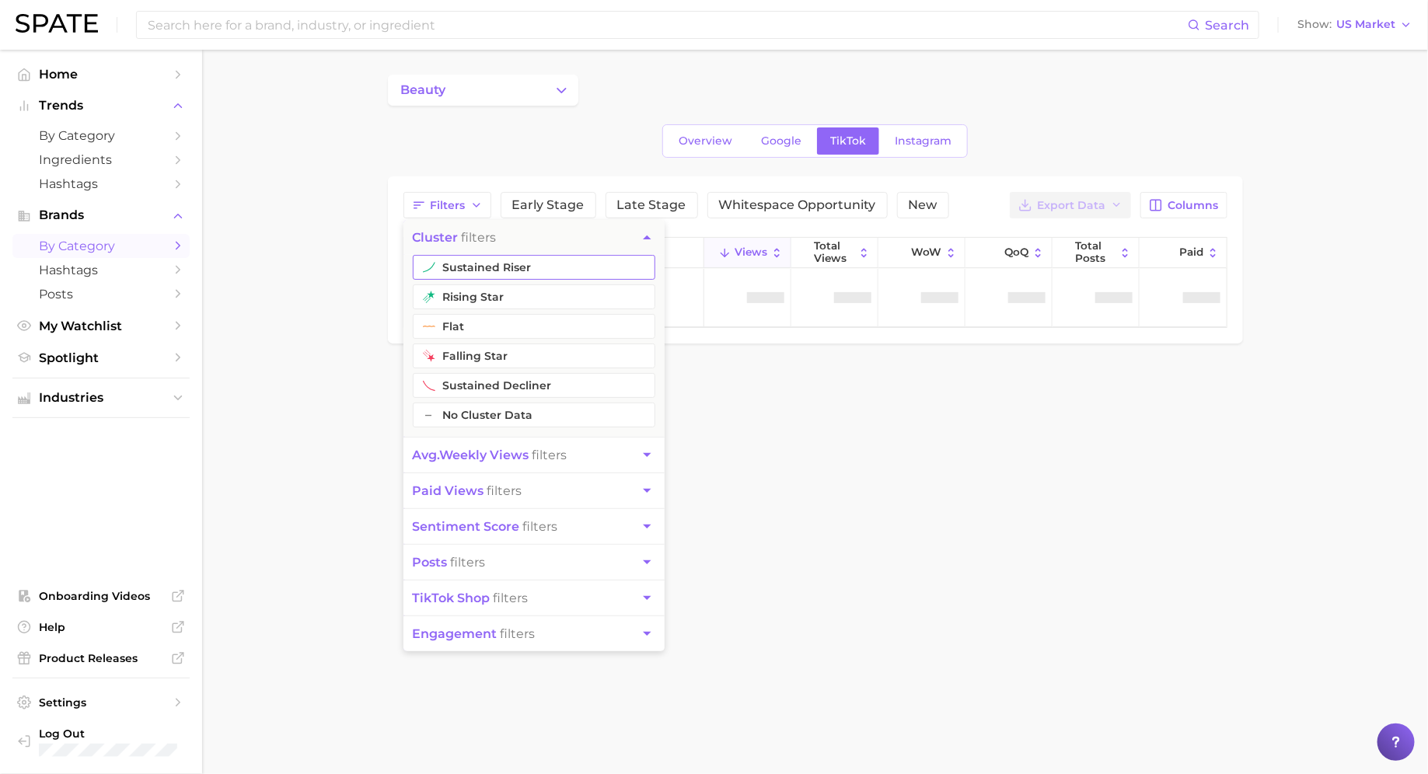
click at [486, 274] on button "sustained riser" at bounding box center [534, 267] width 243 height 25
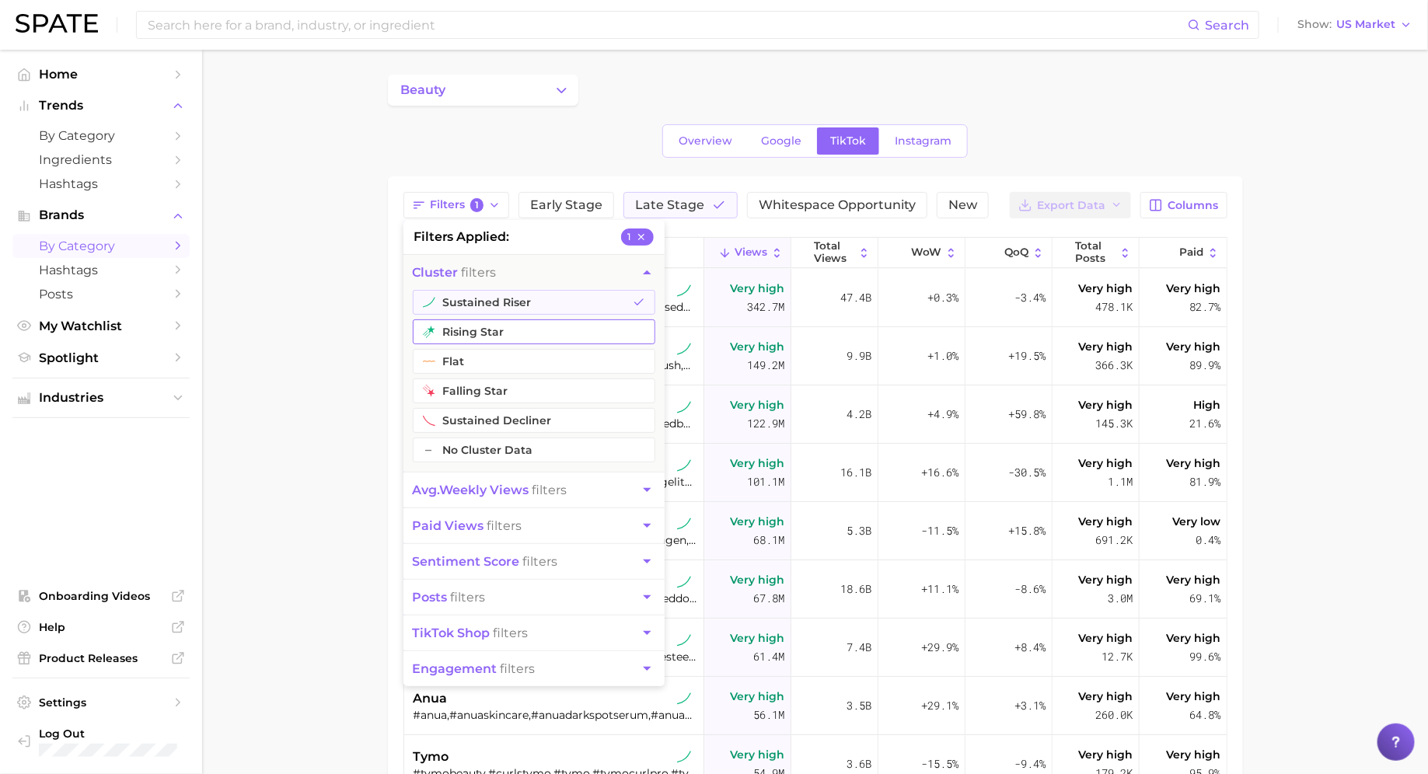
click at [466, 334] on button "rising star" at bounding box center [534, 332] width 243 height 25
click at [466, 298] on button "sustained riser" at bounding box center [534, 302] width 243 height 25
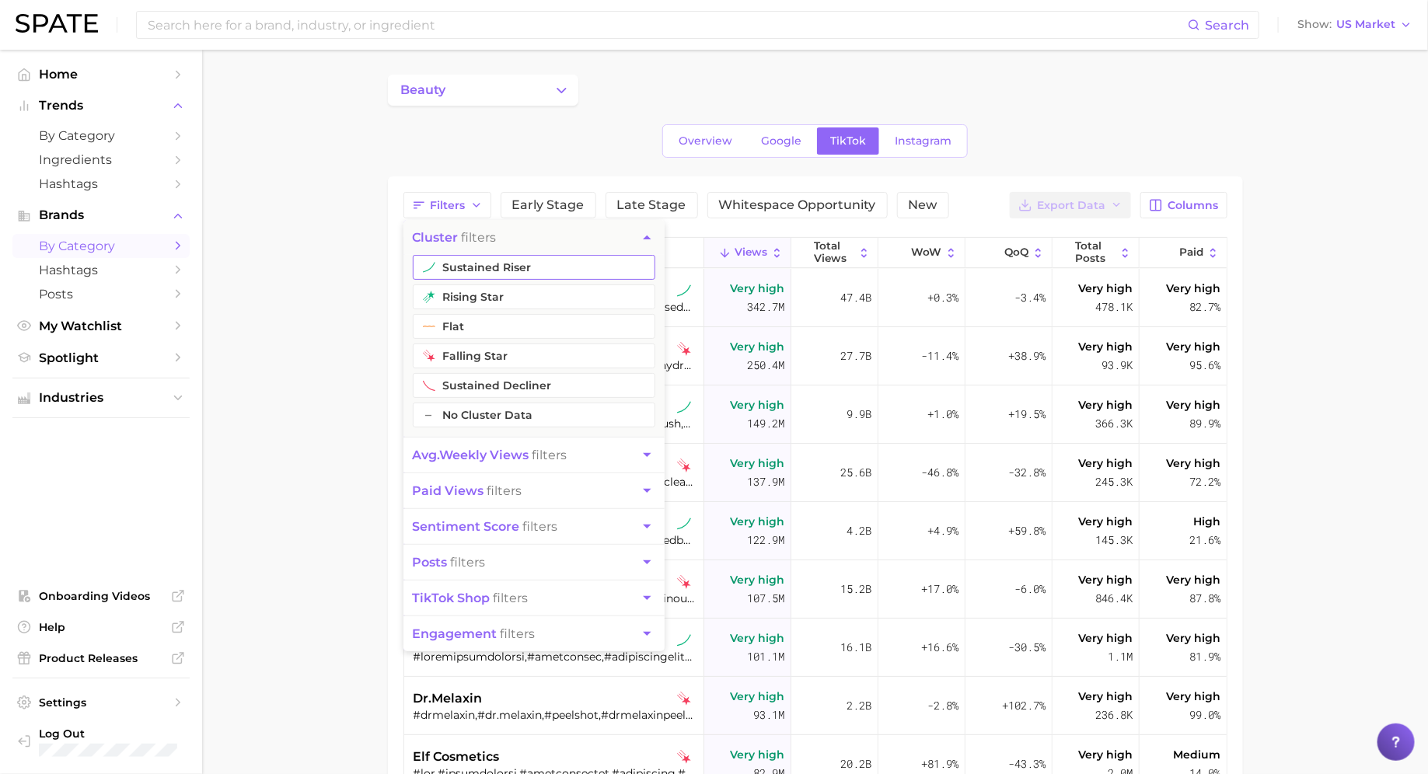
click at [504, 267] on button "sustained riser" at bounding box center [534, 267] width 243 height 25
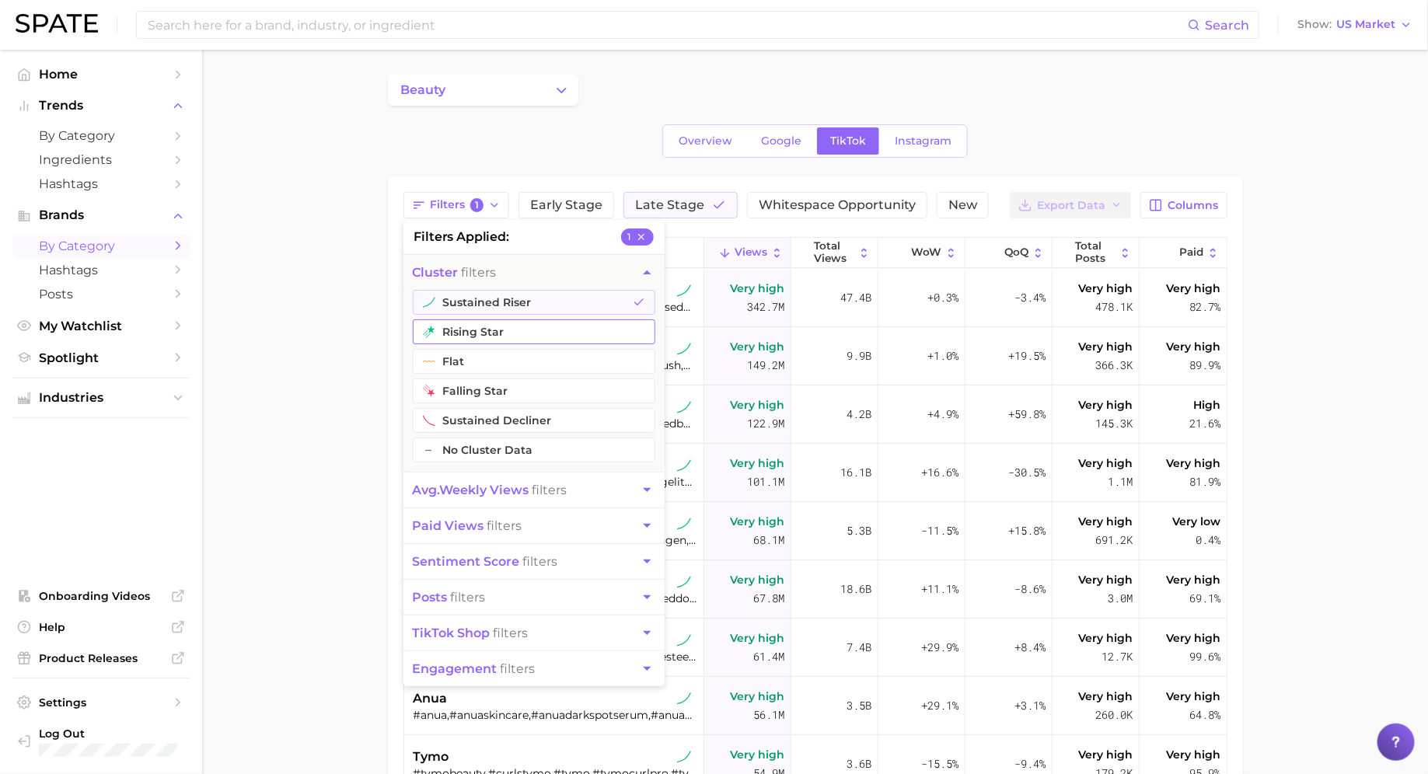
click at [494, 324] on button "rising star" at bounding box center [534, 332] width 243 height 25
click at [461, 485] on span "avg. weekly views" at bounding box center [471, 490] width 117 height 15
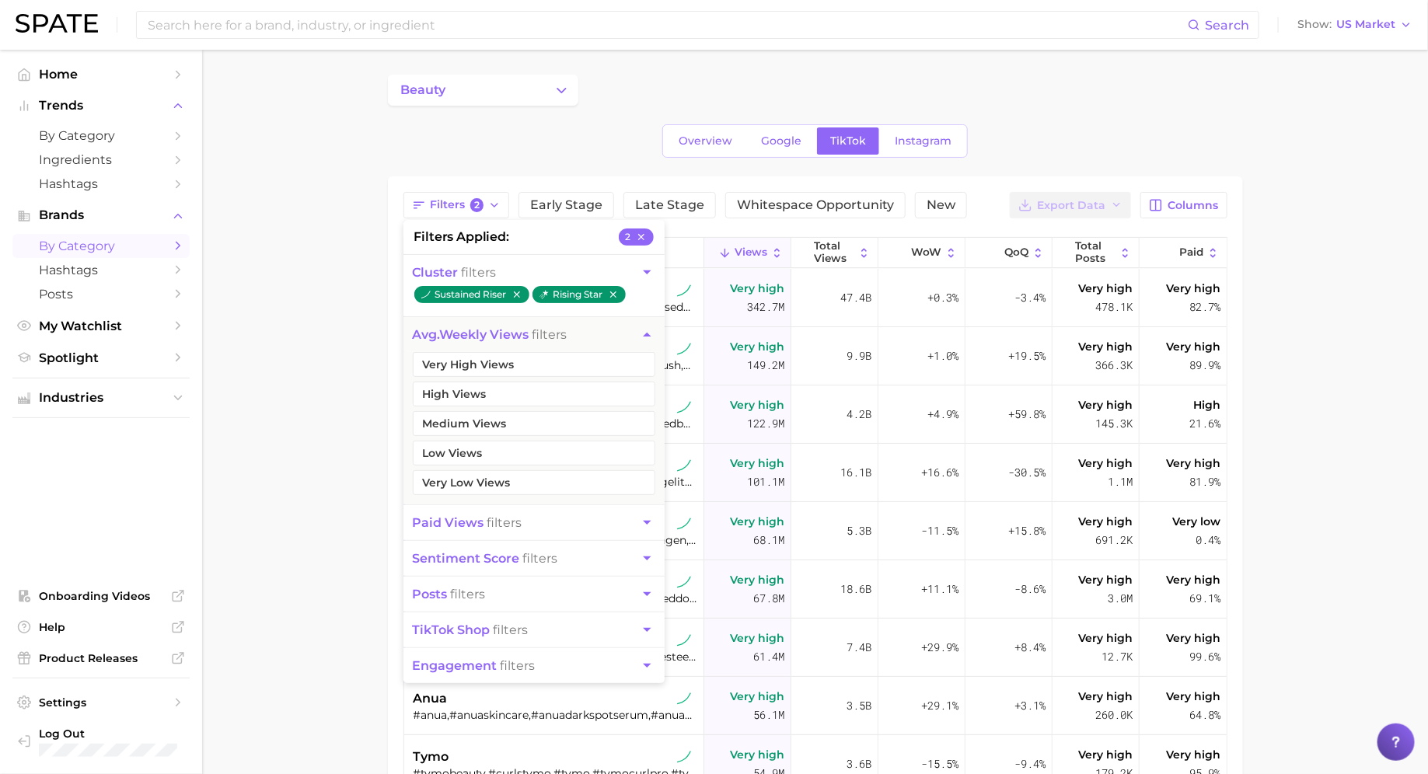
click at [509, 348] on button "avg. weekly views filters" at bounding box center [534, 334] width 261 height 35
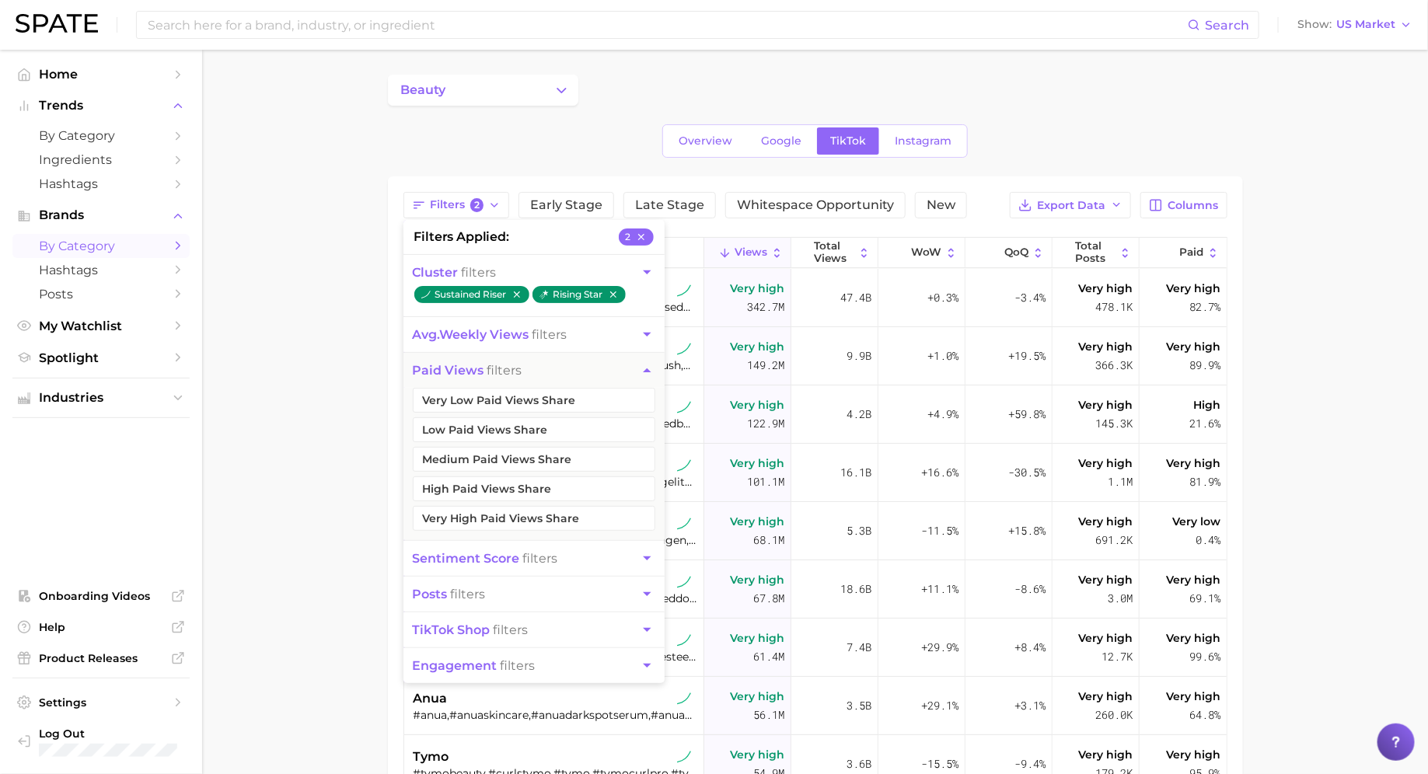
click at [500, 343] on button "avg. weekly views filters" at bounding box center [534, 334] width 261 height 35
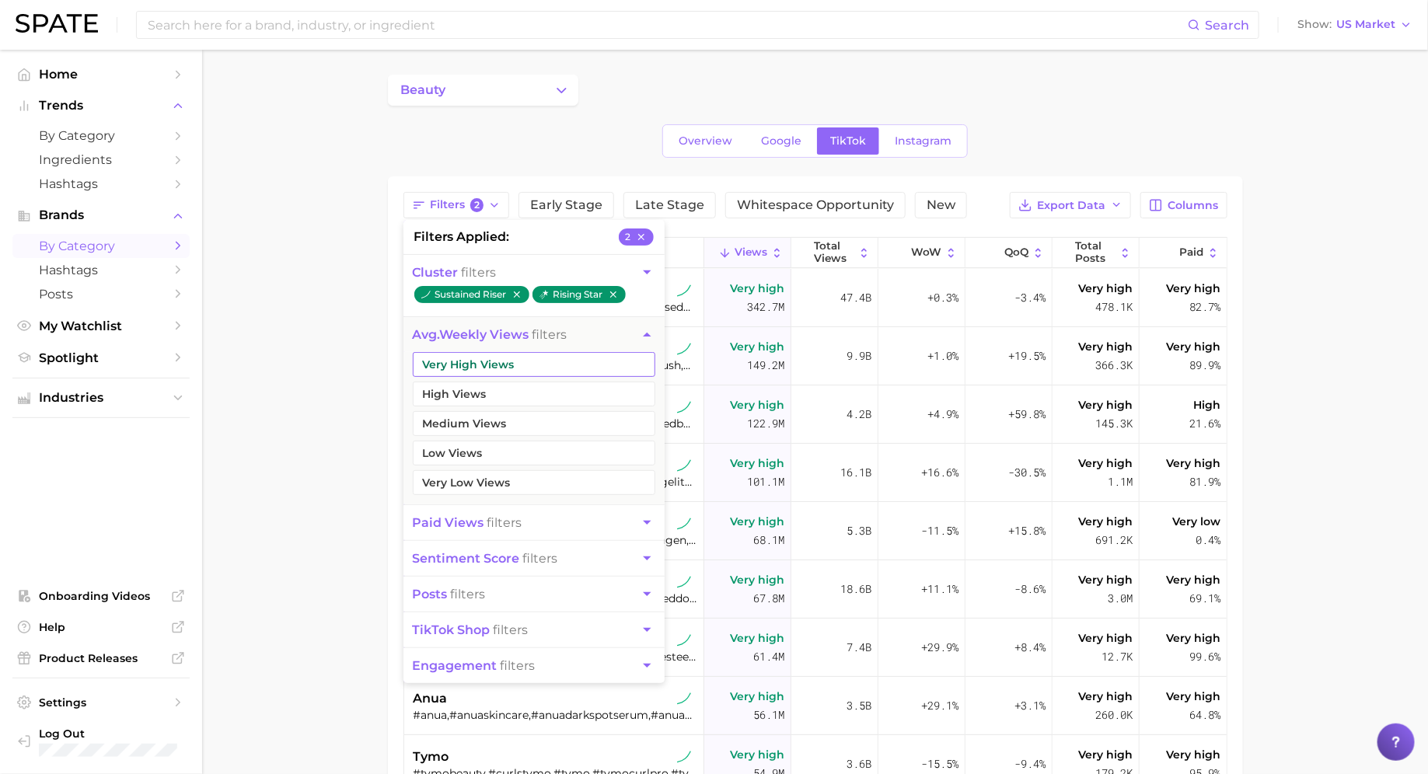
click at [486, 359] on button "Very High Views" at bounding box center [534, 364] width 243 height 25
click at [484, 397] on button "High Views" at bounding box center [534, 394] width 243 height 25
click at [481, 418] on button "Medium Views" at bounding box center [534, 423] width 243 height 25
click at [358, 344] on main "beauty Overview Google TikTok Instagram Filters 4 filters applied 4 cluster fil…" at bounding box center [815, 577] width 1226 height 1055
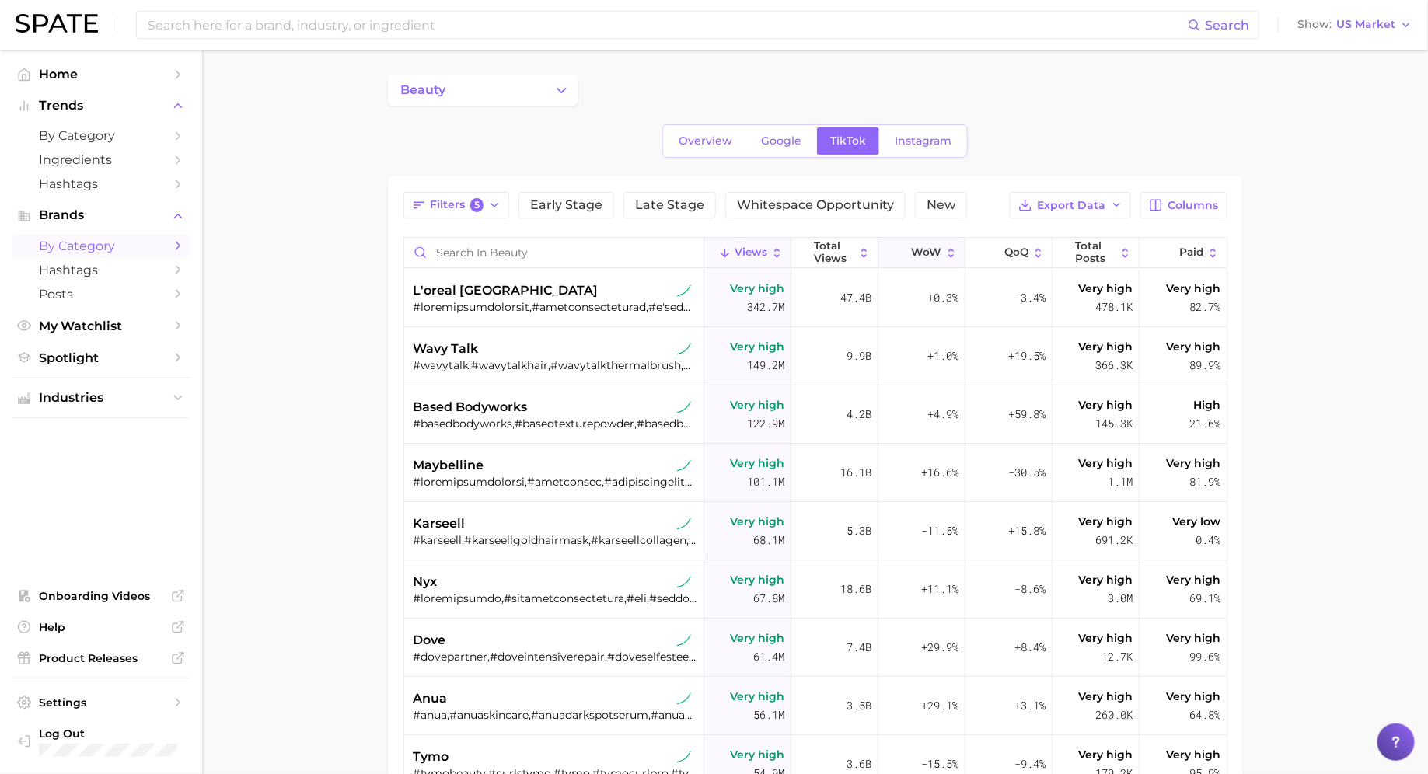
click at [908, 253] on icon at bounding box center [901, 252] width 13 height 13
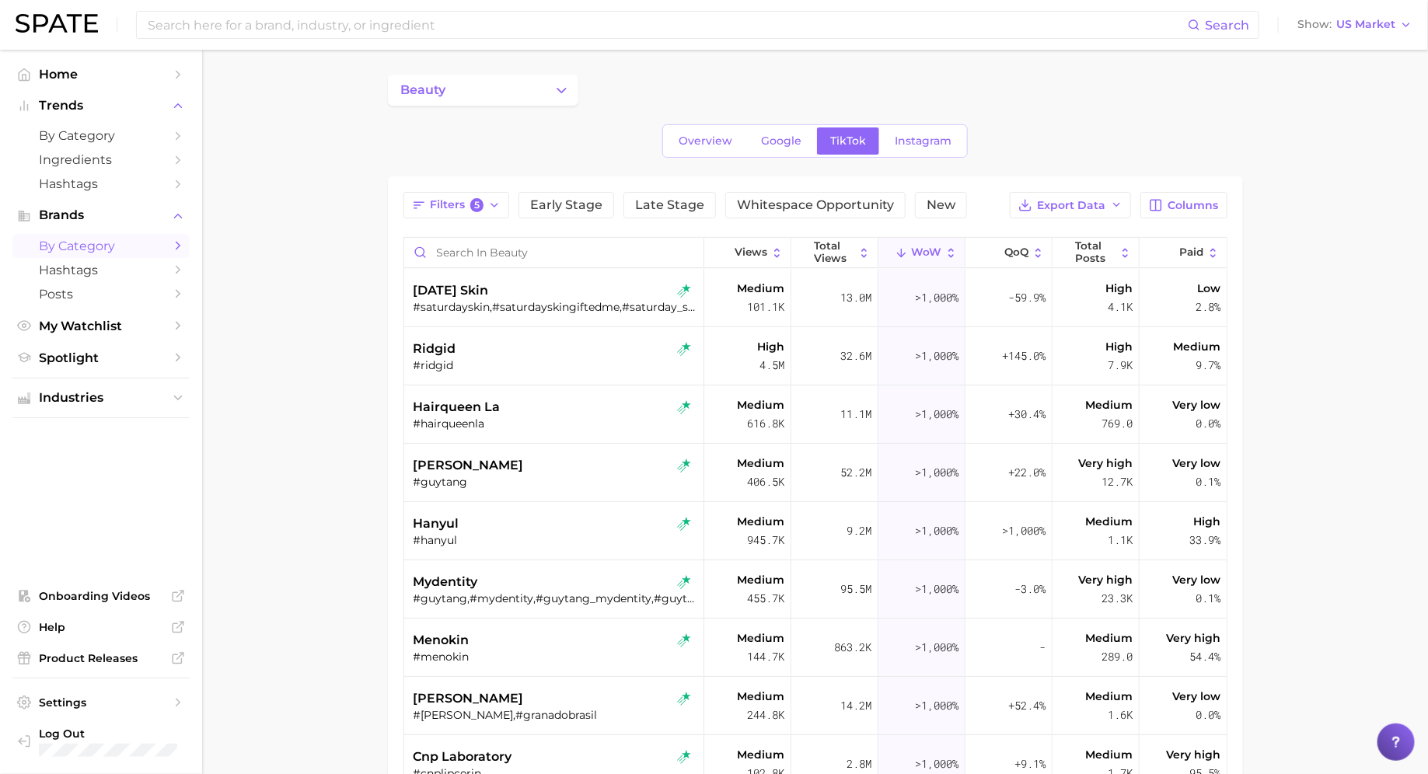
click at [1164, 218] on div "Filters 5 Early Stage Late Stage Whitespace Opportunity New Export Data Columns…" at bounding box center [816, 602] width 824 height 820
click at [1170, 205] on span "Columns" at bounding box center [1194, 205] width 51 height 13
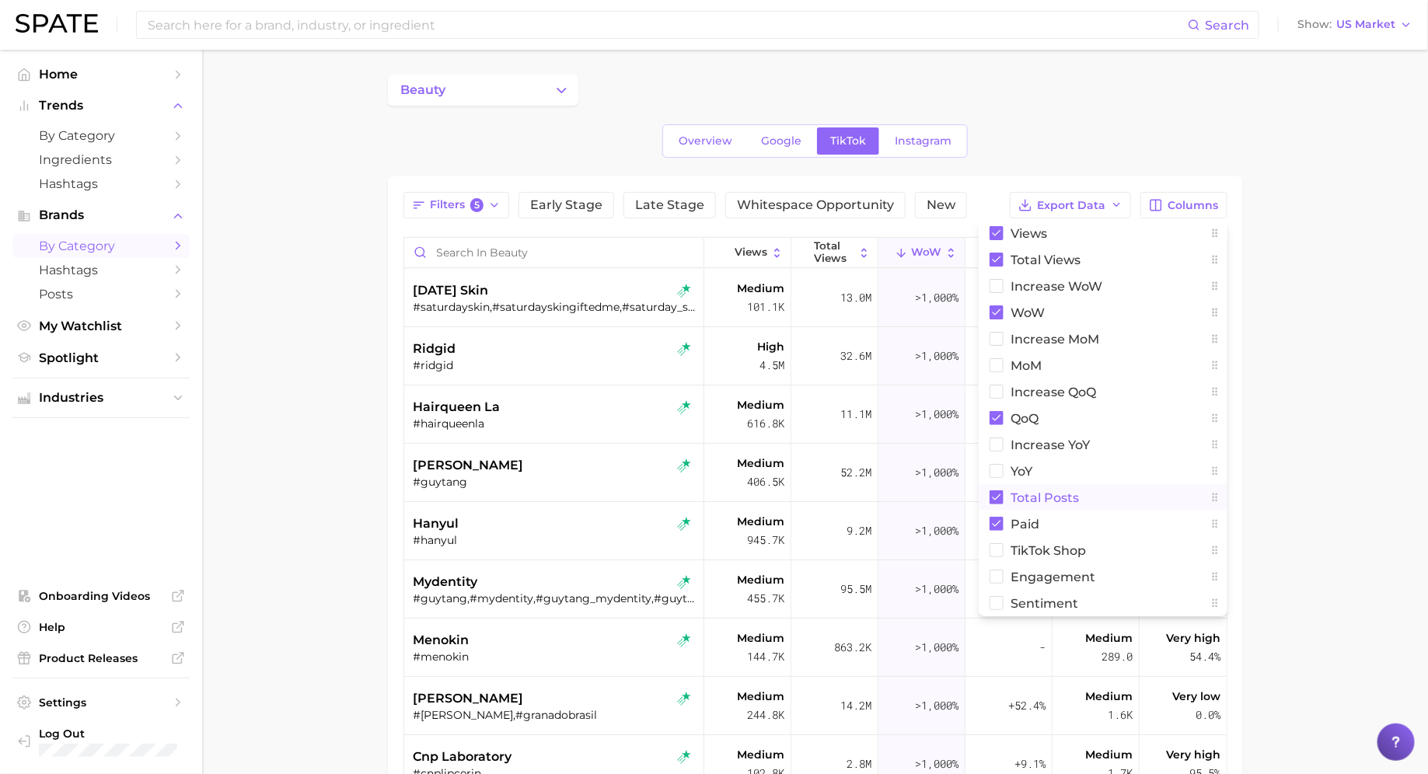
click at [1038, 501] on span "Total Posts" at bounding box center [1046, 497] width 68 height 13
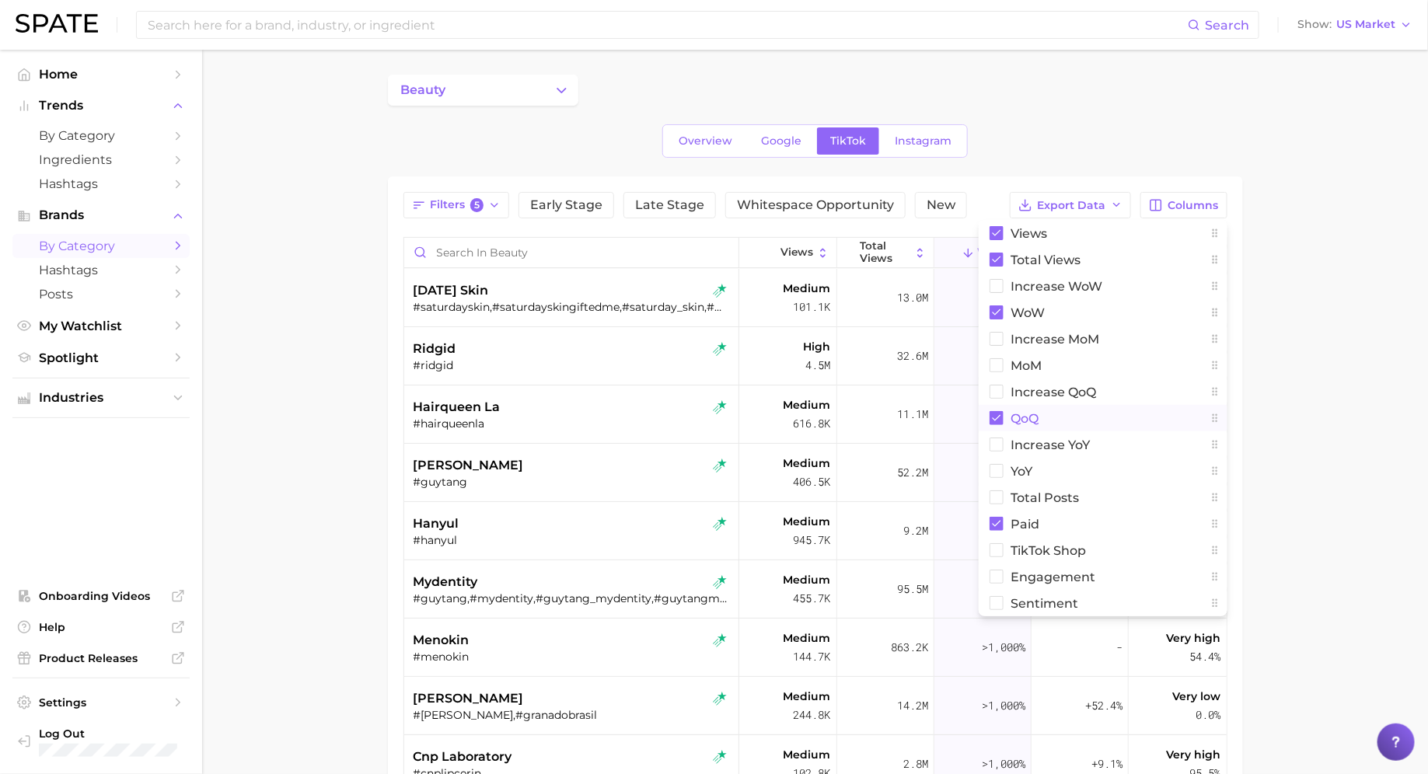
click at [1028, 420] on span "QoQ" at bounding box center [1026, 418] width 28 height 13
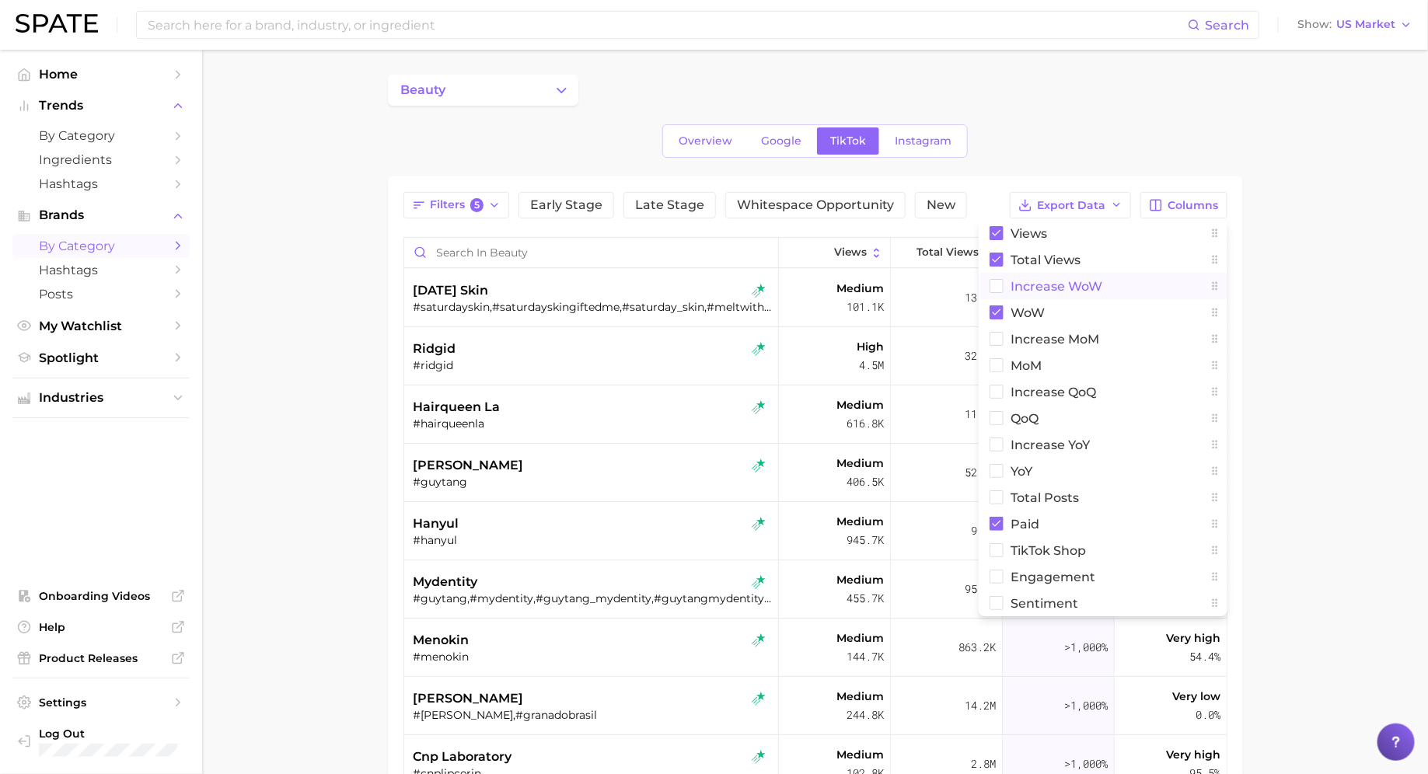
click at [1025, 289] on span "Increase WoW" at bounding box center [1058, 286] width 92 height 13
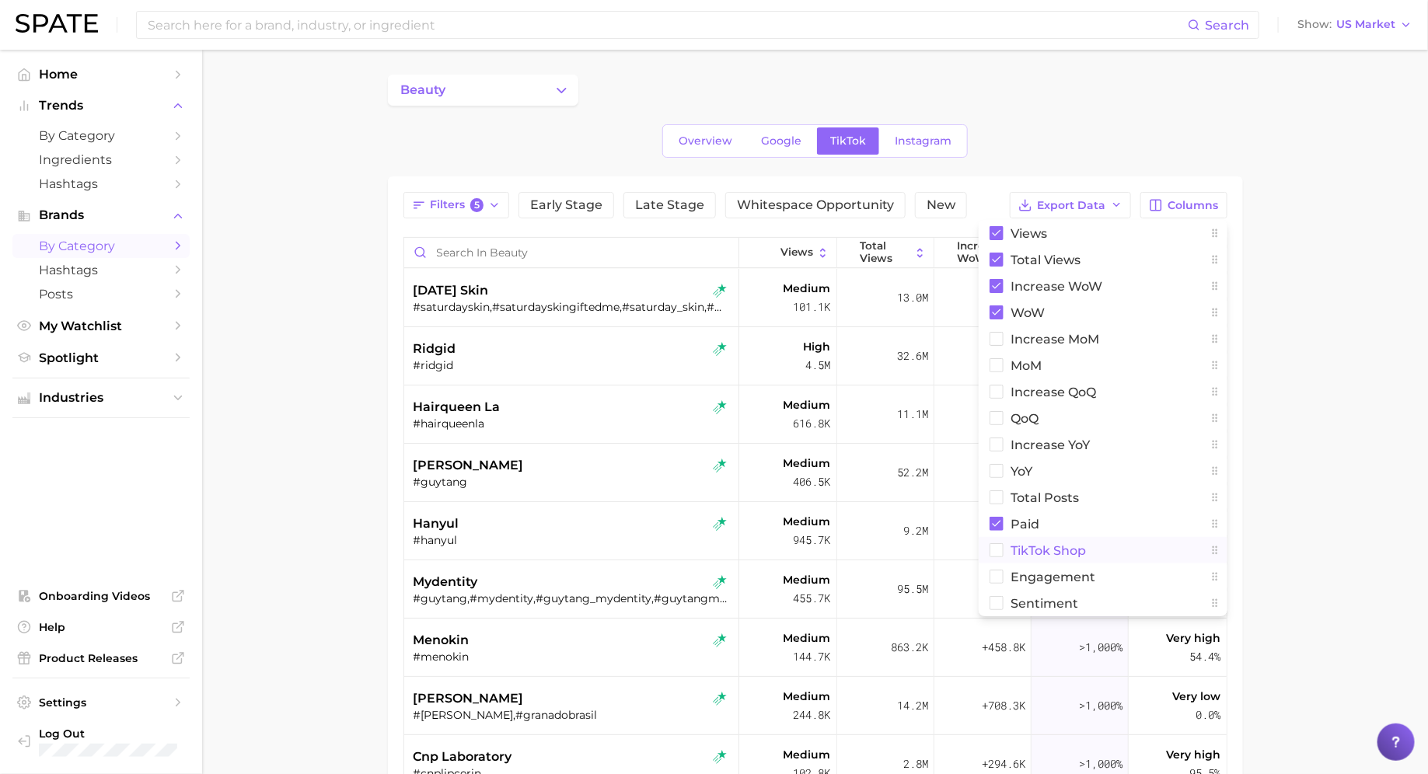
click at [1058, 545] on span "TikTok Shop" at bounding box center [1049, 550] width 75 height 13
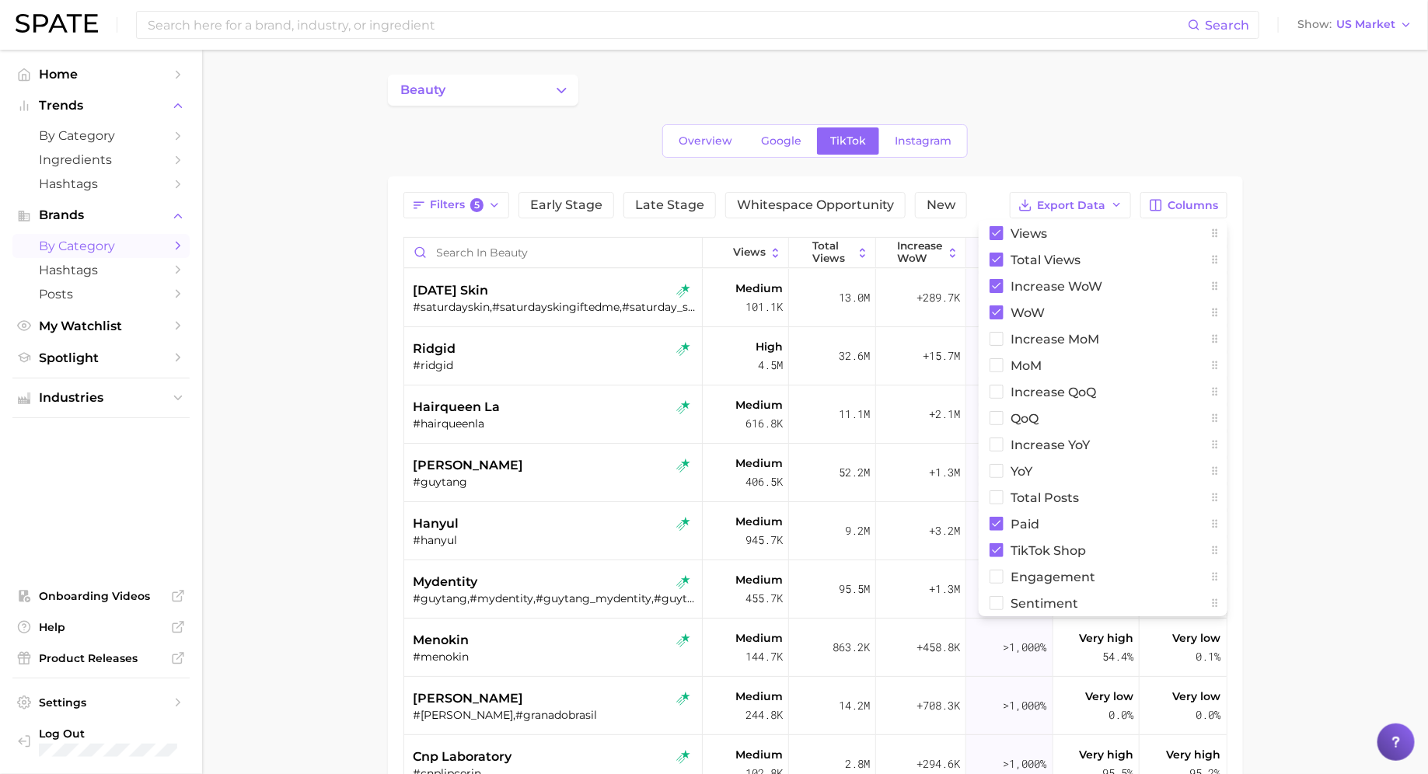
click at [1339, 353] on main "beauty Overview Google TikTok Instagram Filters 5 Early Stage Late Stage Whites…" at bounding box center [815, 577] width 1226 height 1055
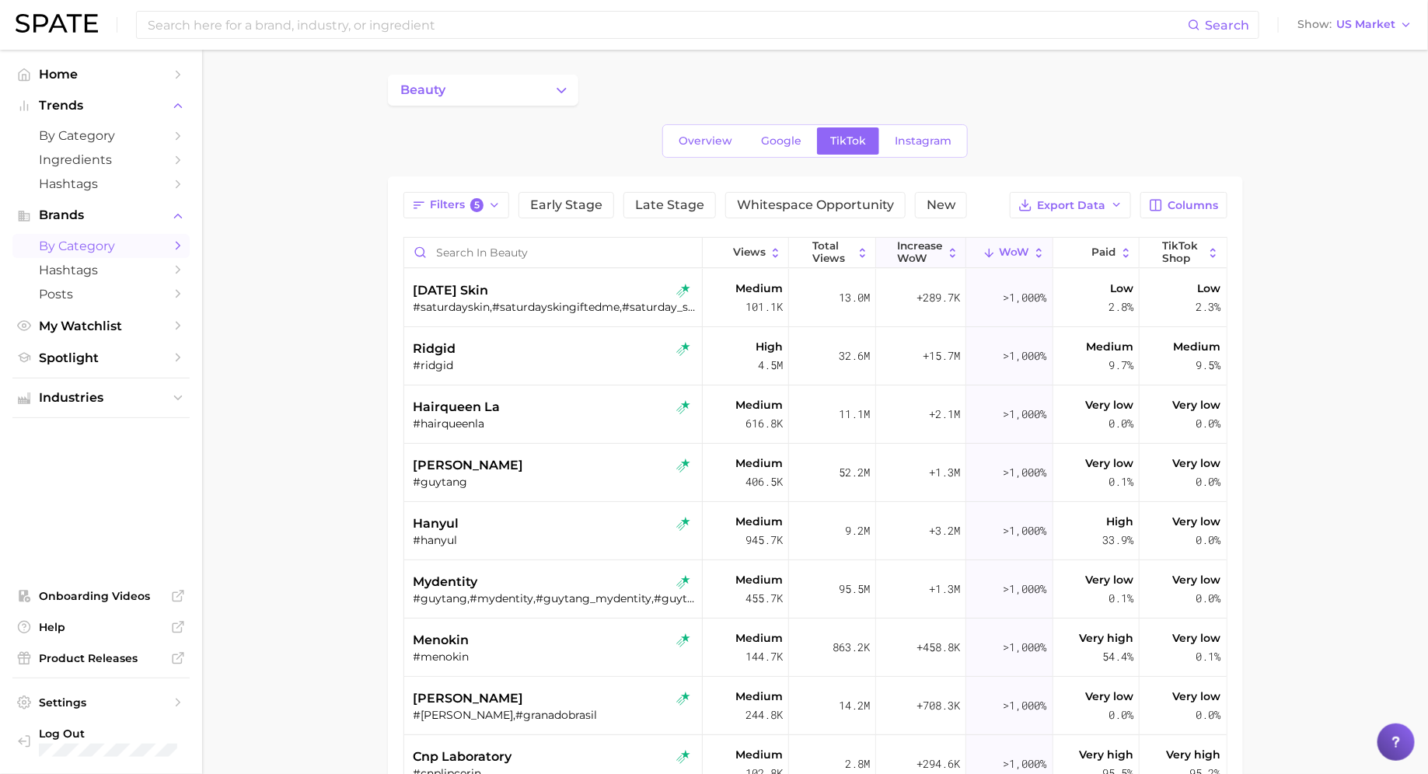
click at [926, 245] on span "Increase WoW" at bounding box center [920, 252] width 45 height 24
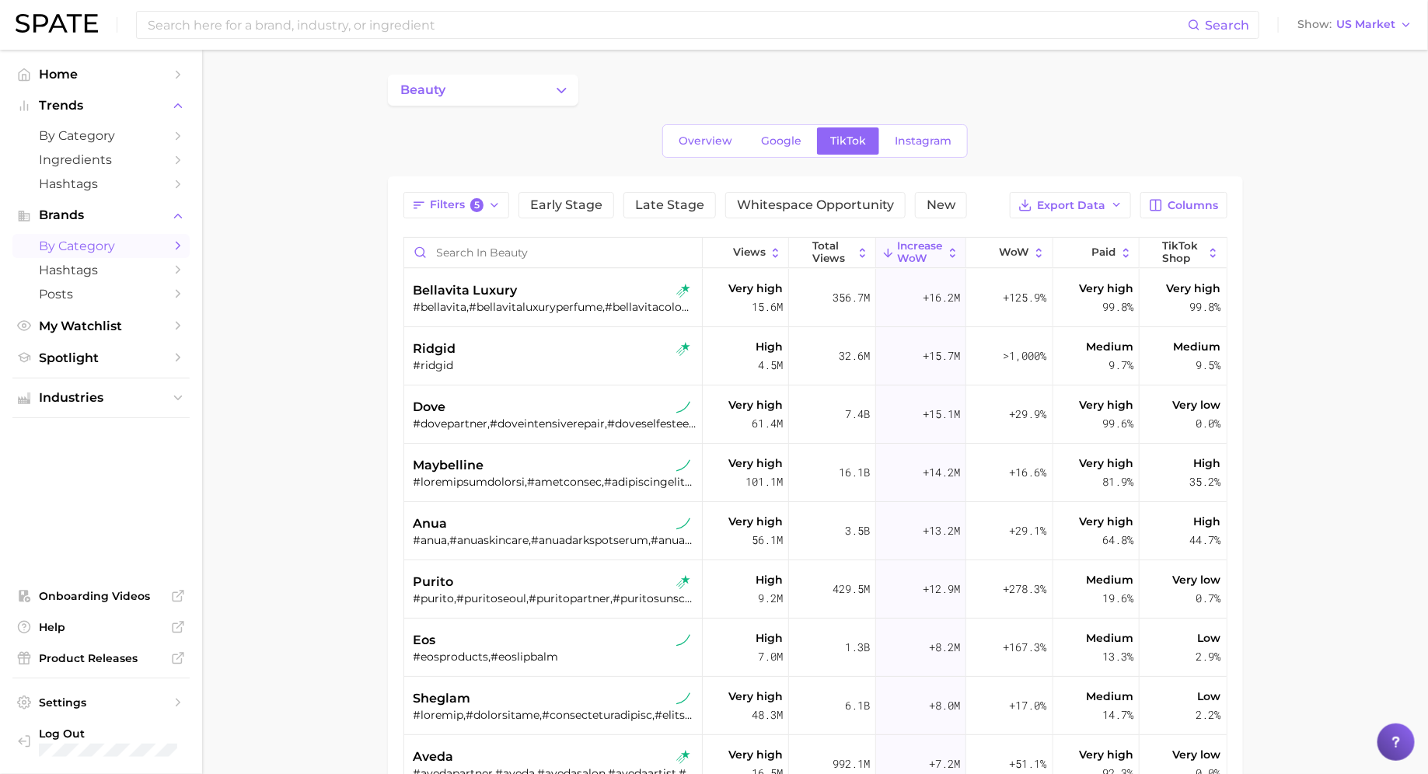
click at [379, 266] on main "beauty Overview Google TikTok Instagram Filters 5 Early Stage Late Stage Whites…" at bounding box center [815, 577] width 1226 height 1055
click at [463, 309] on div "#bellavita,#bellavitaluxuryperfume,#bellavitacologne" at bounding box center [555, 307] width 283 height 14
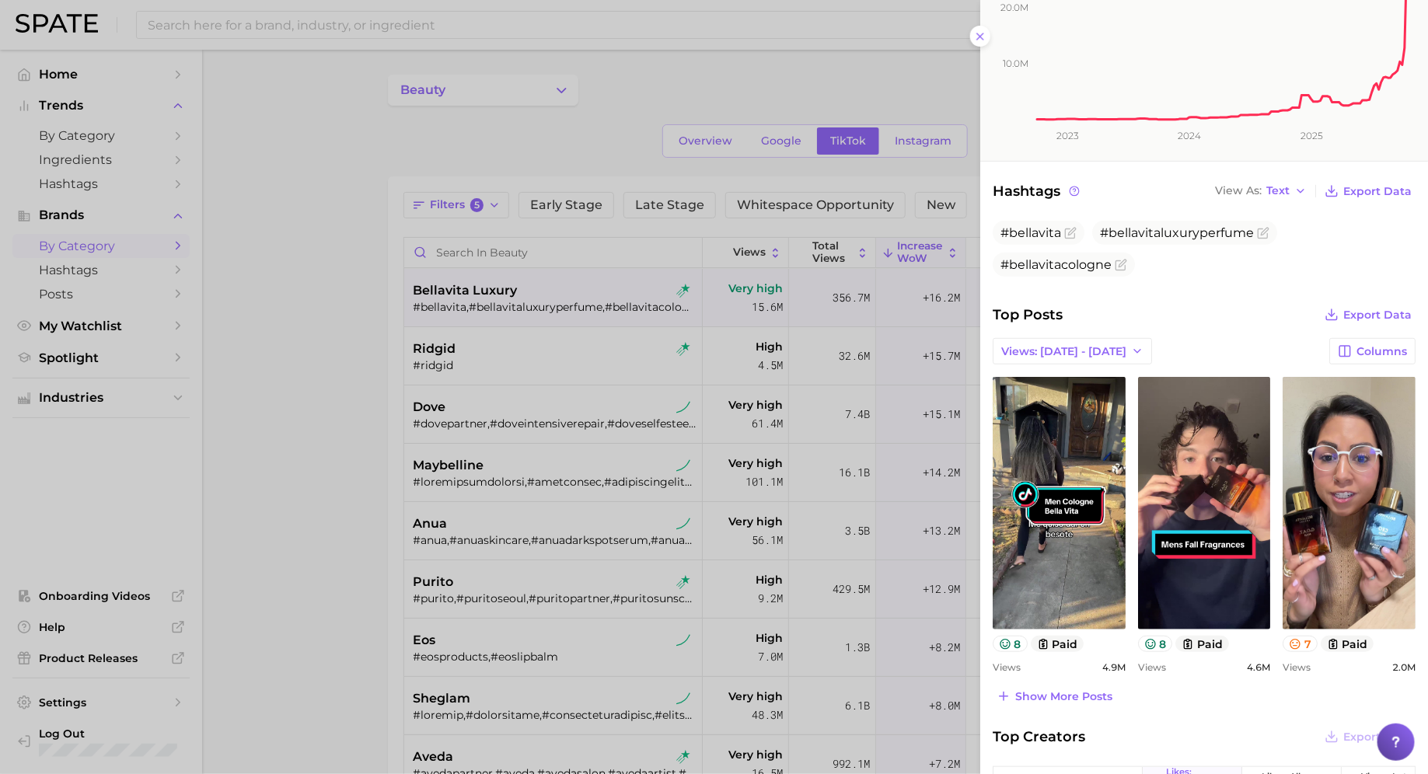
scroll to position [263, 0]
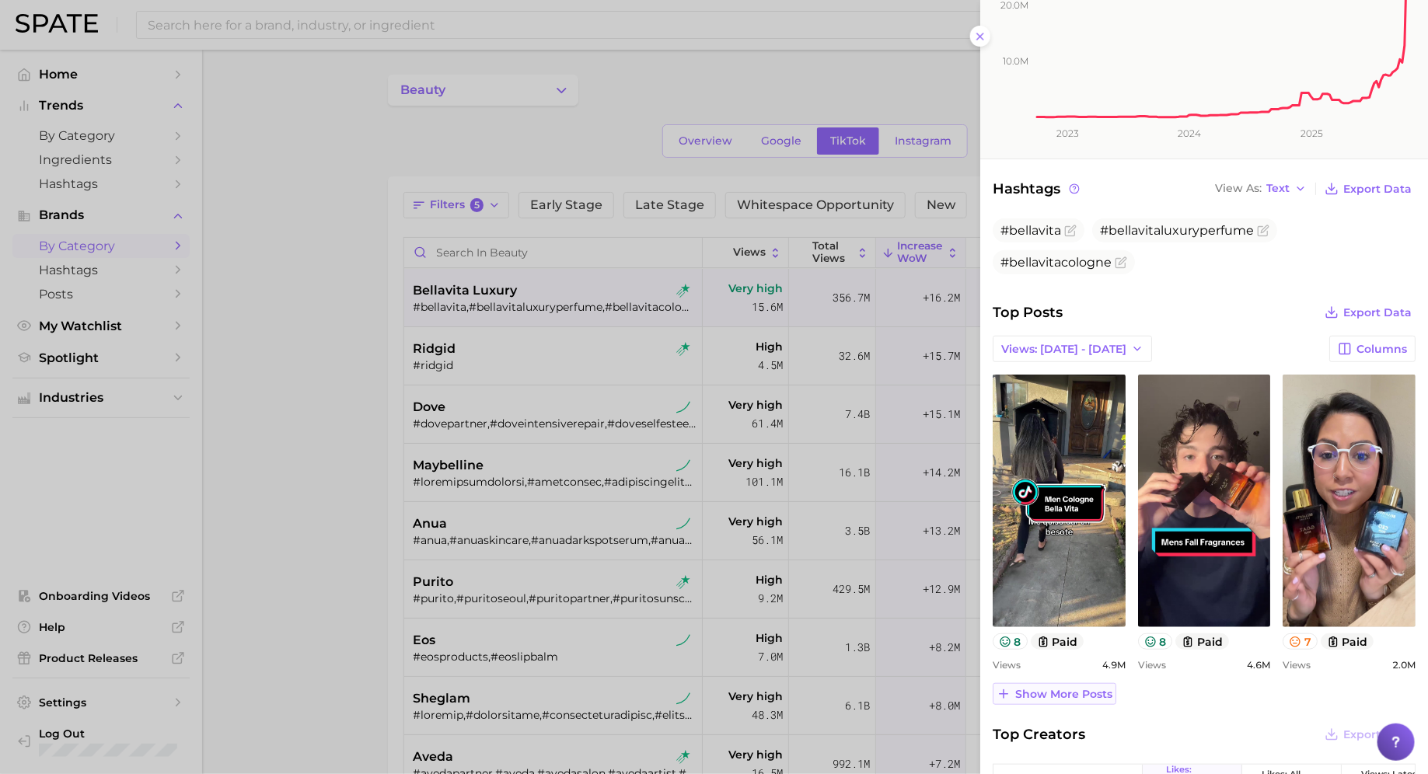
click at [1054, 694] on span "Show more posts" at bounding box center [1064, 694] width 97 height 13
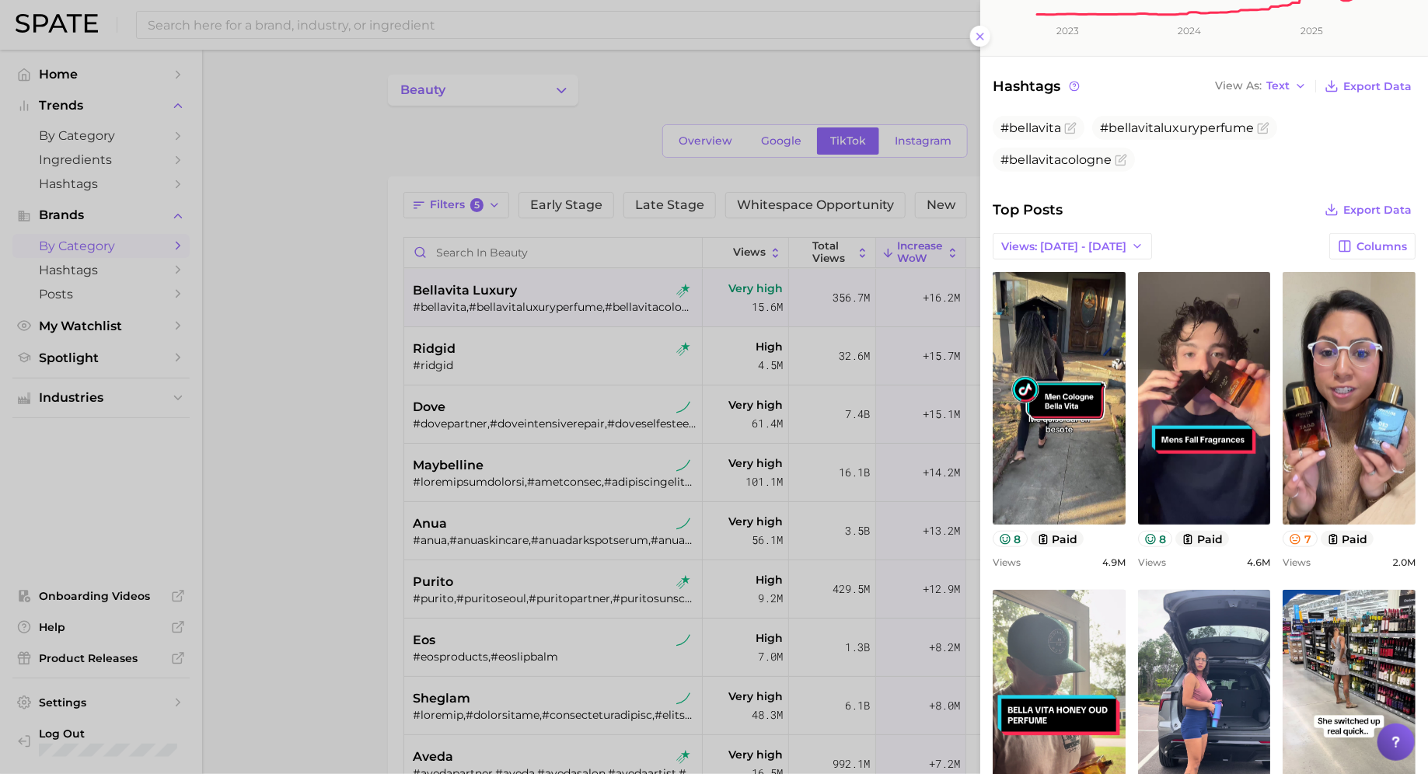
scroll to position [327, 0]
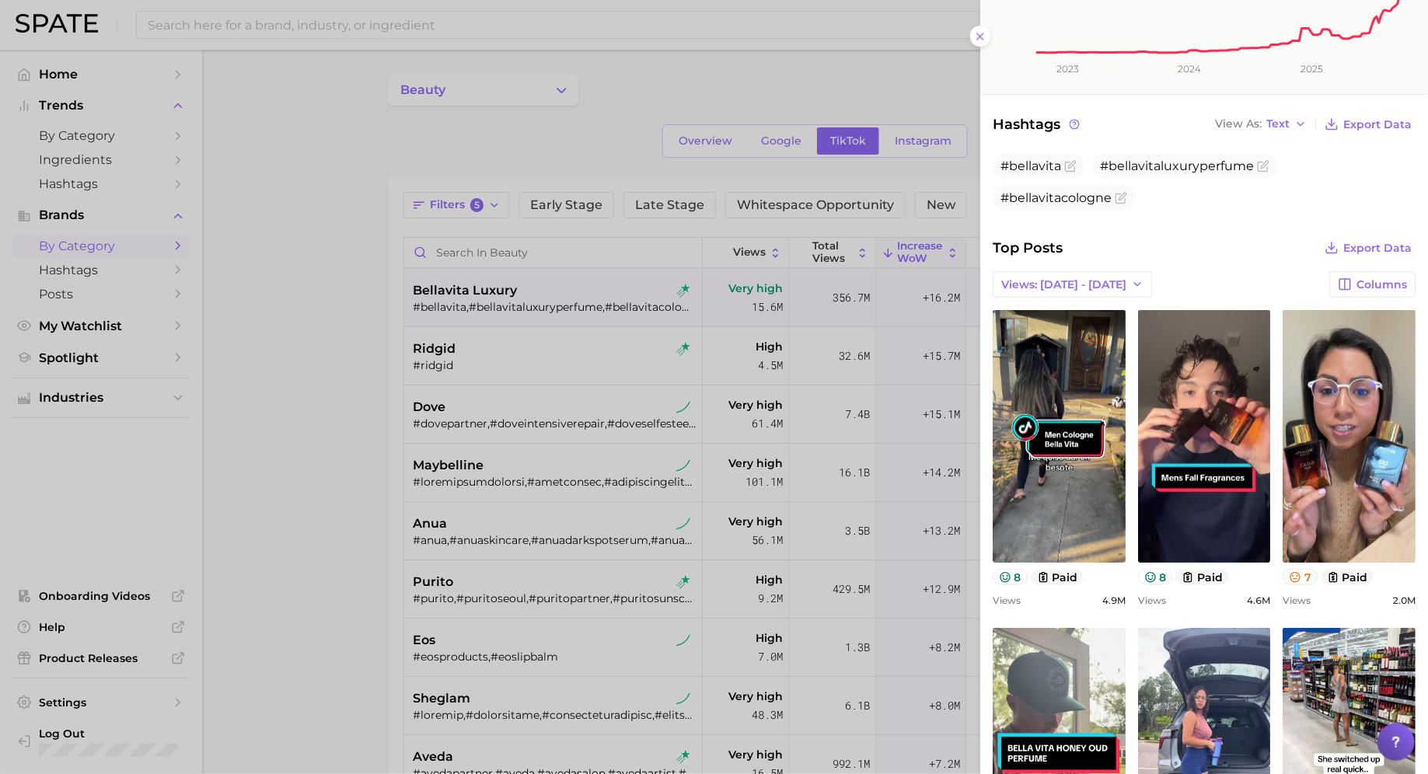
click at [573, 365] on div at bounding box center [714, 387] width 1428 height 774
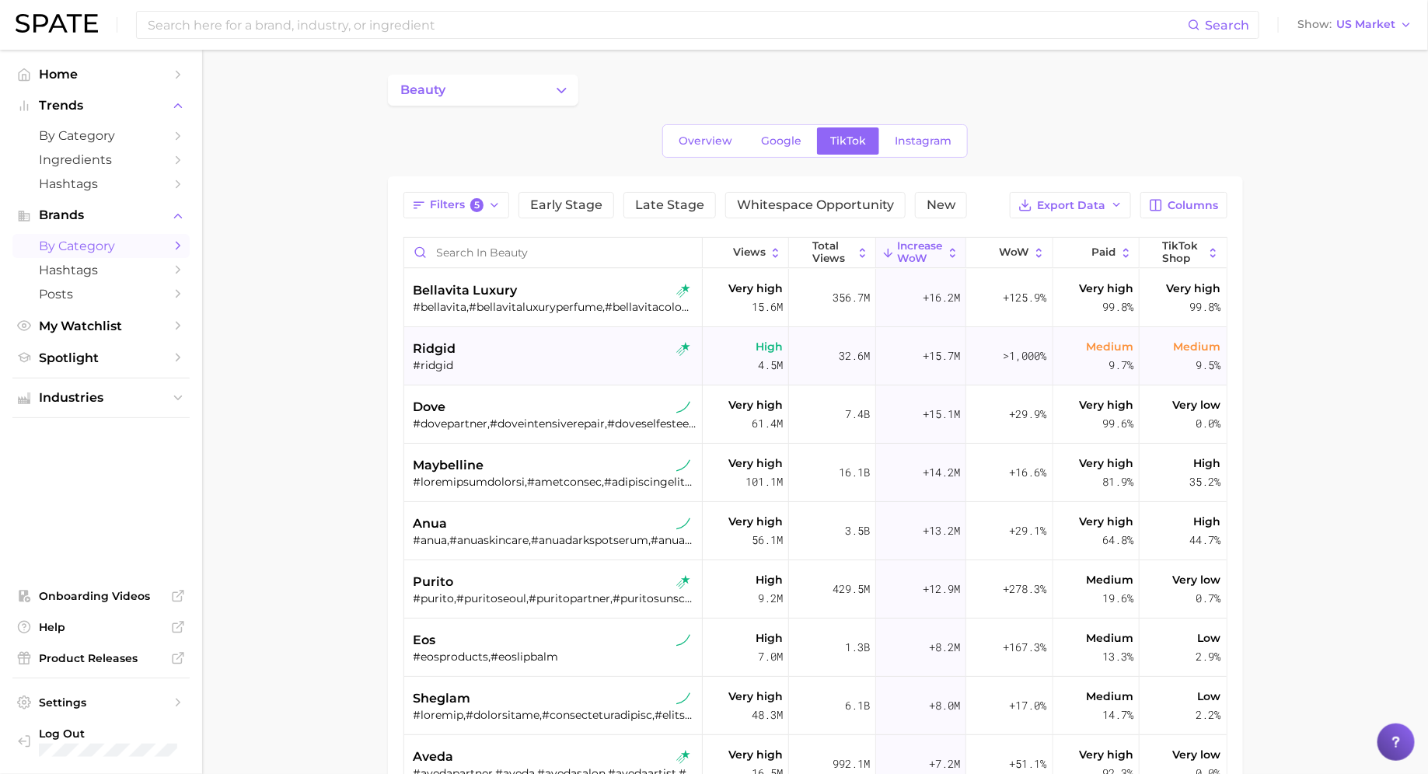
click at [551, 364] on div "#ridgid" at bounding box center [555, 365] width 283 height 14
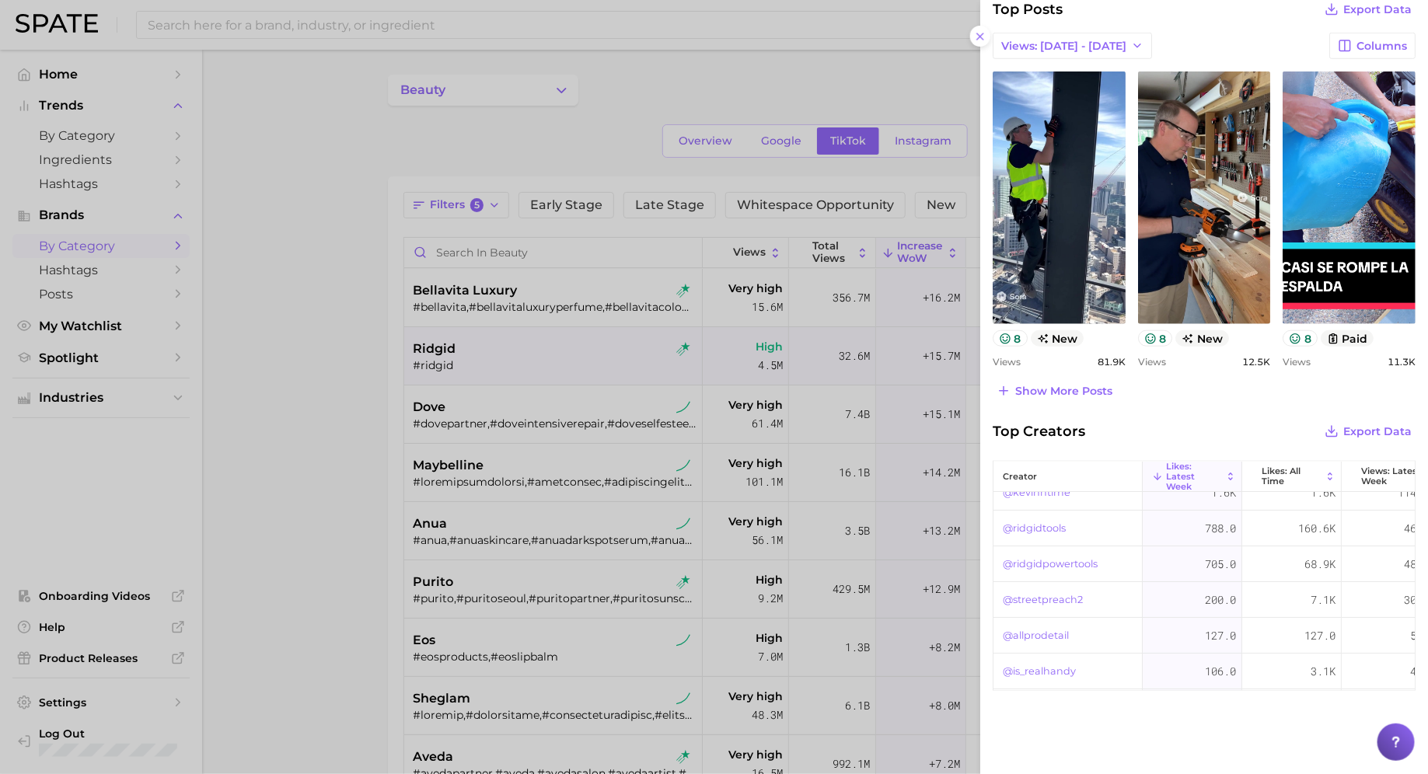
scroll to position [36, 0]
click at [1055, 385] on span "Show more posts" at bounding box center [1064, 391] width 97 height 13
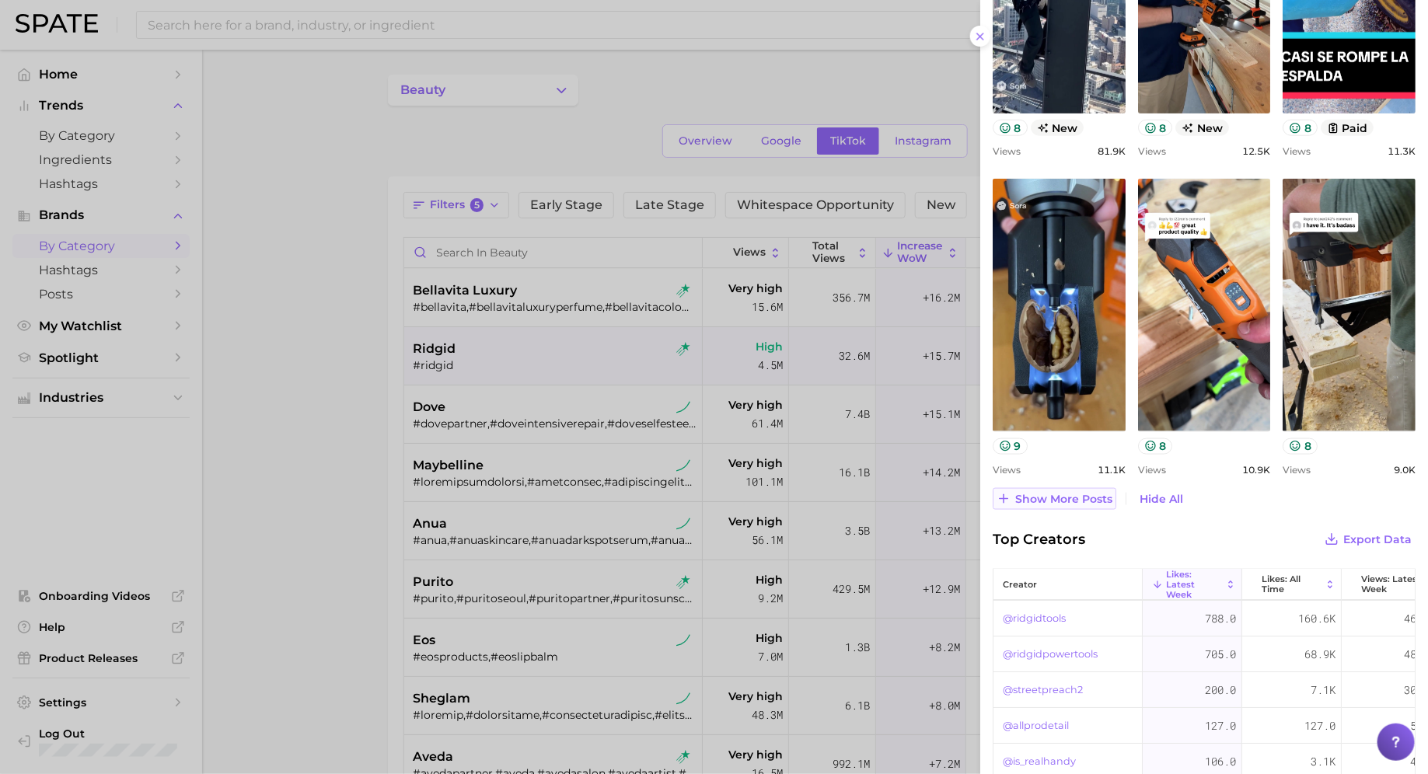
scroll to position [631, 0]
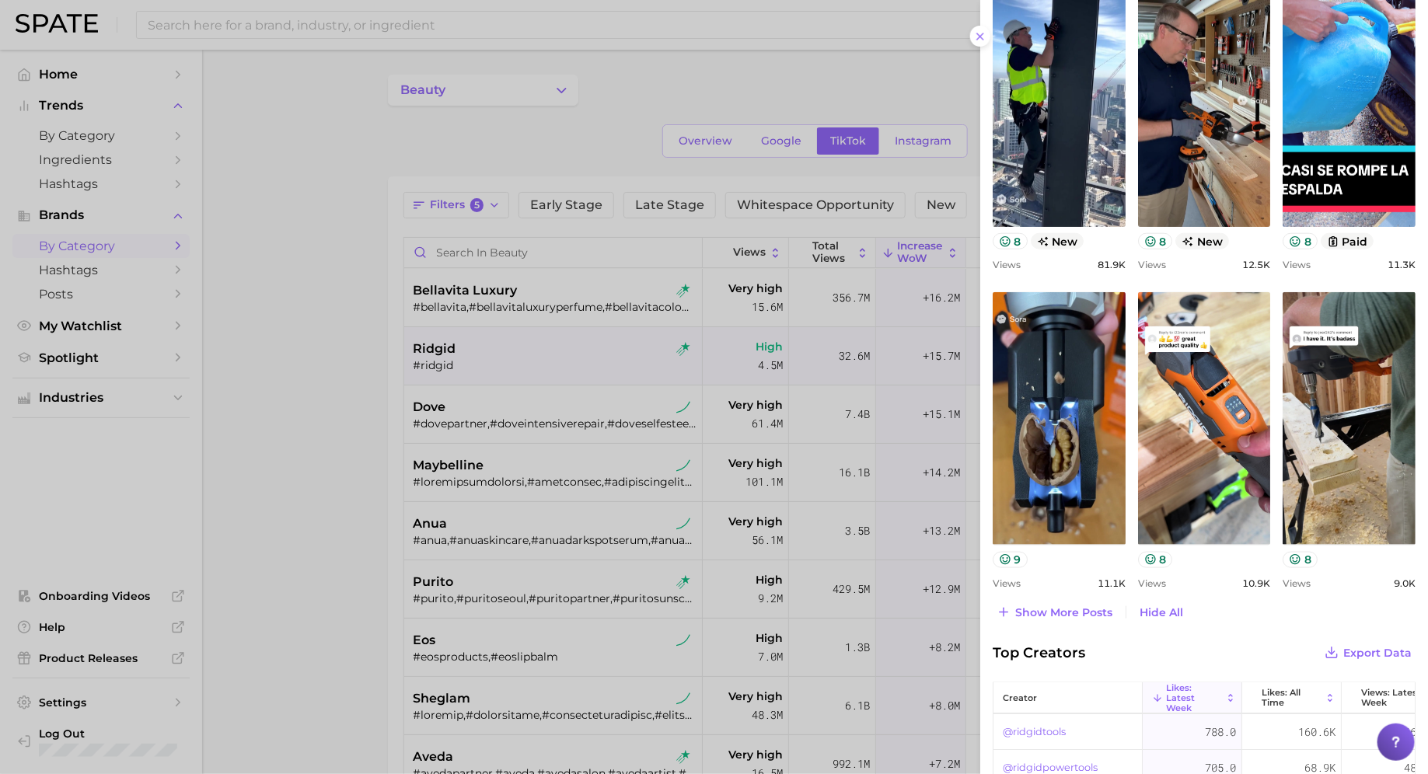
click at [538, 428] on div at bounding box center [714, 387] width 1428 height 774
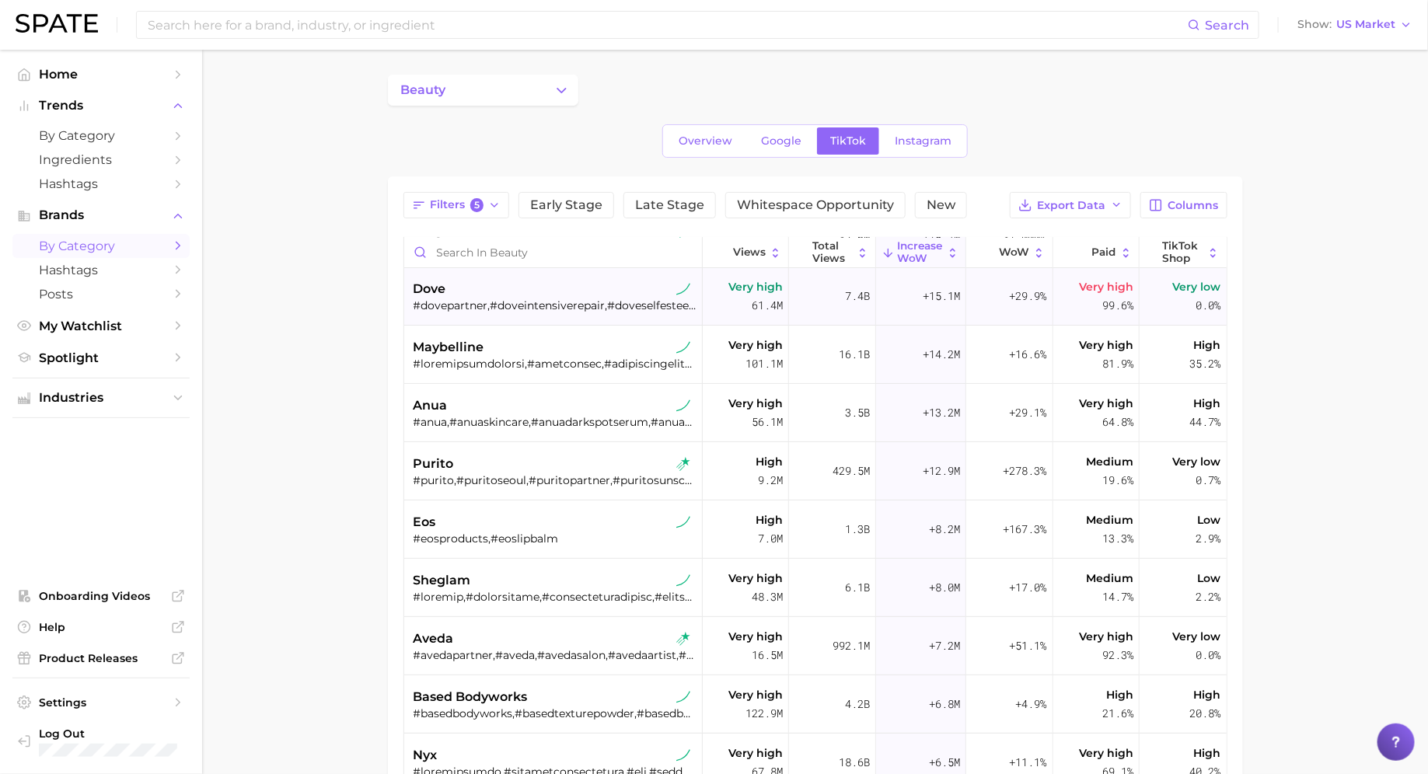
scroll to position [119, 0]
click at [513, 288] on div "dove" at bounding box center [555, 288] width 283 height 19
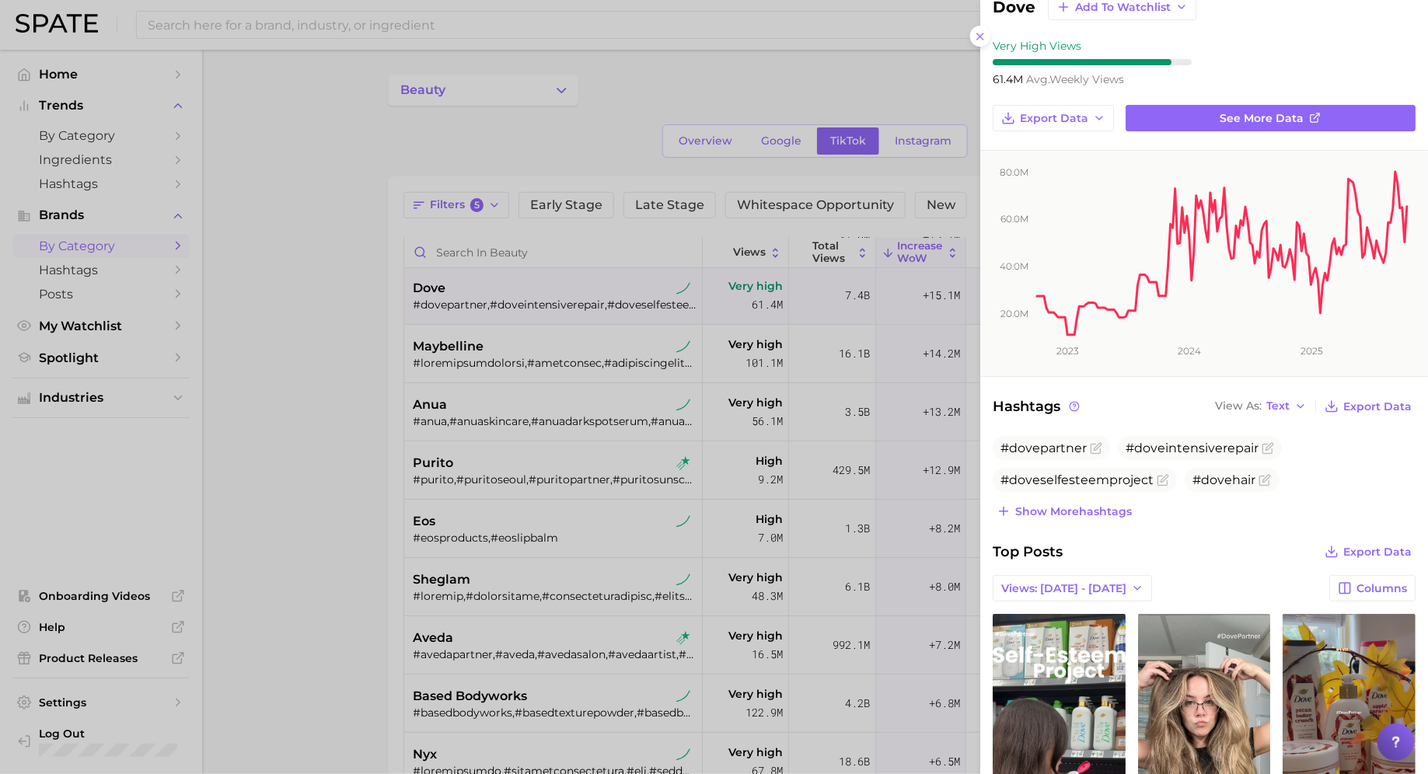
scroll to position [47, 0]
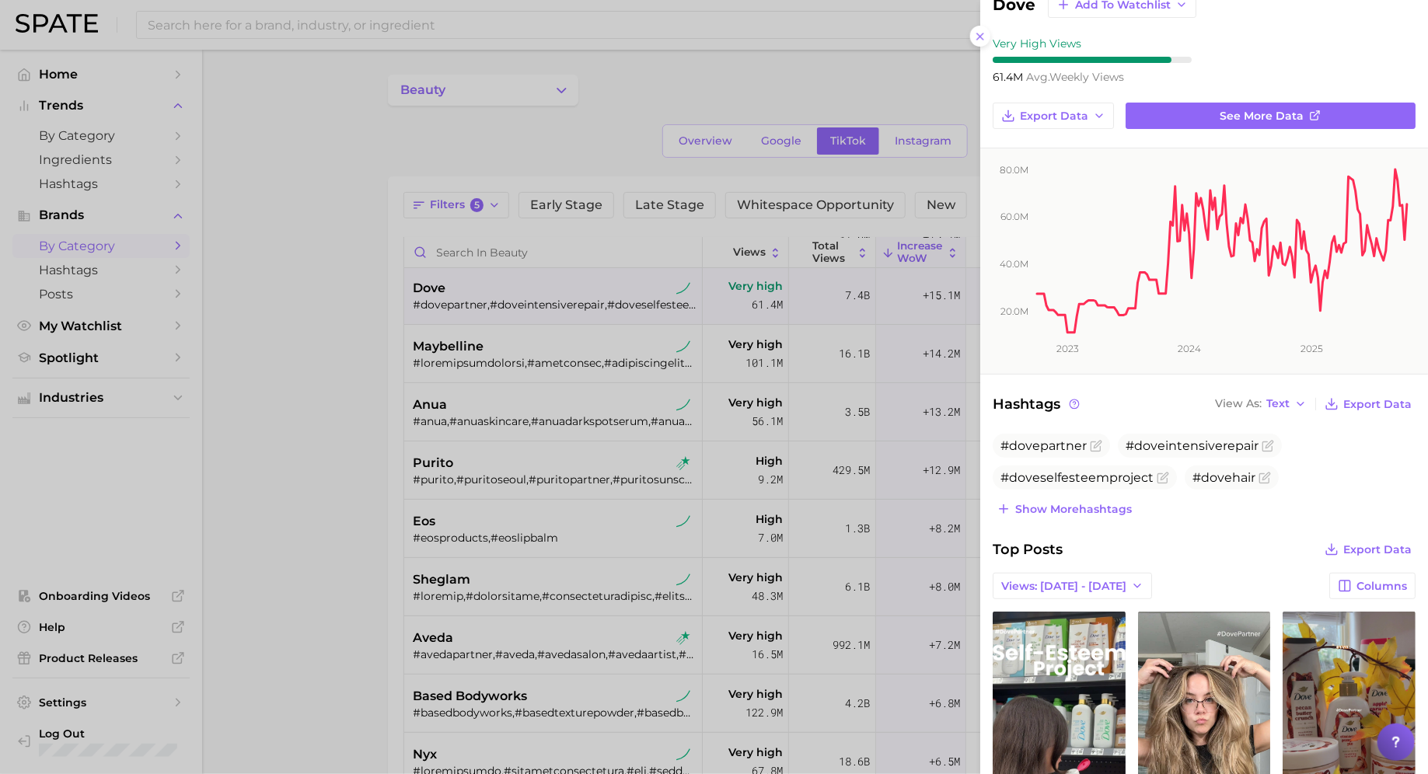
click at [695, 428] on div at bounding box center [714, 387] width 1428 height 774
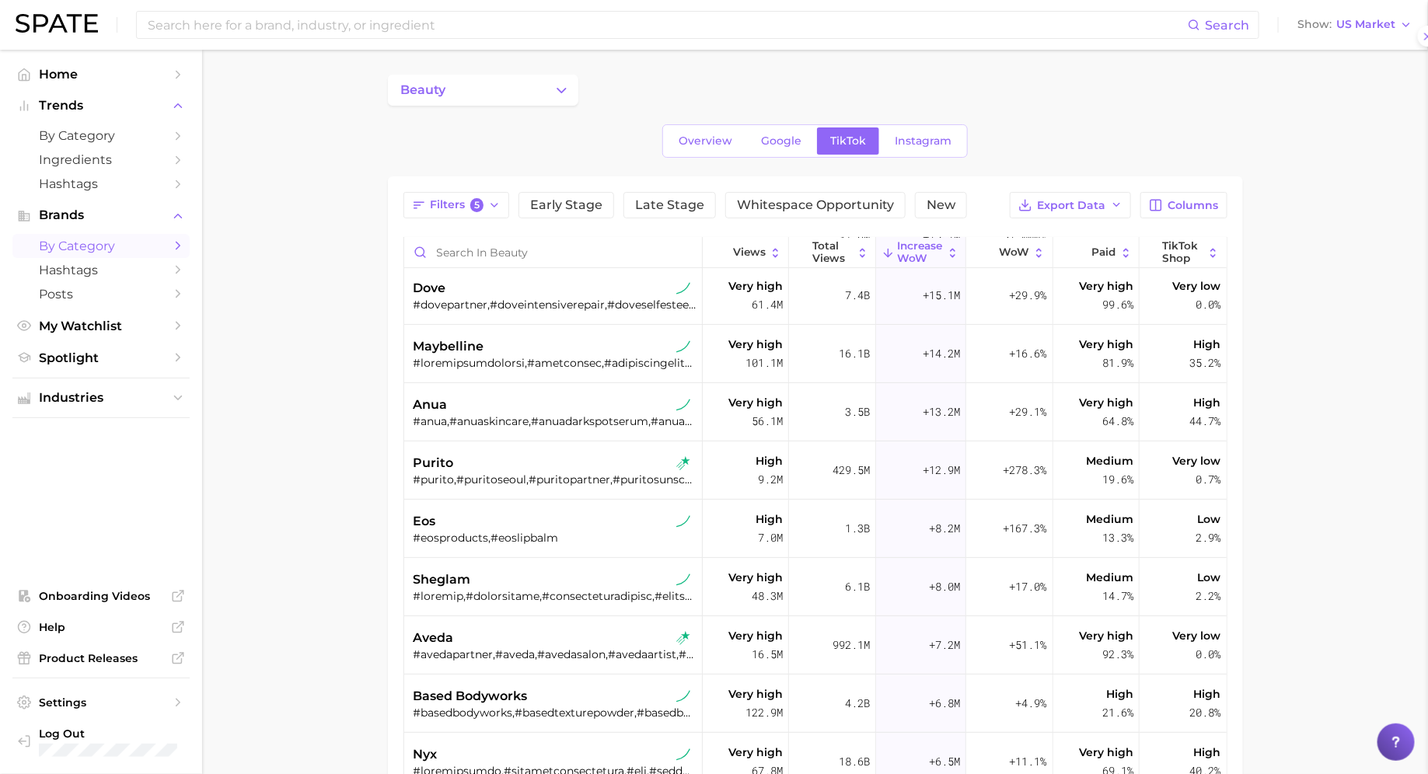
scroll to position [0, 0]
click at [614, 358] on div at bounding box center [555, 363] width 283 height 14
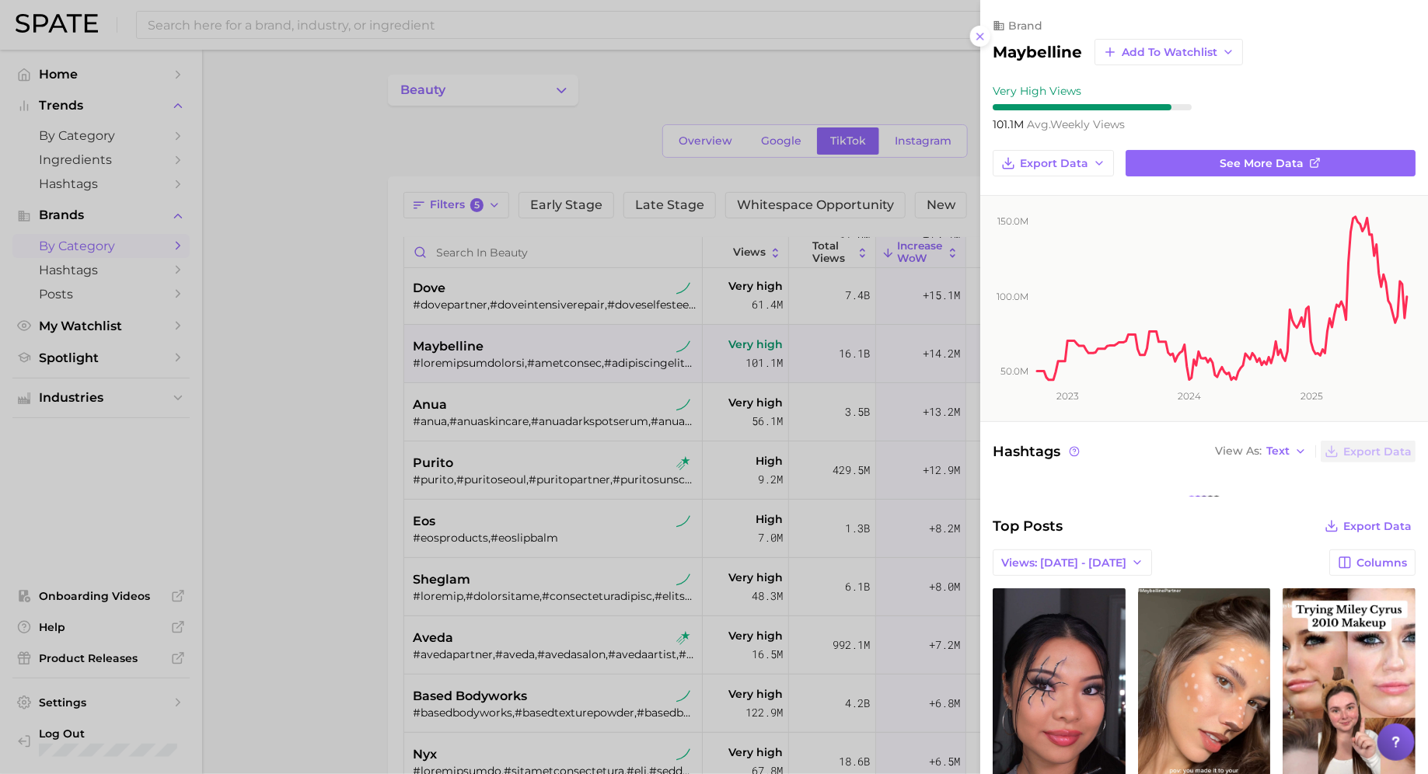
click at [601, 493] on div at bounding box center [714, 387] width 1428 height 774
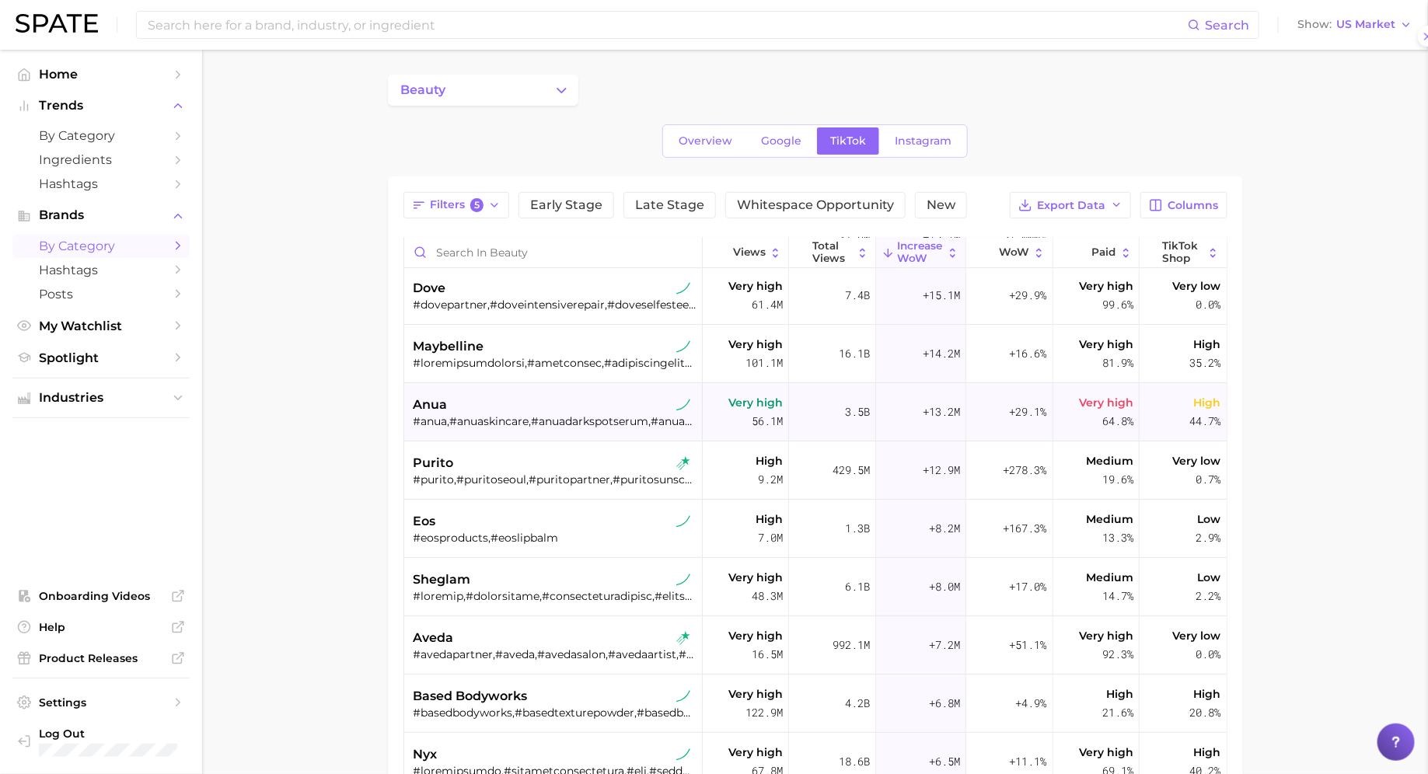
click at [586, 383] on div "anua #anua,#anuaskincare,#anuadarkspotserum,#anuaambassador,#anuadoublecleansin…" at bounding box center [555, 412] width 283 height 58
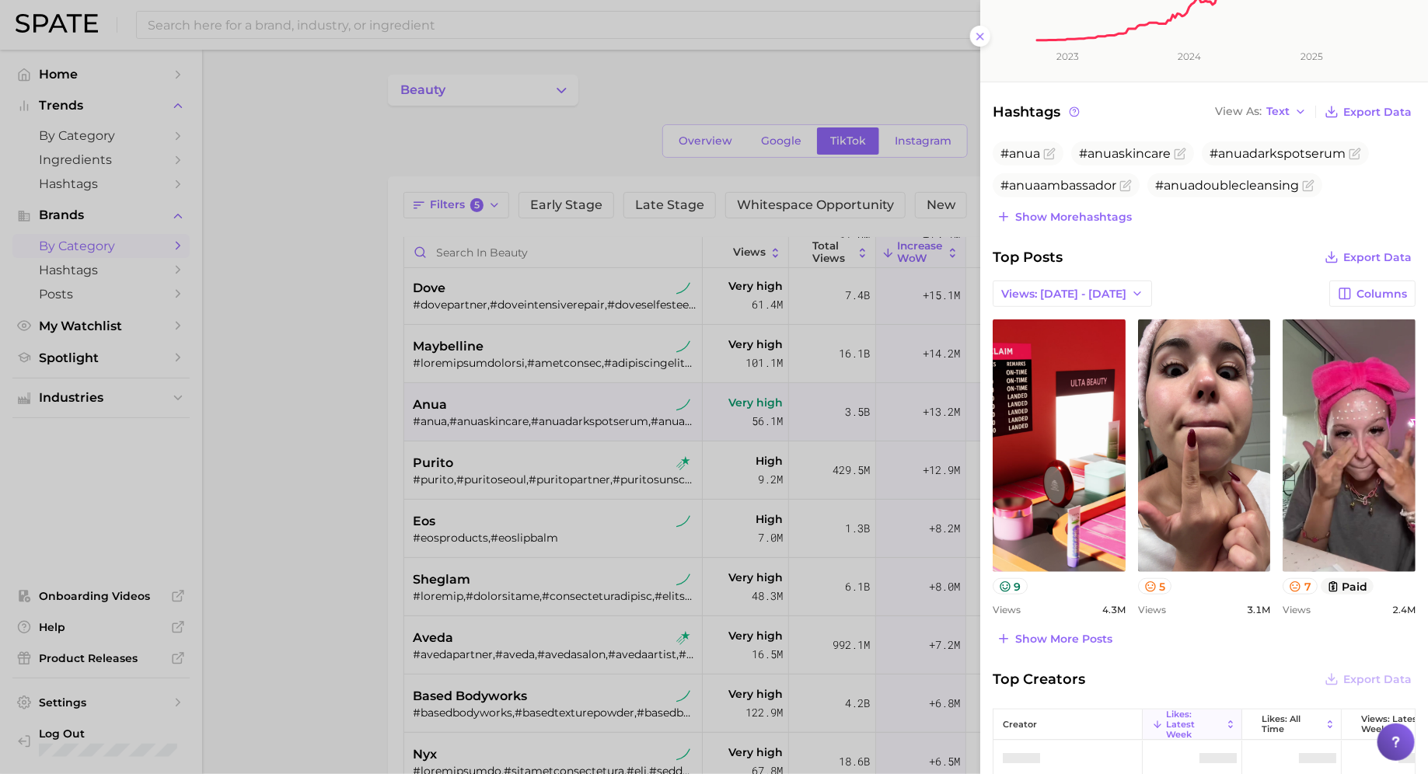
scroll to position [346, 0]
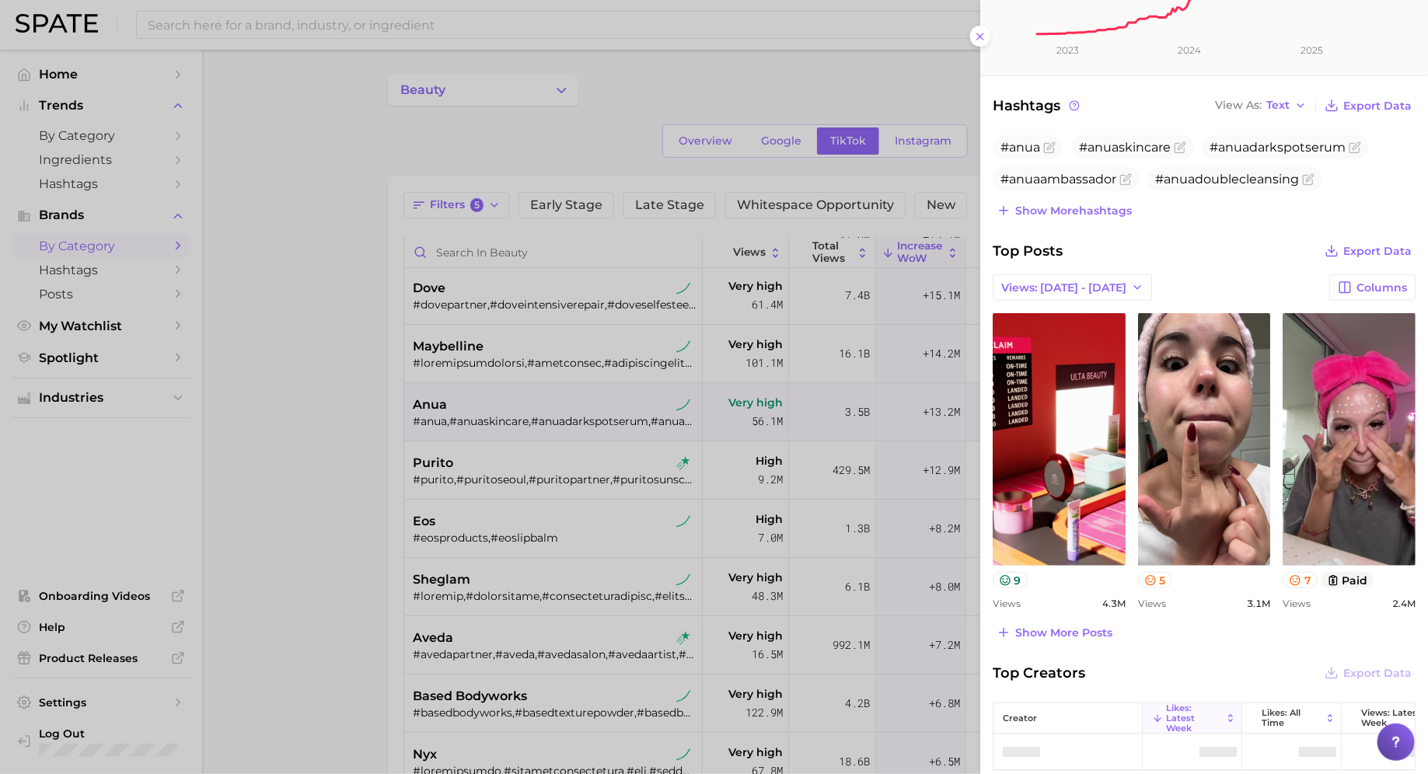
click at [515, 447] on div at bounding box center [714, 387] width 1428 height 774
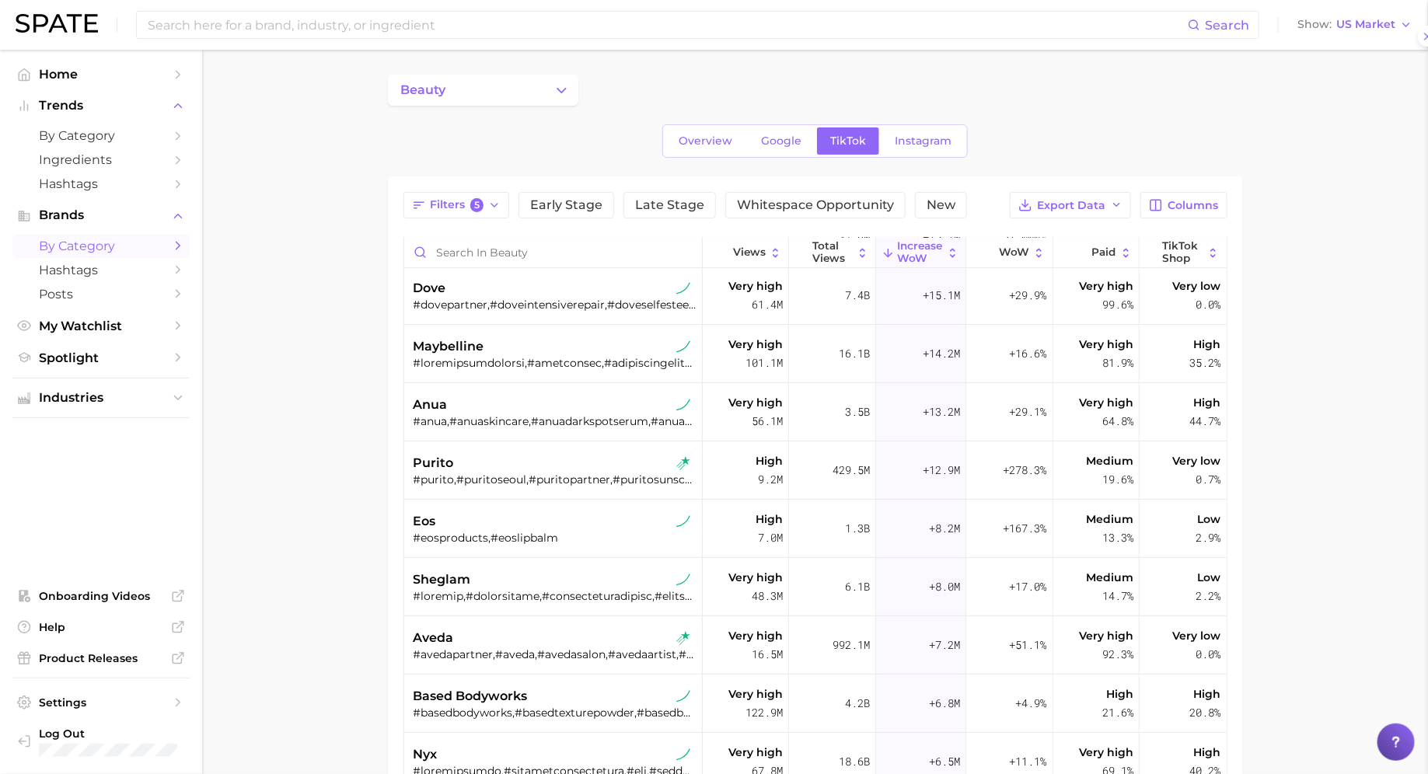
scroll to position [0, 0]
click at [505, 474] on div "#purito,#puritoseoul,#puritopartner,#puritosunscreen,#puritoskincare,#realposta…" at bounding box center [555, 480] width 283 height 14
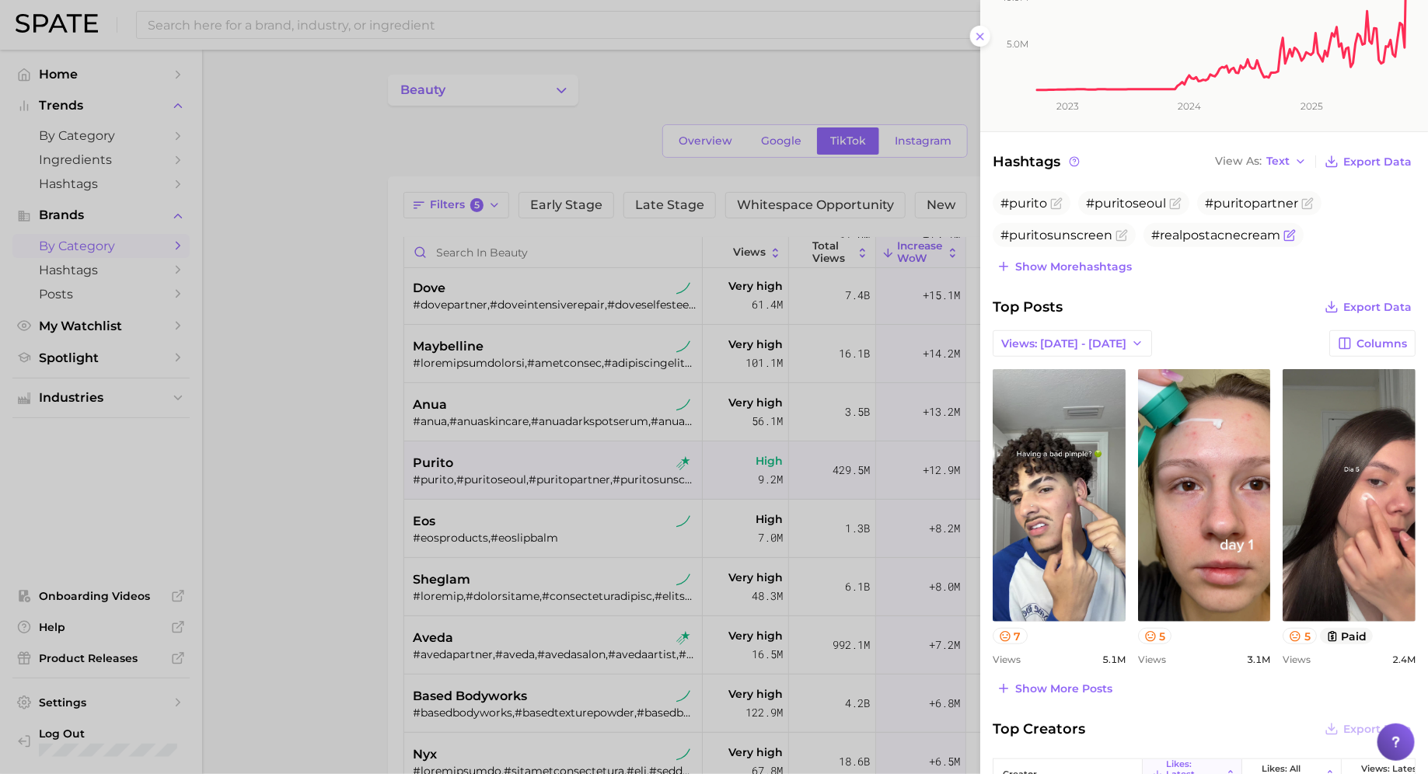
scroll to position [298, 0]
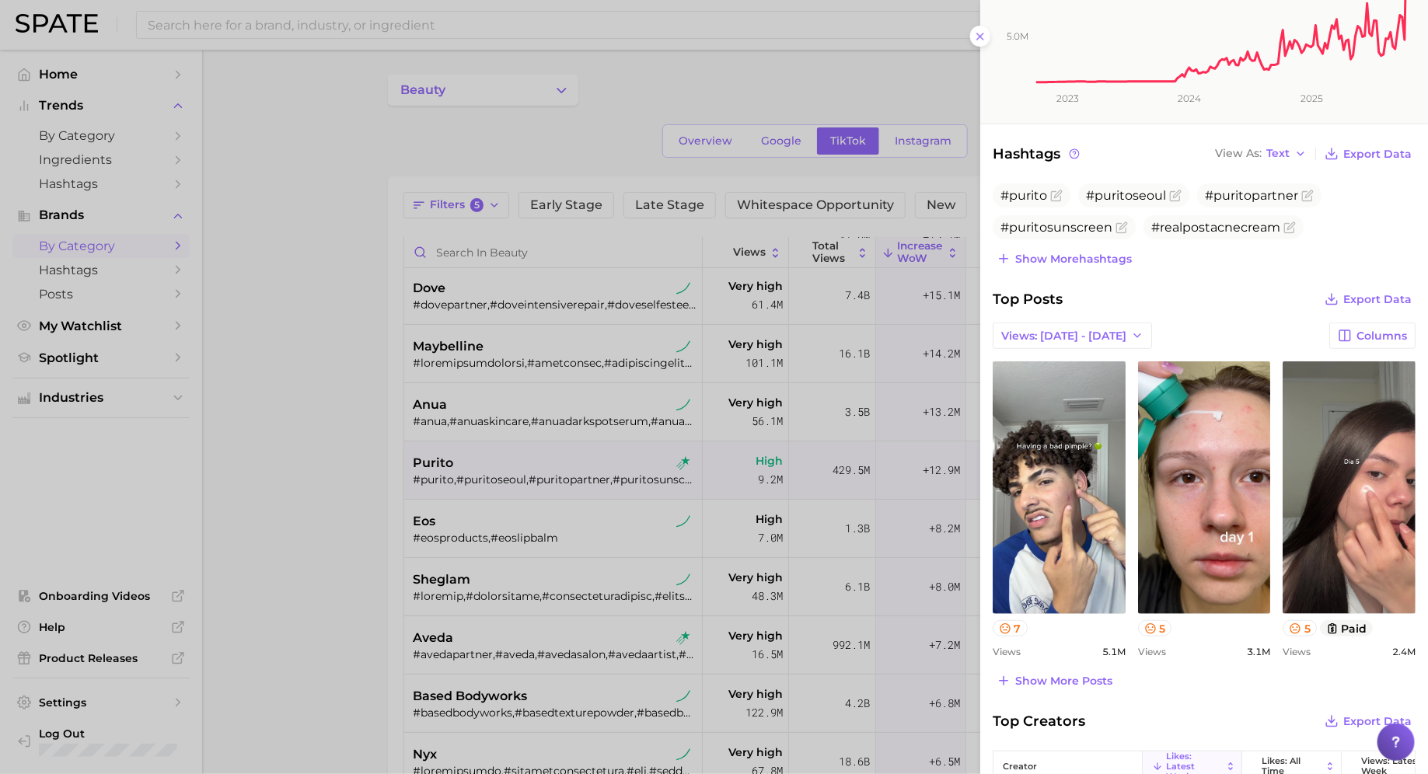
click at [655, 527] on div at bounding box center [714, 387] width 1428 height 774
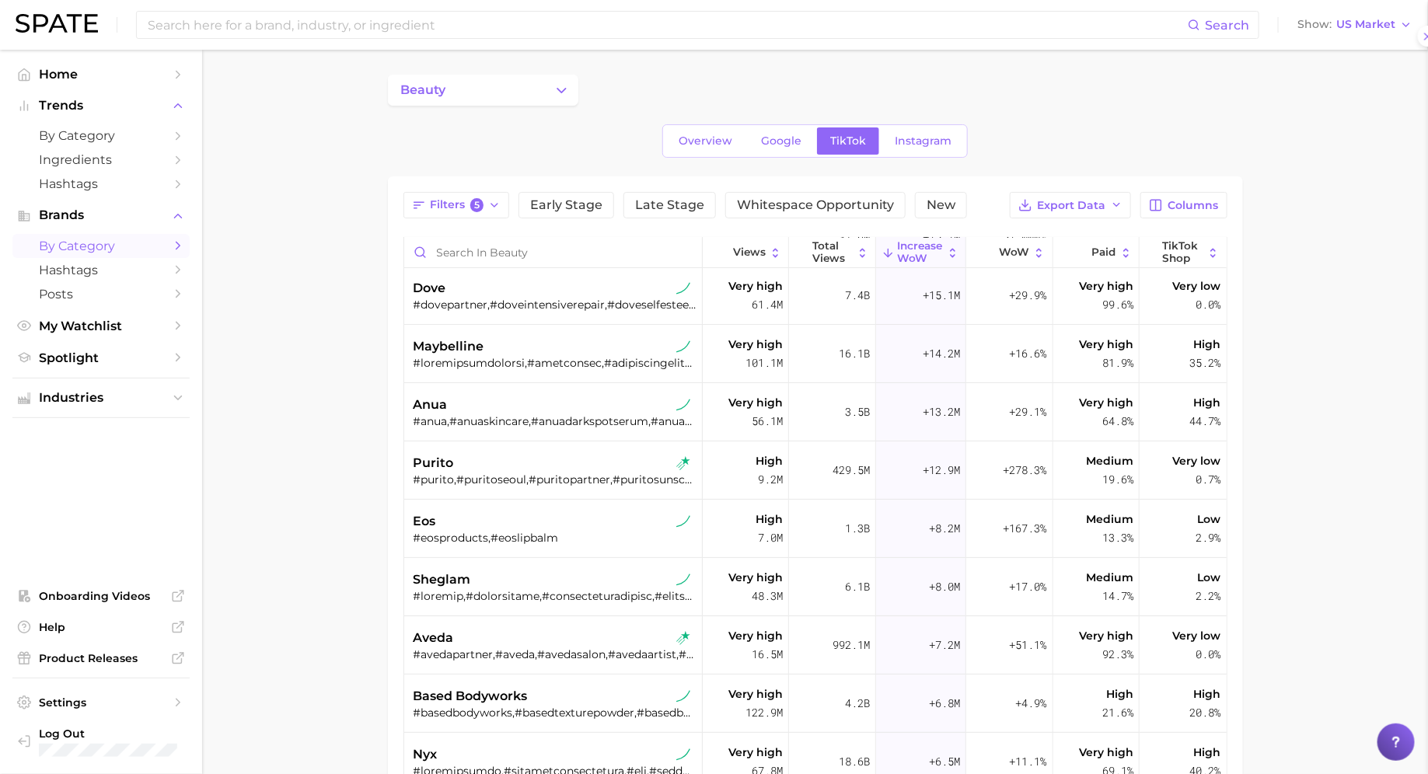
scroll to position [0, 0]
click at [586, 532] on div "#eosproducts,#eoslipbalm" at bounding box center [555, 538] width 283 height 14
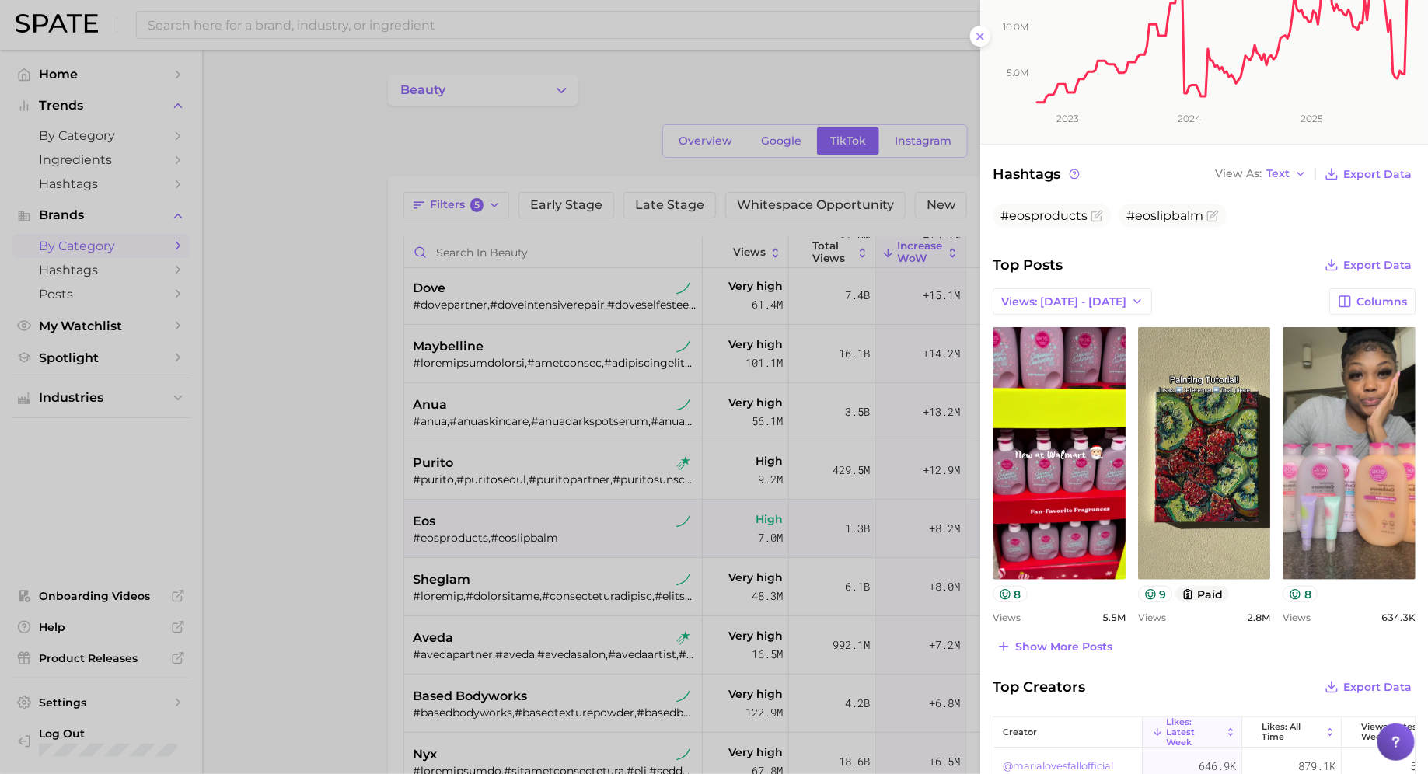
click at [538, 517] on div at bounding box center [714, 387] width 1428 height 774
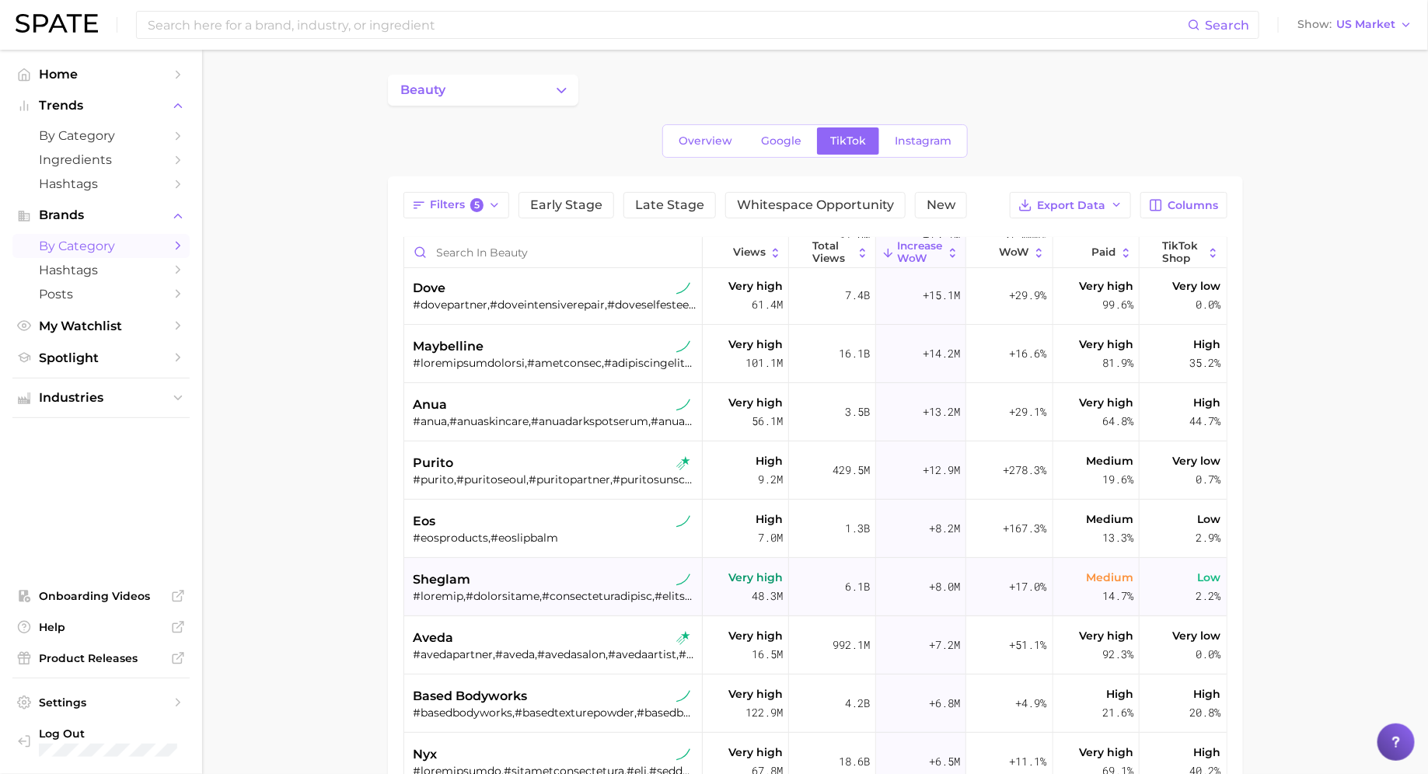
click at [531, 582] on div "sheglam" at bounding box center [555, 580] width 283 height 19
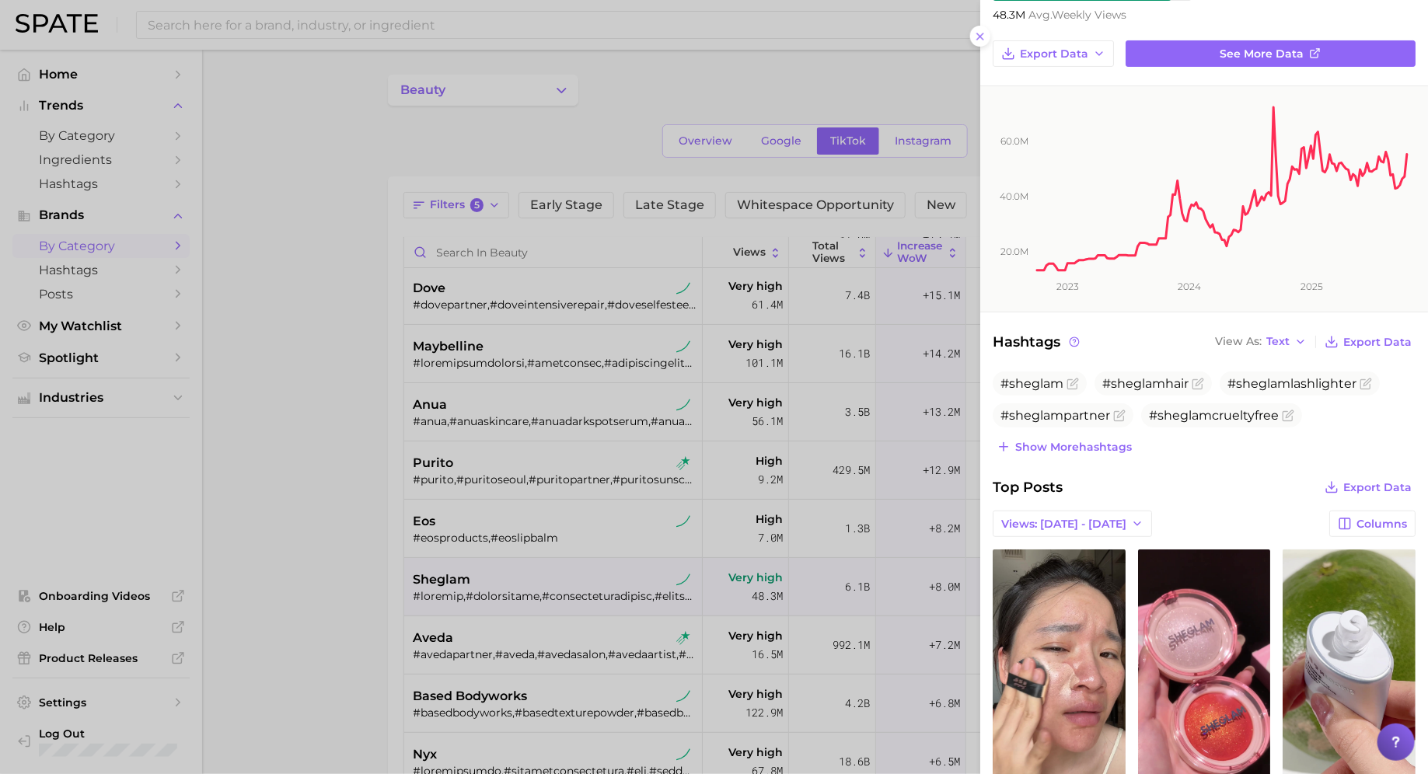
scroll to position [276, 0]
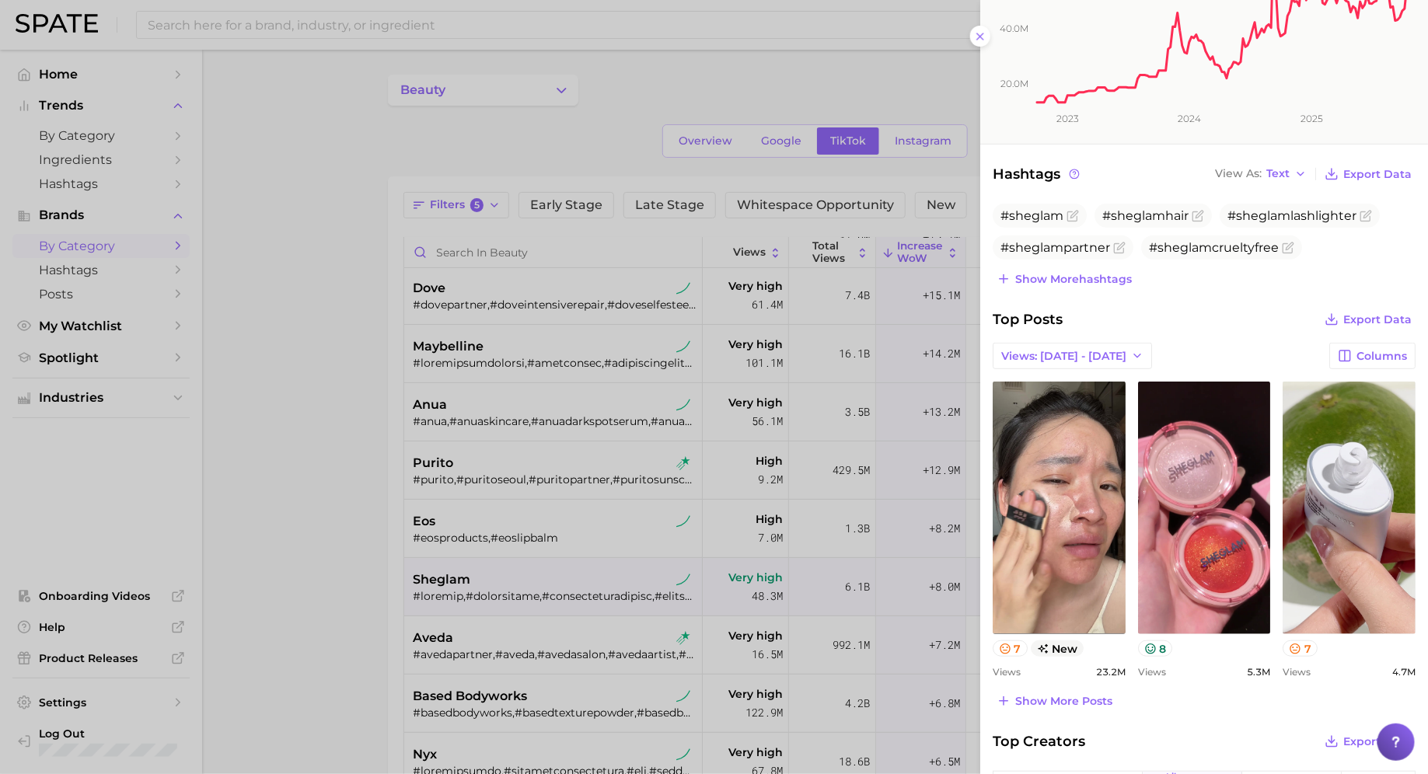
click at [593, 501] on div at bounding box center [714, 387] width 1428 height 774
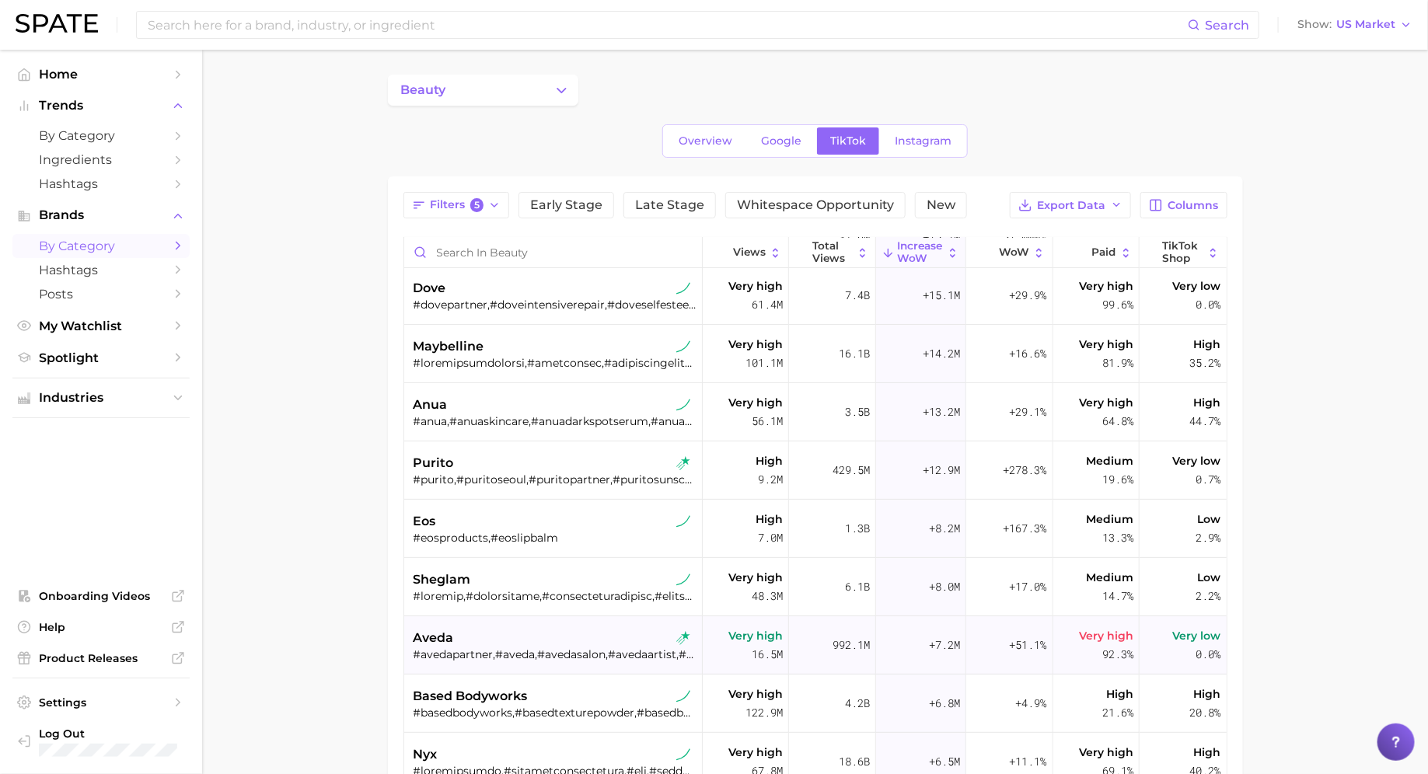
click at [554, 643] on div "aveda" at bounding box center [555, 638] width 283 height 19
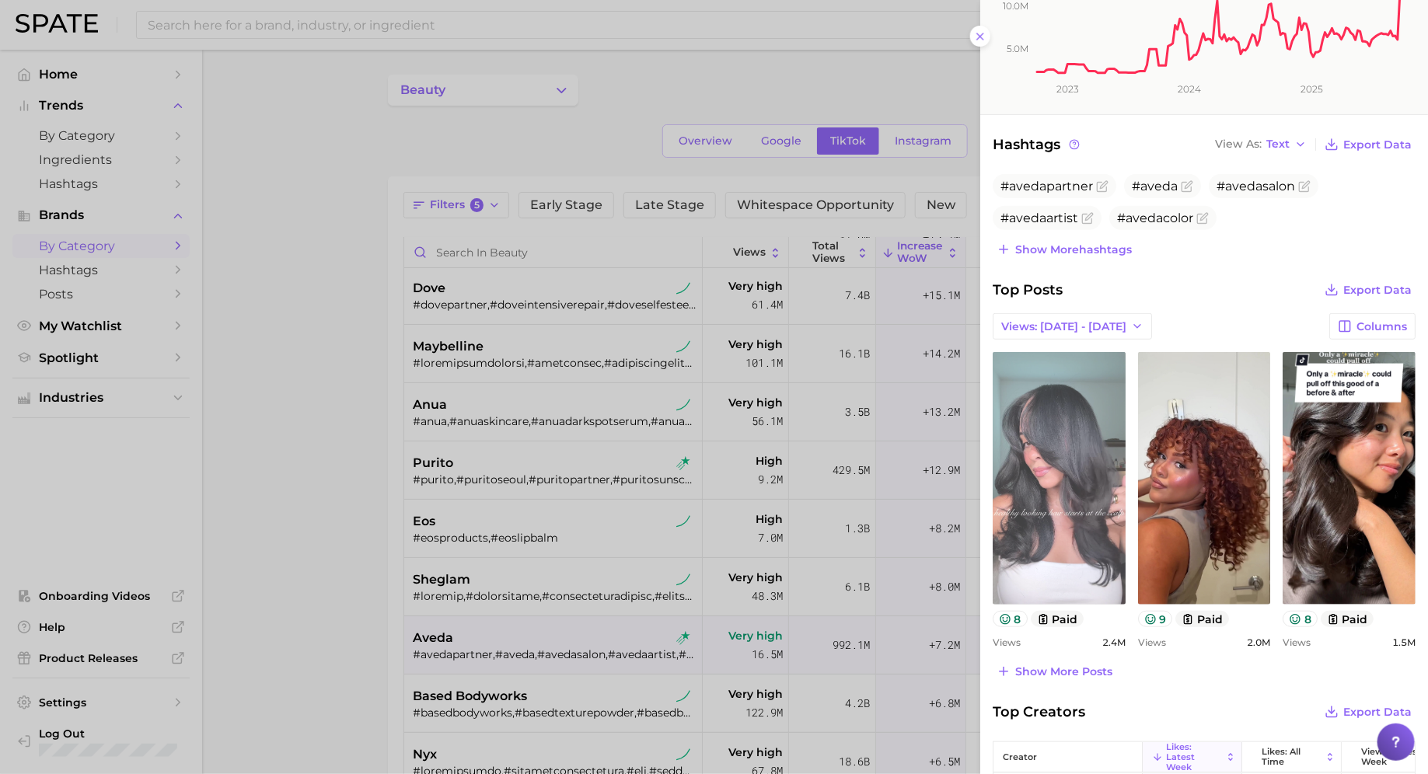
click at [1075, 493] on link "view post on TikTok" at bounding box center [1059, 478] width 133 height 253
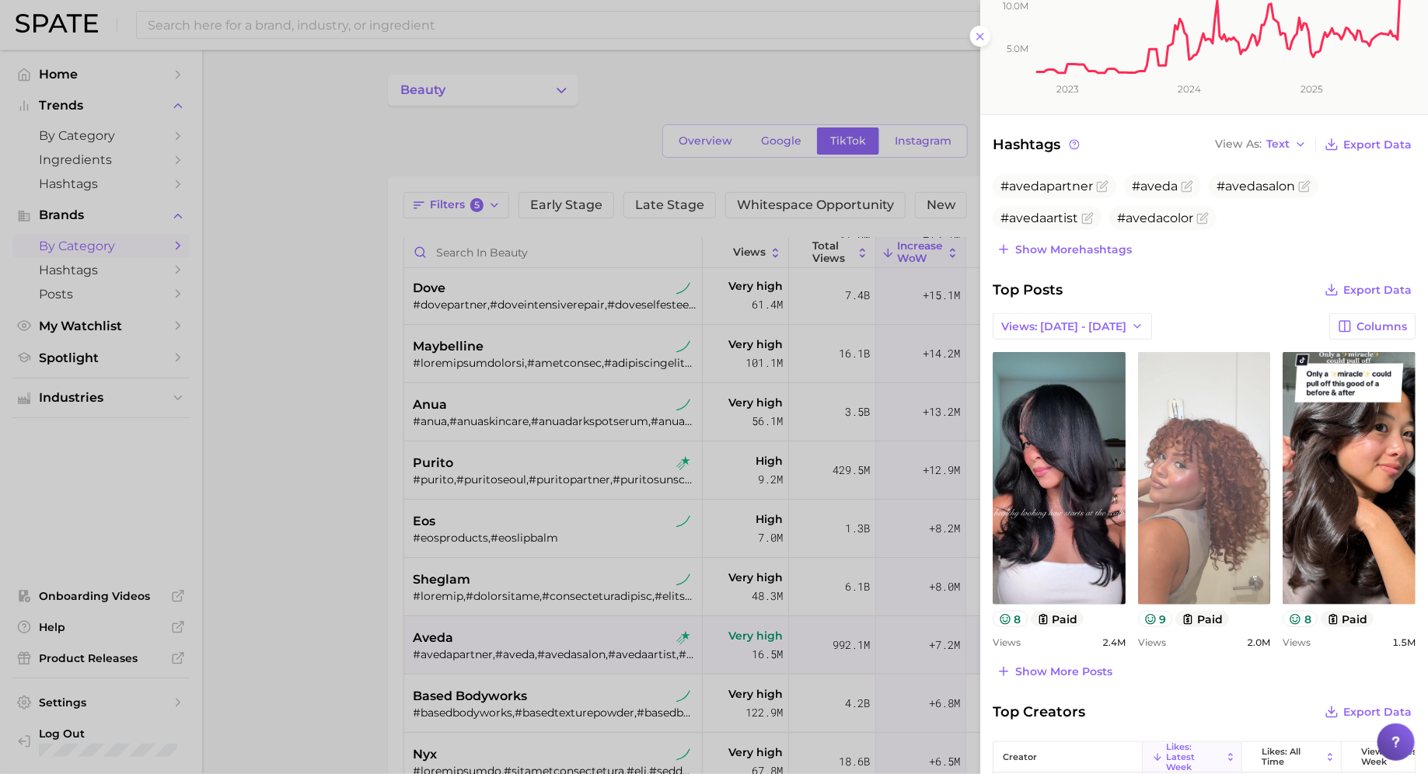
click at [1229, 474] on link "view post on TikTok" at bounding box center [1204, 478] width 133 height 253
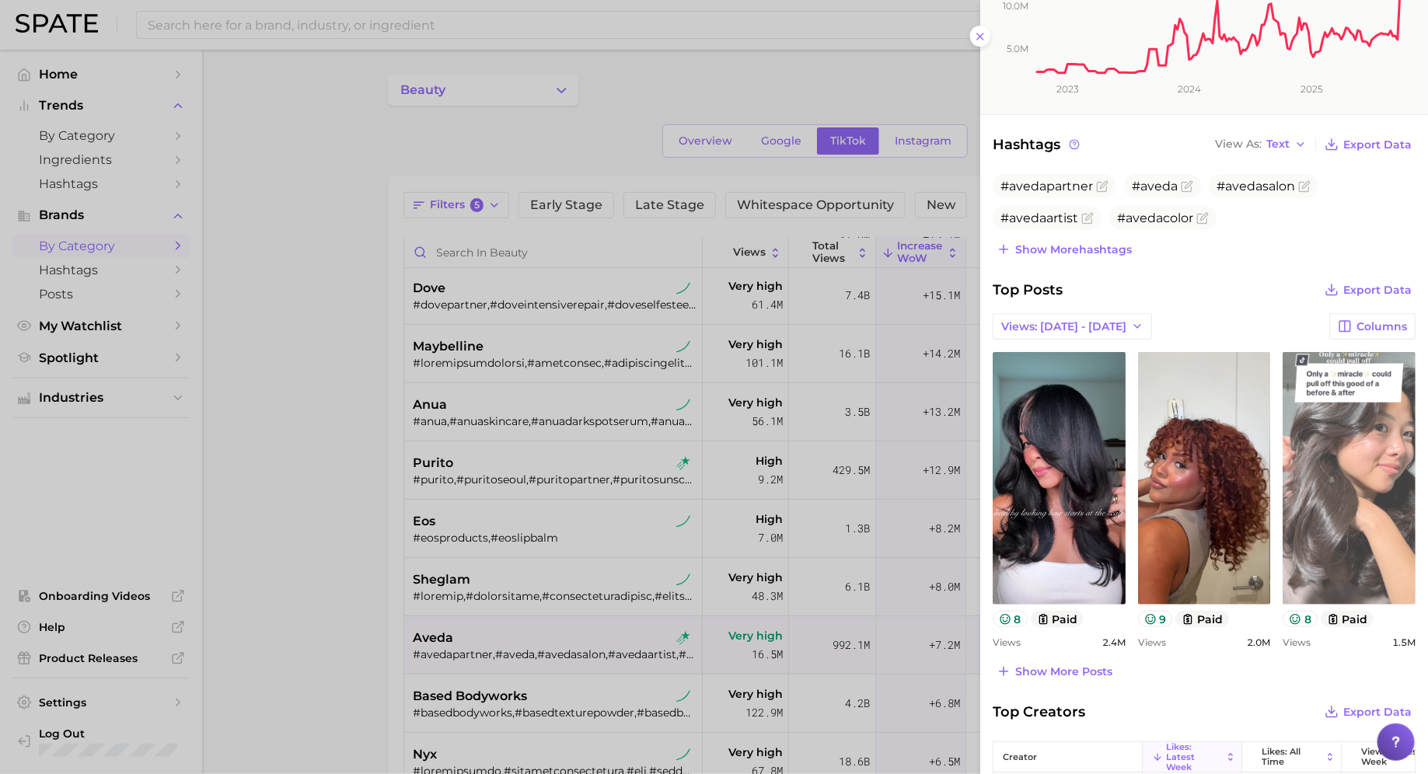
click at [1319, 462] on link "view post on TikTok" at bounding box center [1349, 478] width 133 height 253
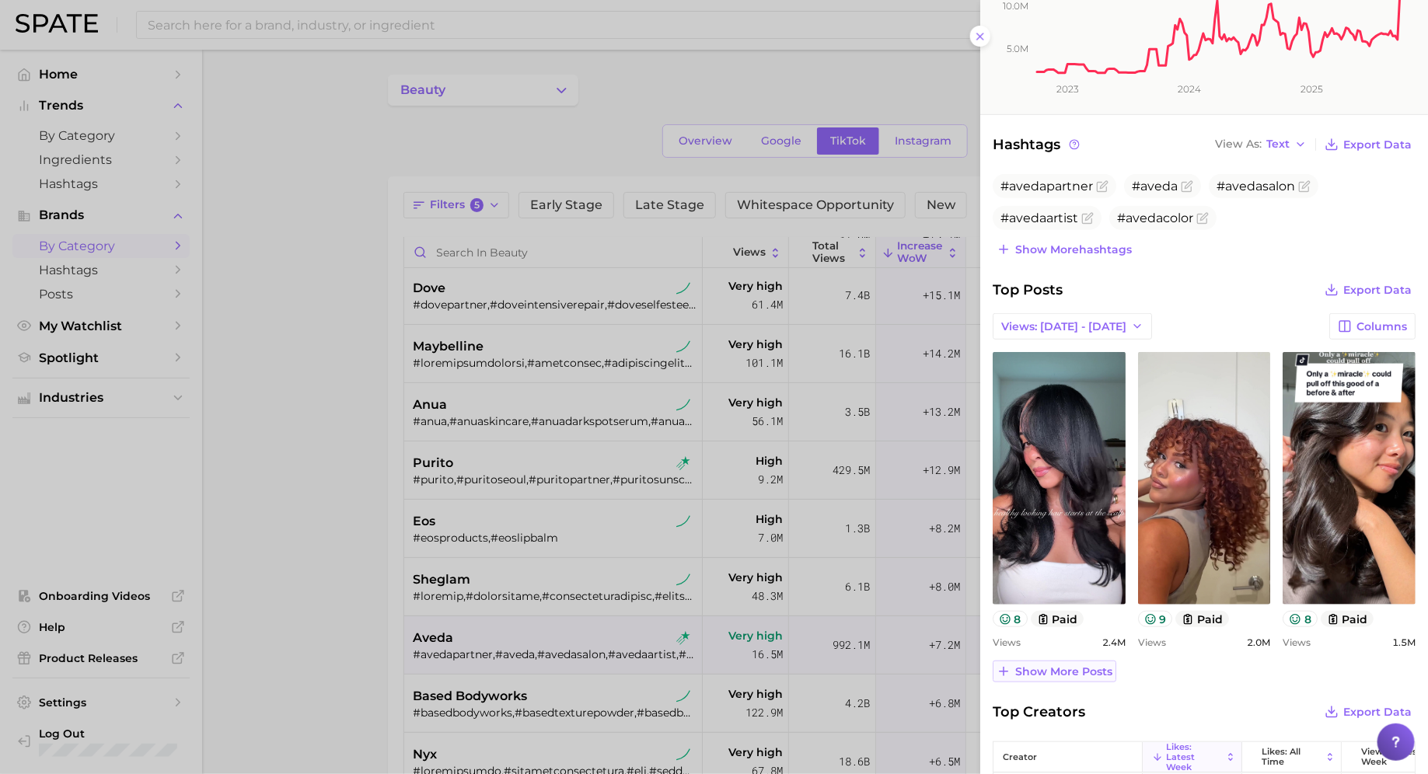
click at [1045, 679] on button "Show more posts" at bounding box center [1055, 672] width 124 height 22
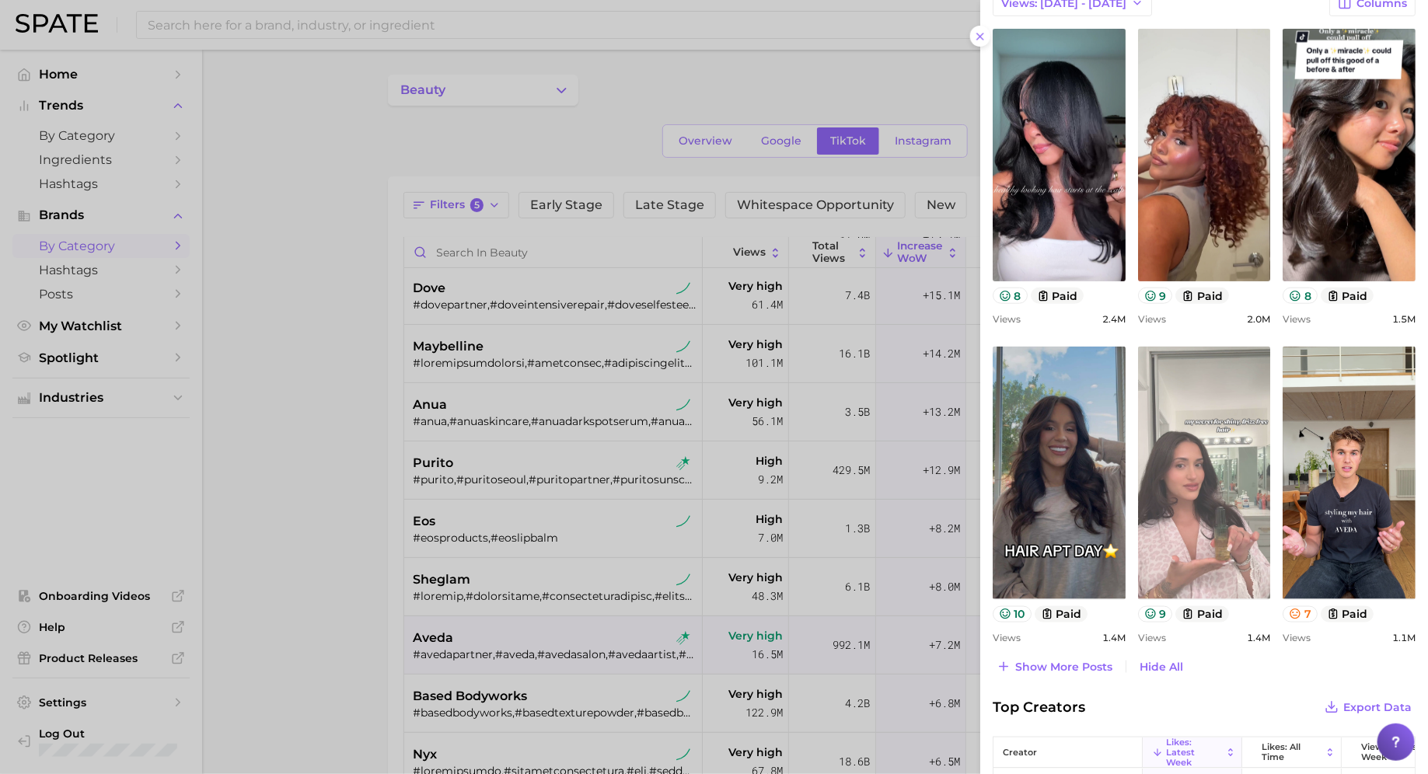
click at [1188, 496] on link "view post on TikTok" at bounding box center [1204, 473] width 133 height 253
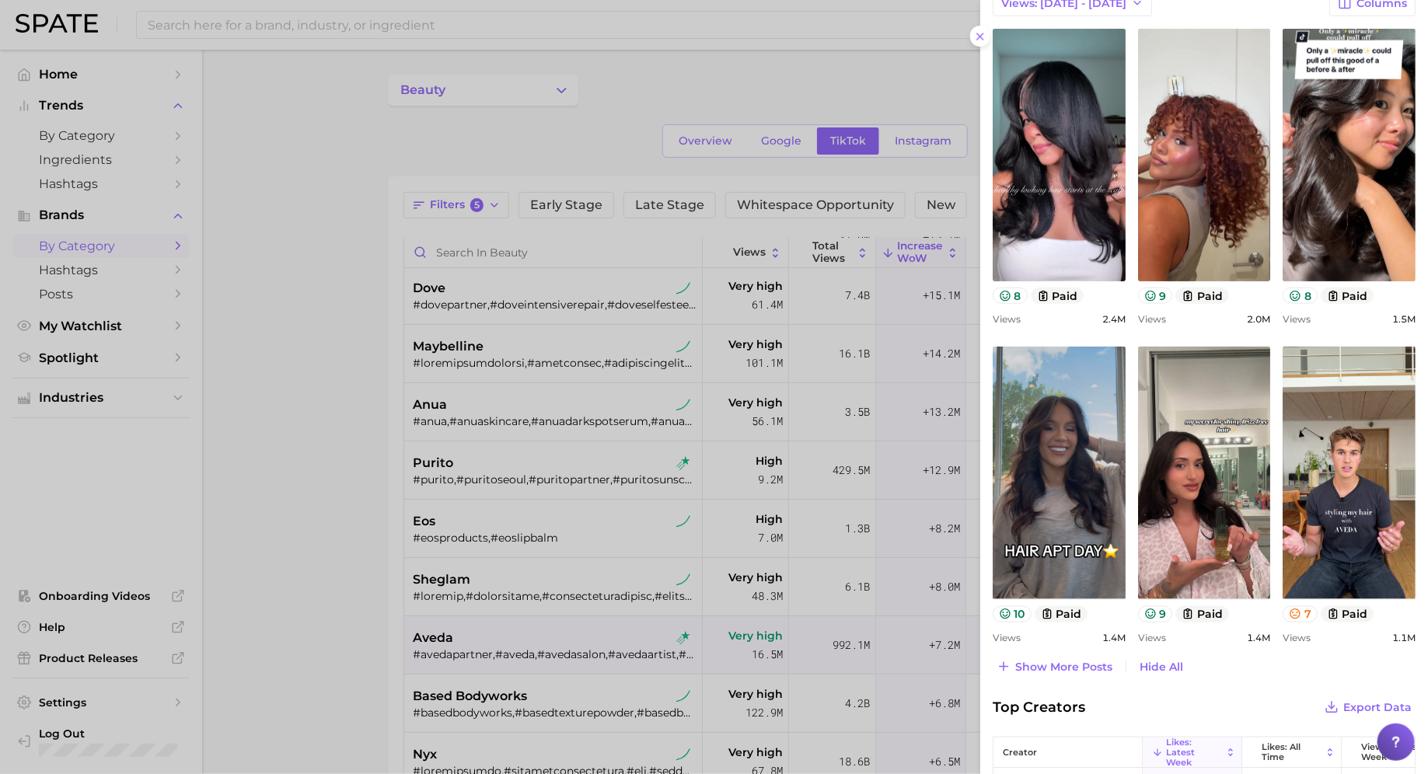
click at [812, 507] on div at bounding box center [714, 387] width 1428 height 774
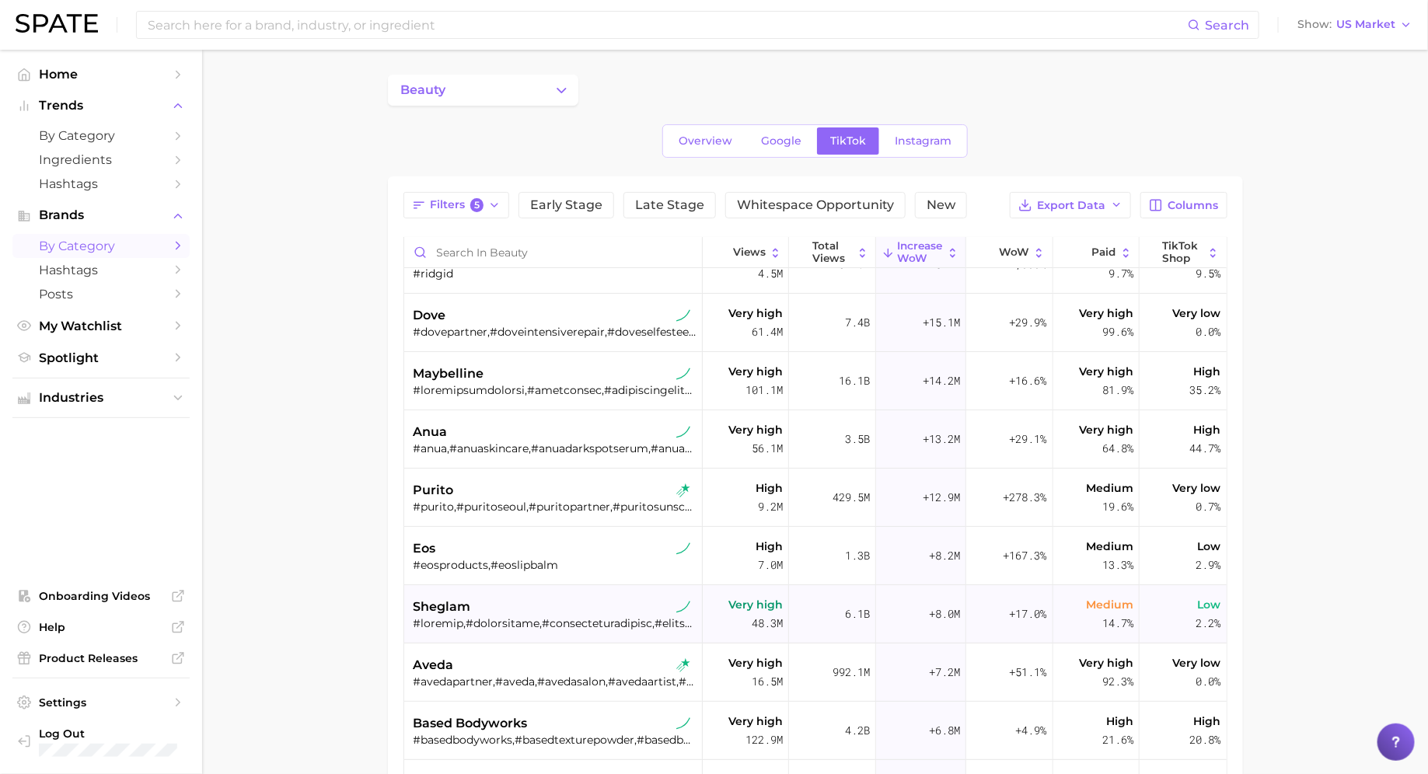
click at [562, 617] on div at bounding box center [555, 624] width 283 height 14
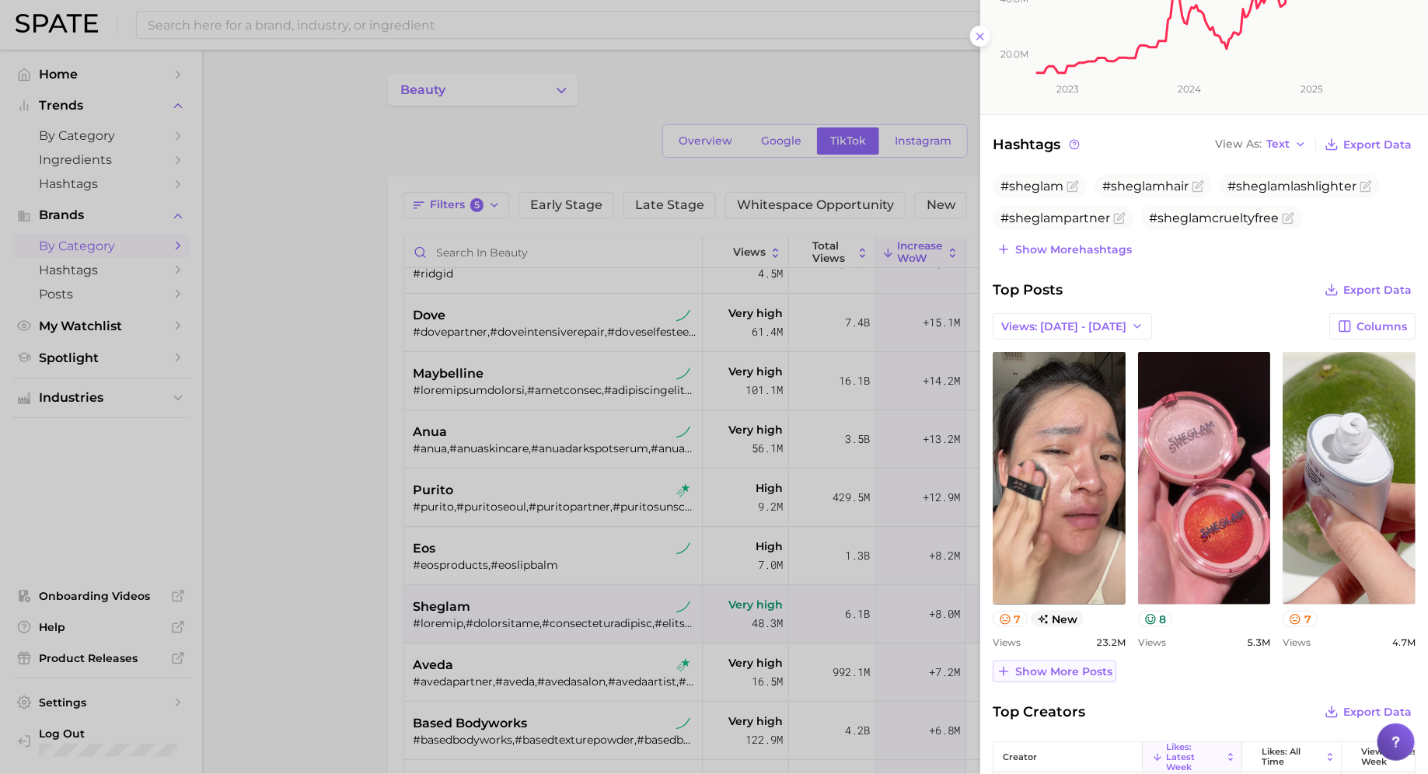
click at [1033, 669] on span "Show more posts" at bounding box center [1064, 672] width 97 height 13
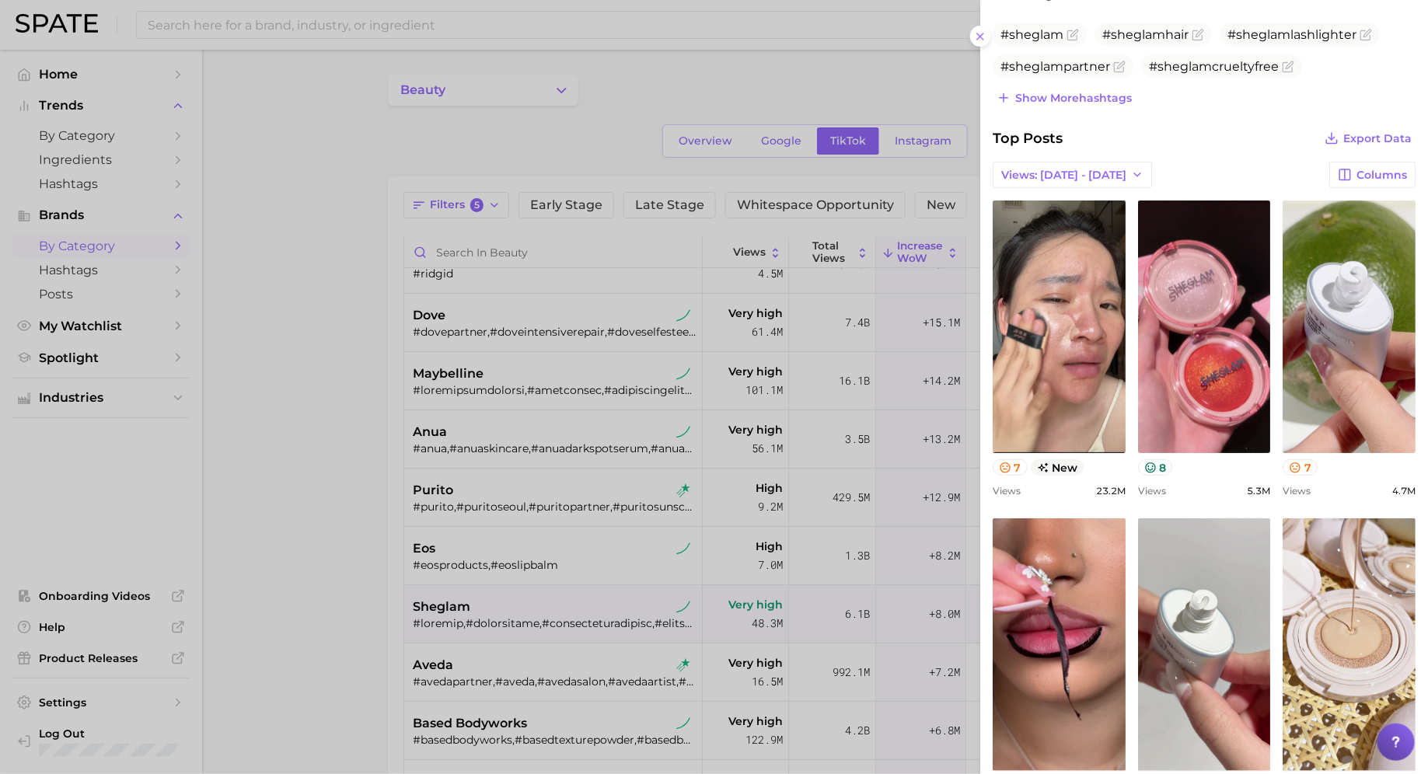
click at [619, 537] on div at bounding box center [714, 387] width 1428 height 774
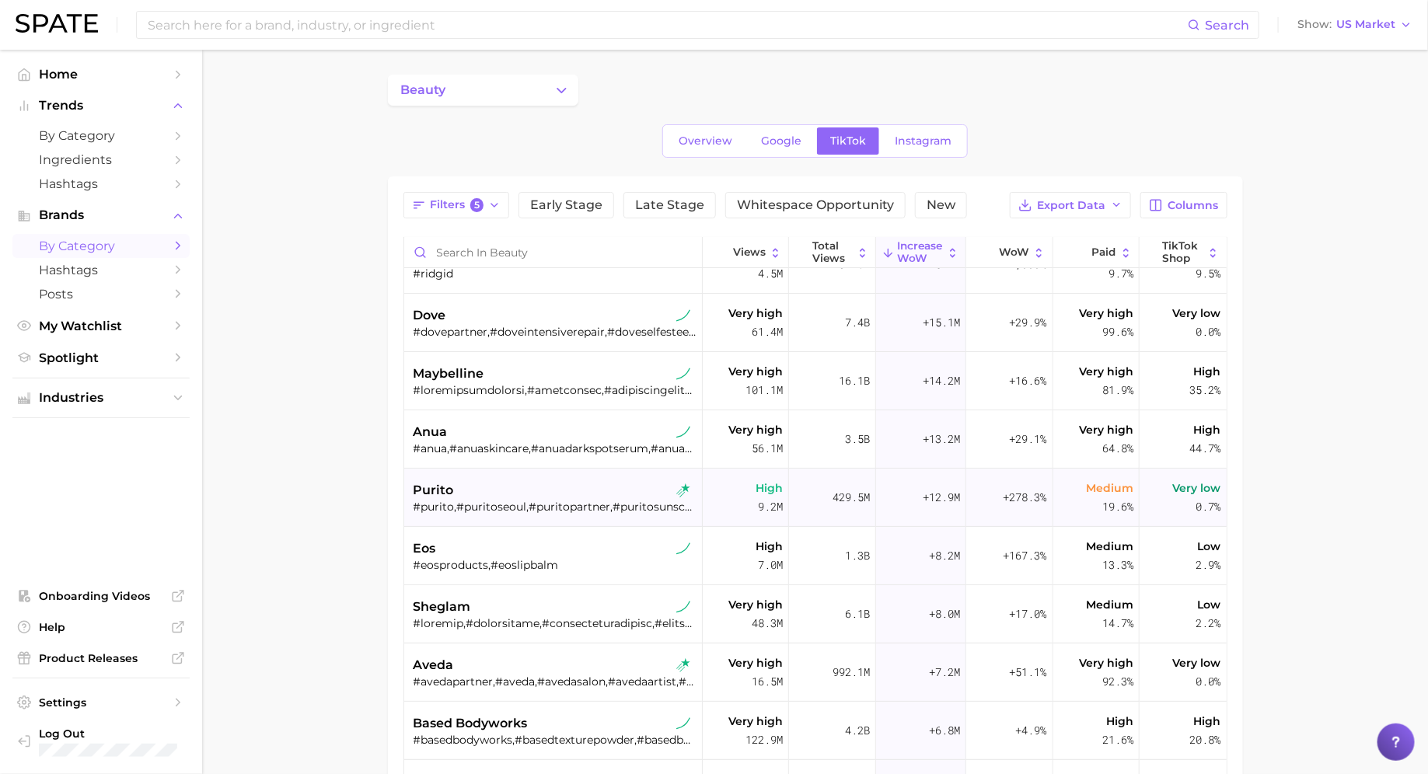
click at [574, 487] on div "purito" at bounding box center [555, 490] width 283 height 19
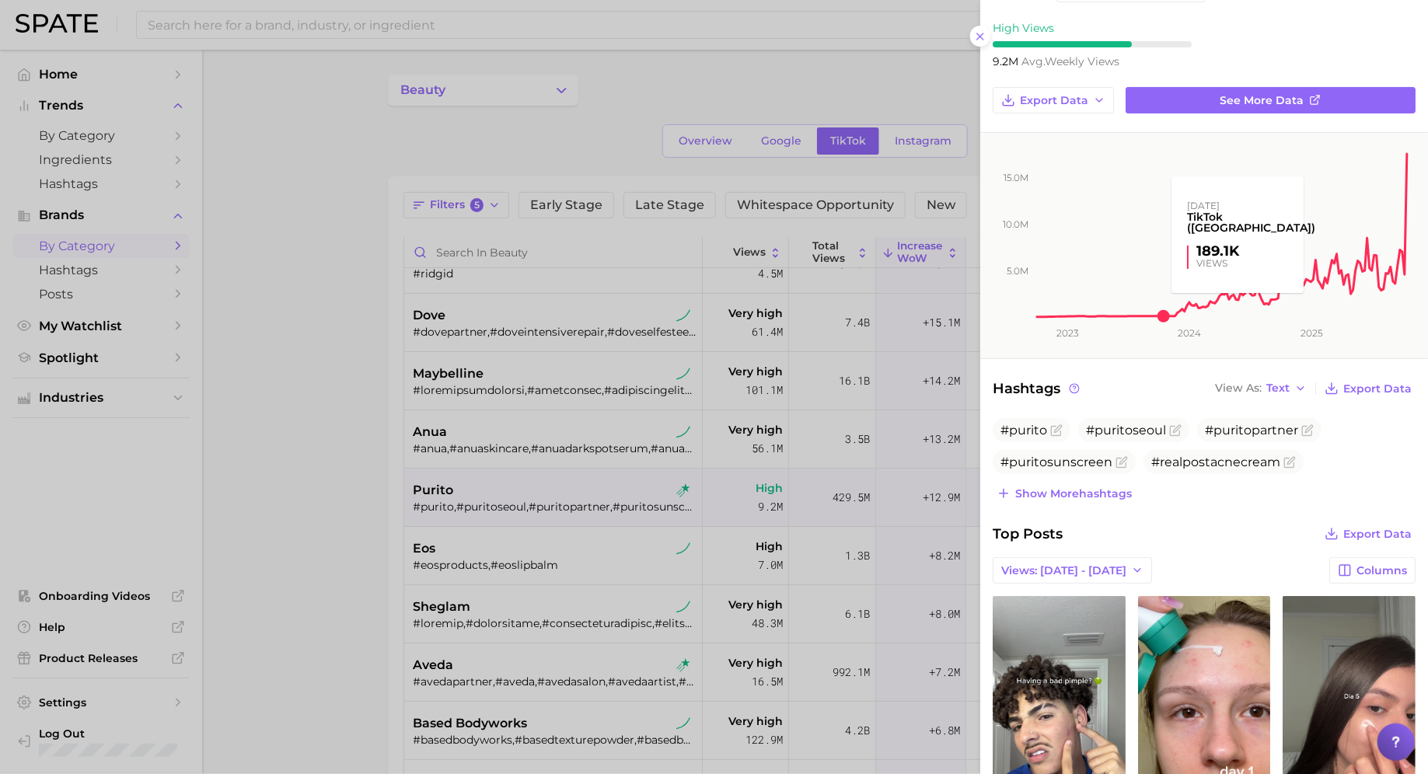
scroll to position [105, 0]
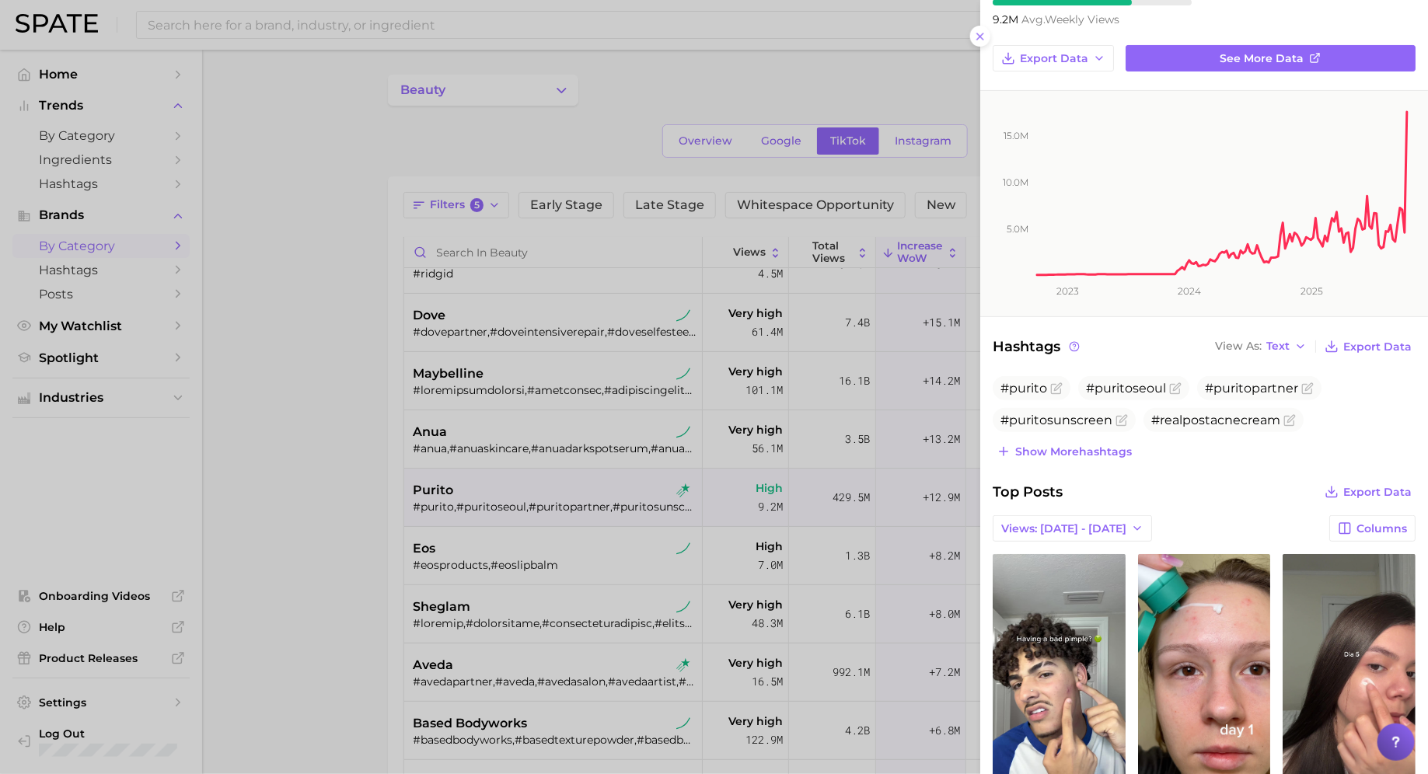
click at [544, 656] on div at bounding box center [714, 387] width 1428 height 774
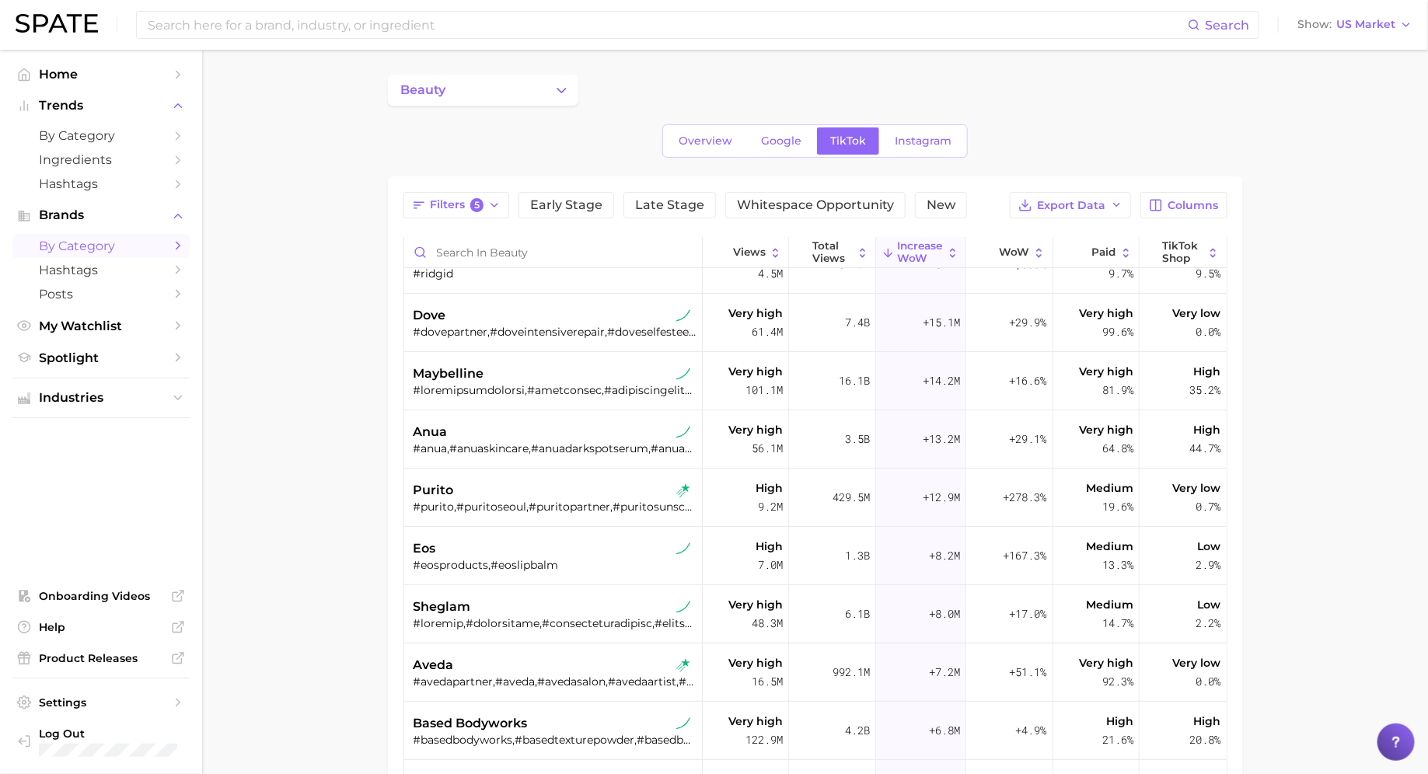
click at [529, 662] on div "aveda" at bounding box center [555, 665] width 283 height 19
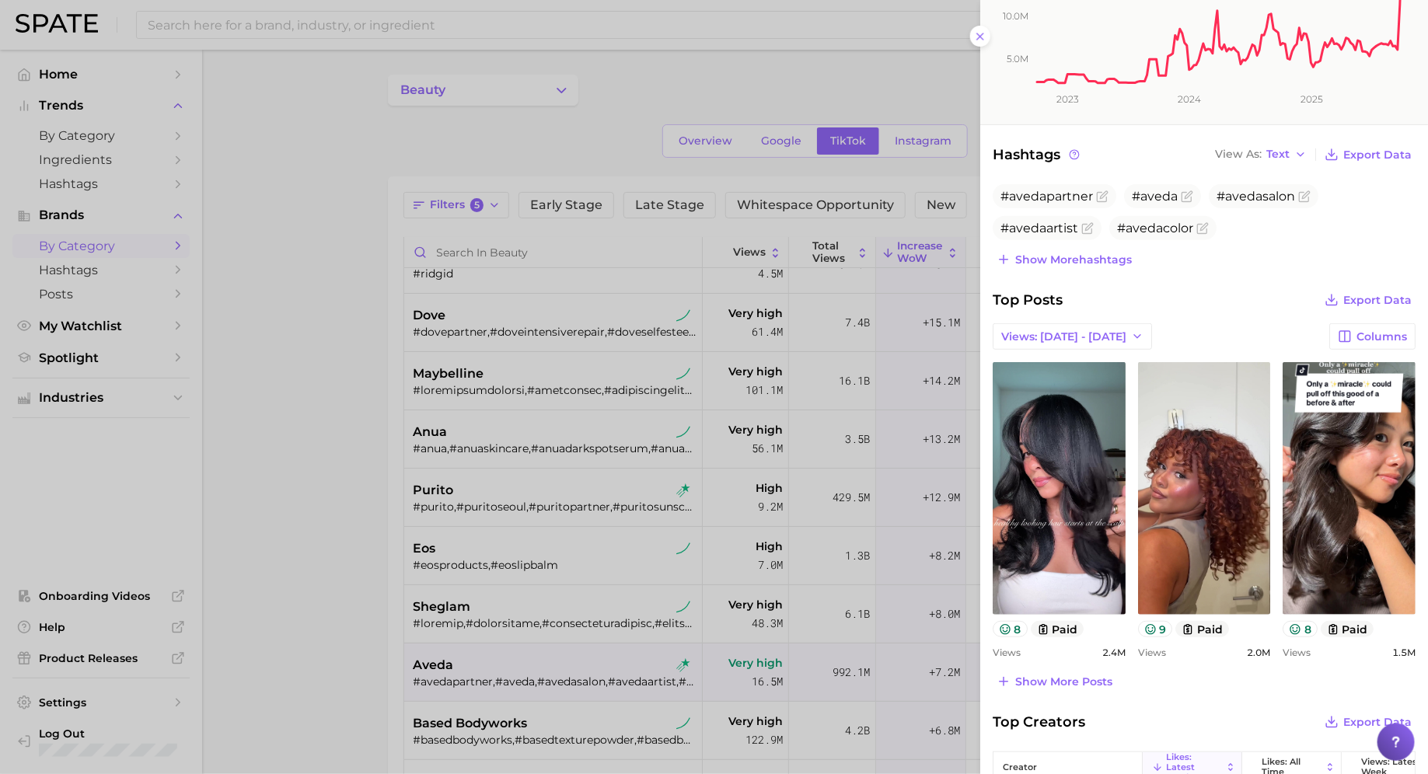
scroll to position [304, 0]
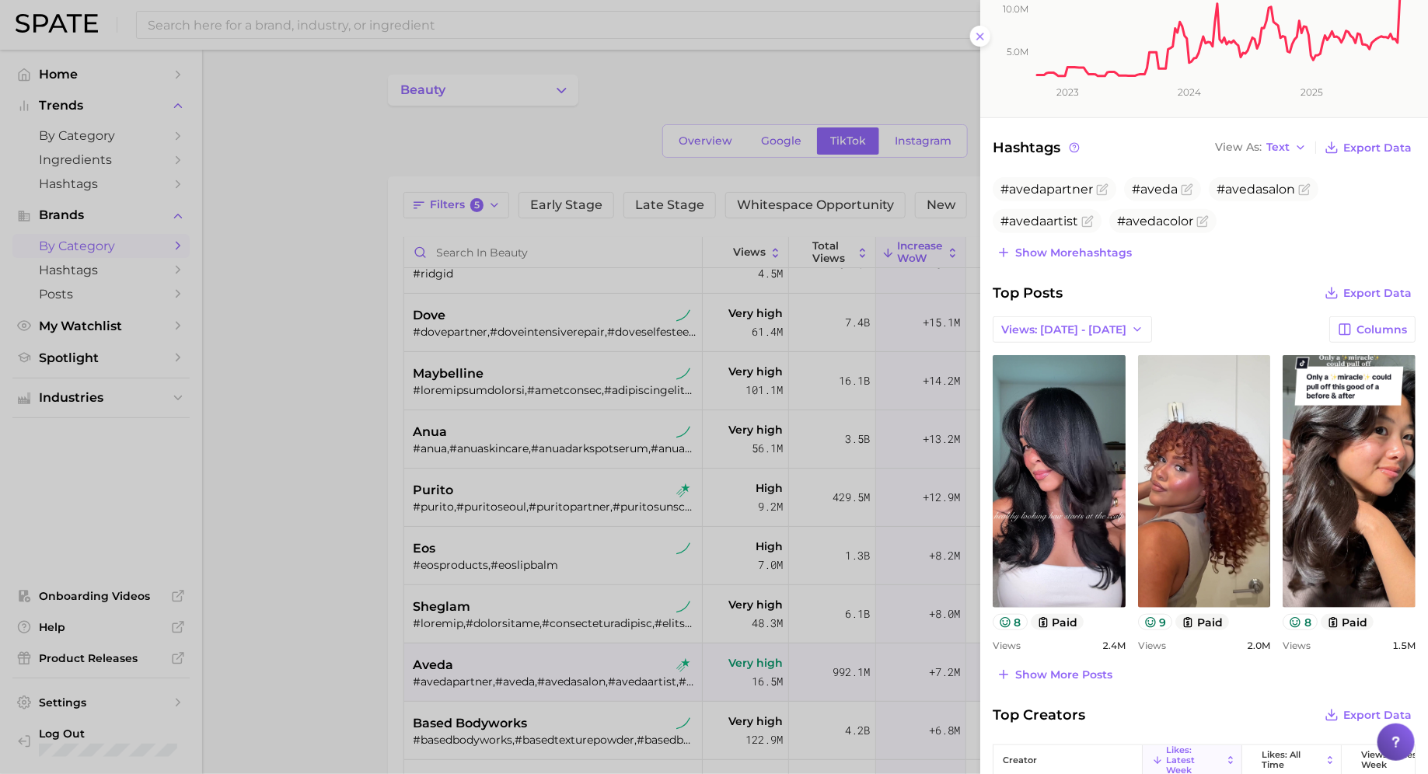
drag, startPoint x: 472, startPoint y: 465, endPoint x: 472, endPoint y: 445, distance: 20.2
click at [472, 465] on div at bounding box center [714, 387] width 1428 height 774
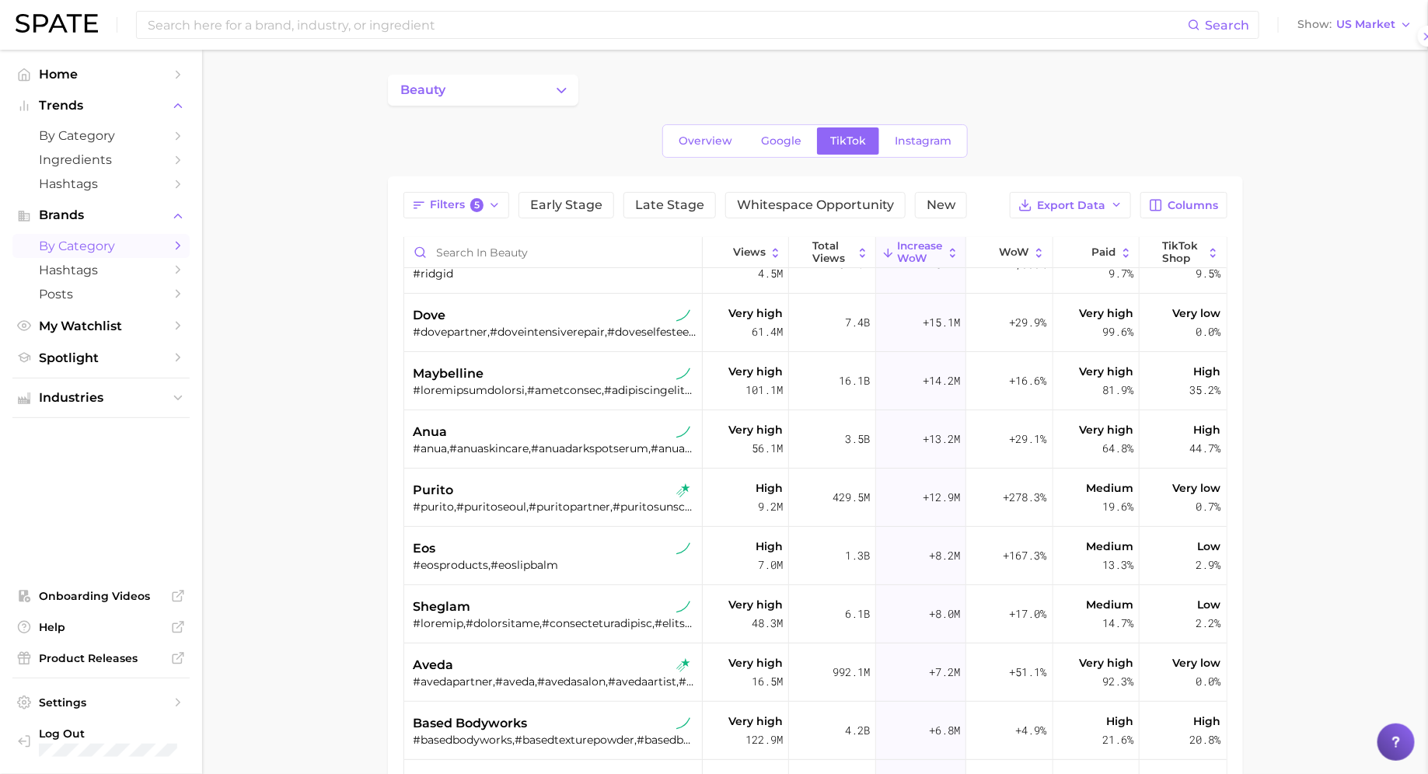
click at [472, 439] on div at bounding box center [714, 387] width 1428 height 774
click at [482, 496] on div "purito" at bounding box center [555, 490] width 283 height 19
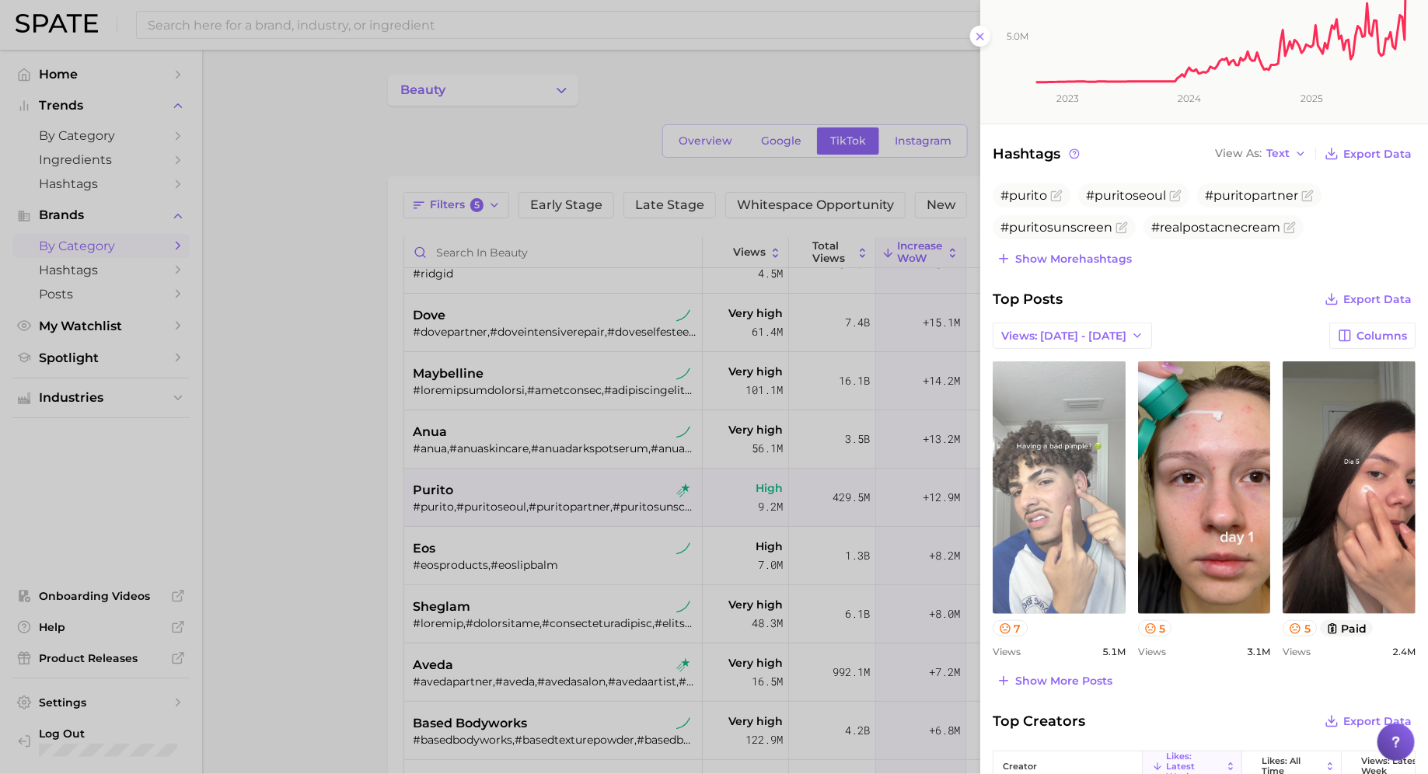
scroll to position [331, 0]
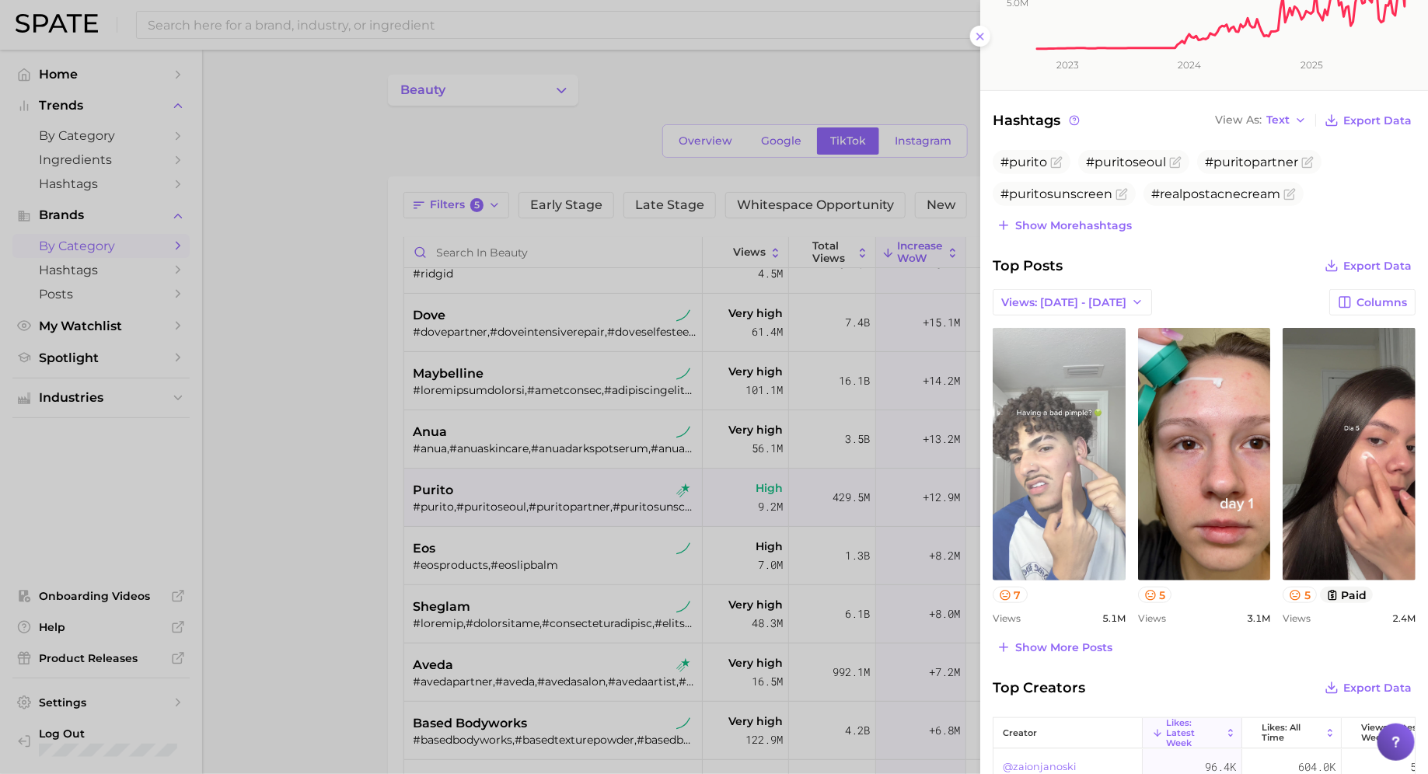
click at [1060, 508] on link "view post on TikTok" at bounding box center [1059, 454] width 133 height 253
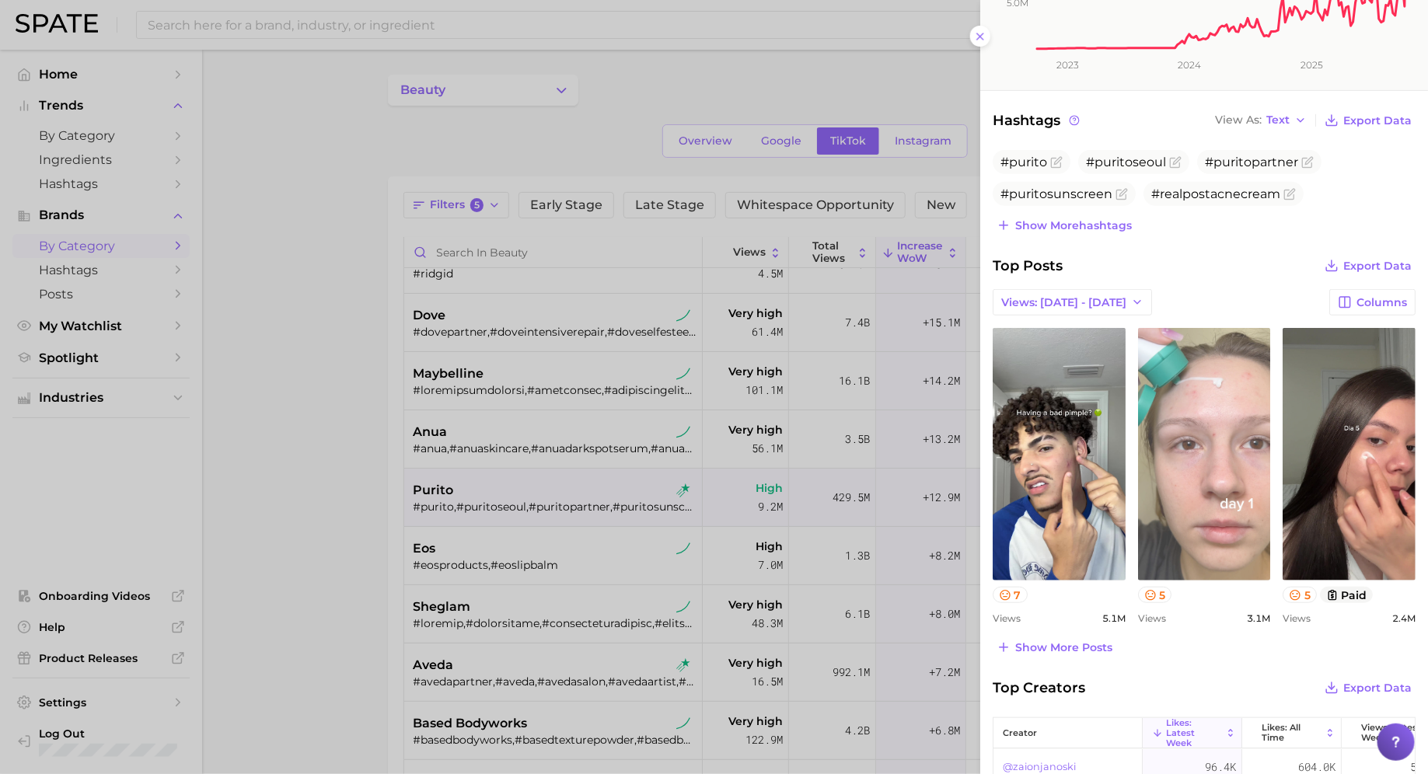
click at [1225, 554] on link "view post on TikTok" at bounding box center [1204, 454] width 133 height 253
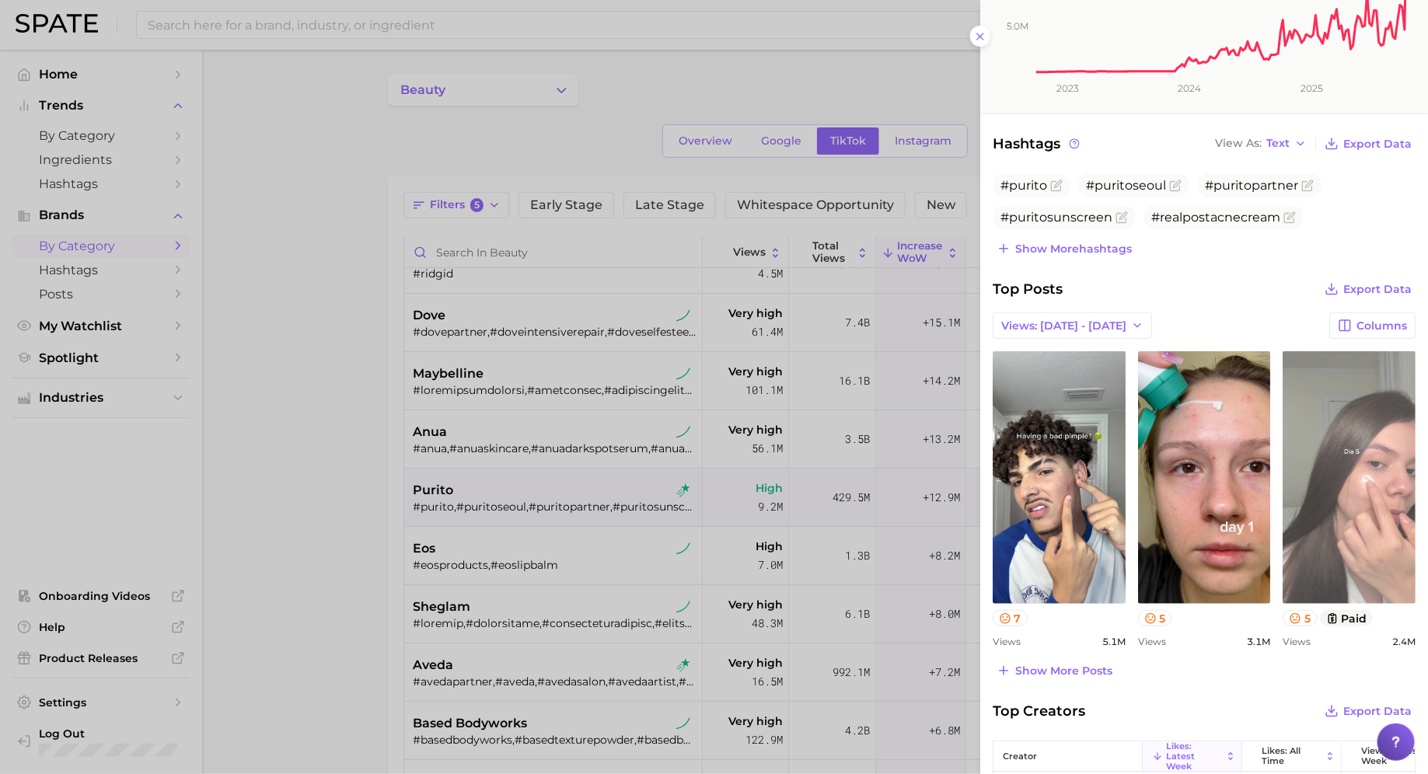
scroll to position [386, 0]
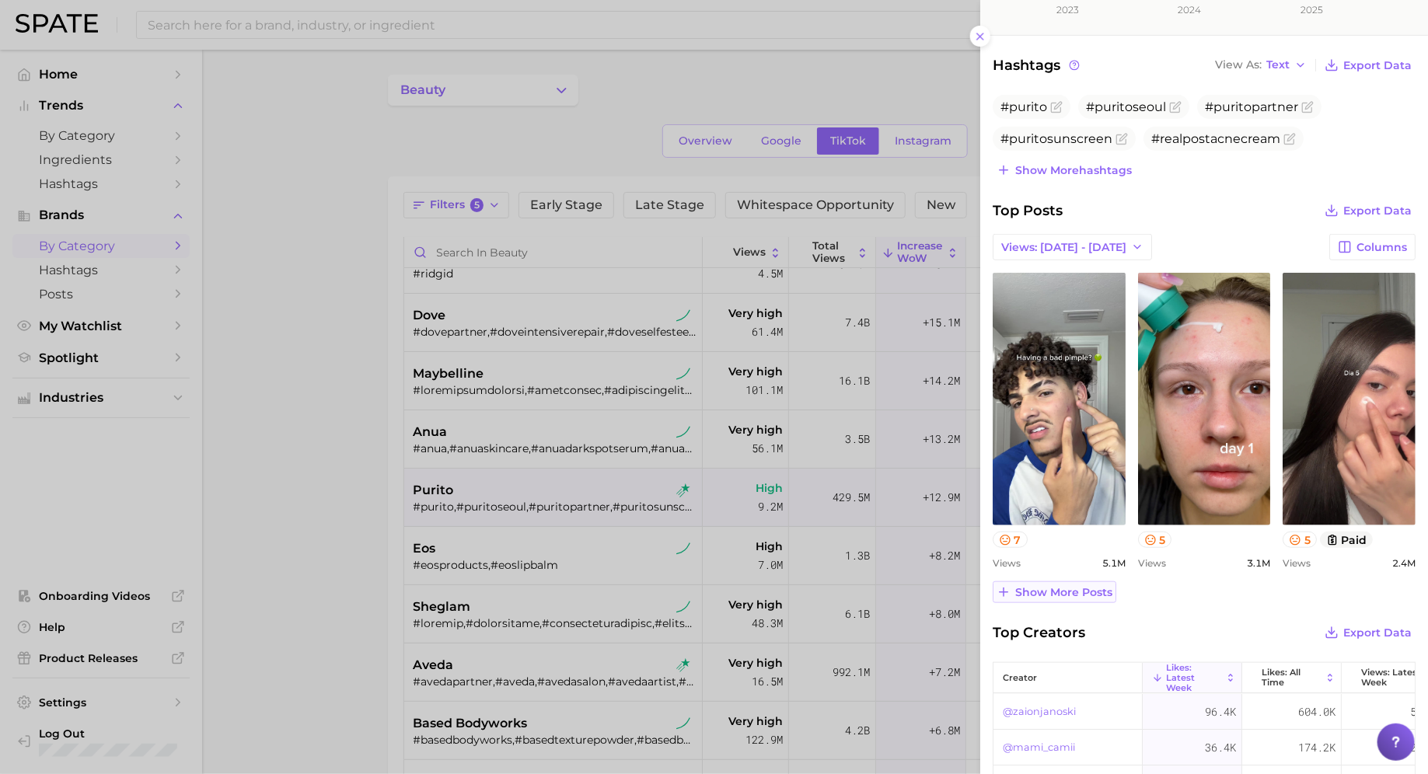
click at [1051, 595] on span "Show more posts" at bounding box center [1064, 592] width 97 height 13
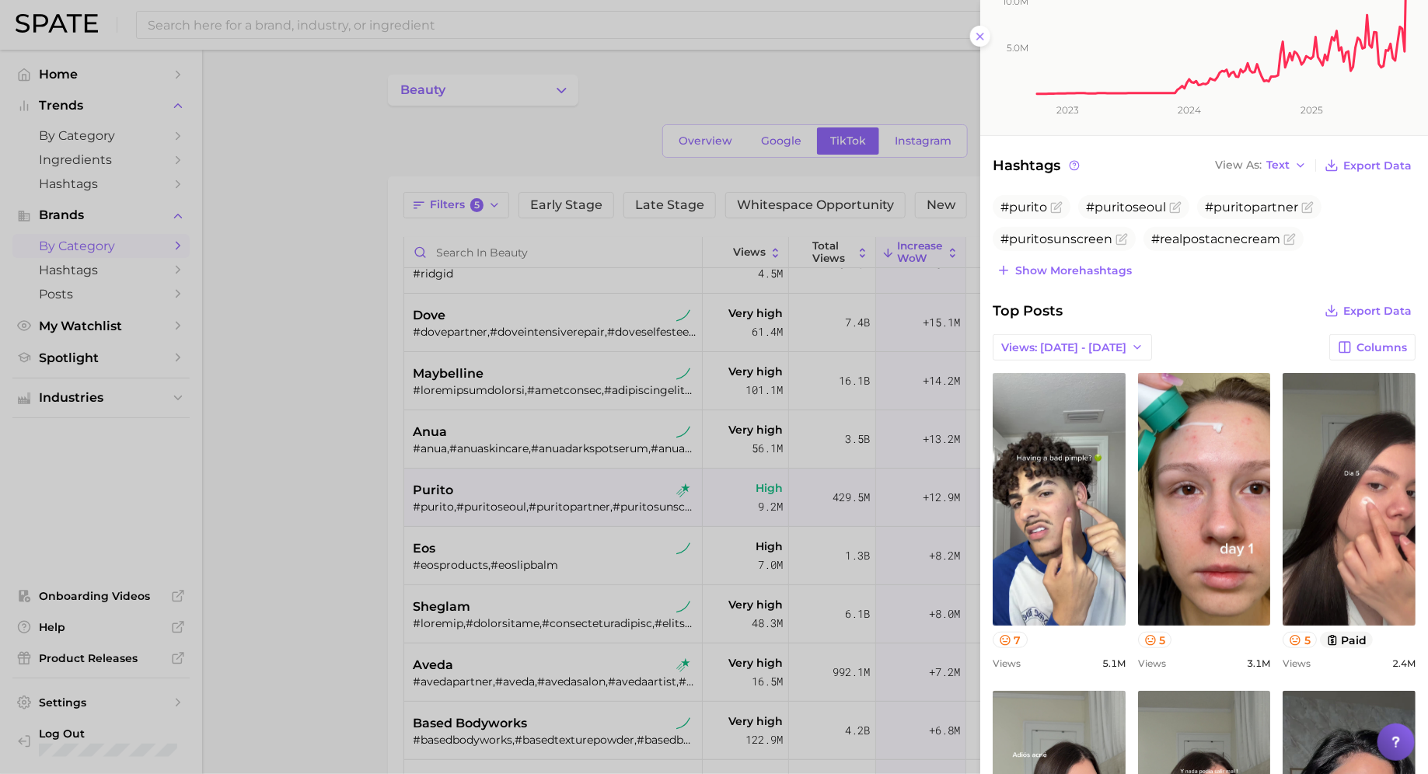
scroll to position [278, 0]
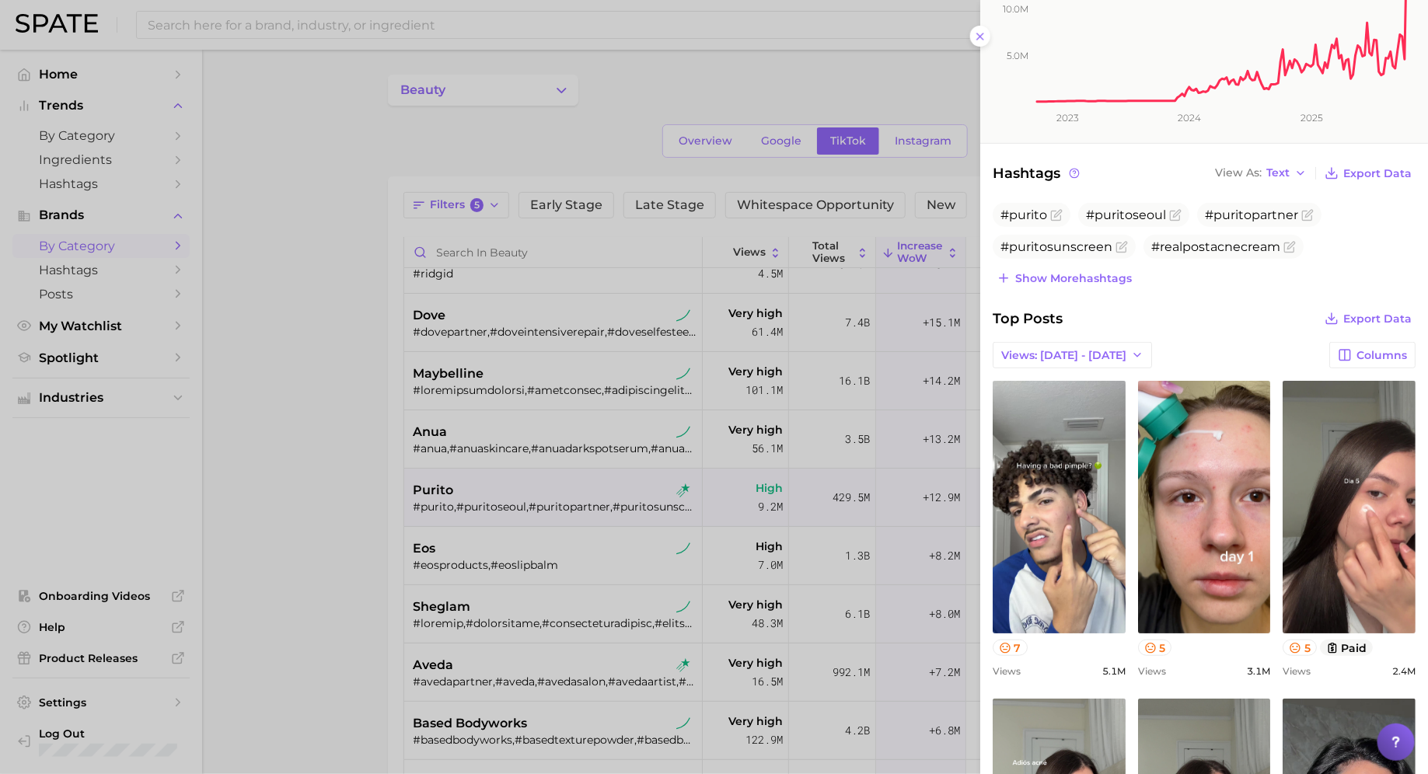
click at [585, 496] on div at bounding box center [714, 387] width 1428 height 774
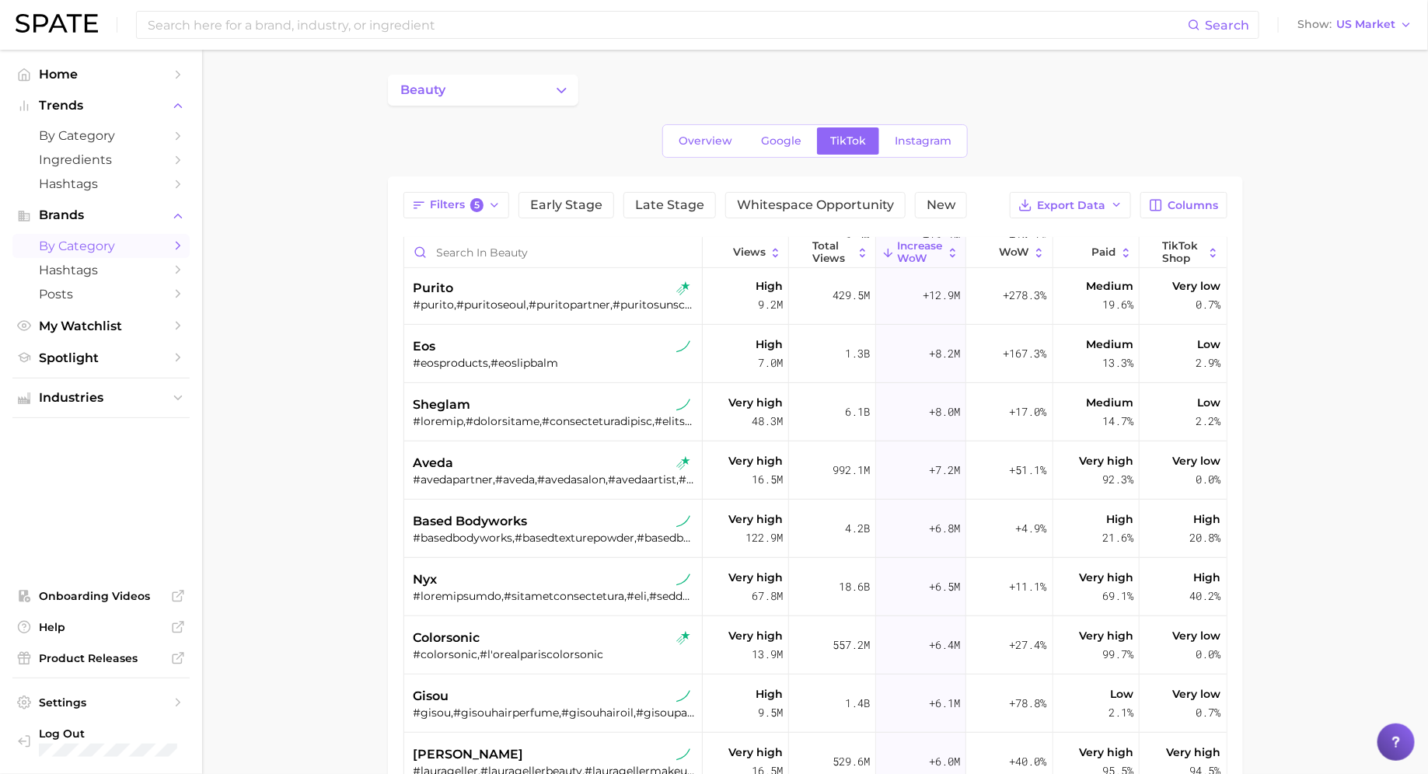
scroll to position [289, 0]
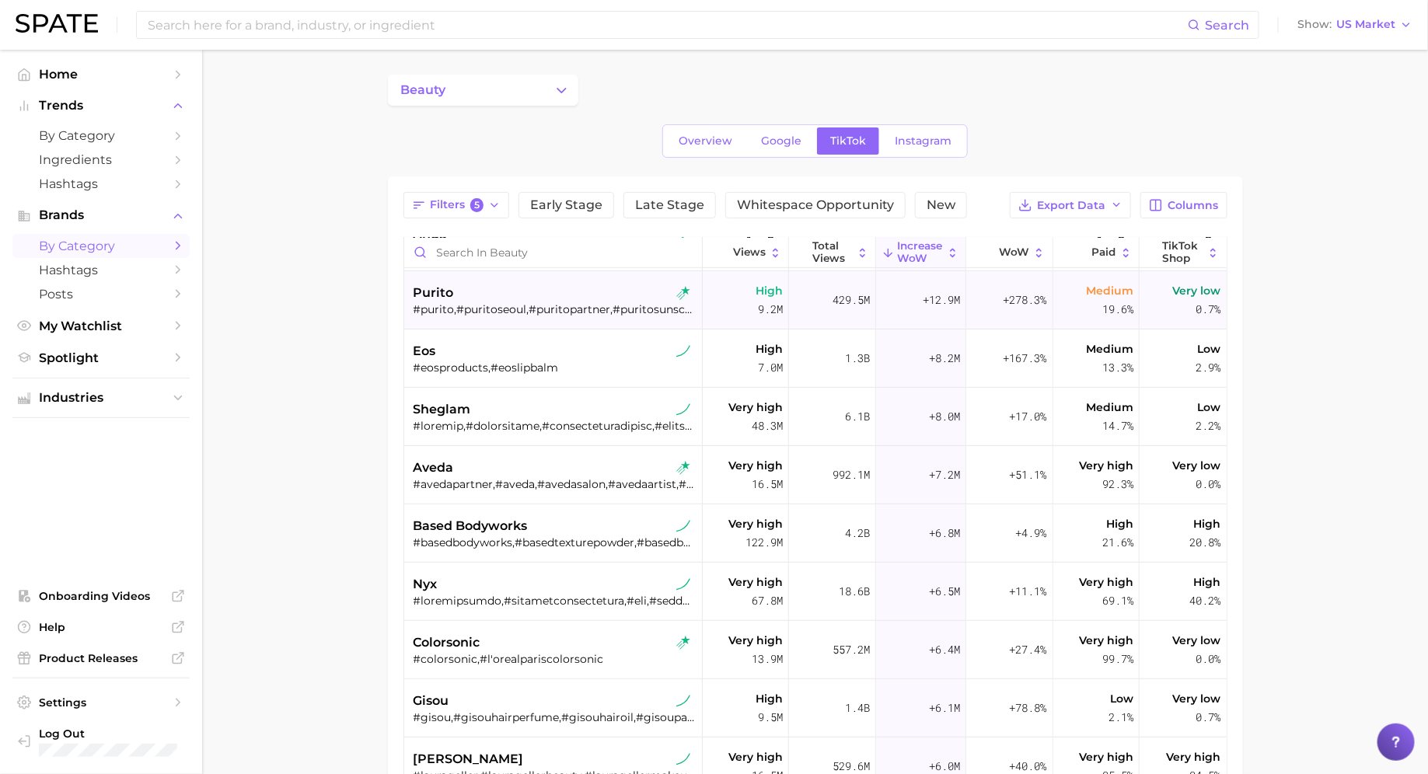
click at [519, 302] on div "#purito,#puritoseoul,#puritopartner,#puritosunscreen,#puritoskincare,#realposta…" at bounding box center [555, 309] width 283 height 14
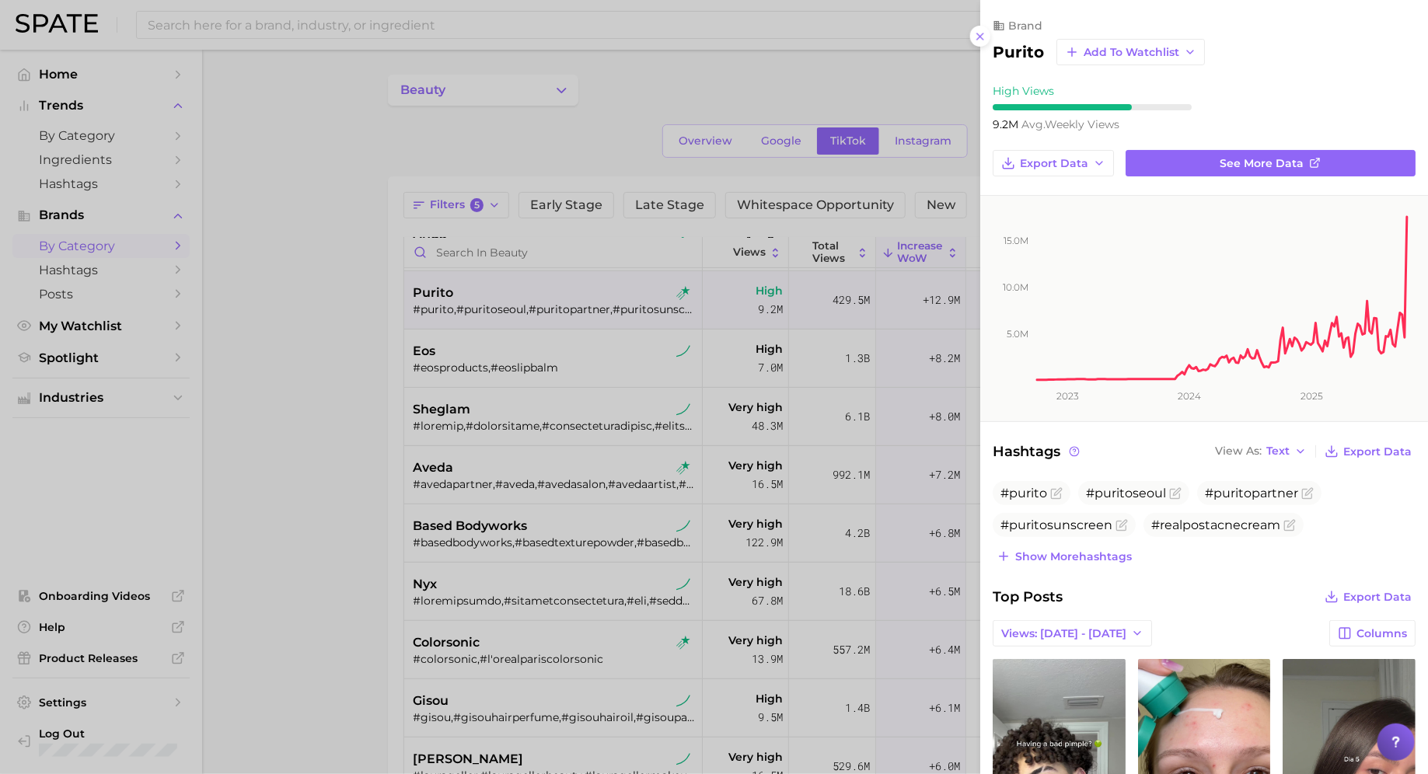
scroll to position [0, 0]
click at [740, 307] on div at bounding box center [714, 387] width 1428 height 774
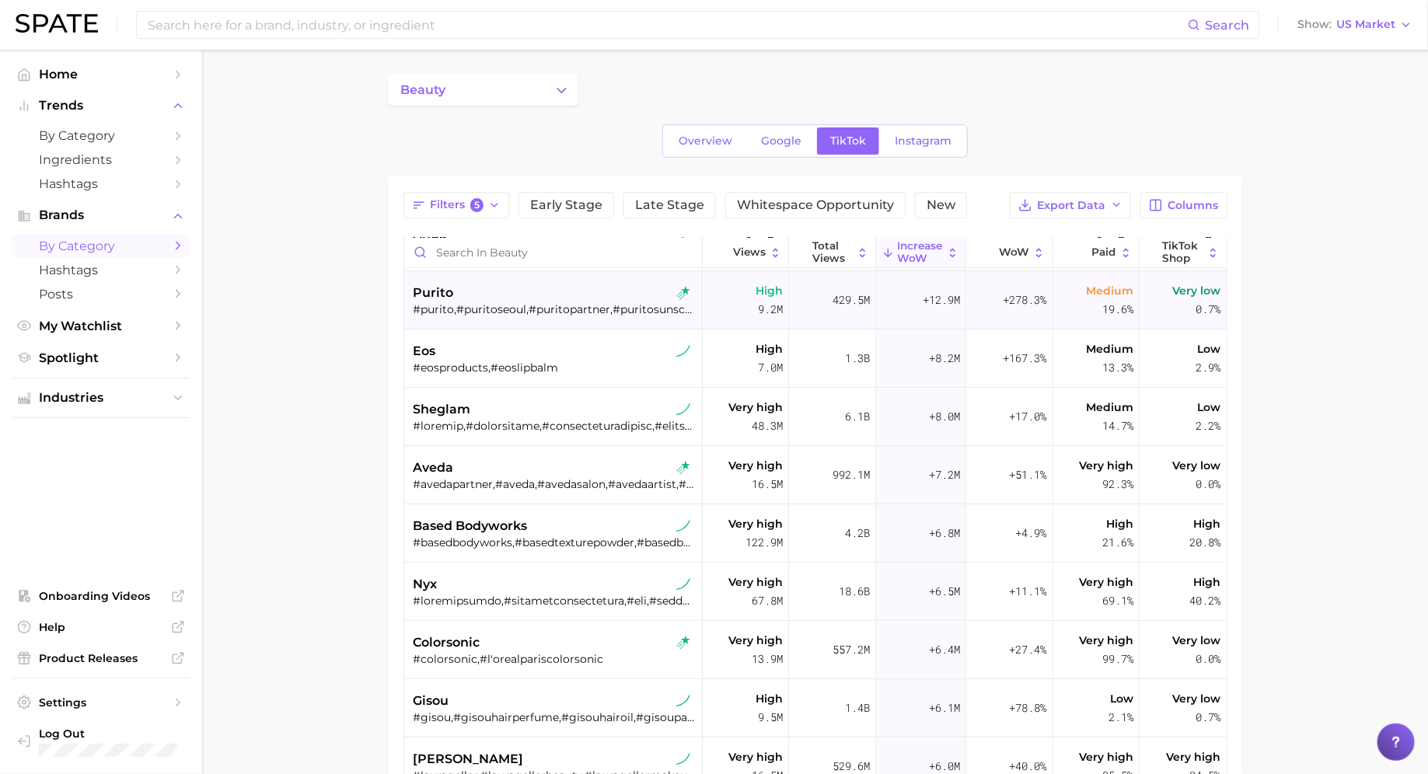
click at [586, 298] on div "purito" at bounding box center [555, 293] width 283 height 19
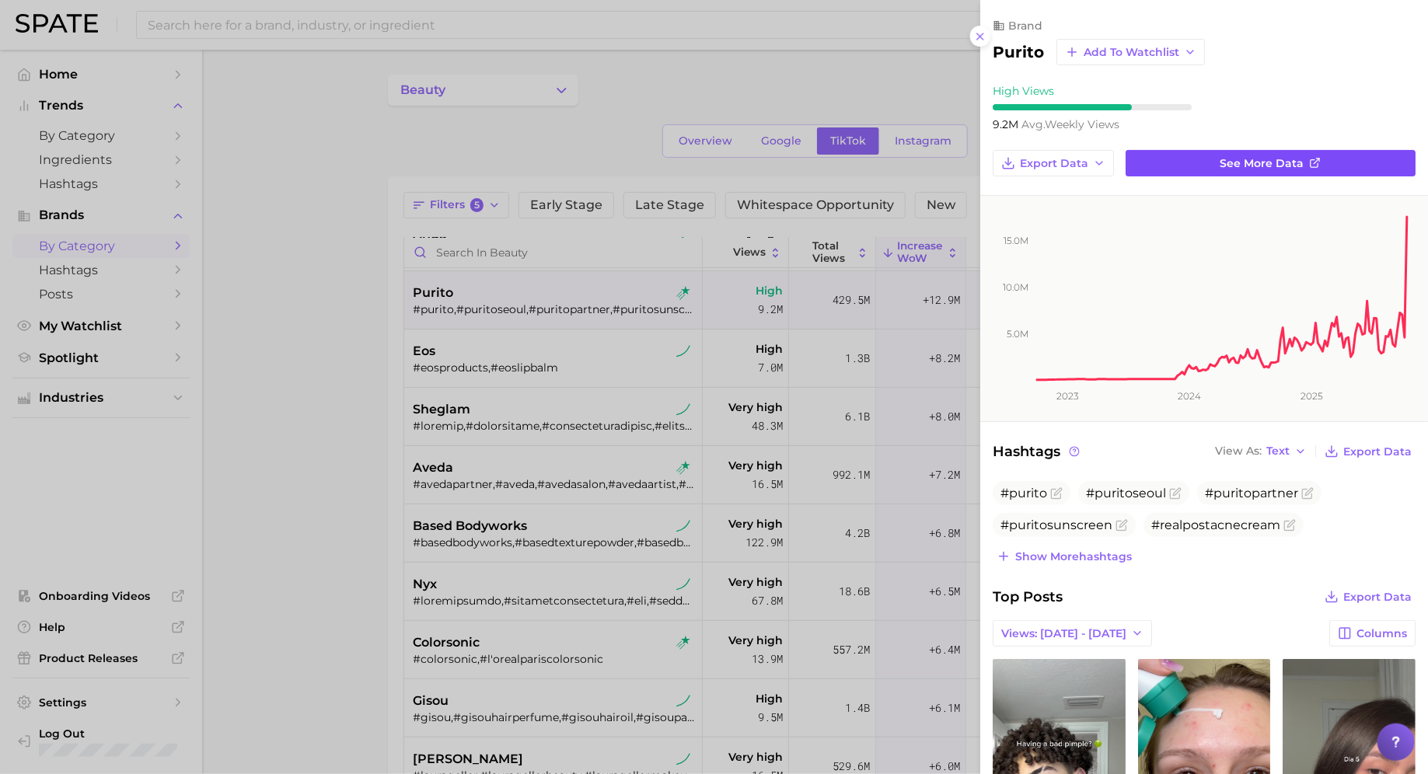
click at [1320, 173] on link "See more data" at bounding box center [1271, 163] width 290 height 26
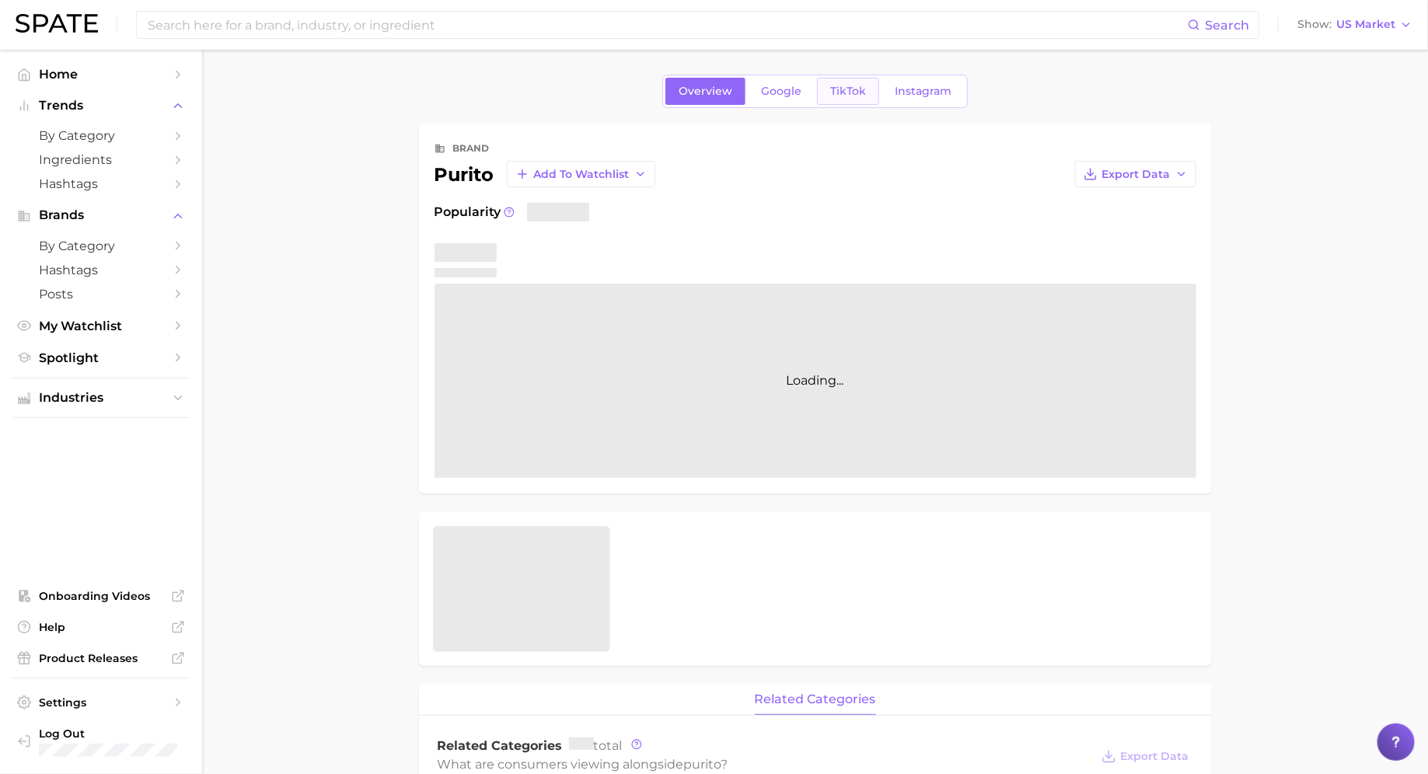
click at [843, 92] on span "TikTok" at bounding box center [848, 91] width 36 height 13
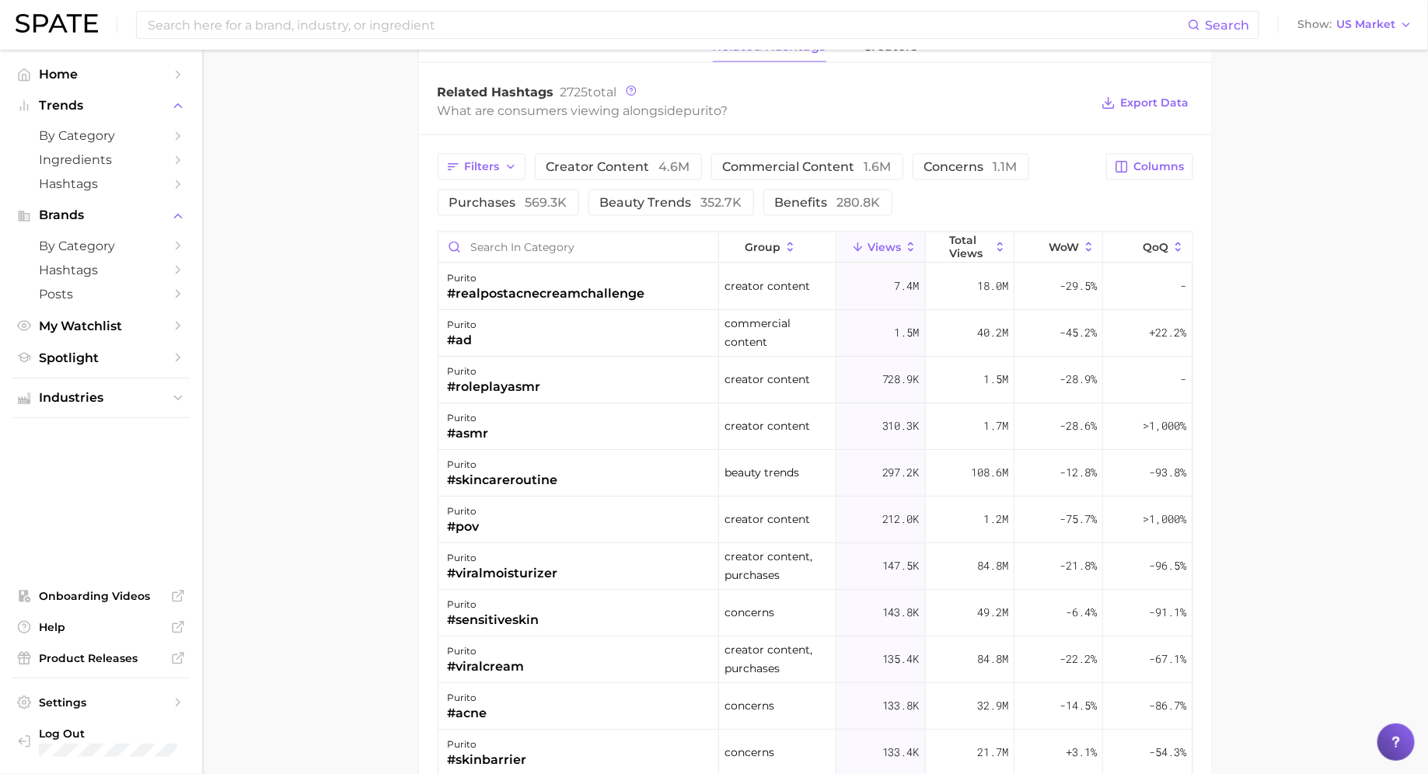
scroll to position [1120, 0]
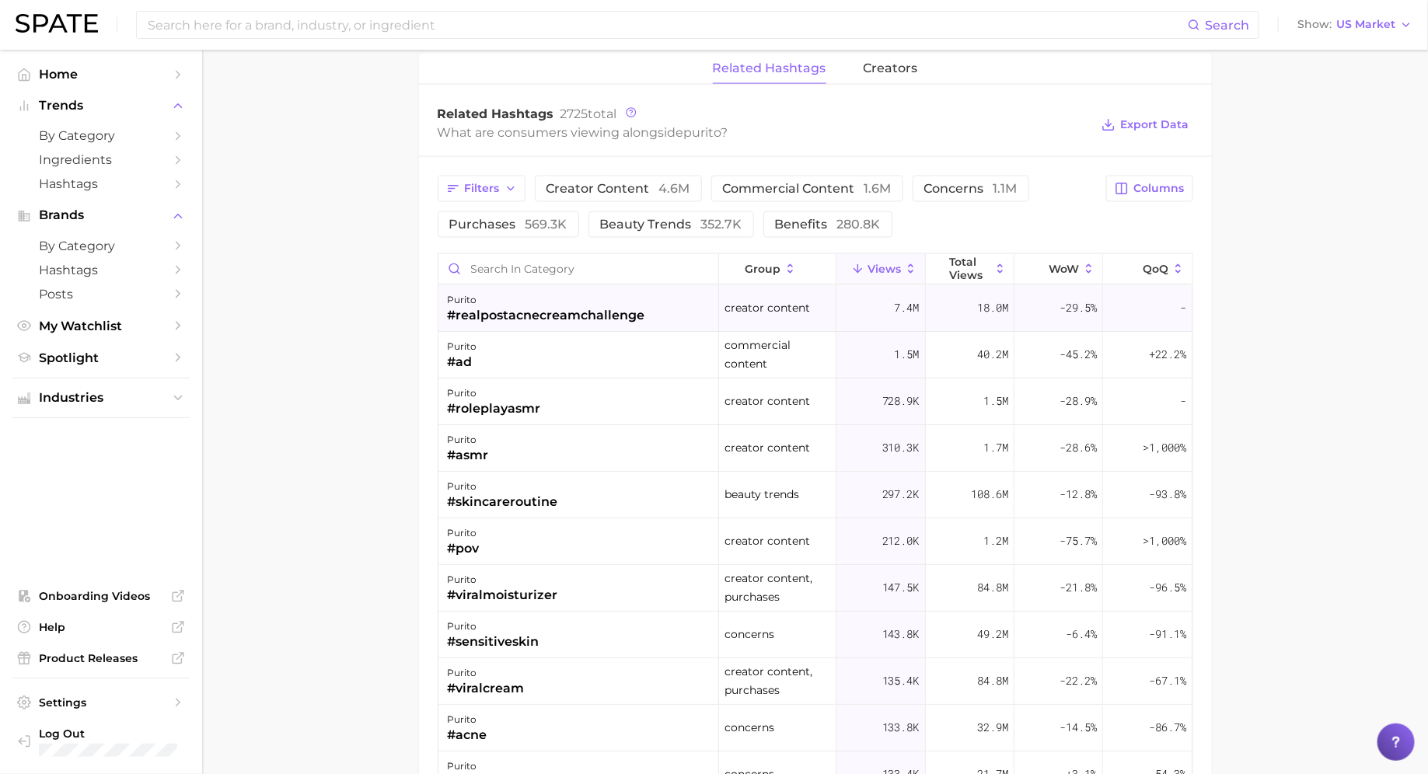
click at [600, 306] on div "#realpostacnecreamchallenge" at bounding box center [547, 315] width 198 height 19
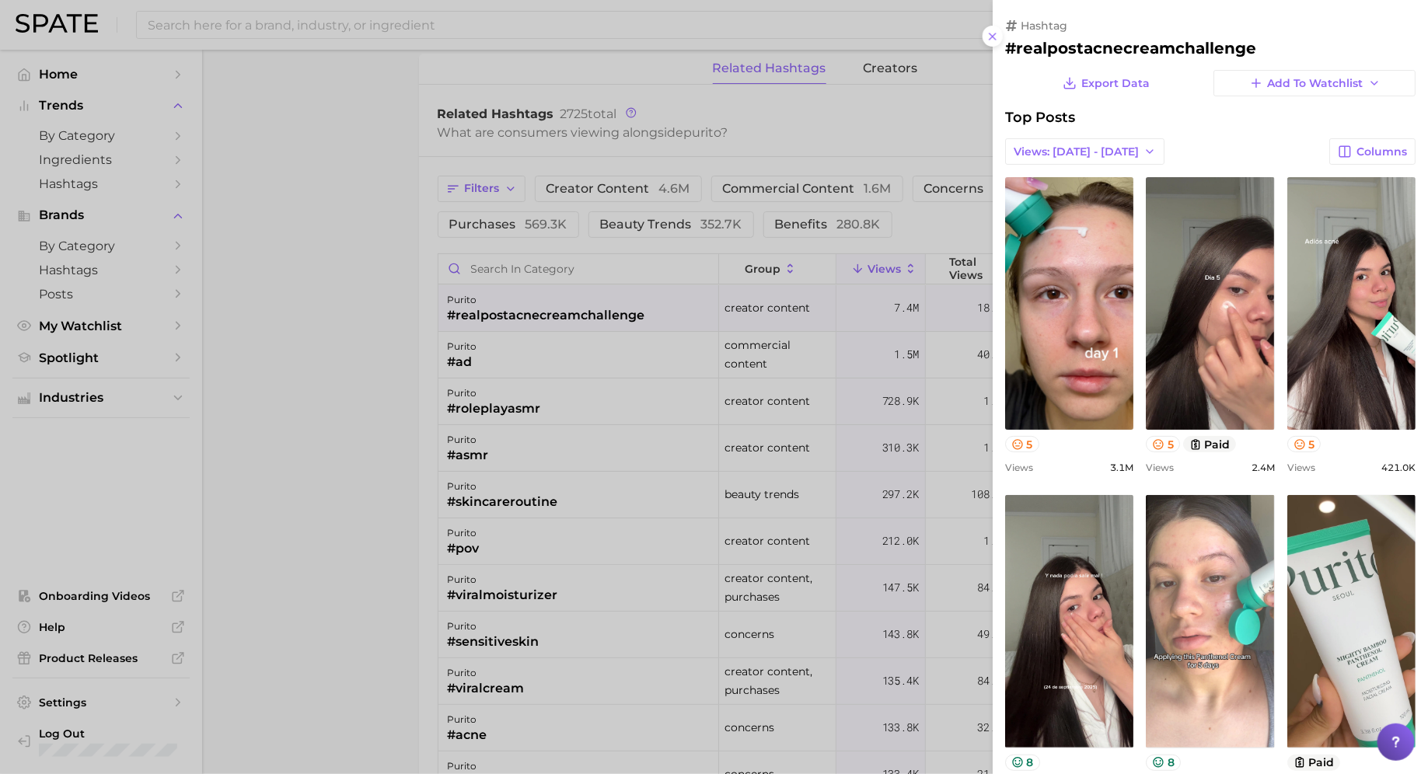
scroll to position [0, 0]
click at [1091, 44] on h2 "#realpostacnecreamchallenge" at bounding box center [1210, 48] width 411 height 19
copy h2 "realpostacnecreamchallenge"
click at [684, 299] on div at bounding box center [714, 387] width 1428 height 774
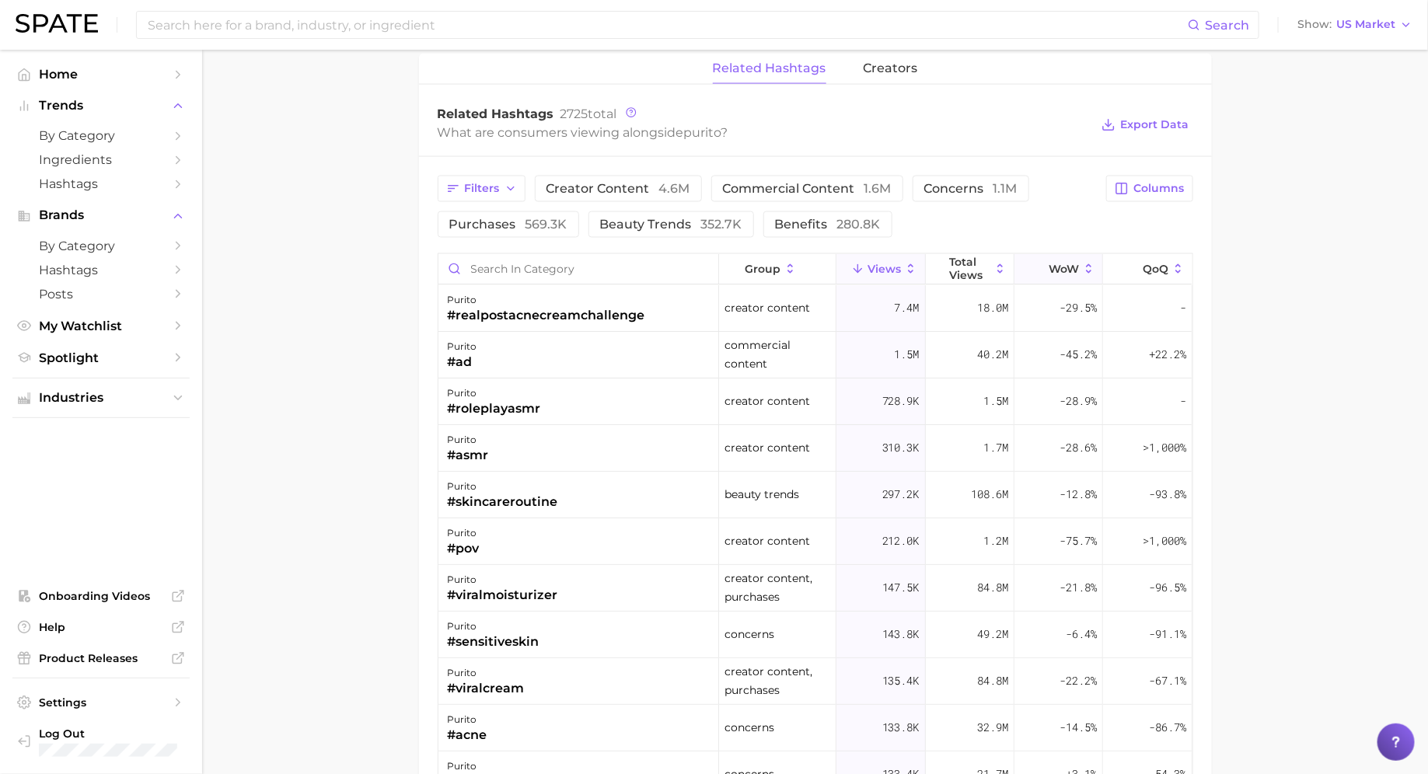
click at [1047, 256] on button "WoW" at bounding box center [1059, 269] width 89 height 30
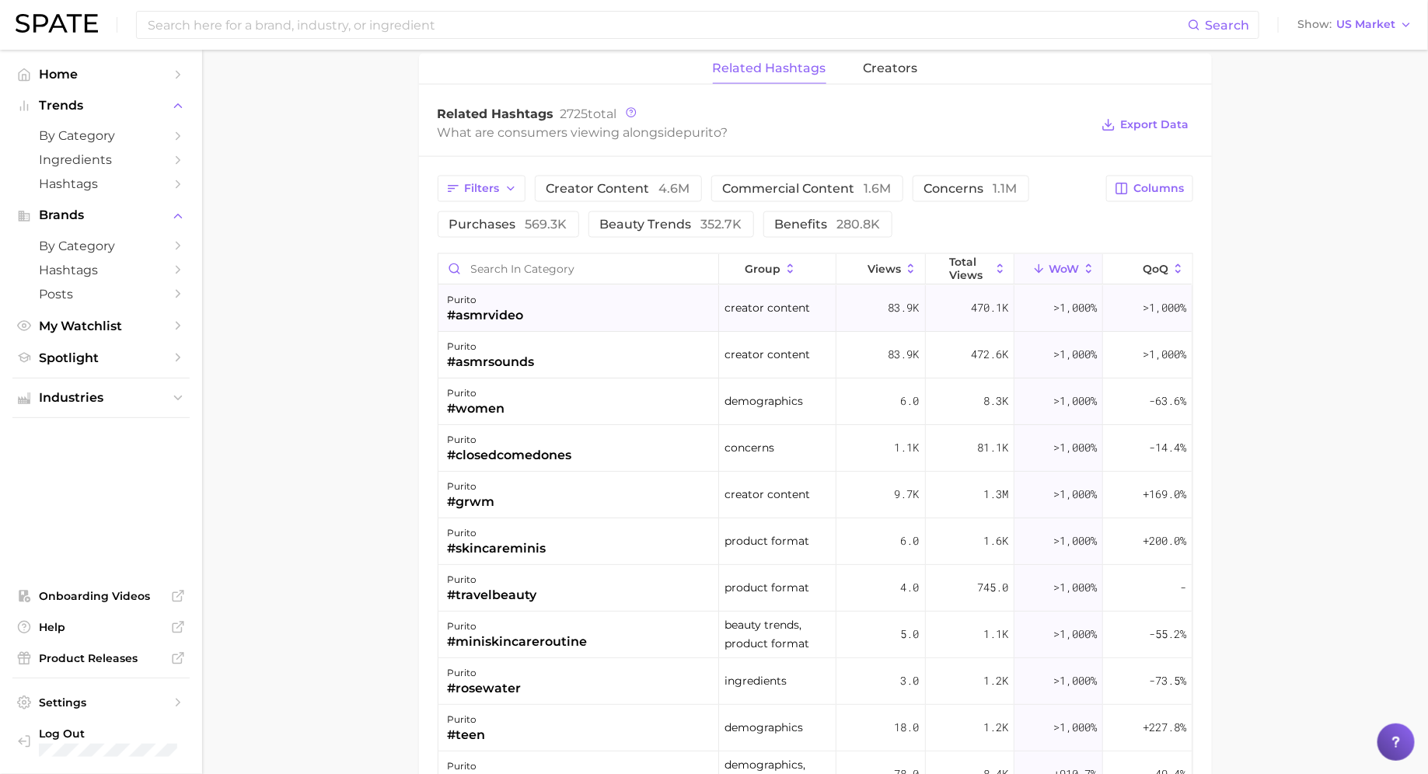
click at [582, 304] on div "purito #asmrvideo" at bounding box center [579, 308] width 281 height 47
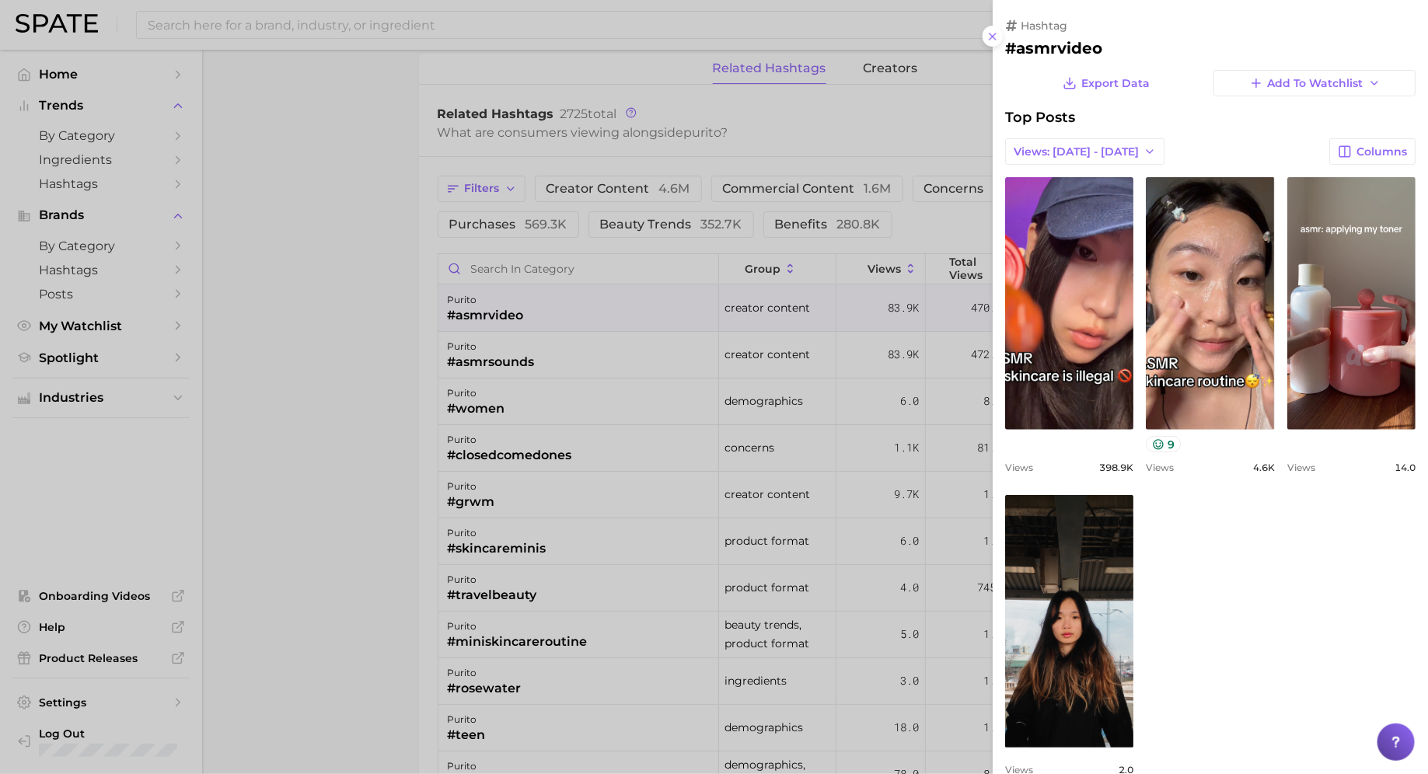
click at [1041, 55] on h2 "#asmrvideo" at bounding box center [1210, 48] width 411 height 19
copy h2 "asmrvideo"
click at [570, 340] on div at bounding box center [714, 387] width 1428 height 774
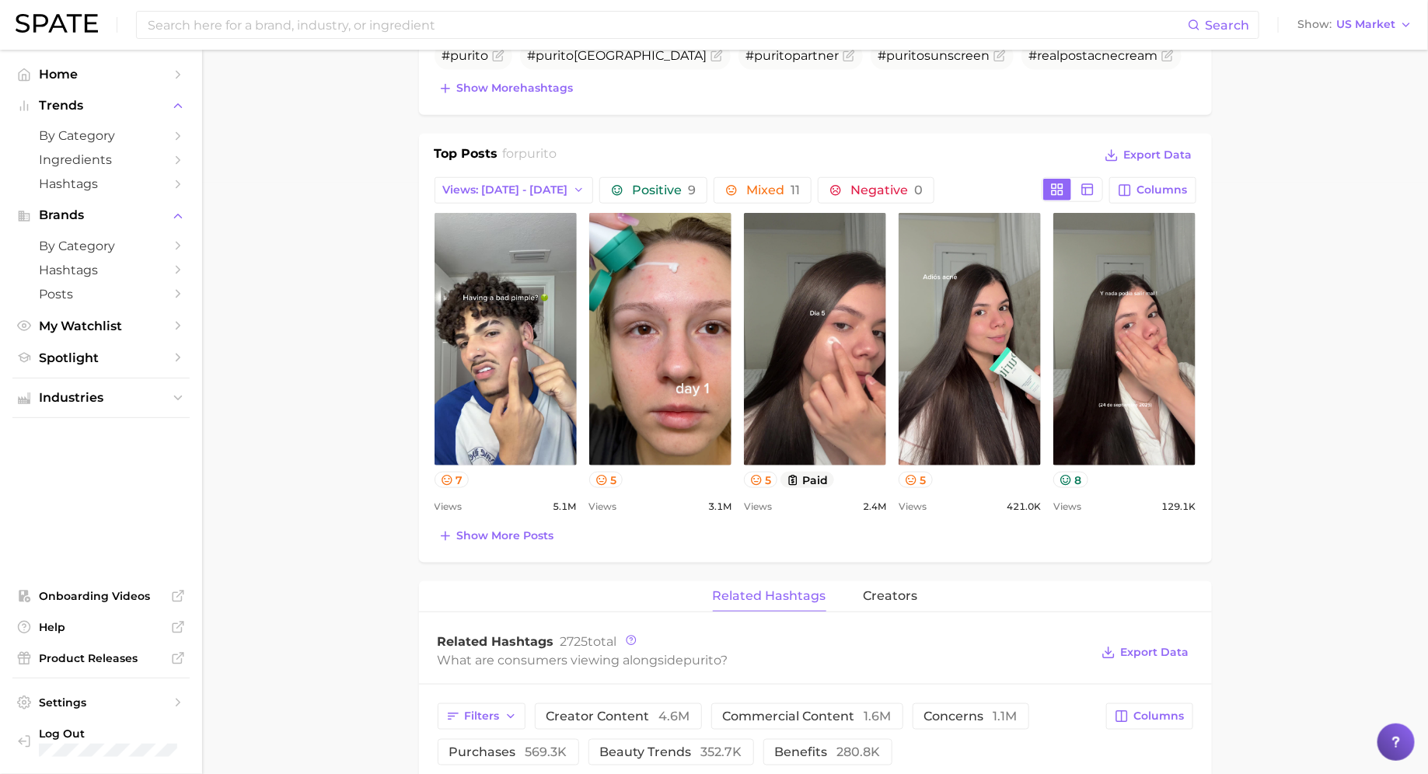
scroll to position [602, 0]
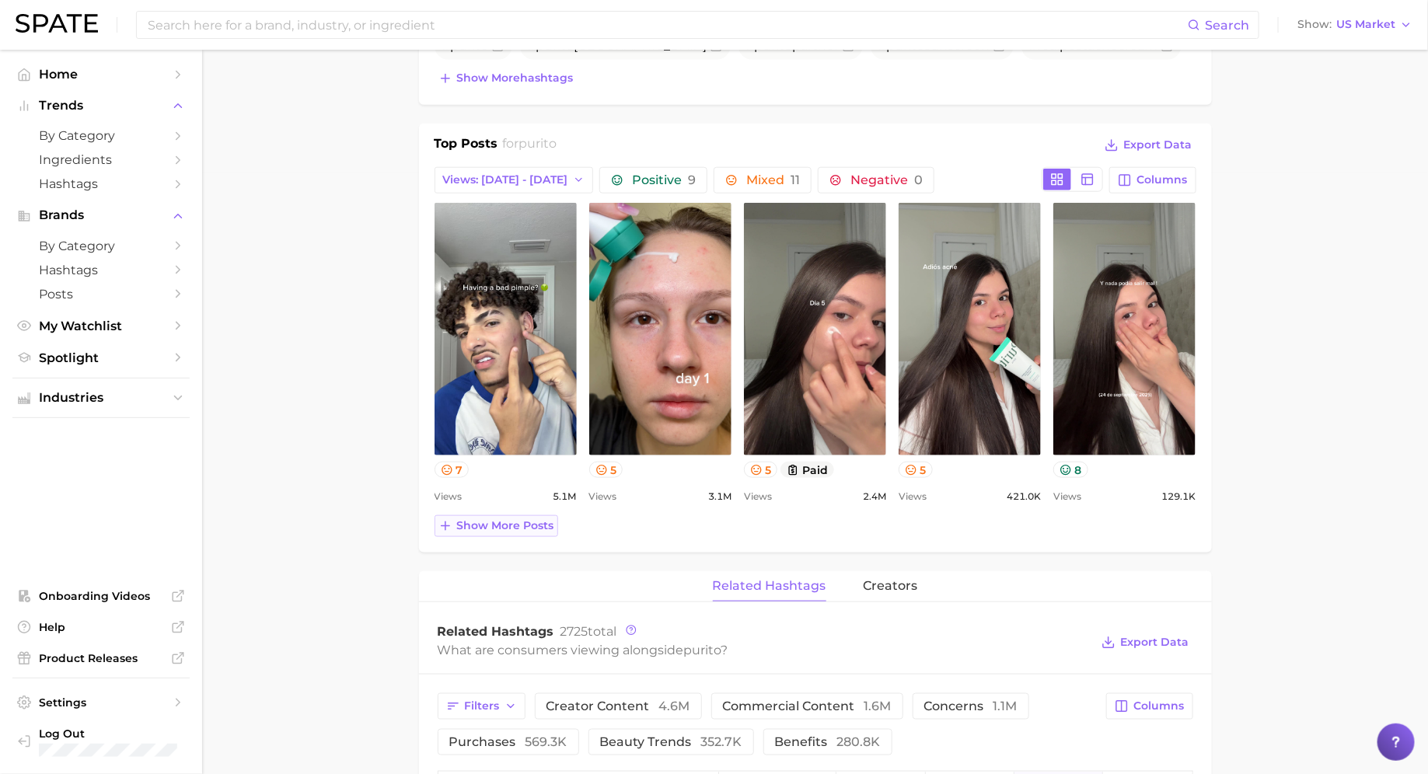
click at [509, 525] on span "Show more posts" at bounding box center [505, 525] width 97 height 13
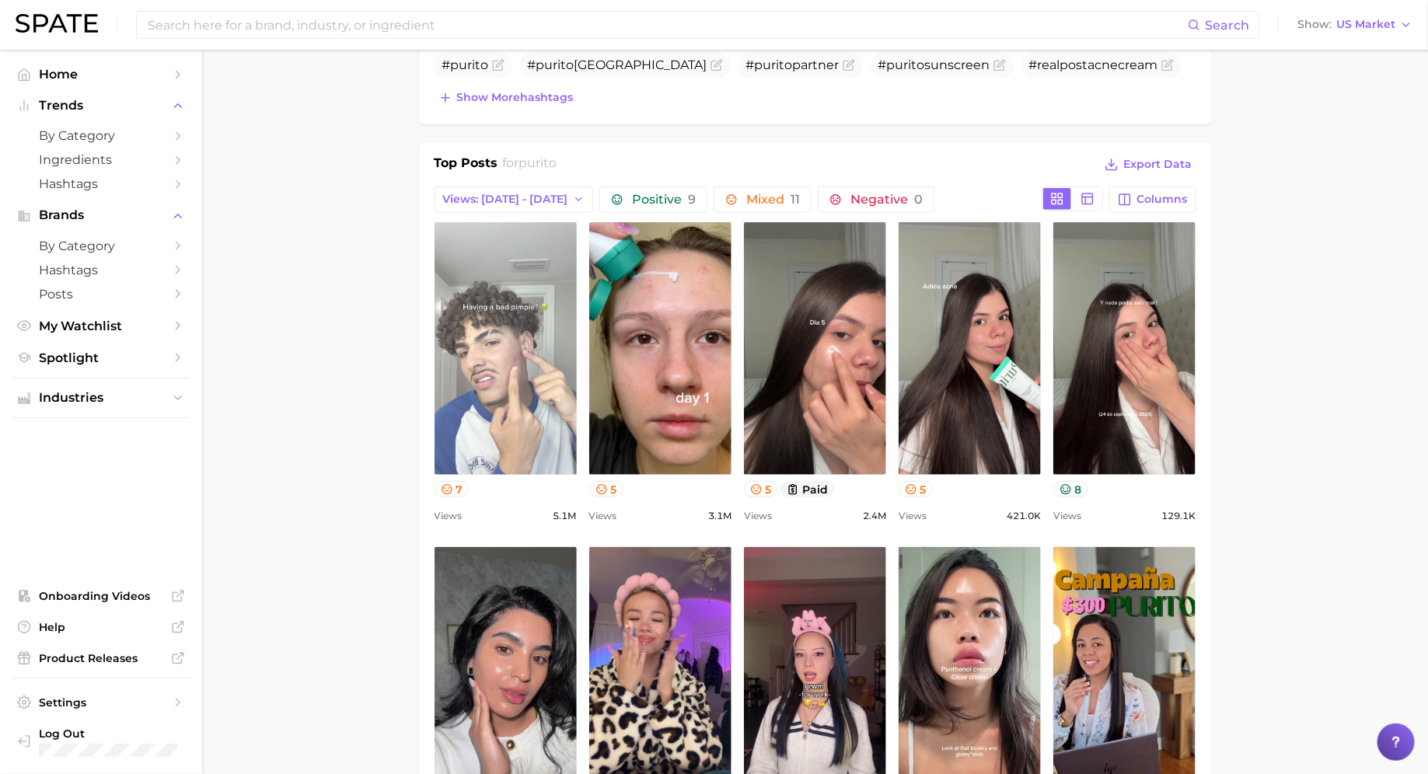
click at [510, 330] on link "view post on TikTok" at bounding box center [506, 348] width 142 height 253
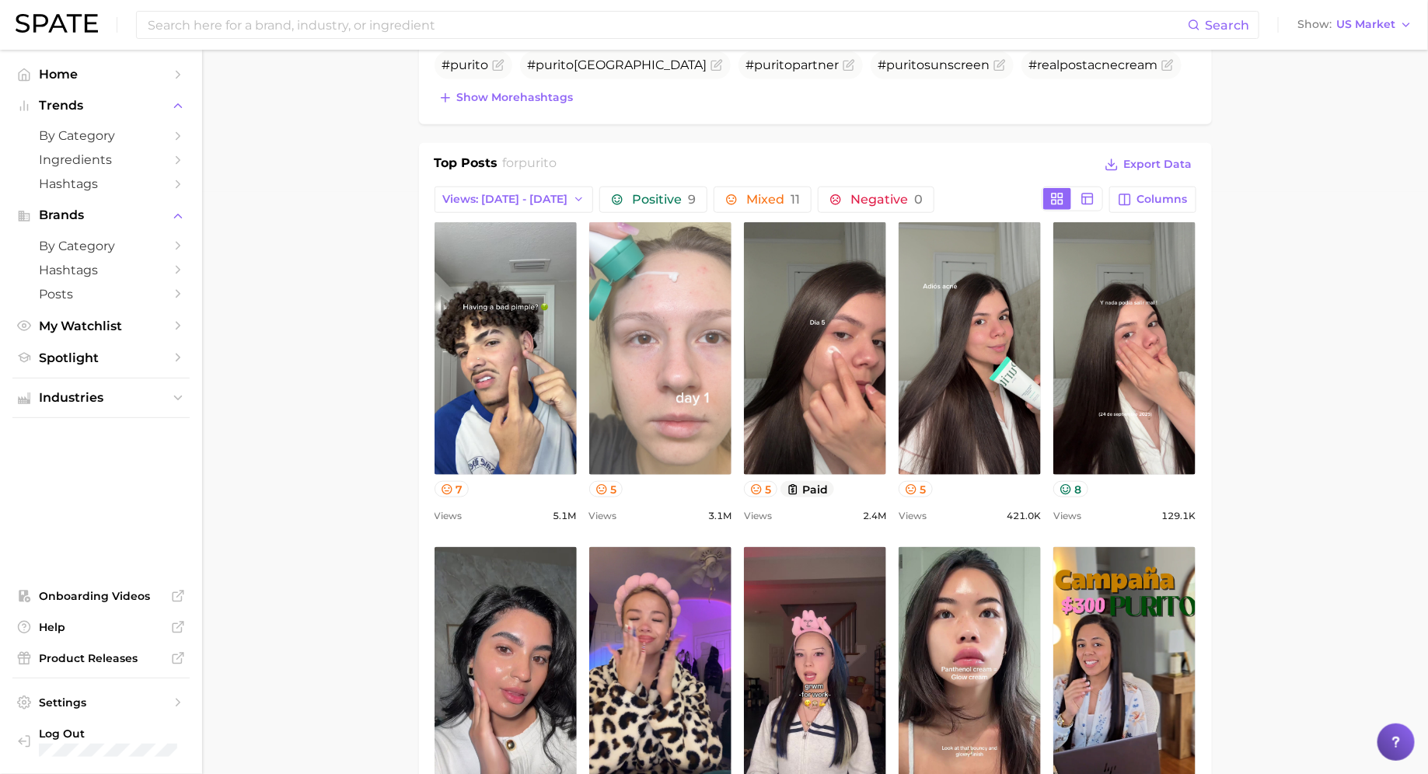
click at [687, 373] on link "view post on TikTok" at bounding box center [660, 348] width 142 height 253
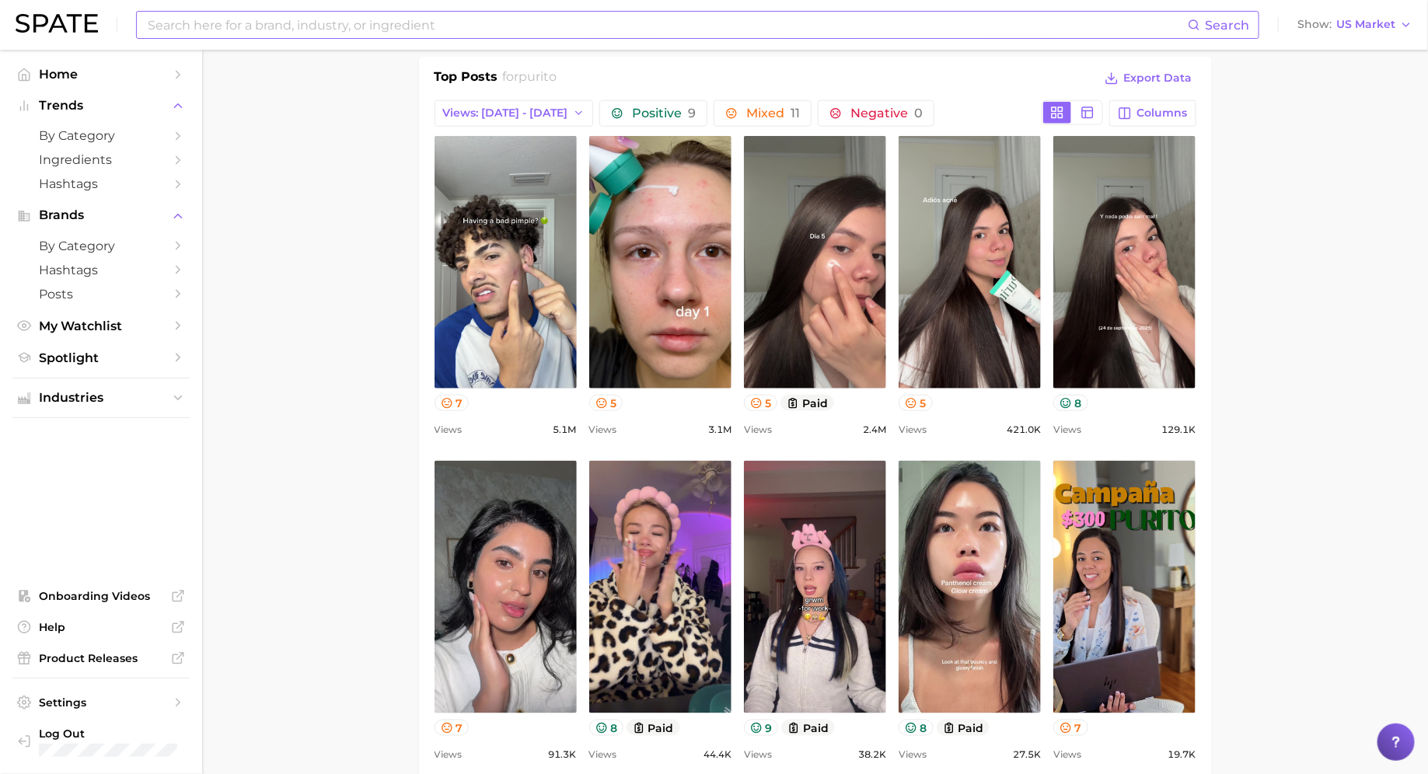
scroll to position [669, 0]
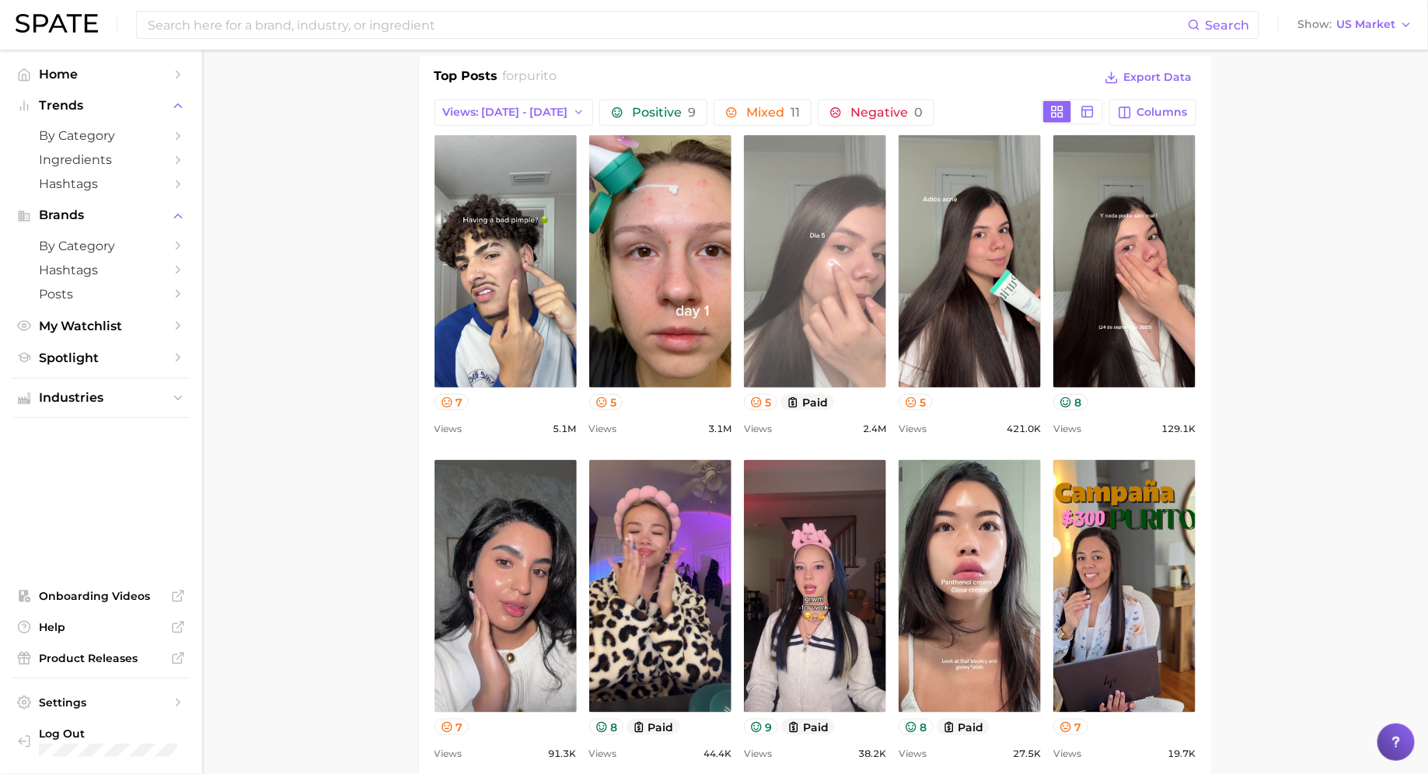
click at [855, 261] on link "view post on TikTok" at bounding box center [815, 261] width 142 height 253
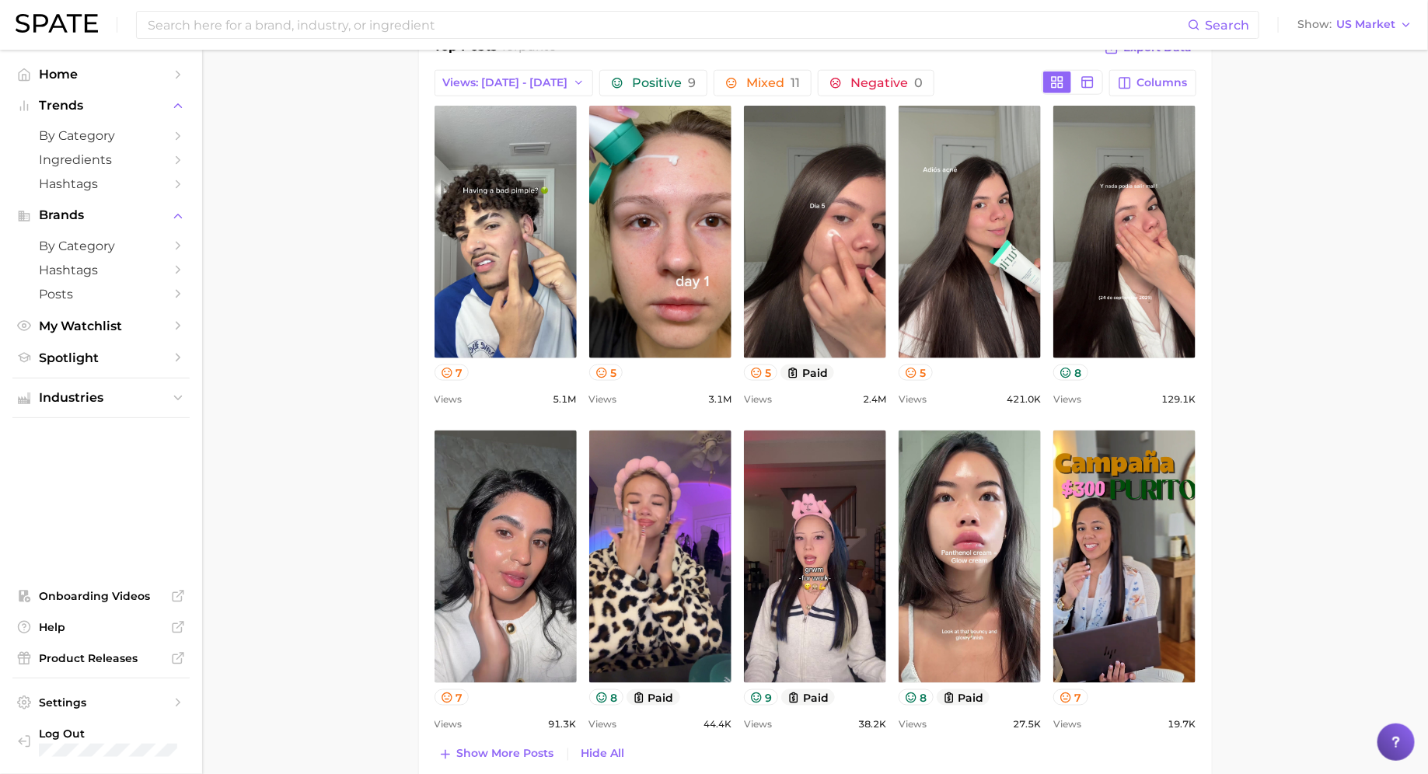
scroll to position [706, 0]
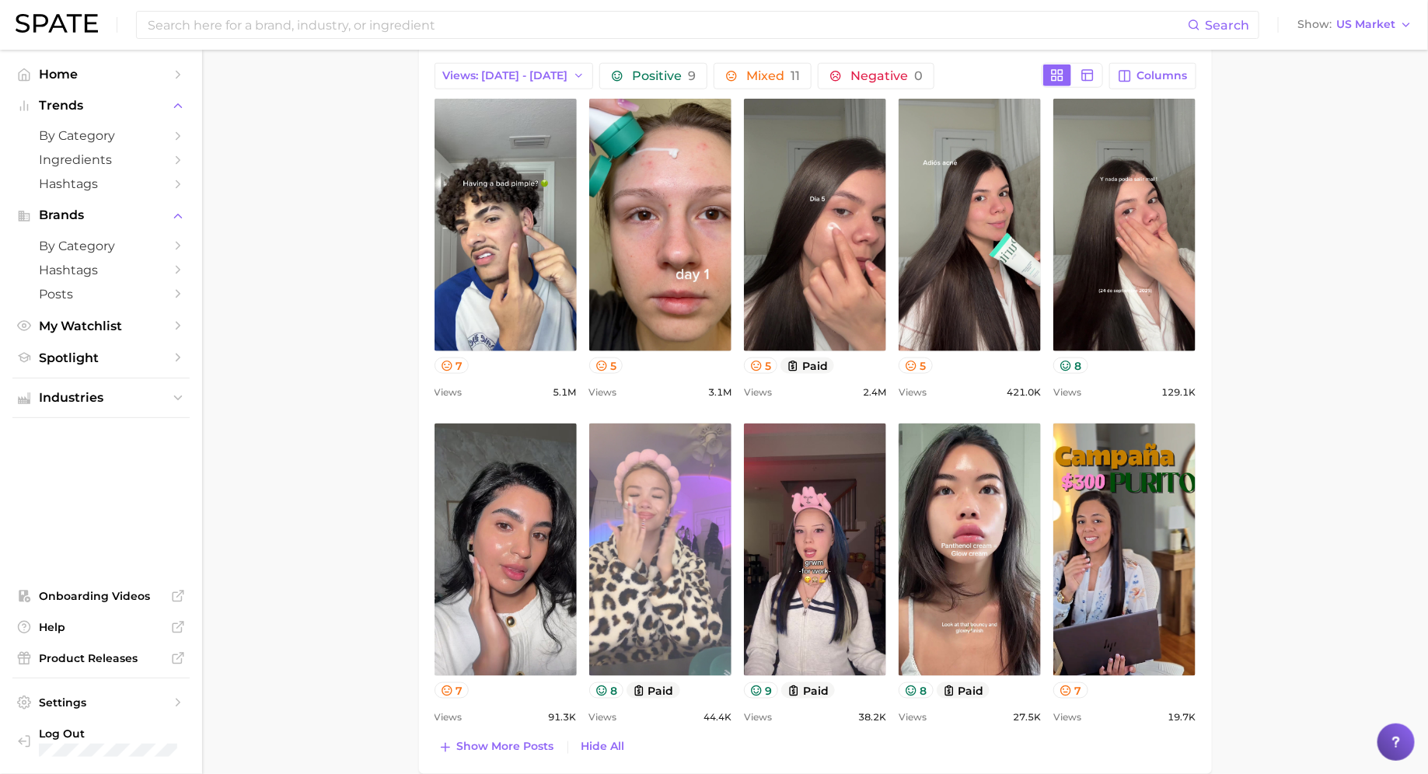
click at [661, 498] on link "view post on TikTok" at bounding box center [660, 550] width 142 height 253
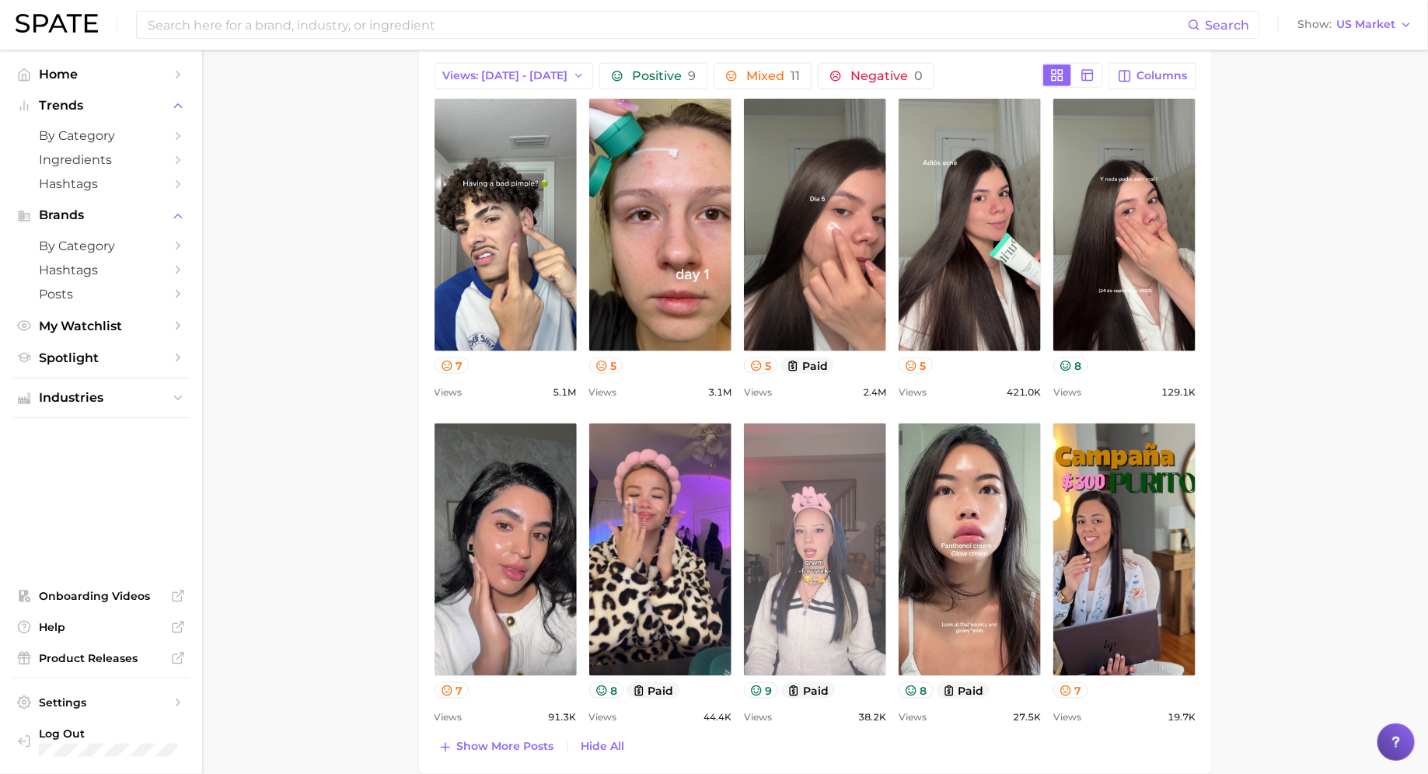
click at [848, 501] on link "view post on TikTok" at bounding box center [815, 550] width 142 height 253
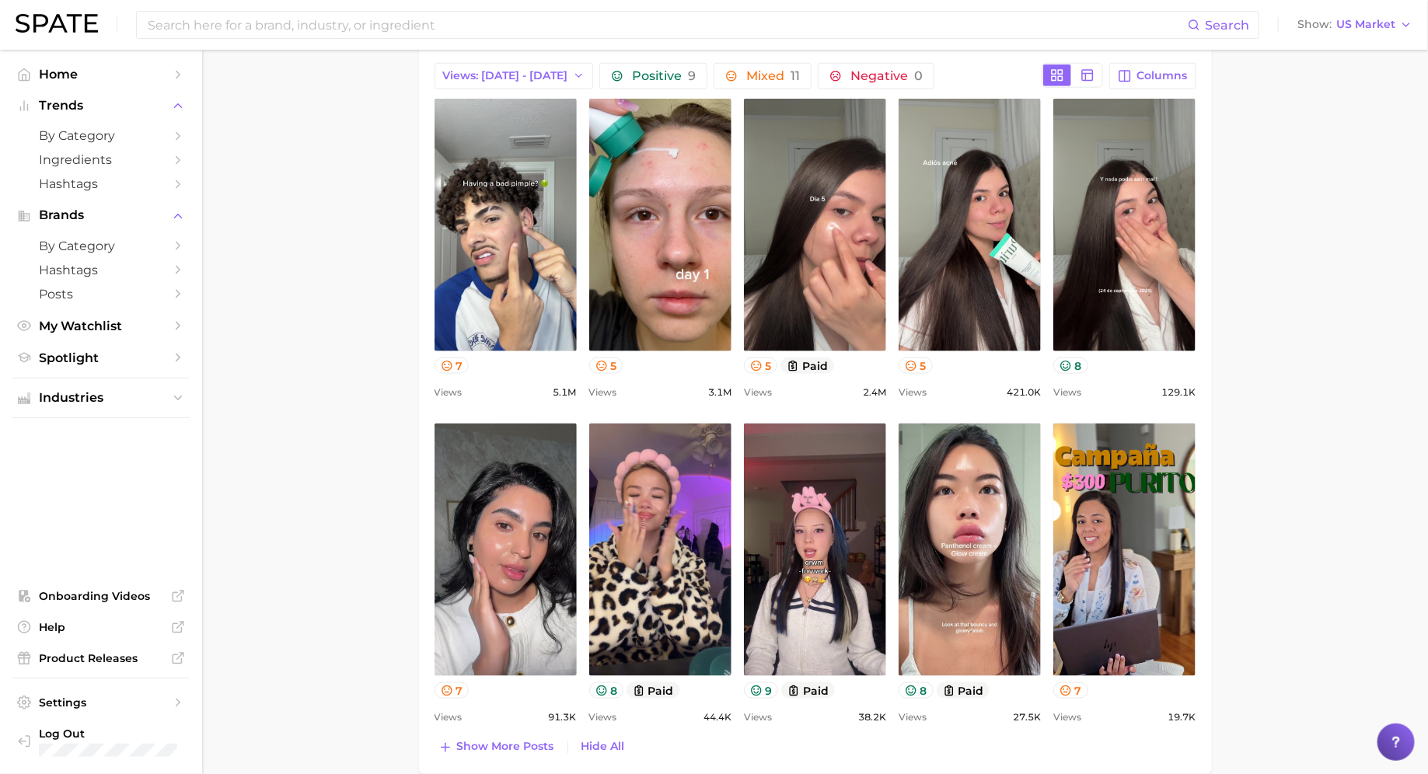
click at [1312, 400] on main "Overview Google TikTok Instagram brand purito Add to Watchlist Export Data View…" at bounding box center [815, 604] width 1226 height 2520
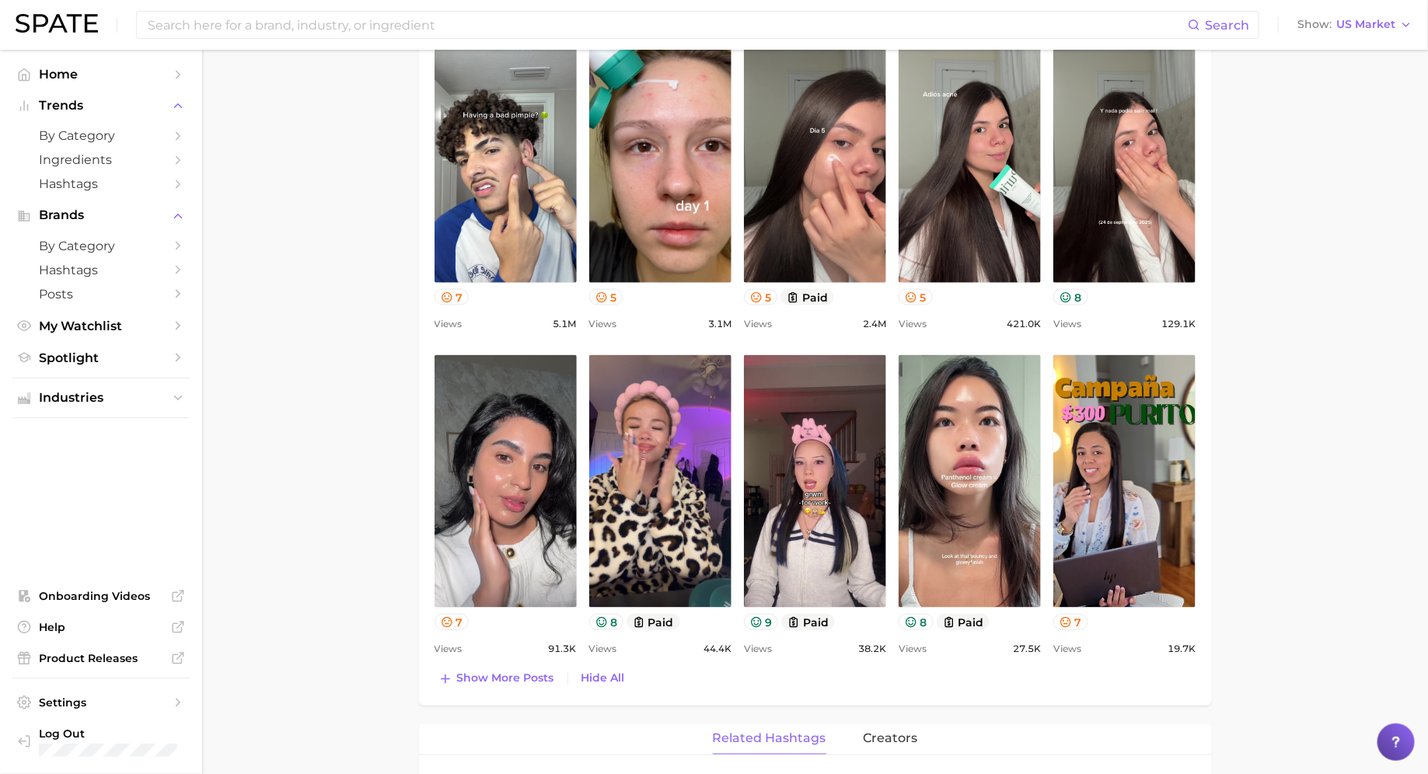
scroll to position [777, 0]
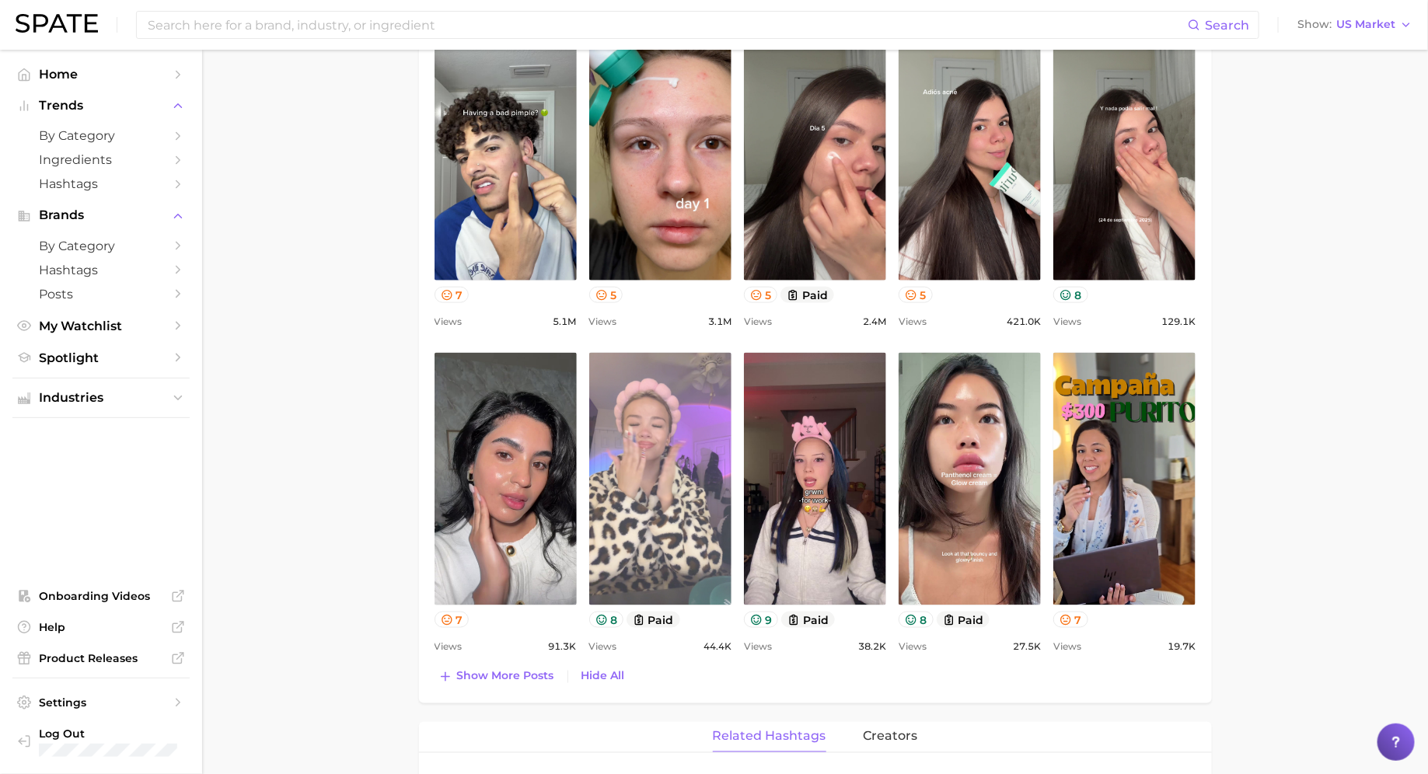
click at [653, 477] on link "view post on TikTok" at bounding box center [660, 479] width 142 height 253
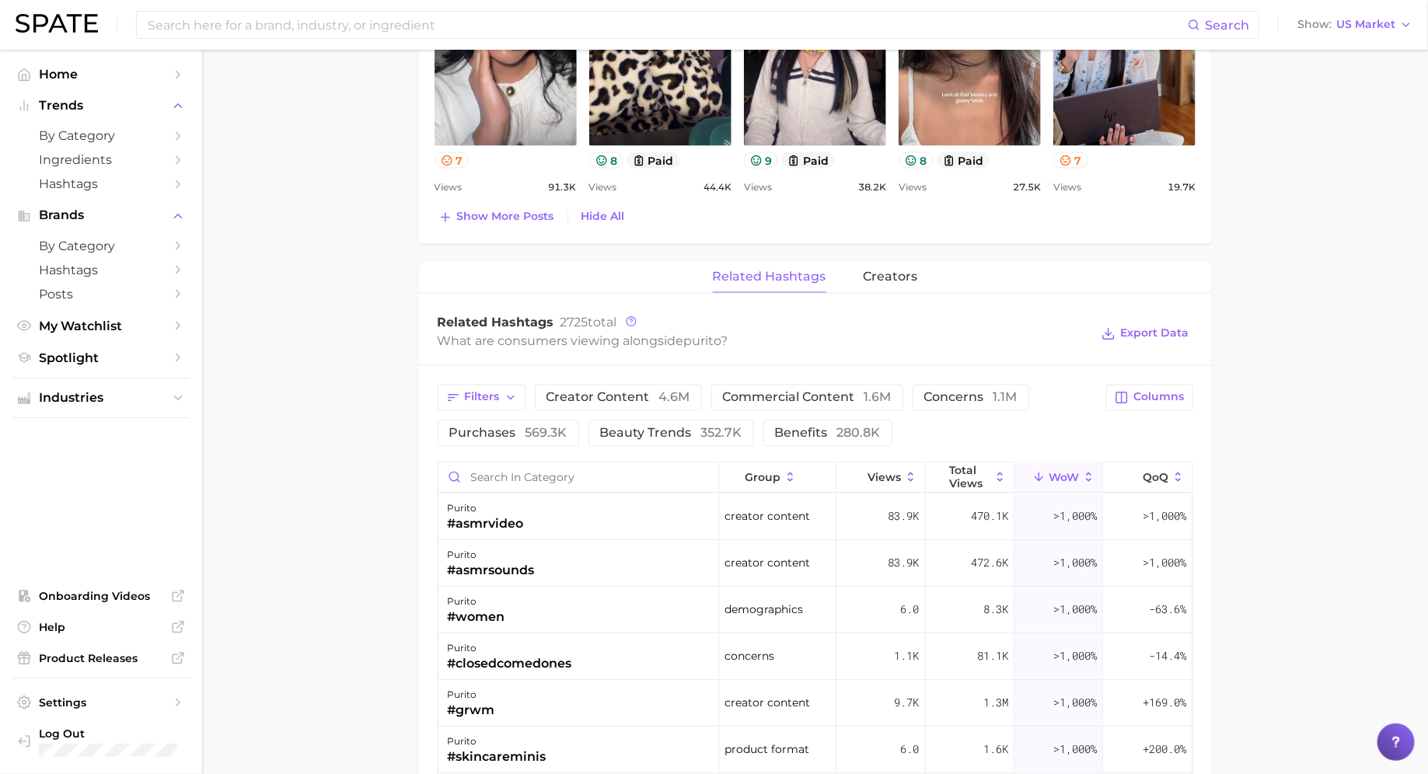
scroll to position [1247, 0]
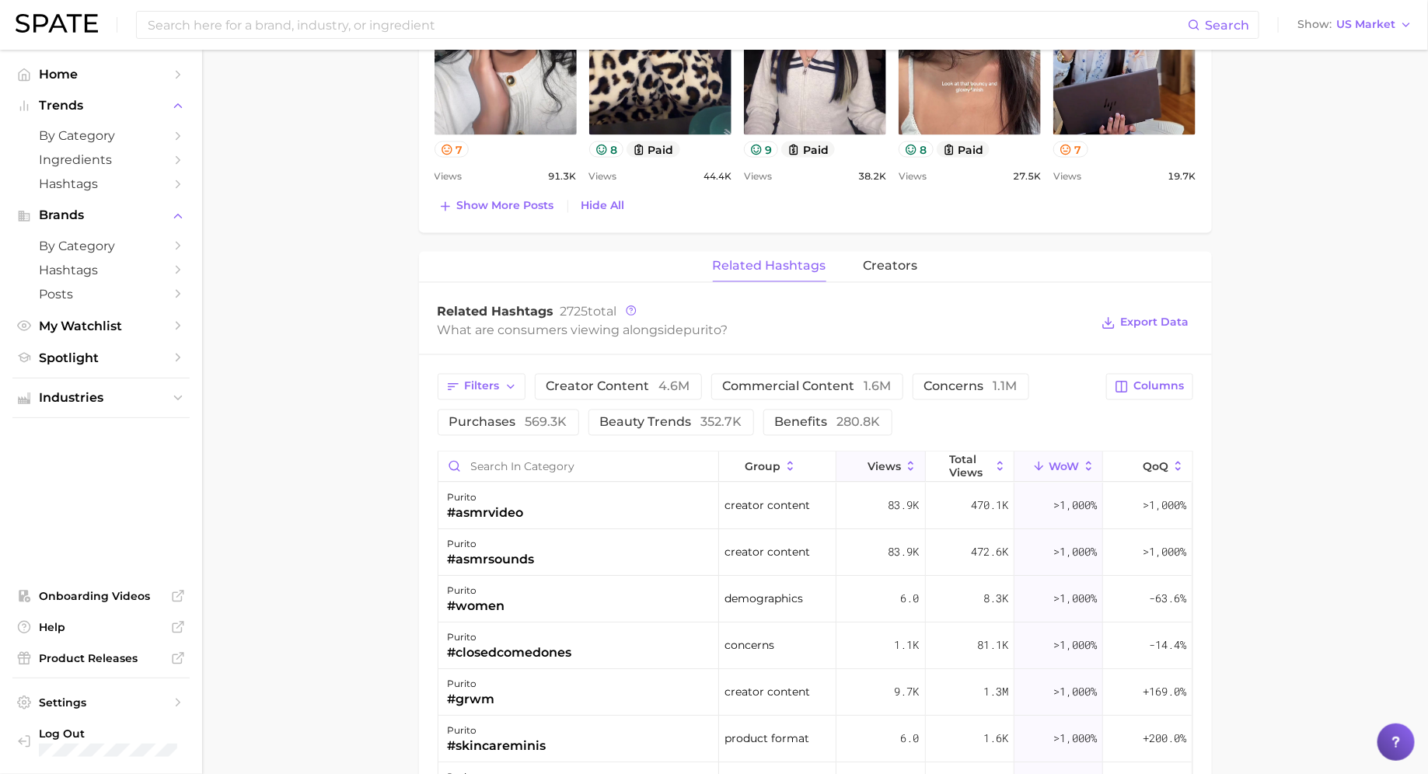
click at [903, 456] on button "Views" at bounding box center [881, 468] width 89 height 30
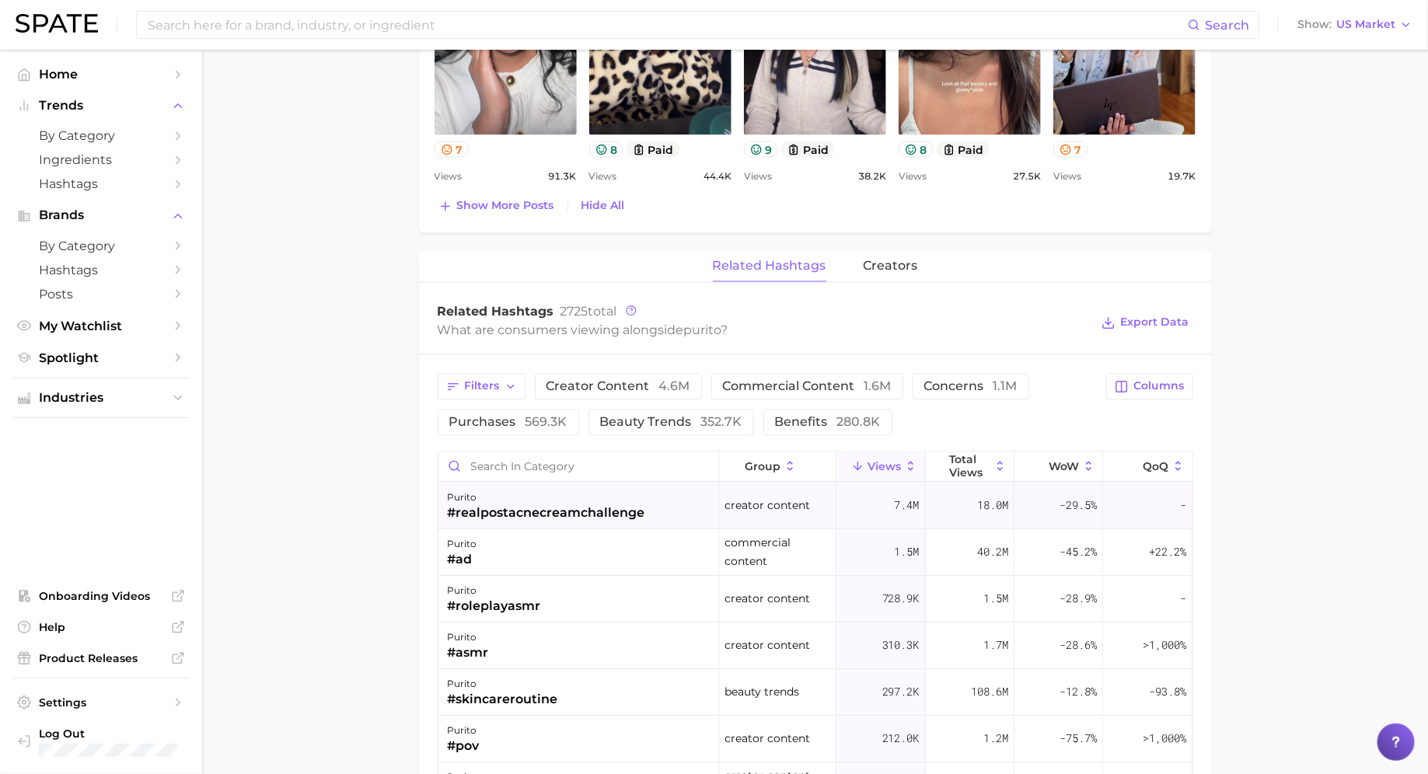
click at [567, 511] on div "#realpostacnecreamchallenge" at bounding box center [547, 514] width 198 height 19
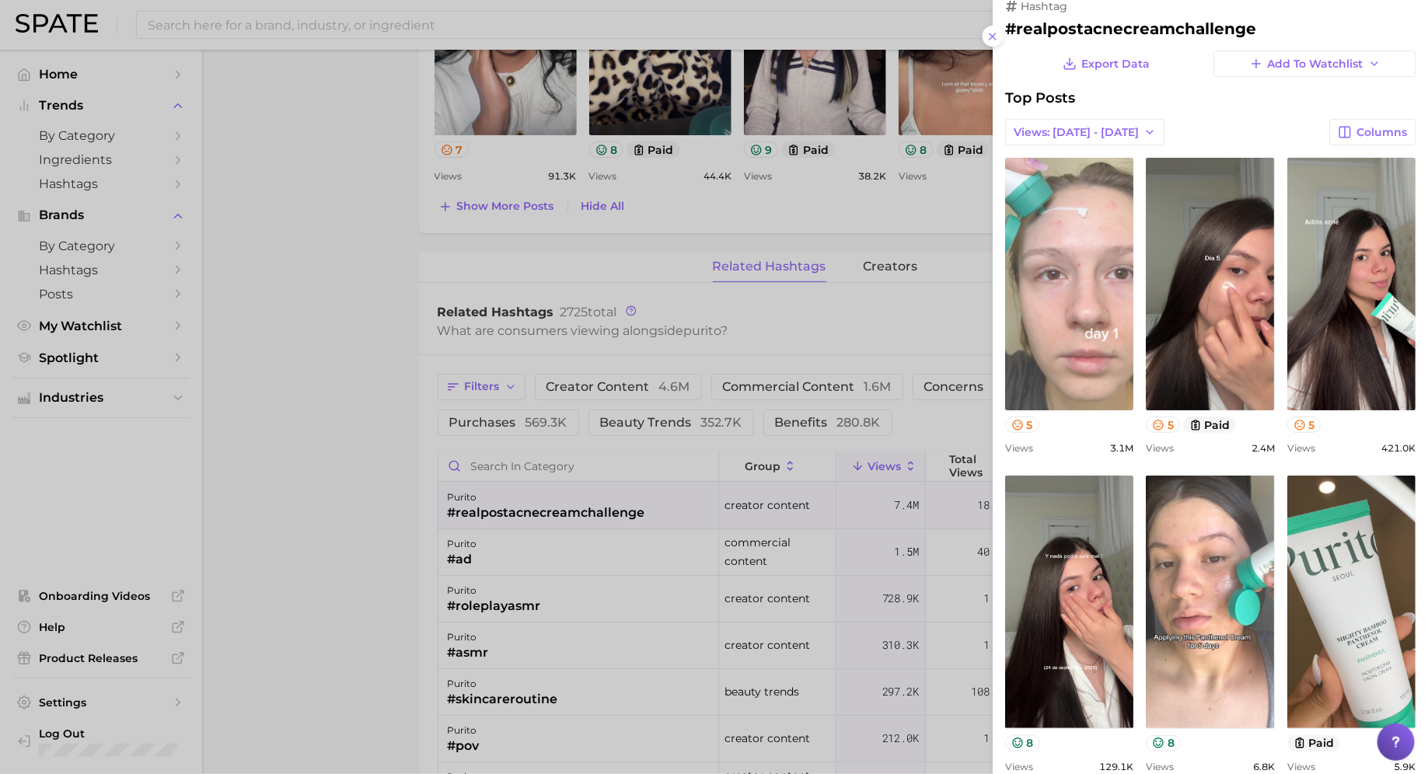
scroll to position [0, 0]
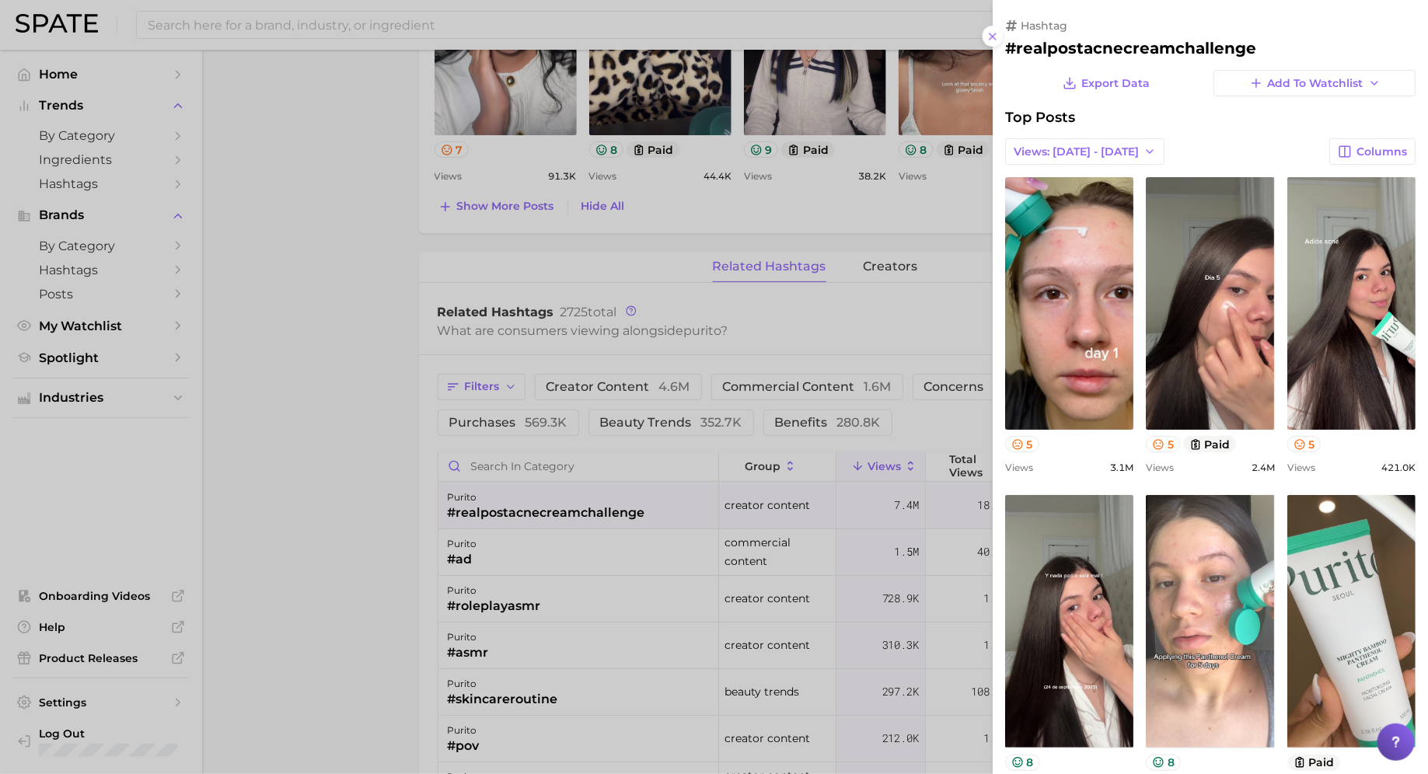
click at [782, 356] on div at bounding box center [714, 387] width 1428 height 774
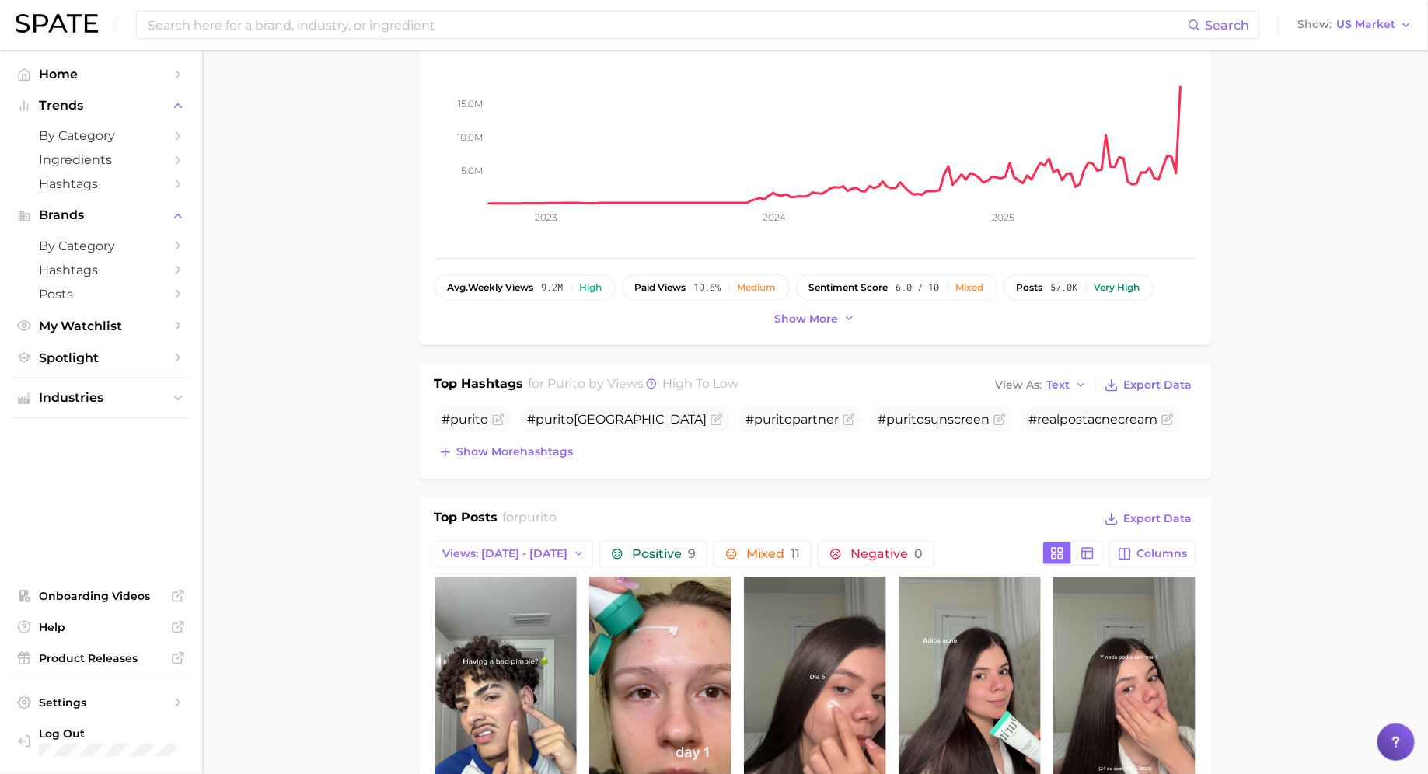
scroll to position [224, 0]
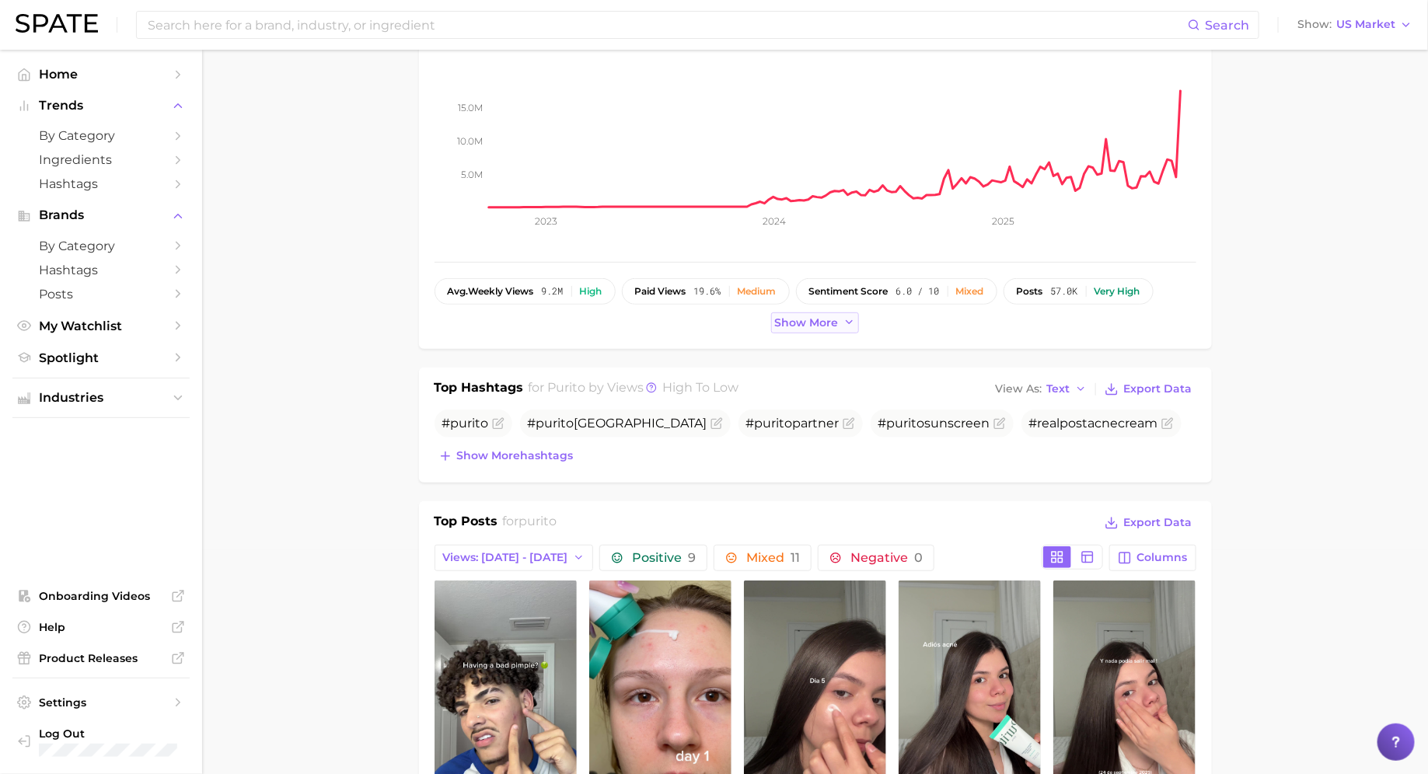
click at [816, 328] on button "Show more" at bounding box center [815, 323] width 89 height 21
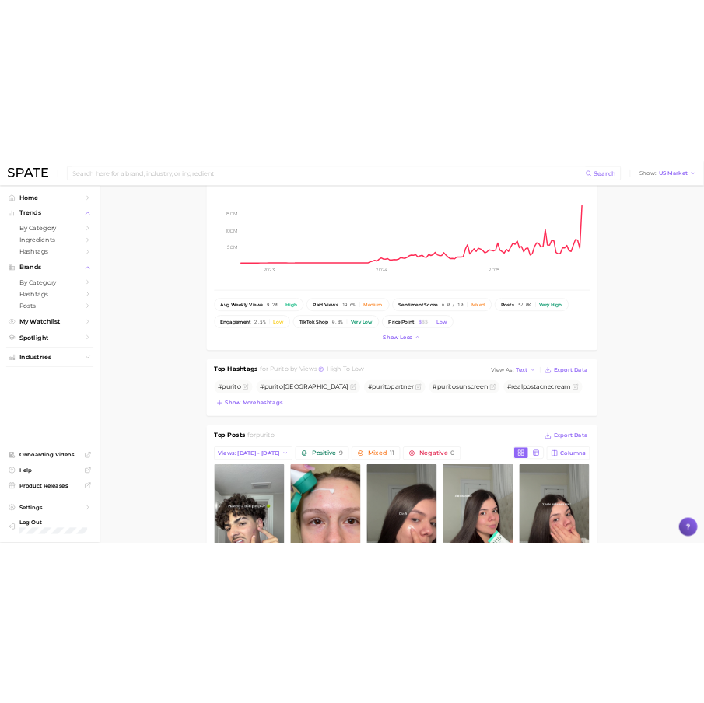
scroll to position [0, 0]
